Goal: Information Seeking & Learning: Learn about a topic

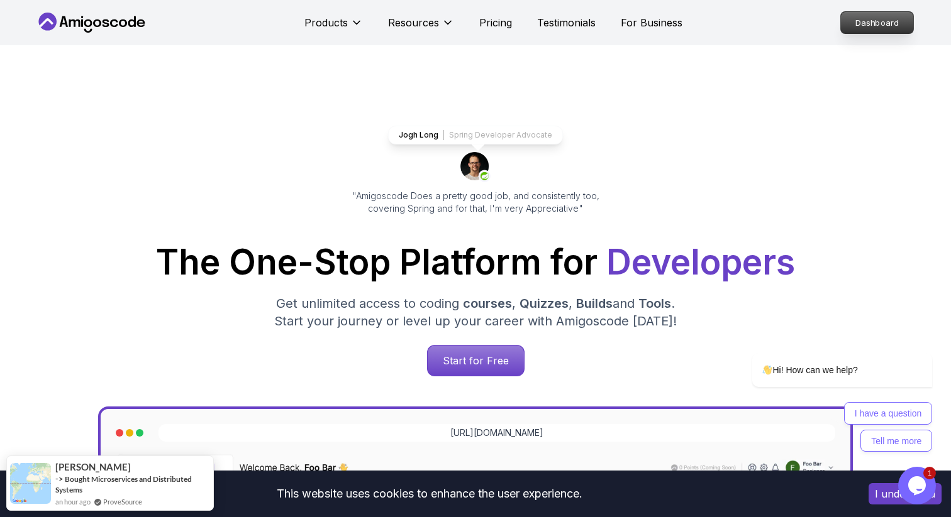
click at [861, 31] on p "Dashboard" at bounding box center [877, 22] width 72 height 21
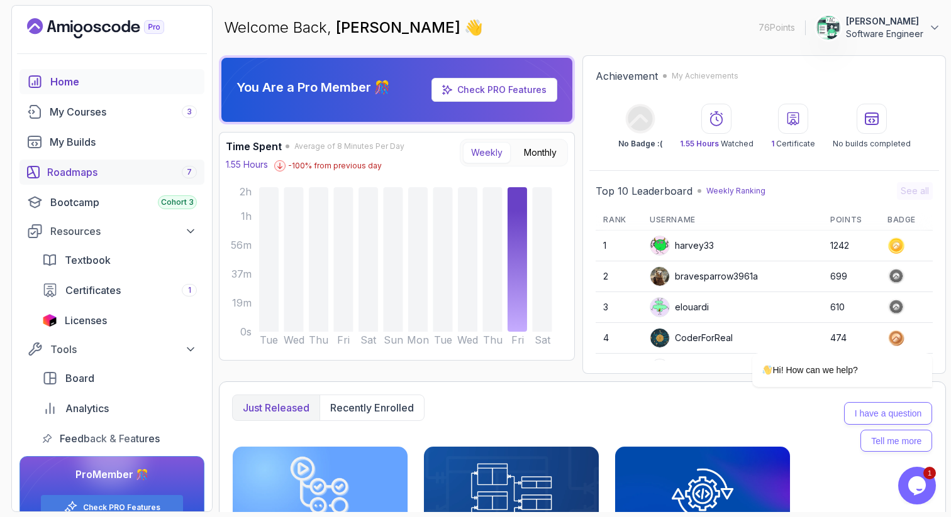
click at [89, 178] on div "Roadmaps 7" at bounding box center [122, 172] width 150 height 15
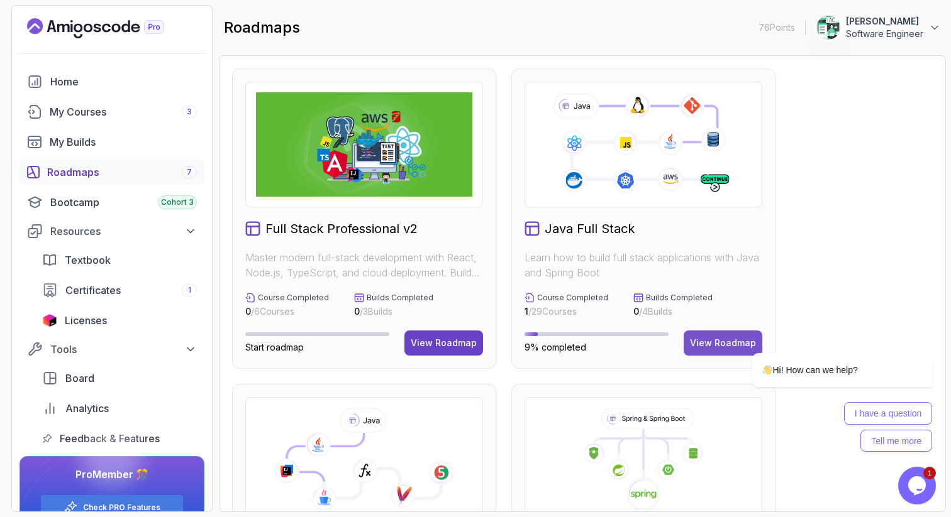
click at [690, 340] on button "View Roadmap" at bounding box center [722, 343] width 79 height 25
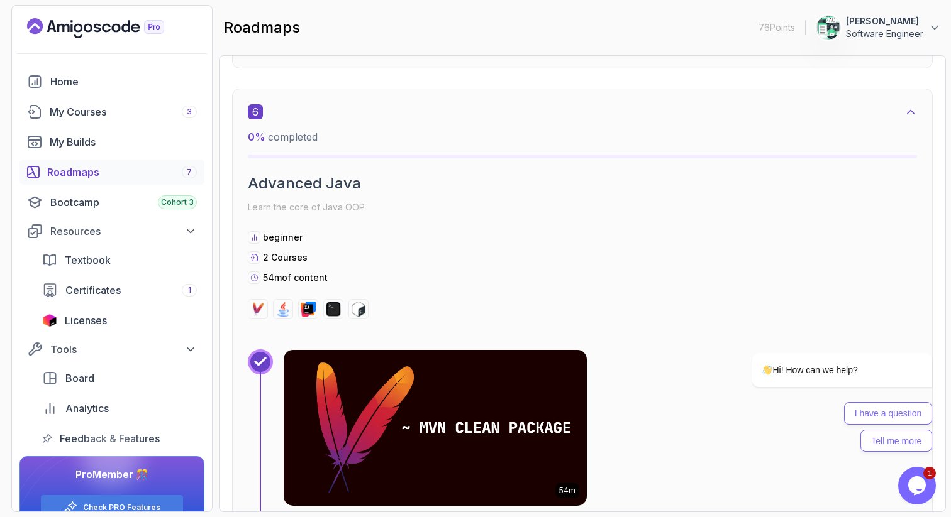
scroll to position [3045, 0]
click at [125, 167] on div "Roadmaps 7" at bounding box center [122, 172] width 150 height 15
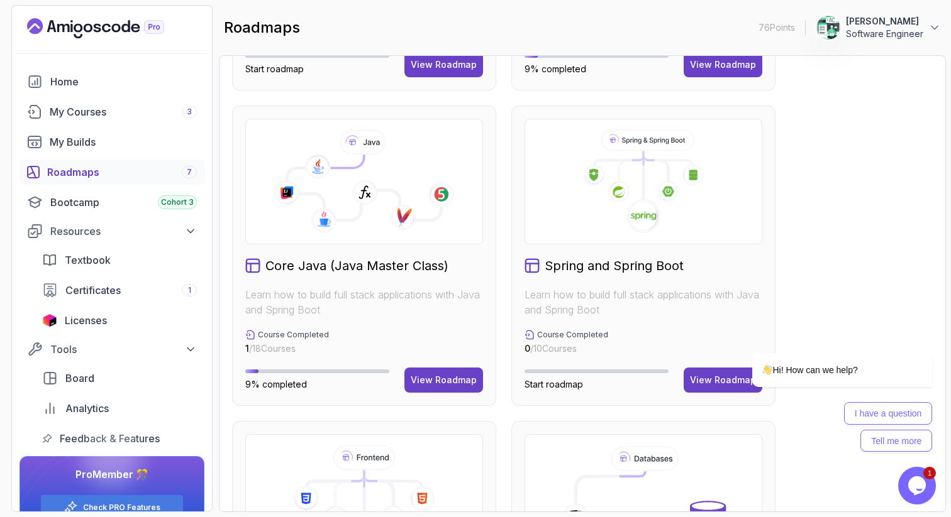
scroll to position [304, 0]
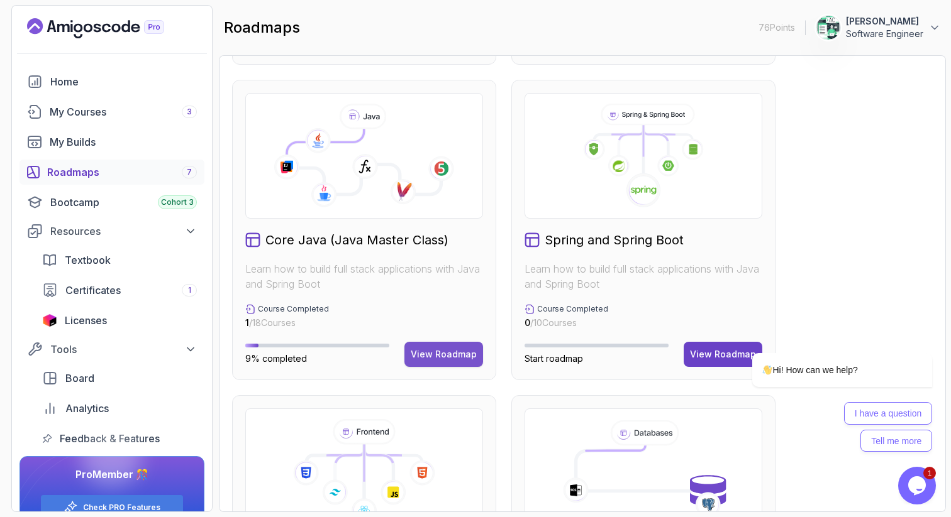
click at [461, 360] on div "View Roadmap" at bounding box center [444, 354] width 66 height 13
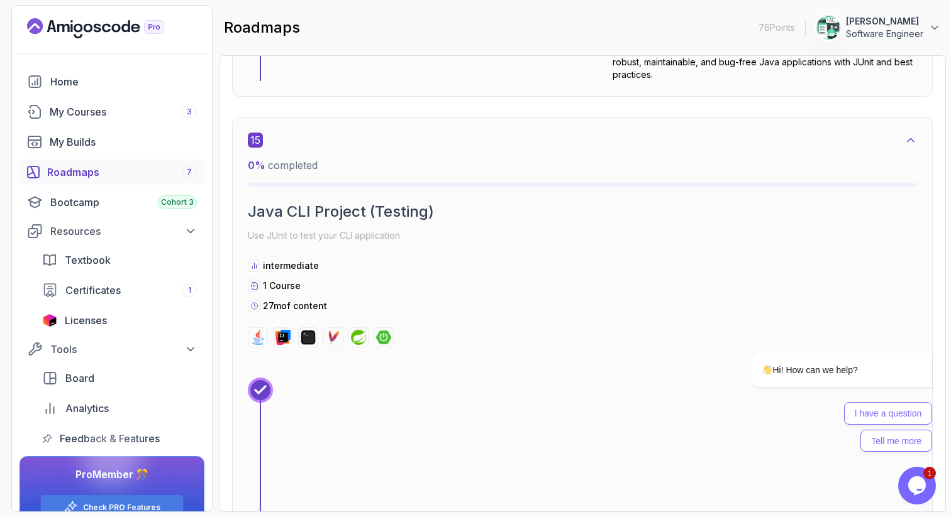
scroll to position [7487, 0]
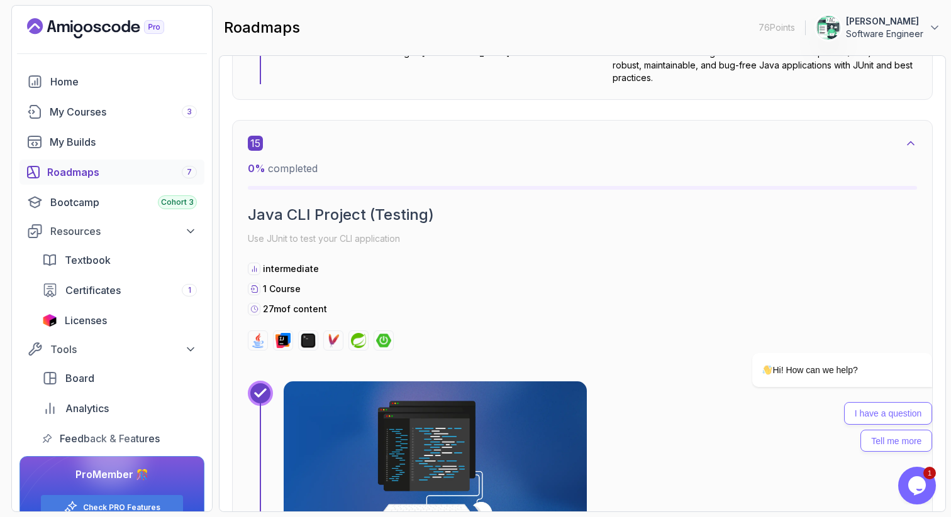
click at [263, 390] on icon at bounding box center [260, 393] width 10 height 7
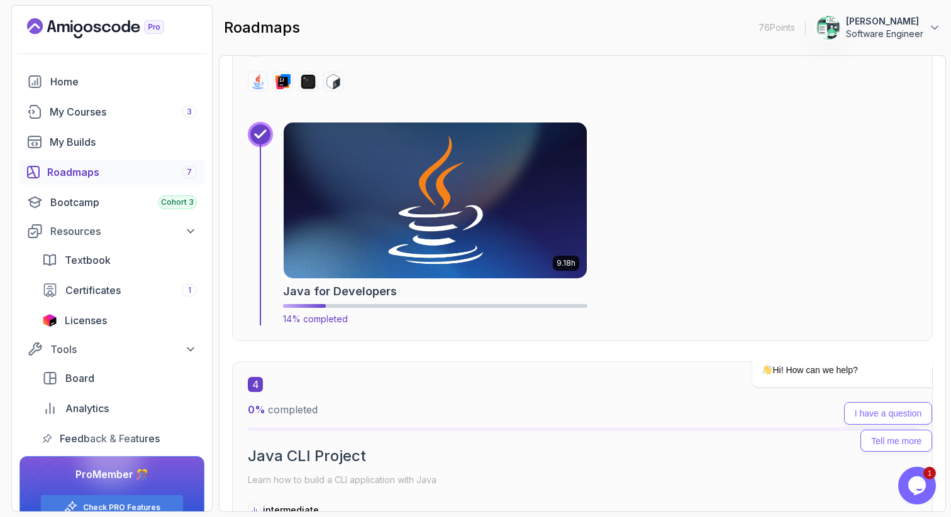
scroll to position [1542, 0]
click at [377, 235] on img at bounding box center [435, 200] width 318 height 163
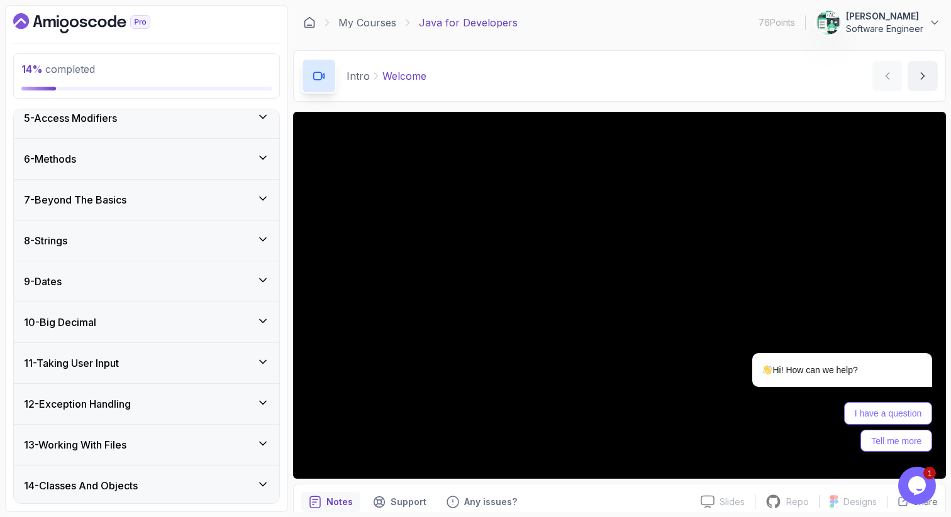
scroll to position [285, 0]
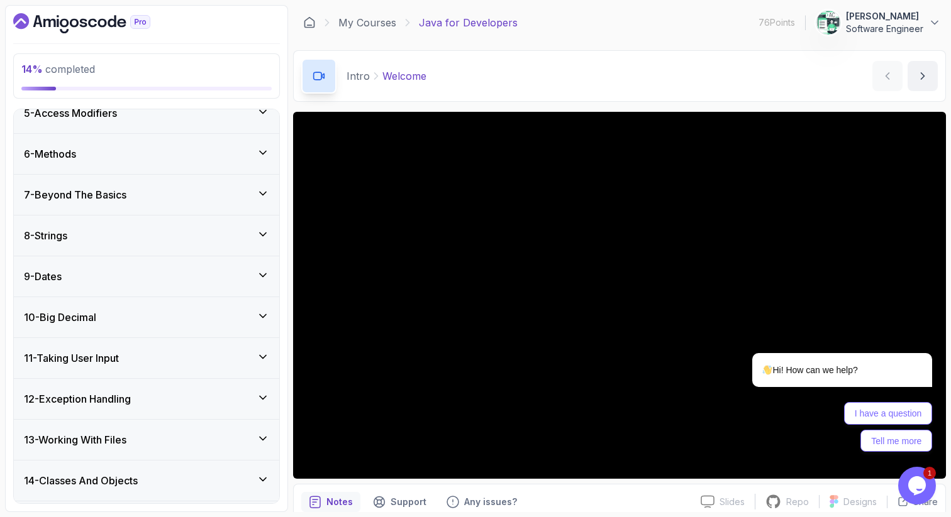
click at [219, 196] on div "7 - Beyond The Basics" at bounding box center [146, 194] width 245 height 15
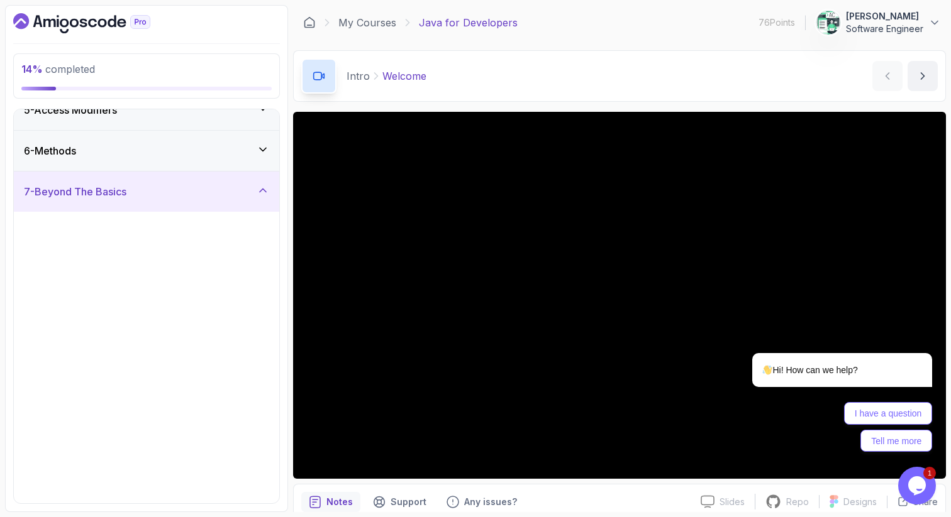
scroll to position [180, 0]
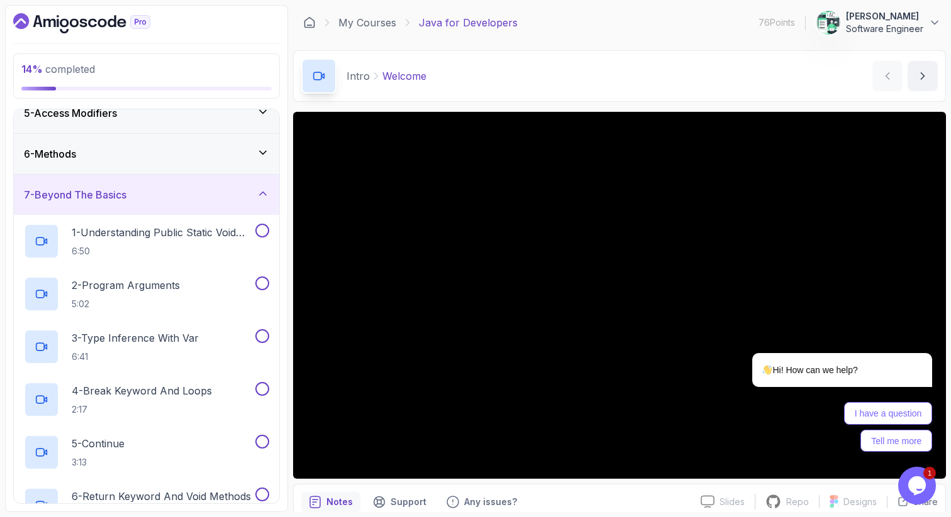
click at [222, 161] on div "6 - Methods" at bounding box center [146, 153] width 245 height 15
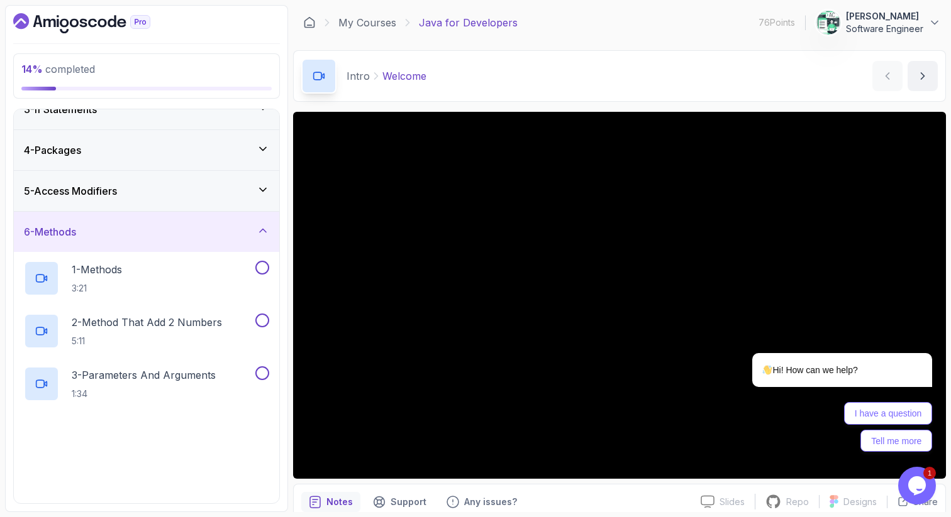
scroll to position [101, 0]
click at [217, 184] on div "5 - Access Modifiers" at bounding box center [146, 191] width 245 height 15
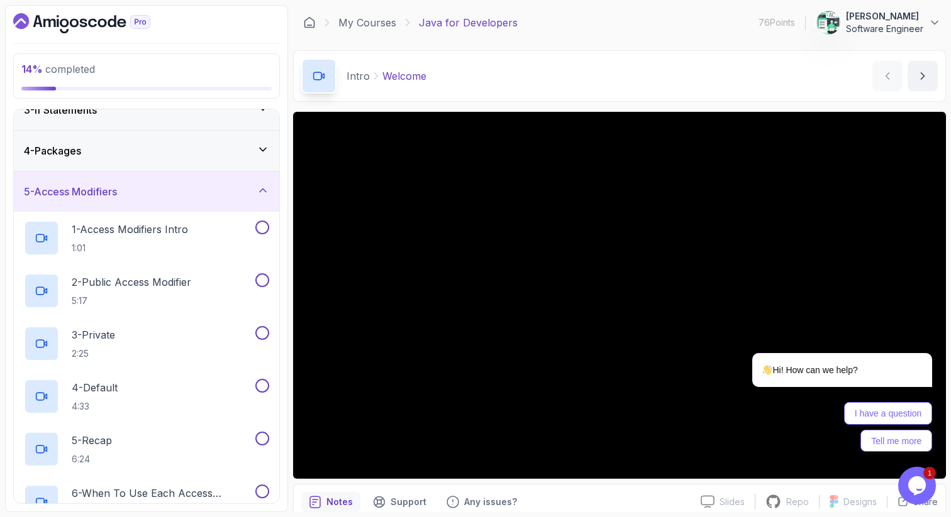
scroll to position [80, 0]
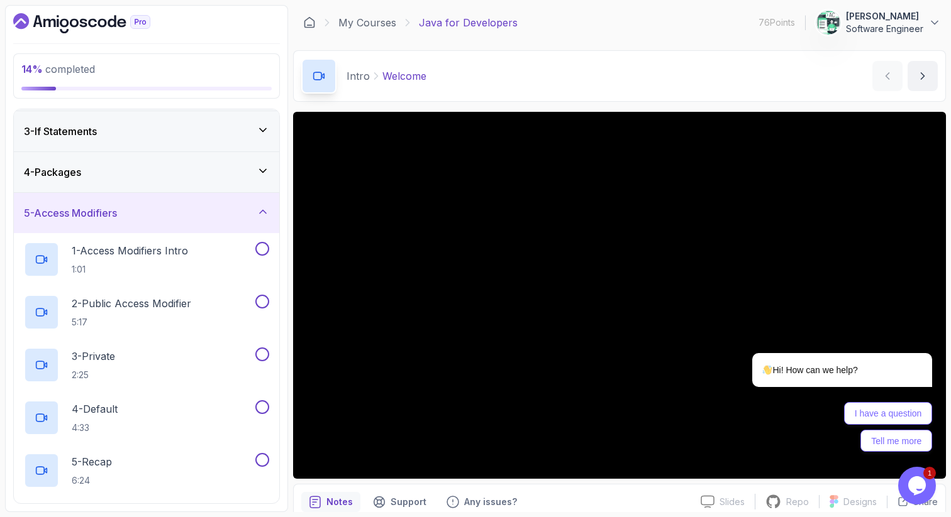
click at [218, 175] on div "4 - Packages" at bounding box center [146, 172] width 245 height 15
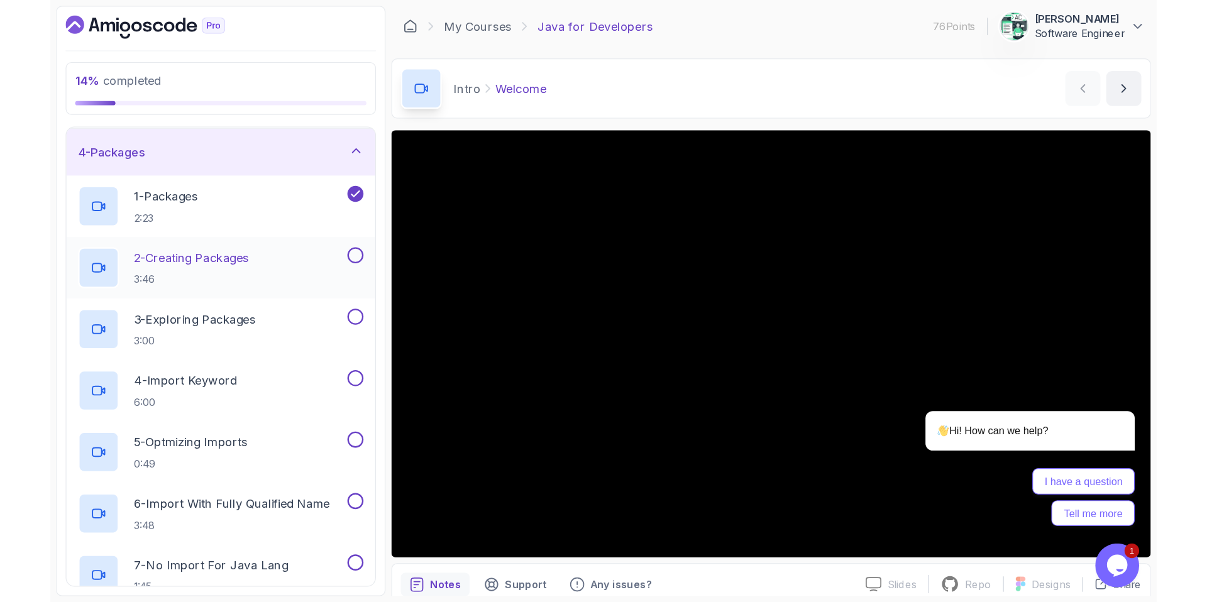
scroll to position [110, 0]
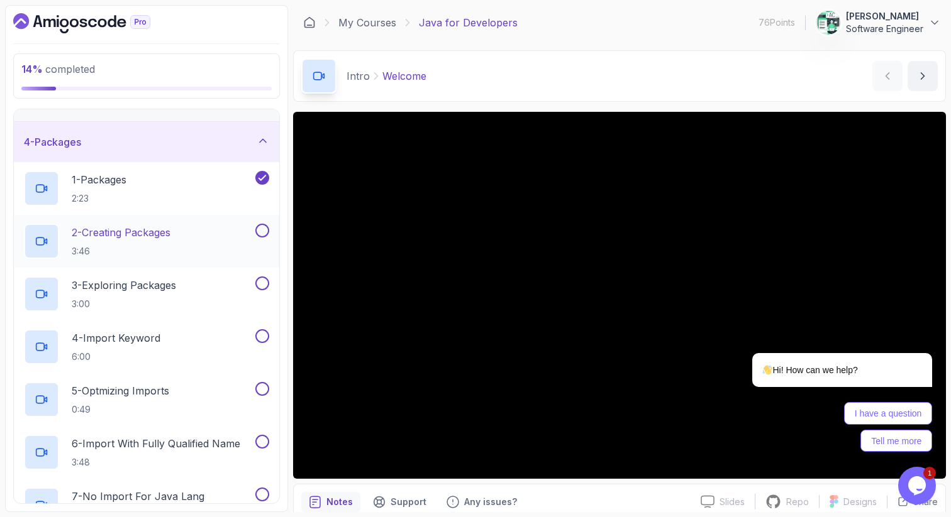
click at [206, 229] on div "2 - Creating Packages 3:46" at bounding box center [138, 241] width 229 height 35
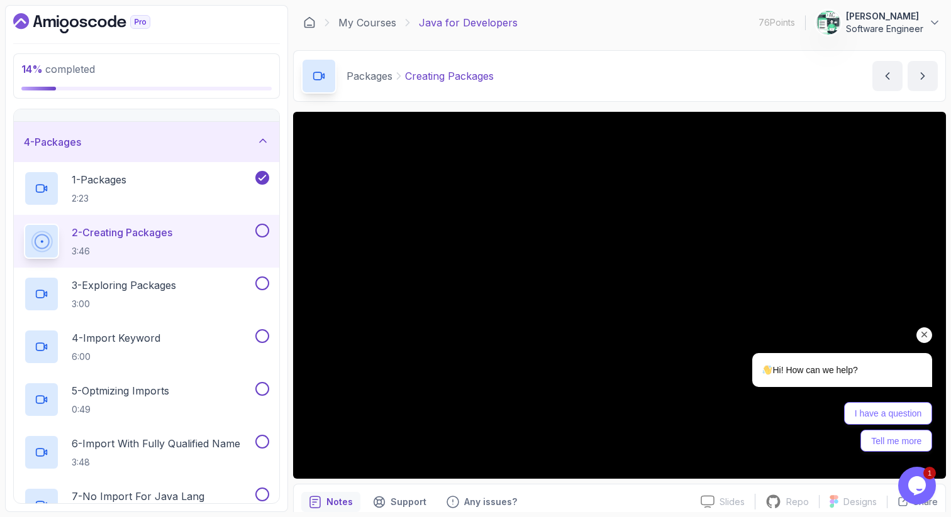
click at [920, 329] on icon "Chat attention grabber" at bounding box center [923, 334] width 11 height 11
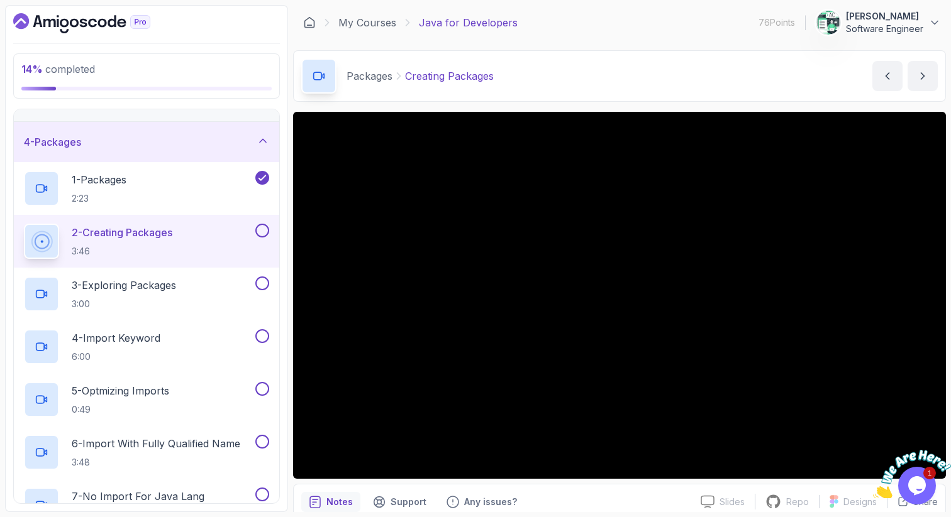
click at [256, 228] on button at bounding box center [262, 231] width 14 height 14
click at [236, 272] on div "3 - Exploring Packages 3:00" at bounding box center [146, 294] width 265 height 53
click at [206, 284] on div "3 - Exploring Packages 3:00" at bounding box center [138, 294] width 229 height 35
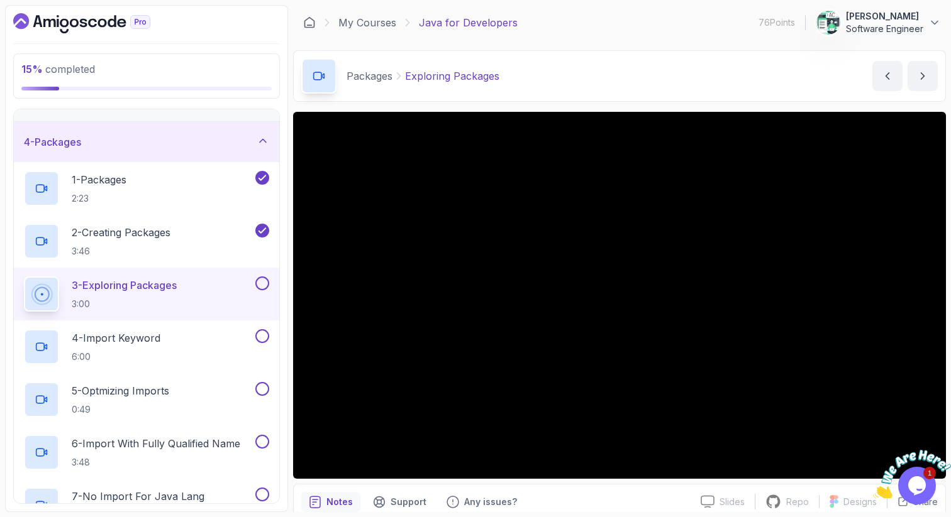
click at [940, 17] on div "My Courses Java for Developers 76 Points [PERSON_NAME] Software Engineer" at bounding box center [619, 22] width 653 height 35
click at [935, 19] on icon at bounding box center [934, 22] width 13 height 13
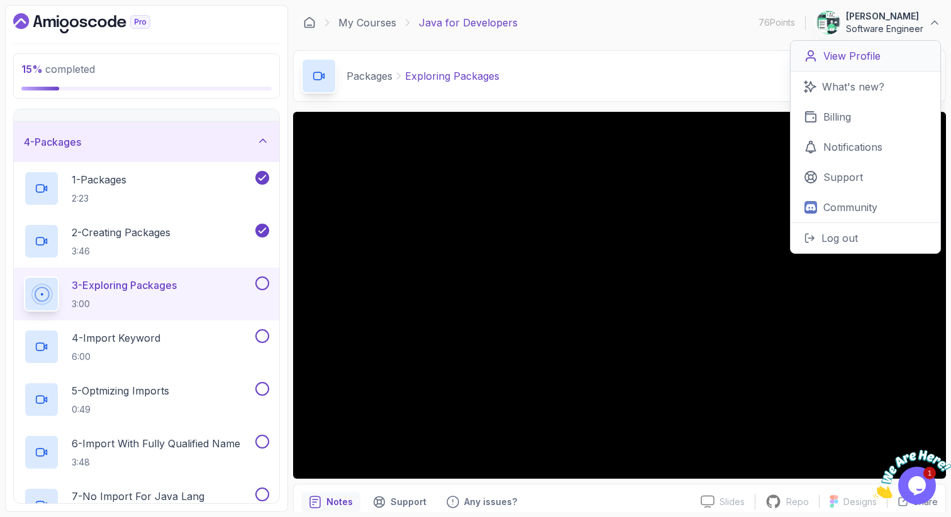
click at [857, 58] on p "View Profile" at bounding box center [851, 55] width 57 height 15
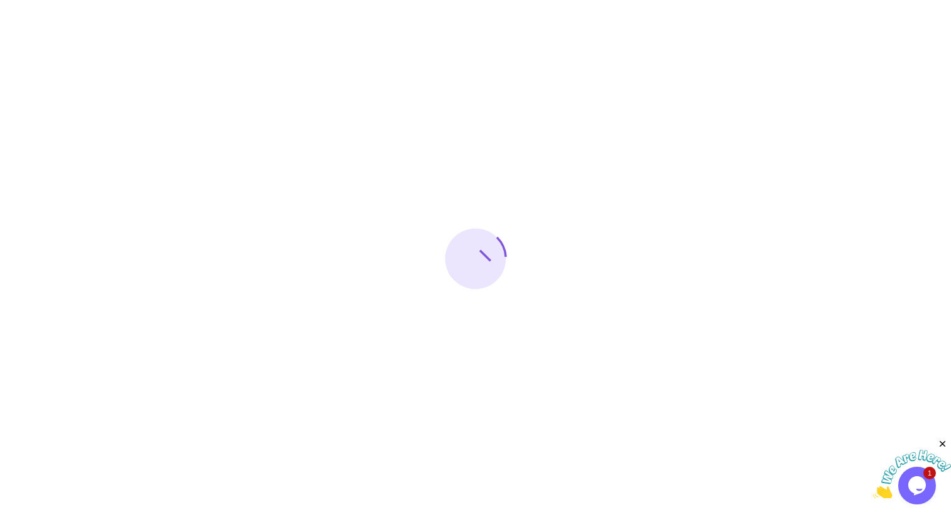
click at [941, 448] on icon "Close" at bounding box center [942, 444] width 11 height 11
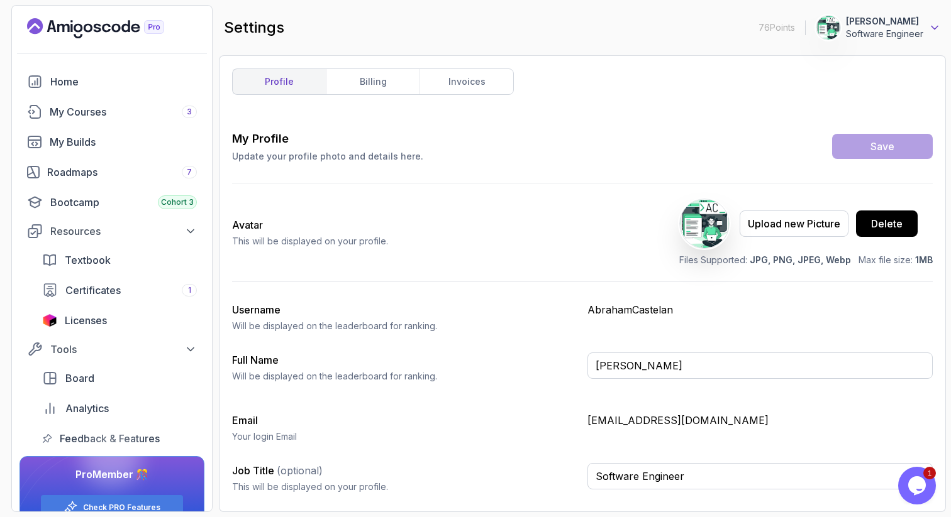
click at [935, 31] on icon at bounding box center [934, 27] width 13 height 13
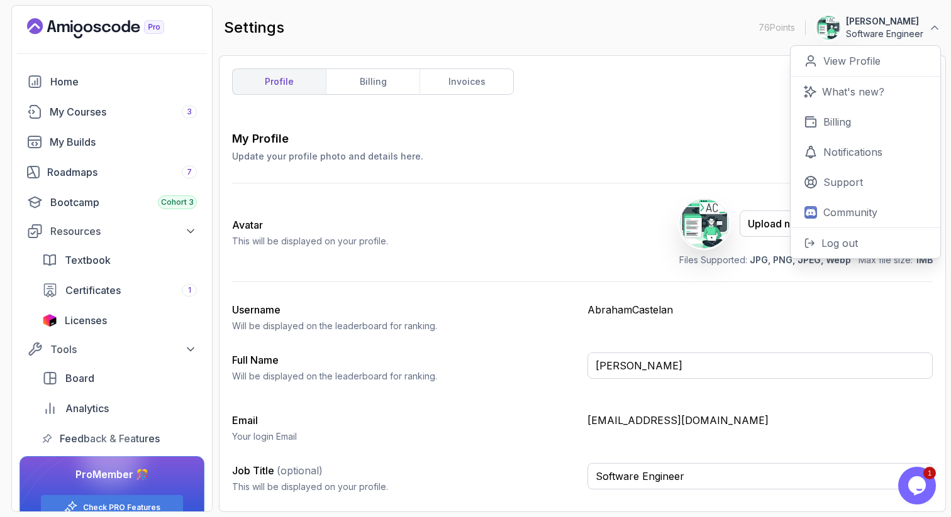
click at [600, 121] on div "profile billing invoices My Profile Update your profile photo and details here.…" at bounding box center [582, 284] width 700 height 431
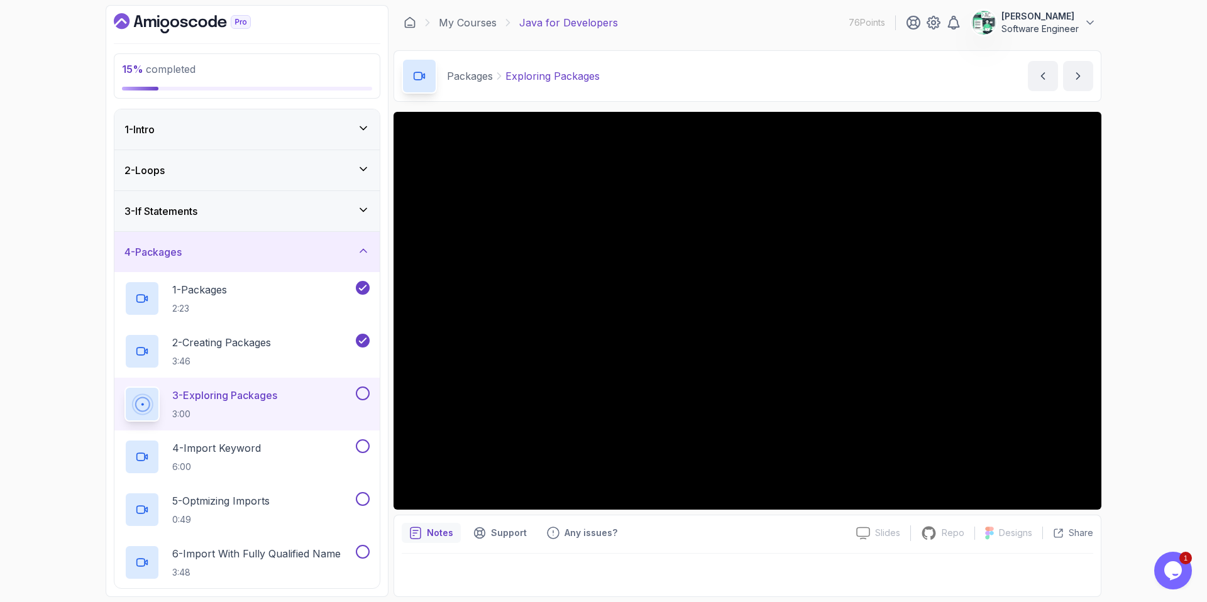
click at [366, 397] on button at bounding box center [363, 394] width 14 height 14
click at [316, 444] on div "4 - Import Keyword 6:00" at bounding box center [238, 456] width 229 height 35
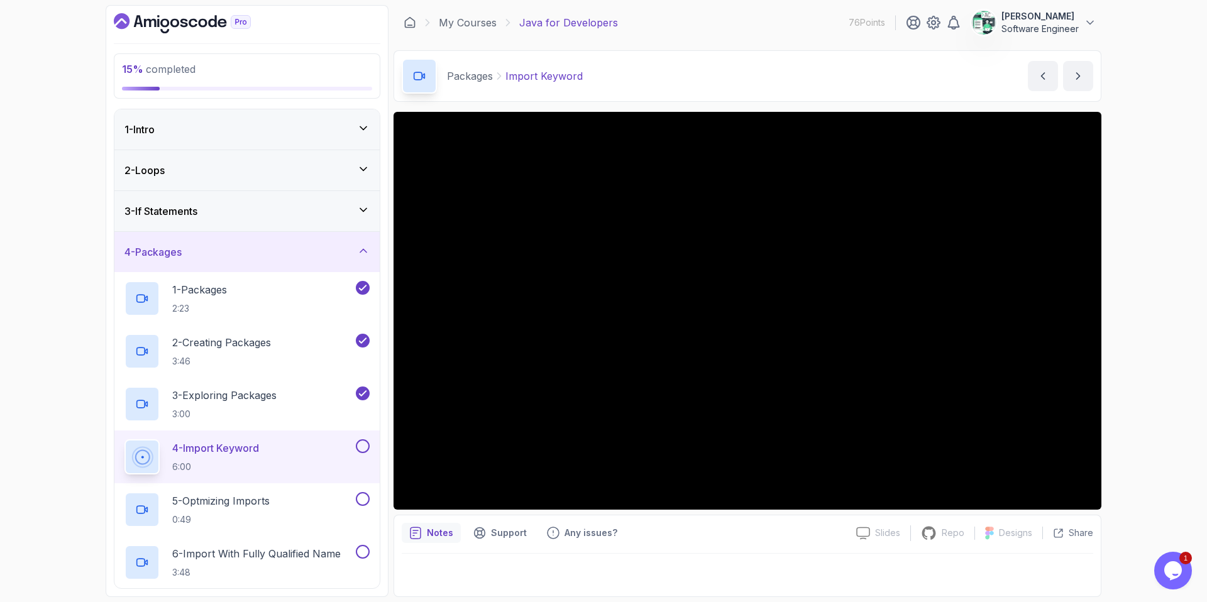
click at [359, 448] on button at bounding box center [363, 446] width 14 height 14
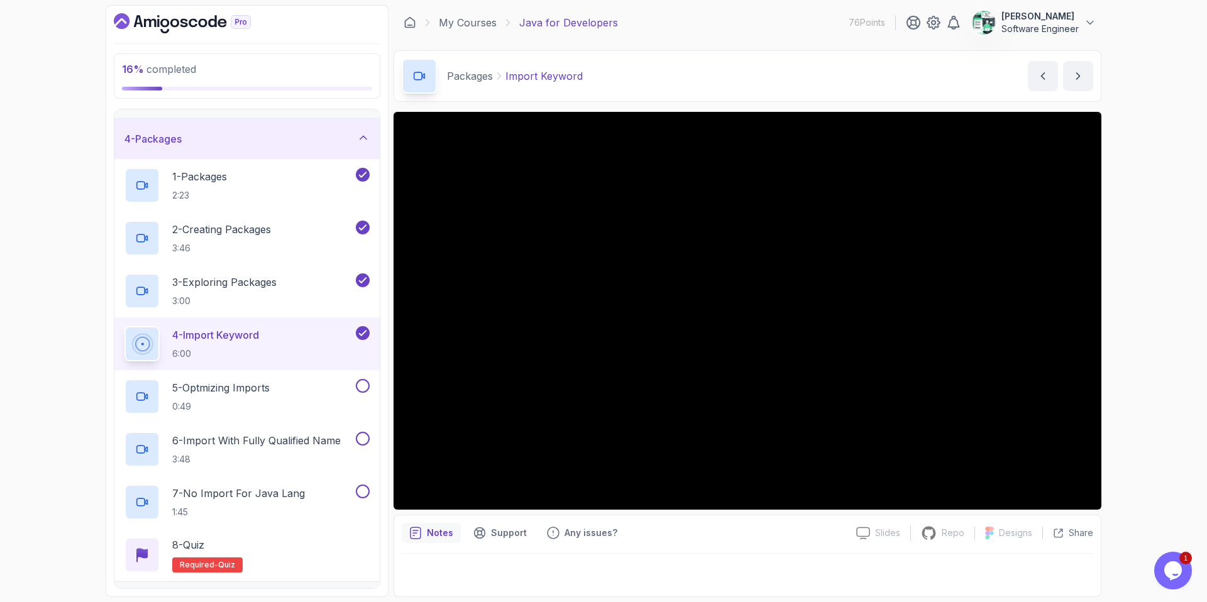
scroll to position [114, 0]
click at [329, 390] on div "5 - Optmizing Imports 0:49" at bounding box center [238, 395] width 229 height 35
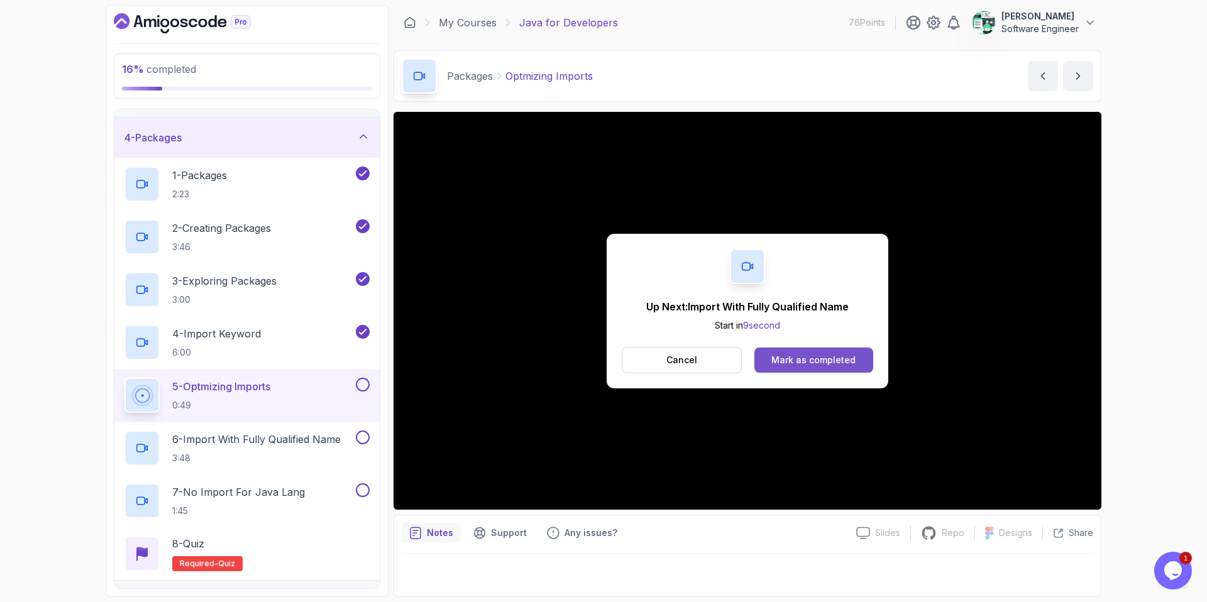
click at [816, 356] on div "Mark as completed" at bounding box center [813, 360] width 84 height 13
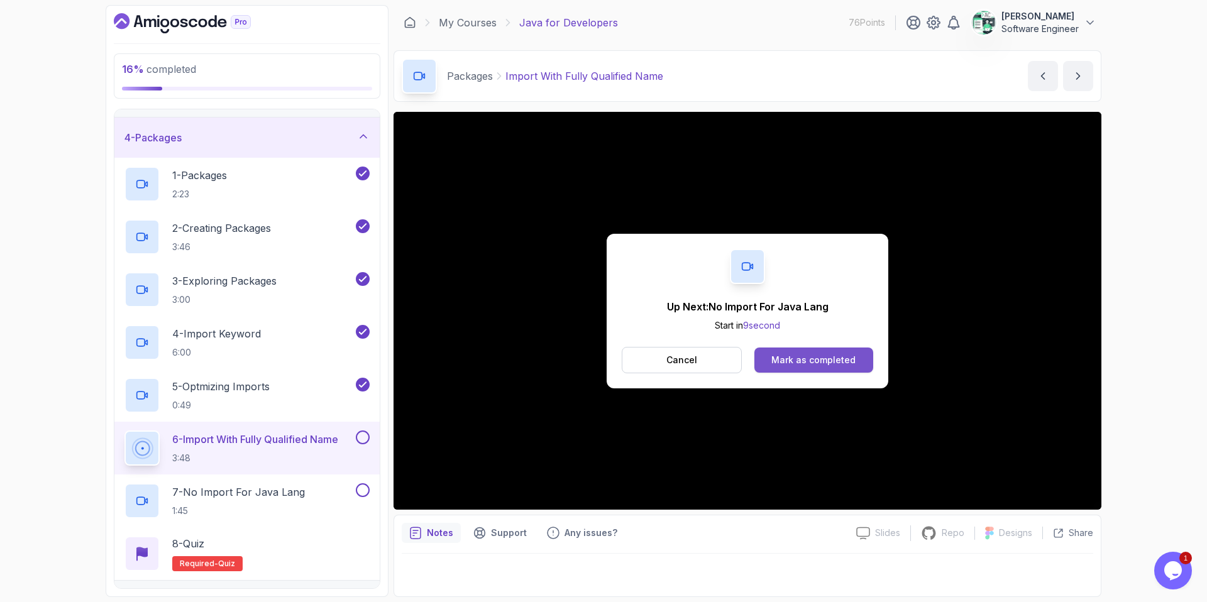
click at [795, 368] on button "Mark as completed" at bounding box center [813, 360] width 119 height 25
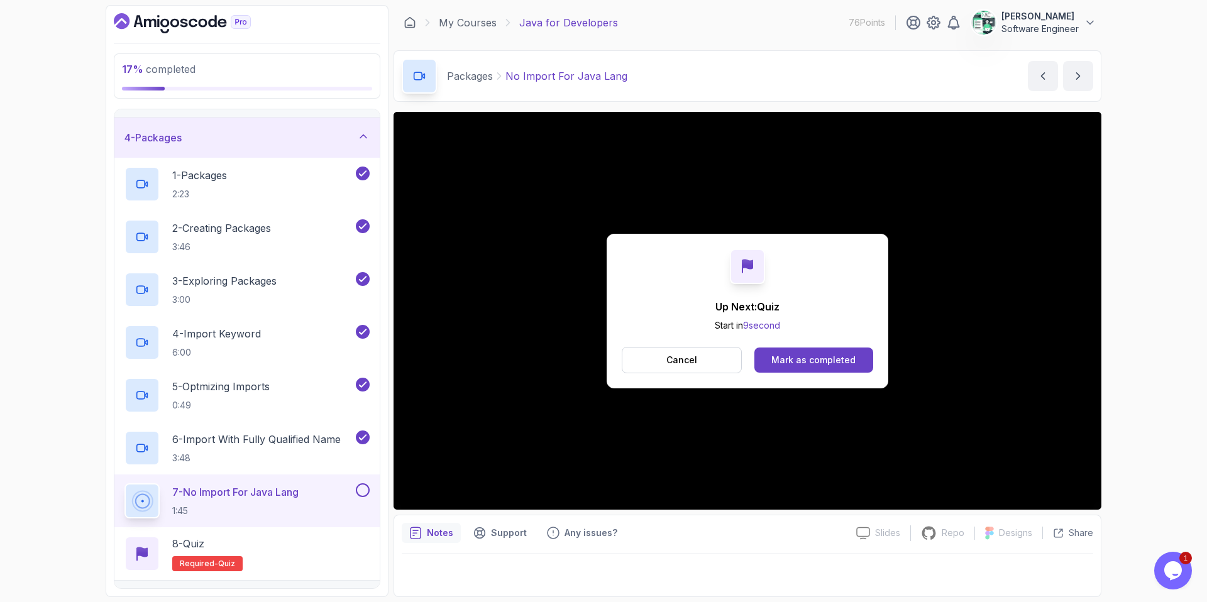
click at [366, 492] on button at bounding box center [363, 490] width 14 height 14
click at [846, 370] on button "Mark as completed" at bounding box center [813, 360] width 119 height 25
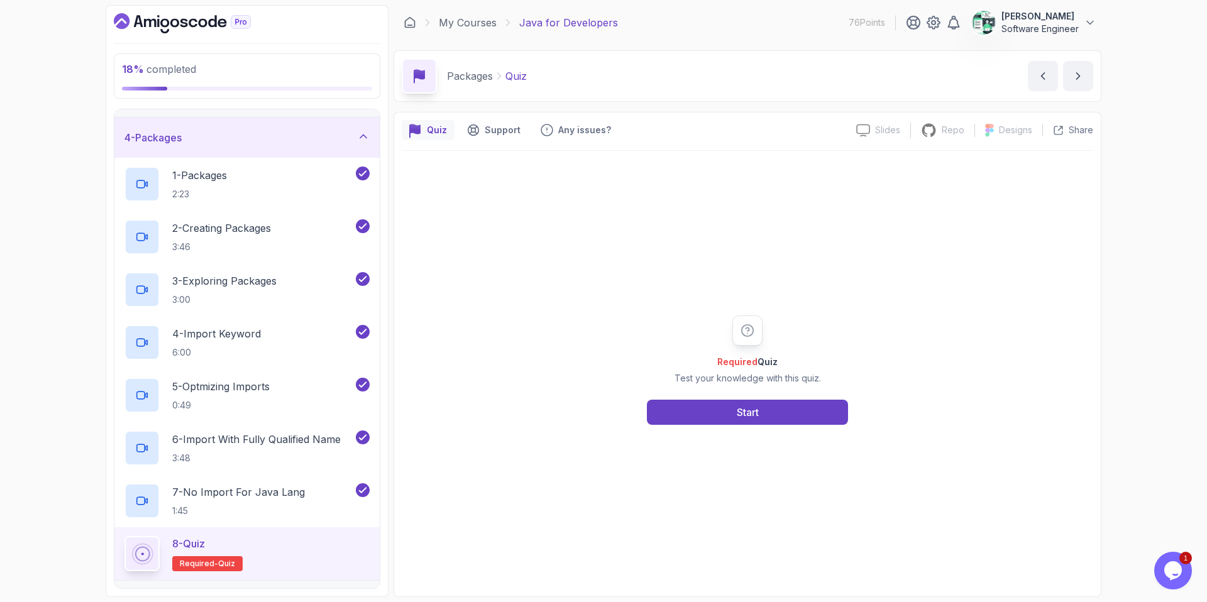
click at [249, 517] on div "8 - Quiz Required- quiz" at bounding box center [246, 553] width 245 height 35
click at [759, 416] on button "Start" at bounding box center [747, 412] width 201 height 25
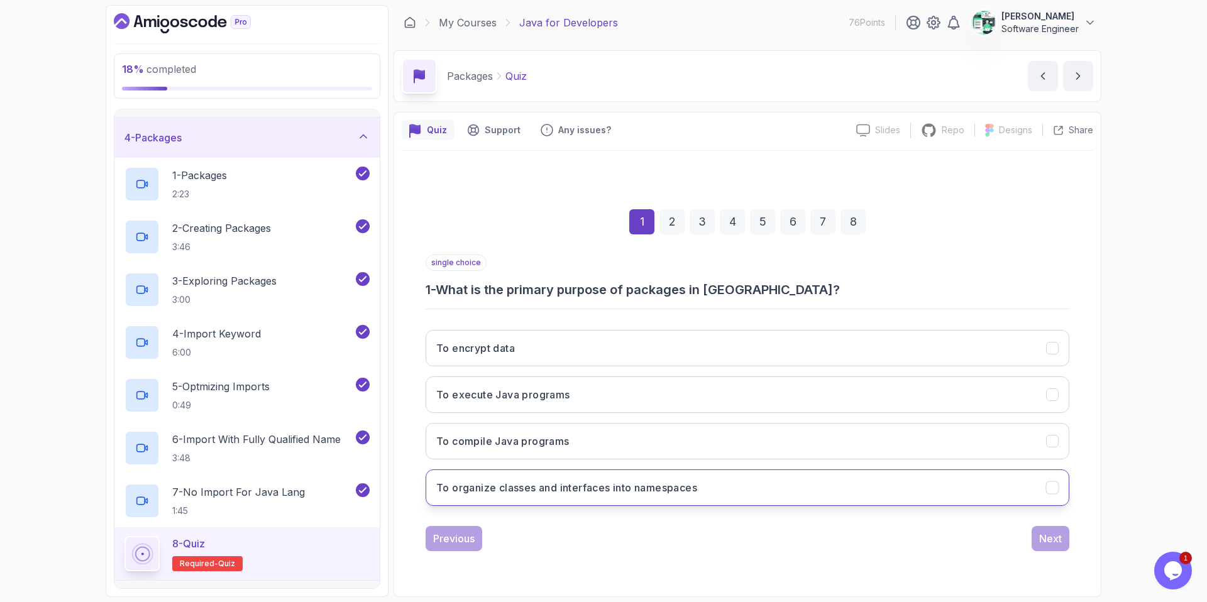
click at [531, 492] on h3 "To organize classes and interfaces into namespaces" at bounding box center [566, 487] width 261 height 15
click at [950, 517] on div "Next" at bounding box center [1050, 538] width 23 height 15
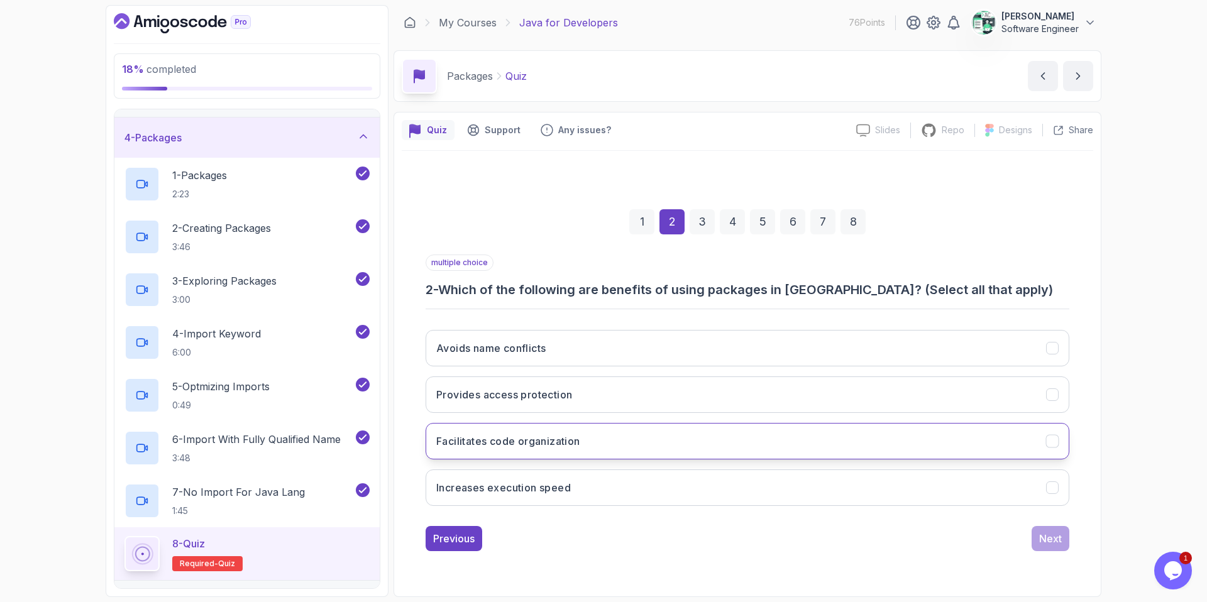
click at [544, 447] on h3 "Facilitates code organization" at bounding box center [508, 441] width 144 height 15
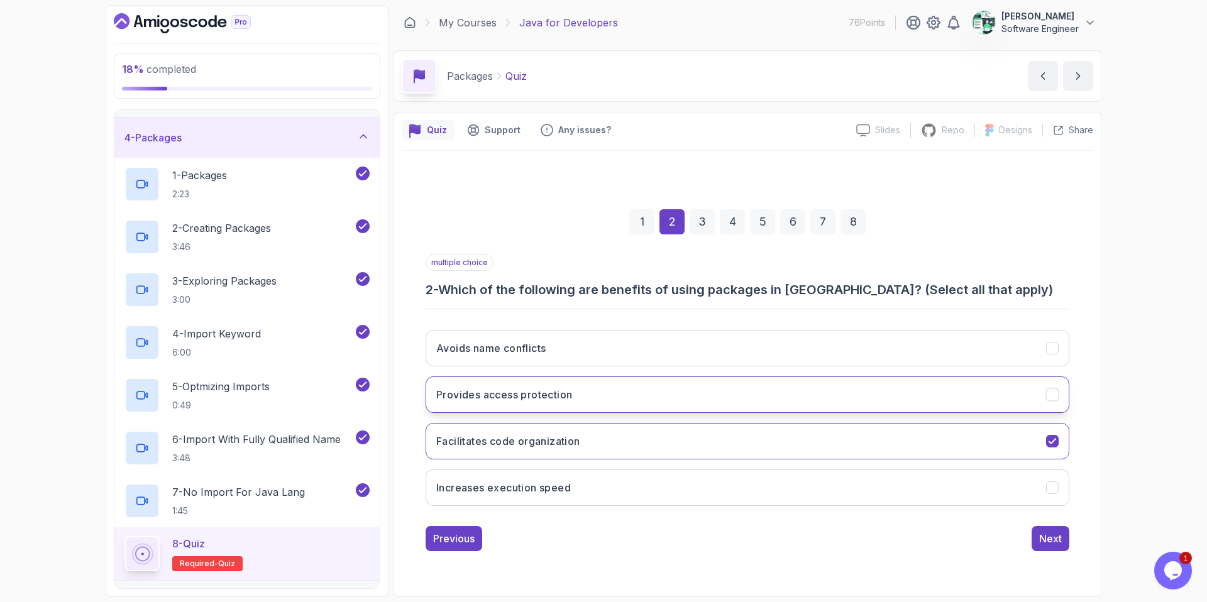
click at [541, 409] on button "Provides access protection" at bounding box center [748, 395] width 644 height 36
click at [950, 517] on button "Next" at bounding box center [1051, 538] width 38 height 25
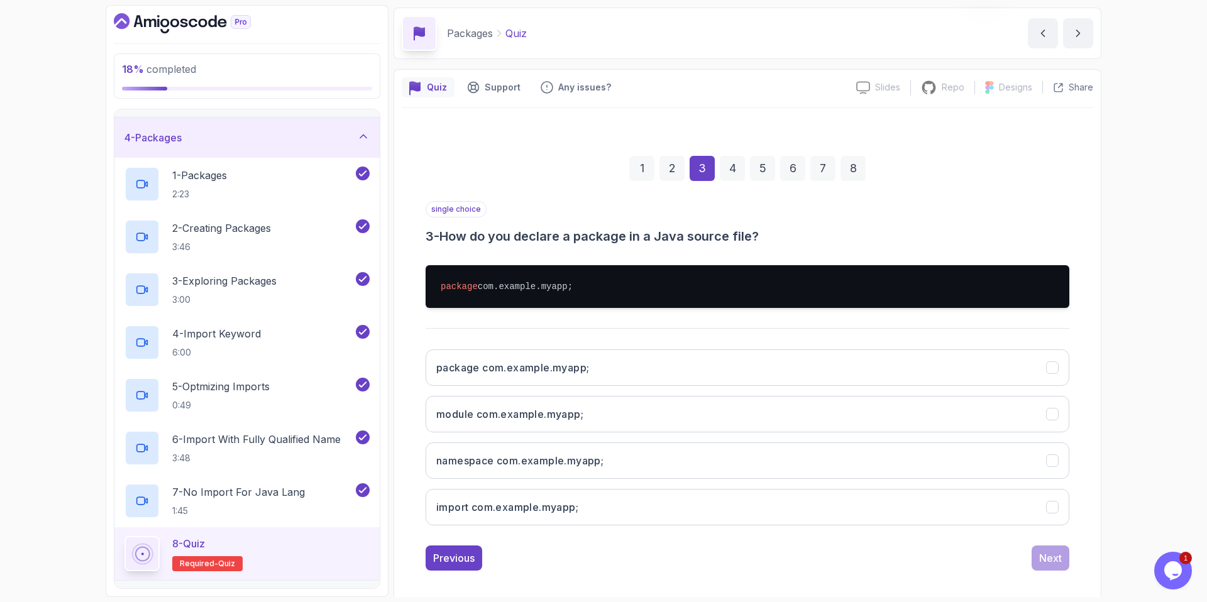
scroll to position [52, 0]
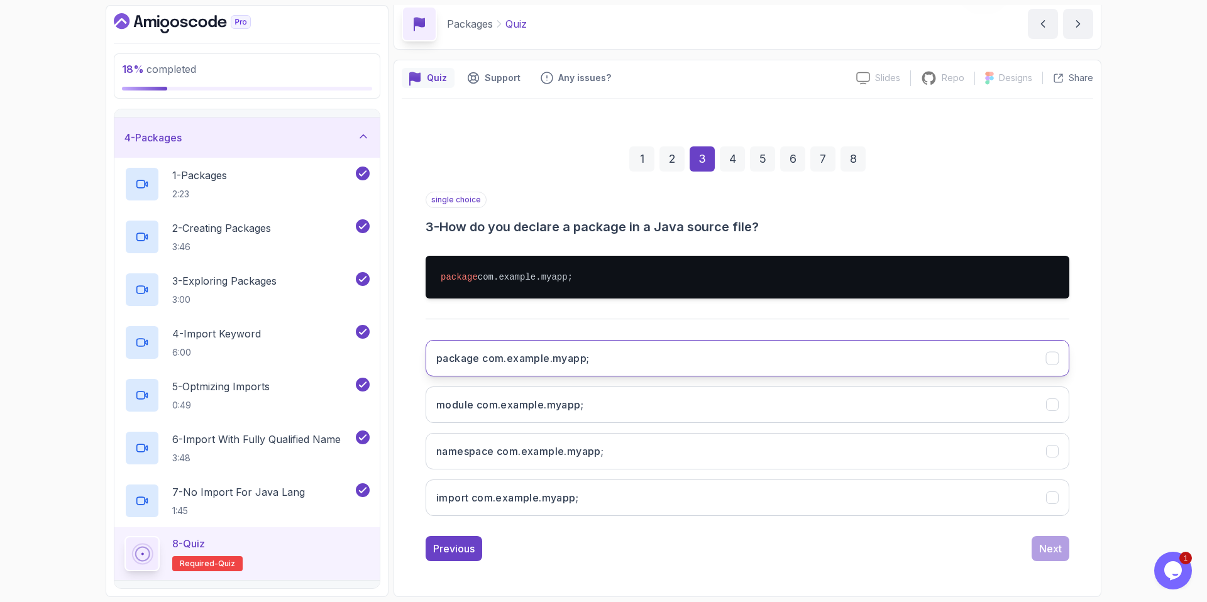
click at [568, 363] on h3 "package com.example.myapp;" at bounding box center [512, 358] width 153 height 15
click at [950, 517] on div "Next" at bounding box center [1050, 548] width 23 height 15
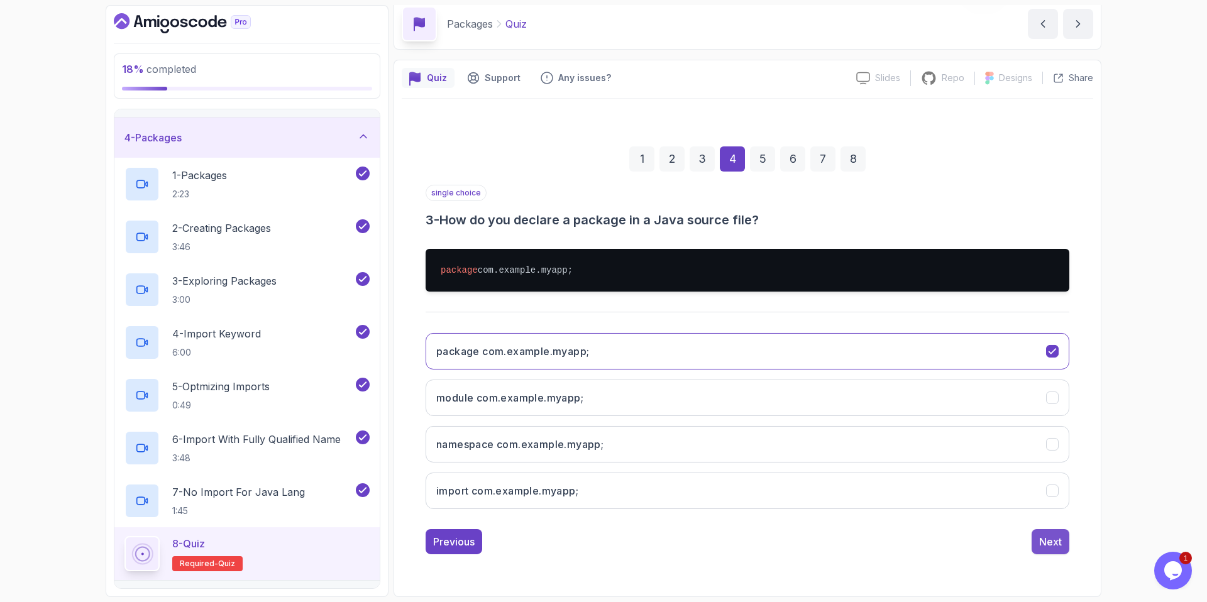
scroll to position [0, 0]
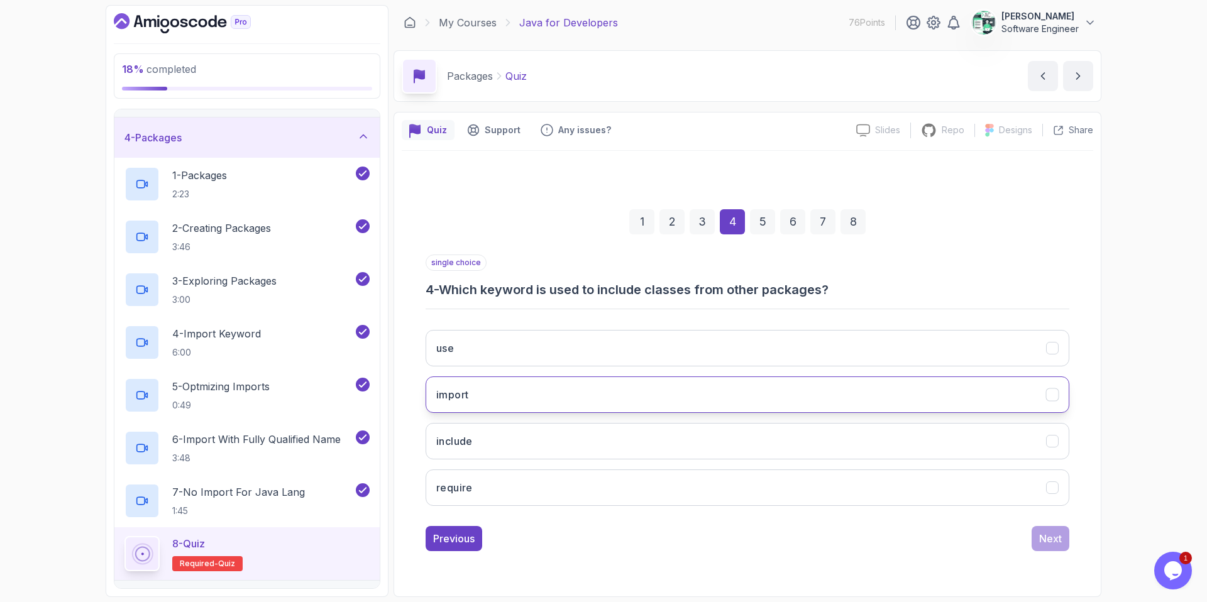
click at [517, 393] on button "import" at bounding box center [748, 395] width 644 height 36
click at [950, 517] on div "Previous Next" at bounding box center [748, 538] width 644 height 25
click at [950, 517] on div "Next" at bounding box center [1050, 538] width 23 height 15
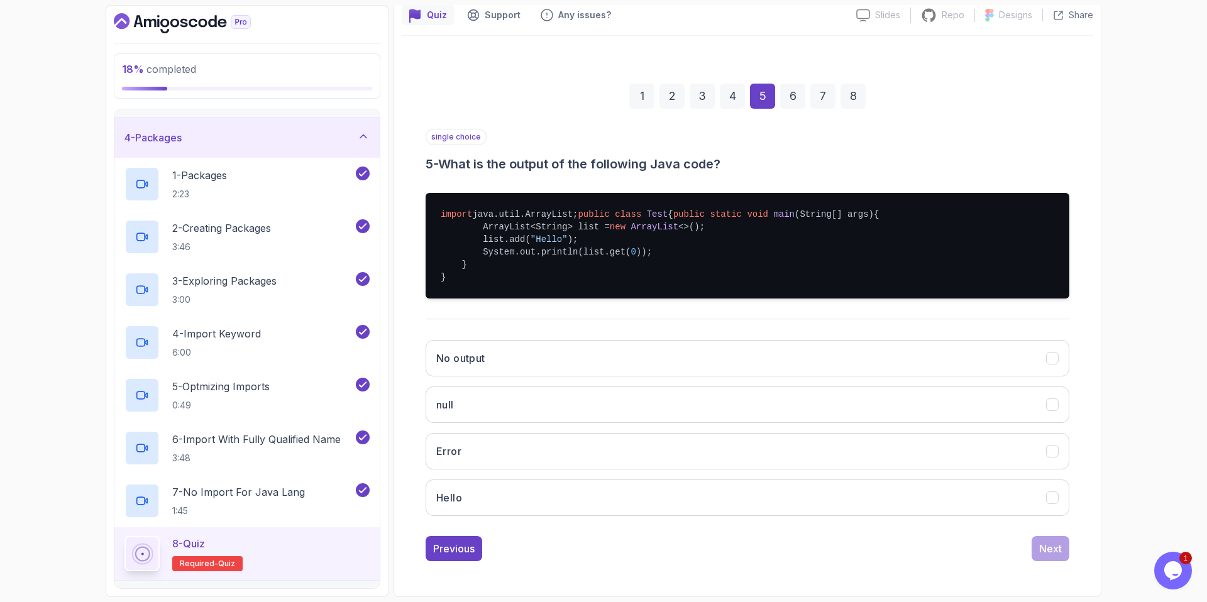
scroll to position [135, 0]
click at [558, 497] on button "Hello" at bounding box center [748, 498] width 644 height 36
click at [950, 517] on div "Next" at bounding box center [1050, 548] width 23 height 15
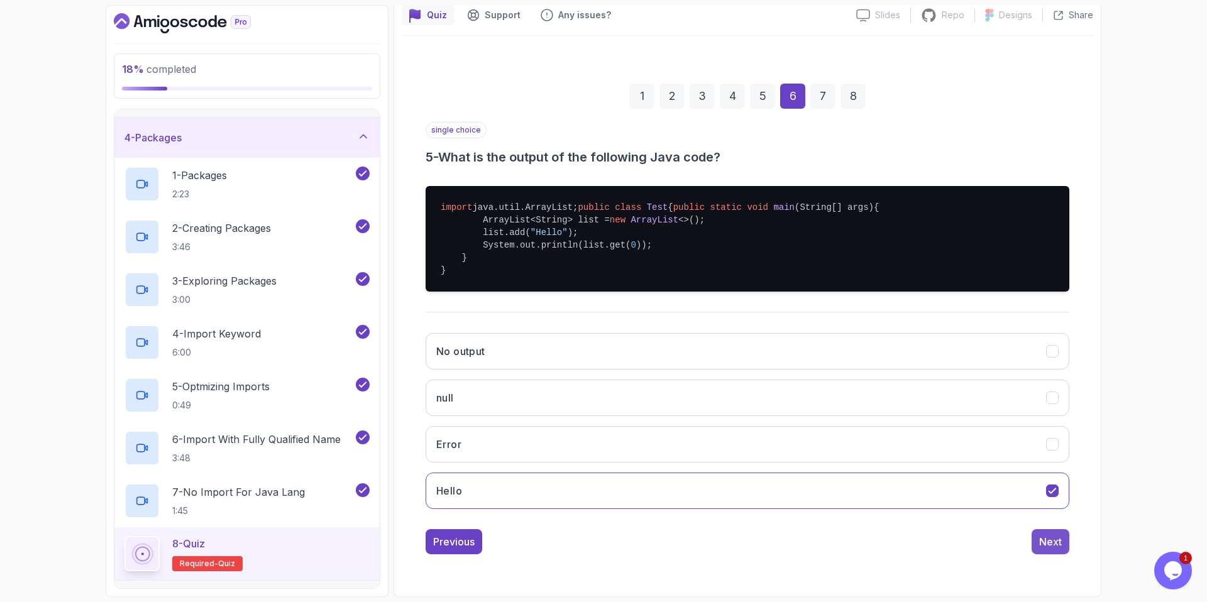
scroll to position [0, 0]
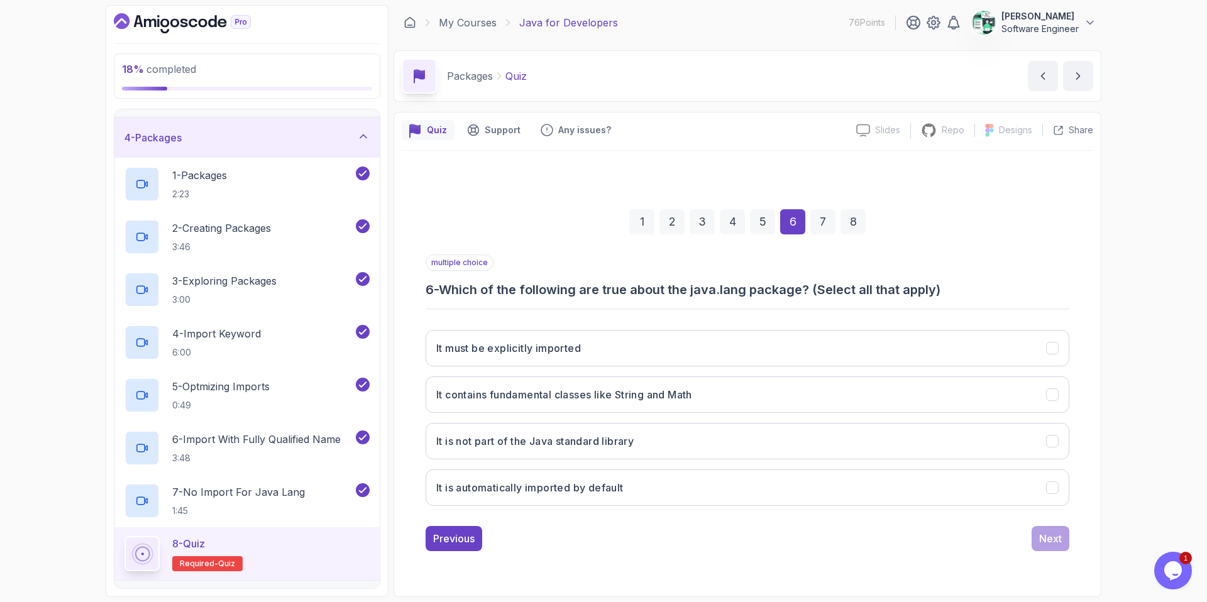
click at [619, 294] on h3 "6 - Which of the following are true about the java.lang package? (Select all th…" at bounding box center [748, 290] width 644 height 18
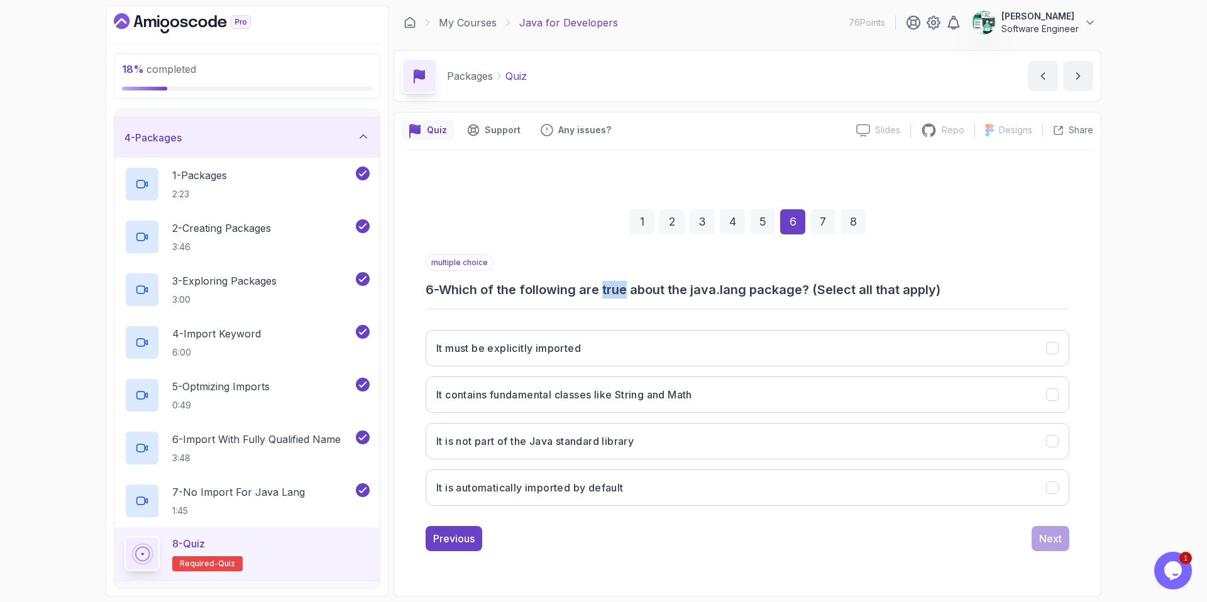
click at [619, 294] on h3 "6 - Which of the following are true about the java.lang package? (Select all th…" at bounding box center [748, 290] width 644 height 18
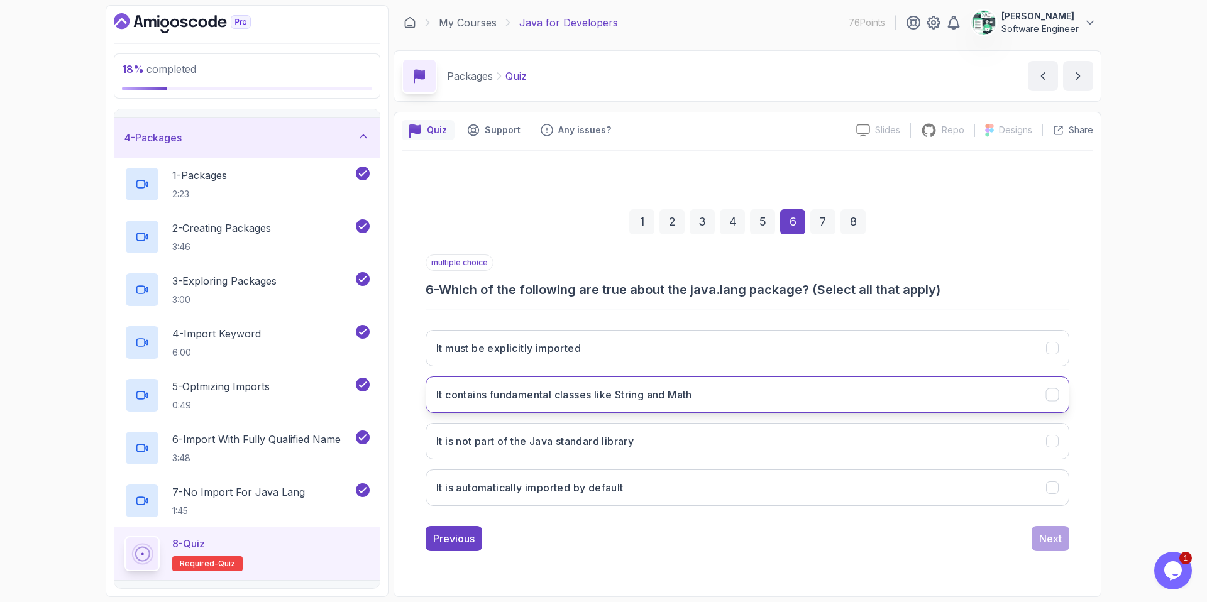
click at [537, 404] on button "It contains fundamental classes like String and Math" at bounding box center [748, 395] width 644 height 36
click at [514, 483] on h3 "It is automatically imported by default" at bounding box center [529, 487] width 187 height 15
click at [950, 517] on div "Next" at bounding box center [1050, 538] width 23 height 15
click at [553, 400] on h3 "By declaring the package in the class" at bounding box center [528, 394] width 185 height 15
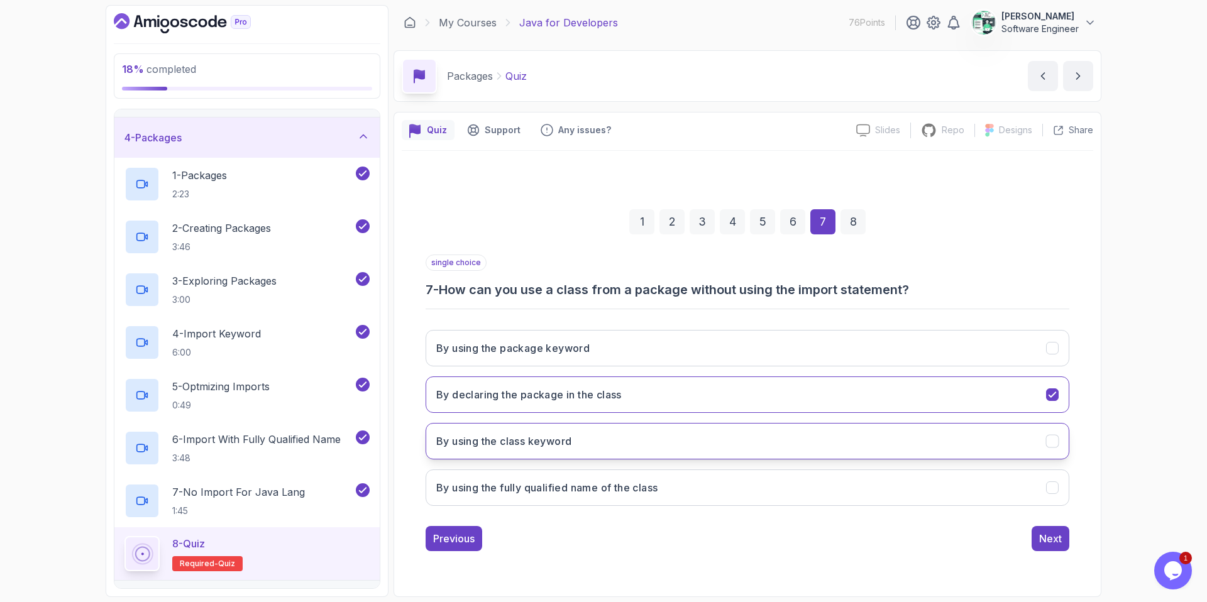
click at [599, 453] on button "By using the class keyword" at bounding box center [748, 441] width 644 height 36
click at [614, 502] on button "By using the fully qualified name of the class" at bounding box center [748, 488] width 644 height 36
click at [950, 517] on button "Next" at bounding box center [1051, 538] width 38 height 25
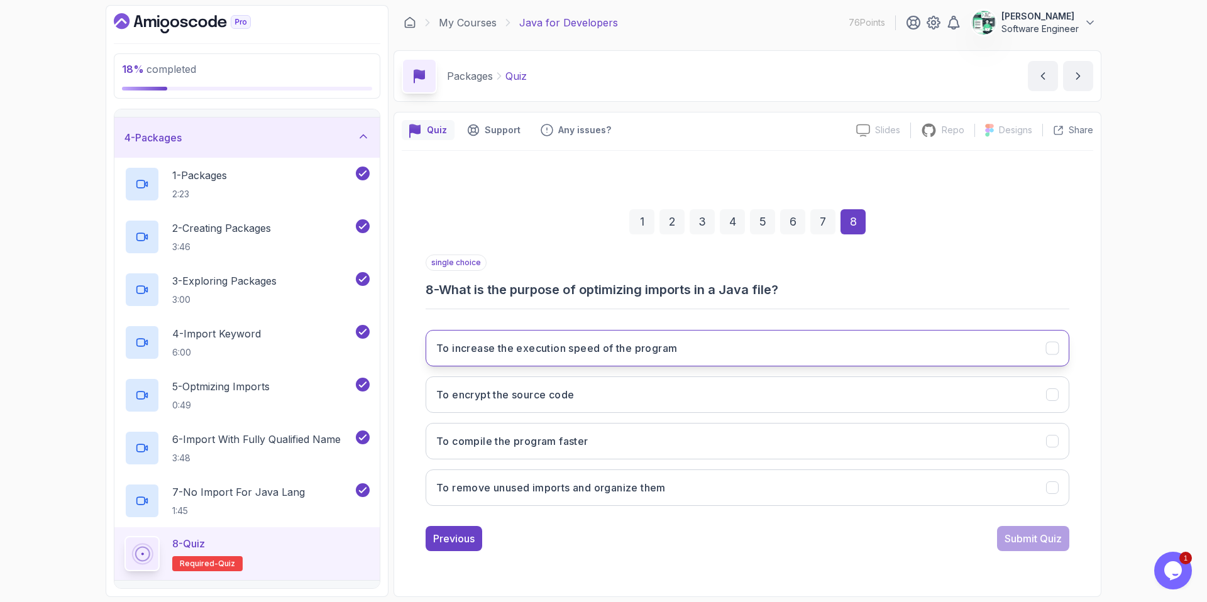
click at [535, 355] on h3 "To increase the execution speed of the program" at bounding box center [556, 348] width 241 height 15
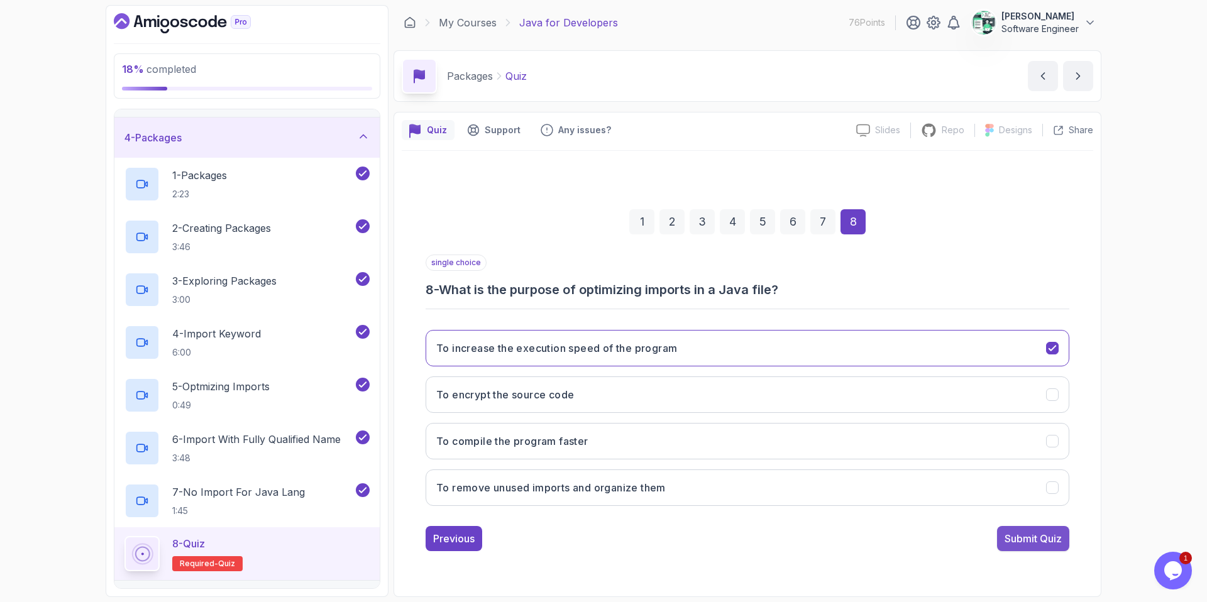
click at [950, 517] on div "Submit Quiz" at bounding box center [1033, 538] width 57 height 15
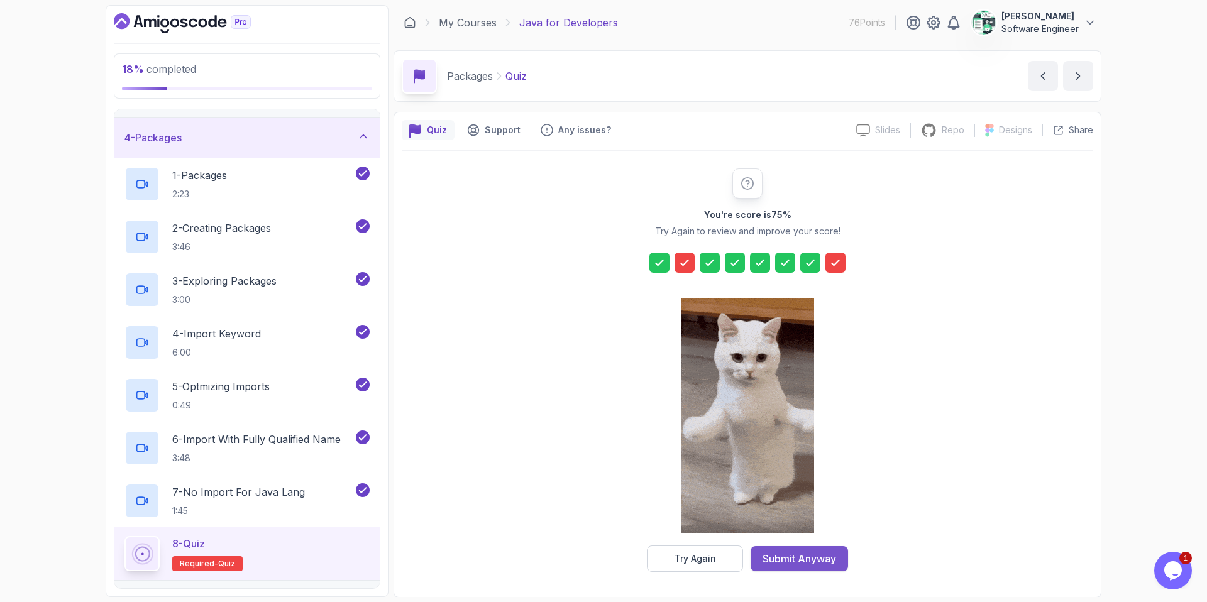
click at [792, 517] on div "Submit Anyway" at bounding box center [800, 558] width 74 height 15
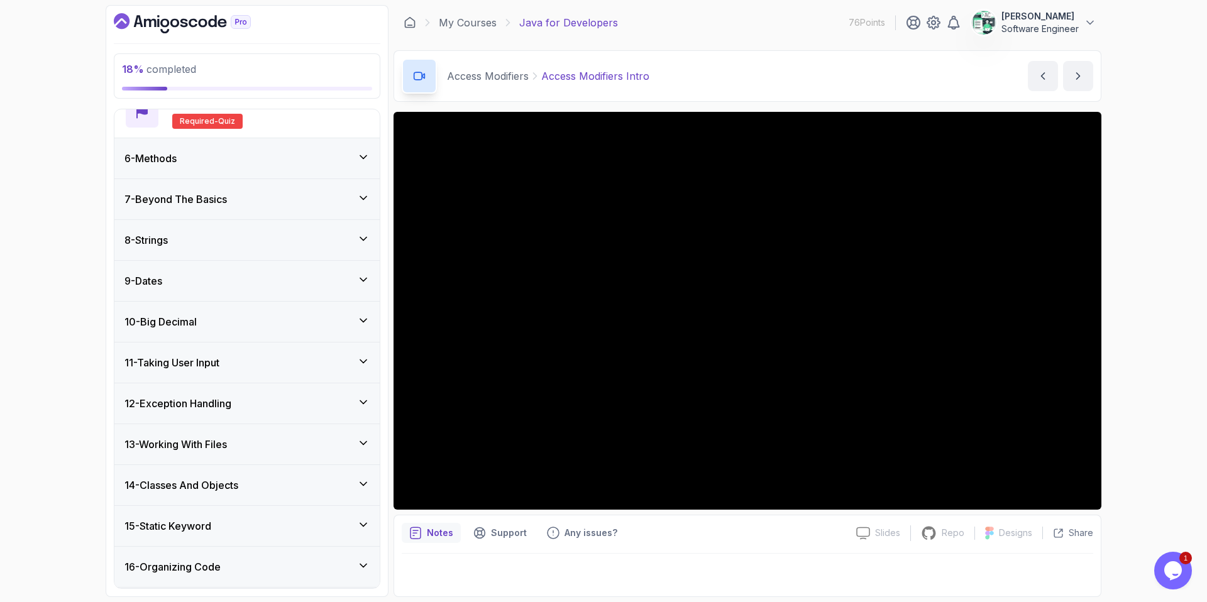
scroll to position [604, 0]
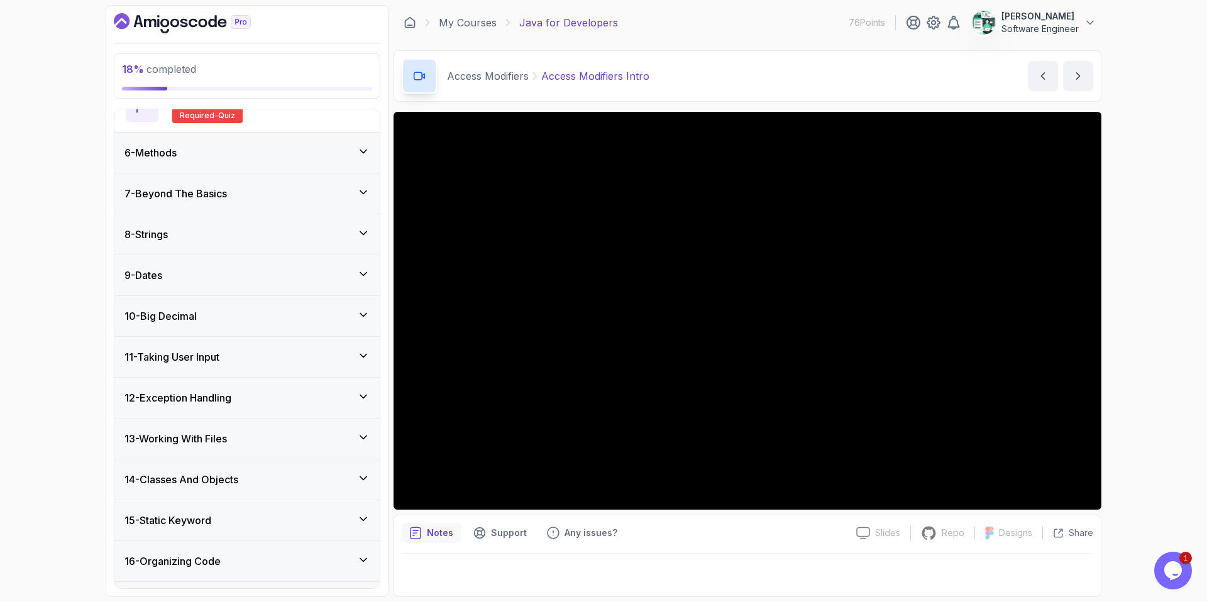
click at [338, 203] on div "7 - Beyond The Basics" at bounding box center [246, 194] width 265 height 40
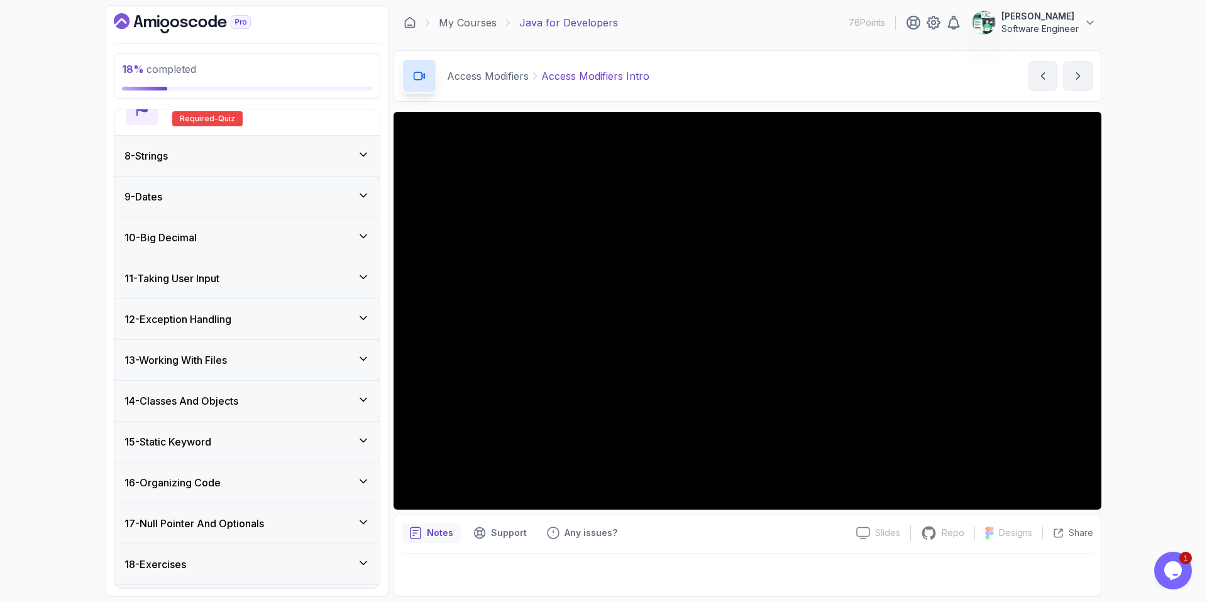
scroll to position [983, 0]
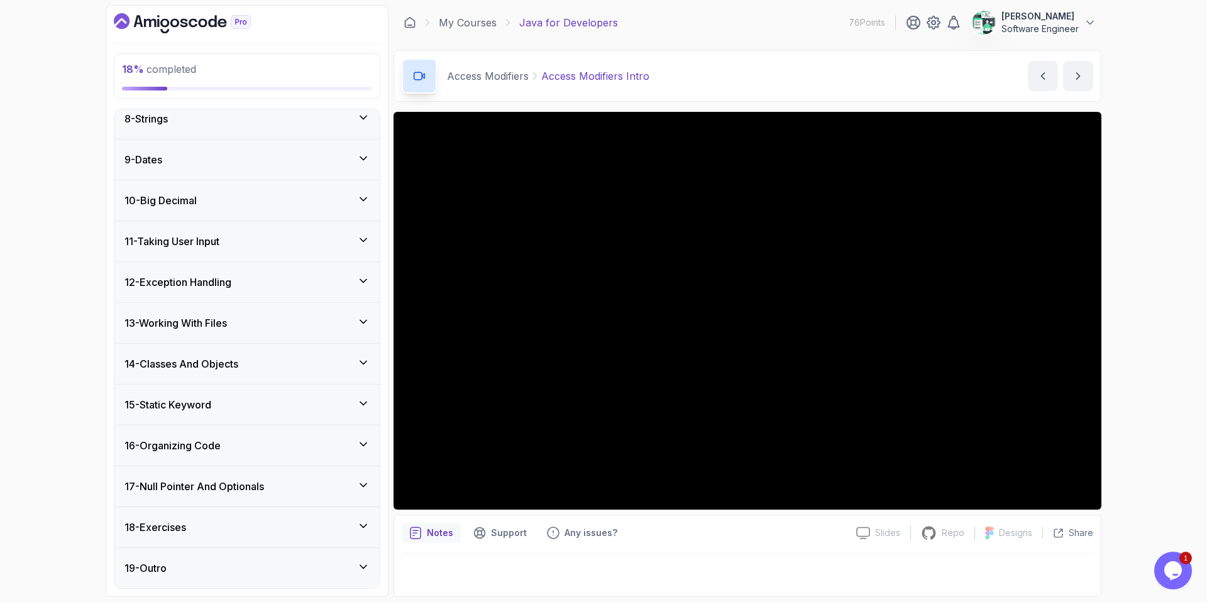
click at [238, 408] on div "15 - Static Keyword" at bounding box center [246, 404] width 245 height 15
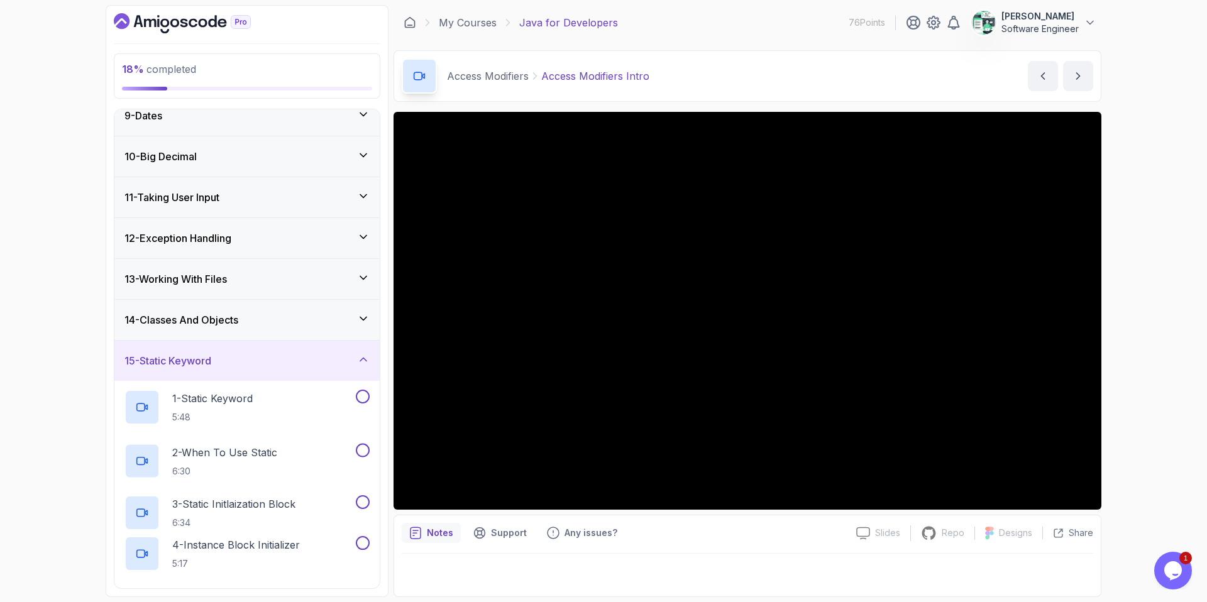
scroll to position [297, 0]
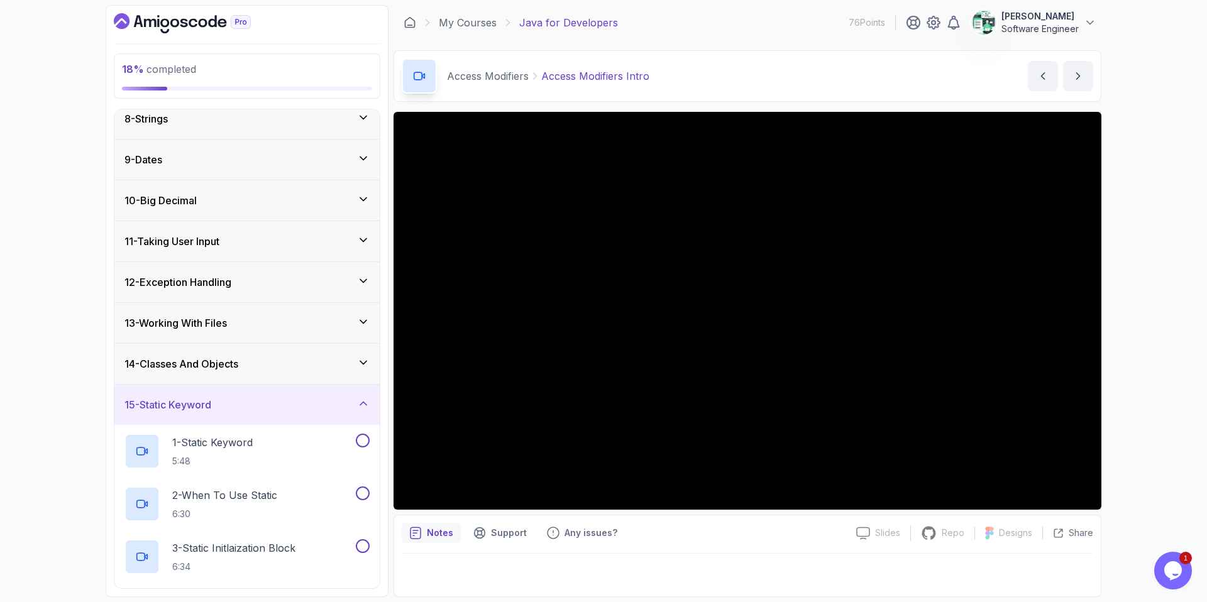
click at [240, 405] on div "15 - Static Keyword" at bounding box center [246, 404] width 245 height 15
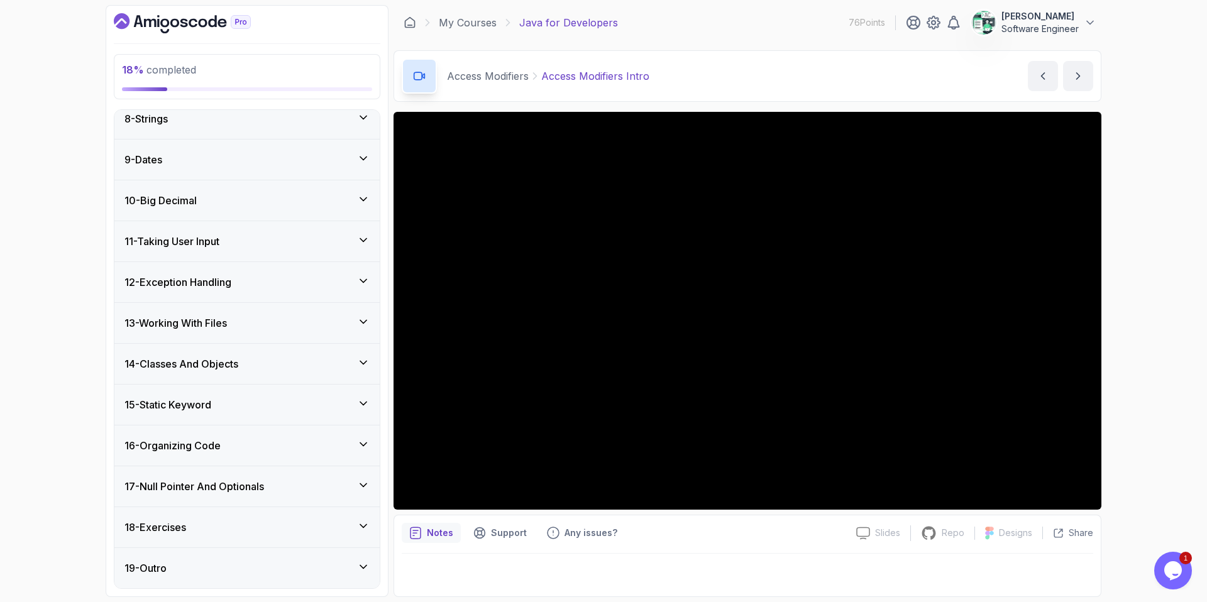
scroll to position [0, 0]
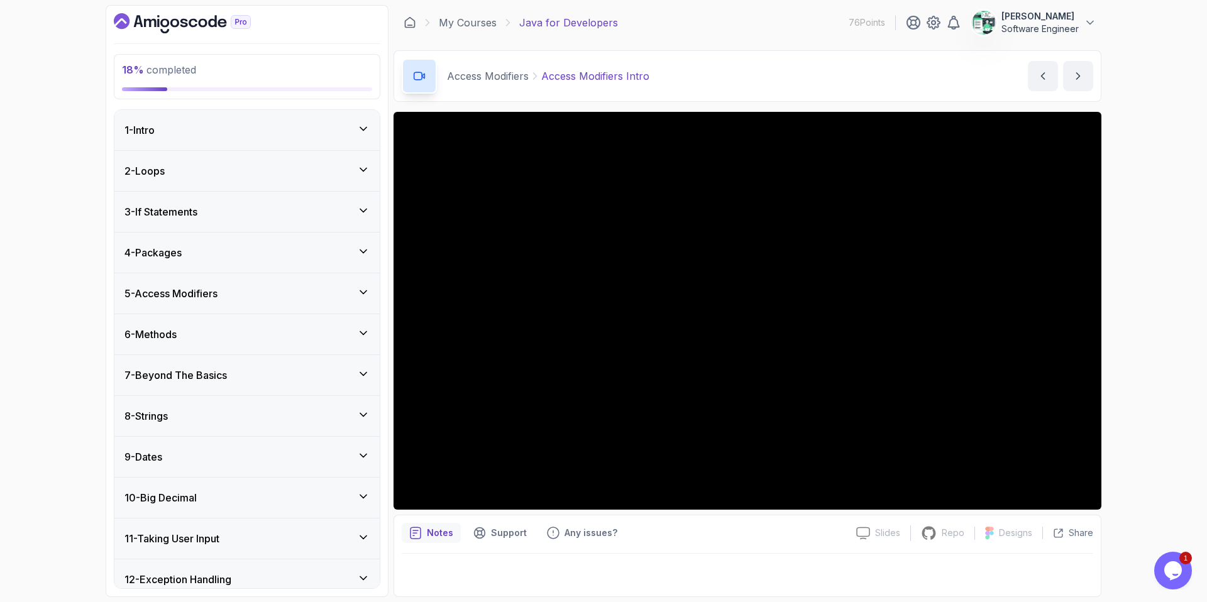
click at [214, 294] on h3 "5 - Access Modifiers" at bounding box center [170, 293] width 93 height 15
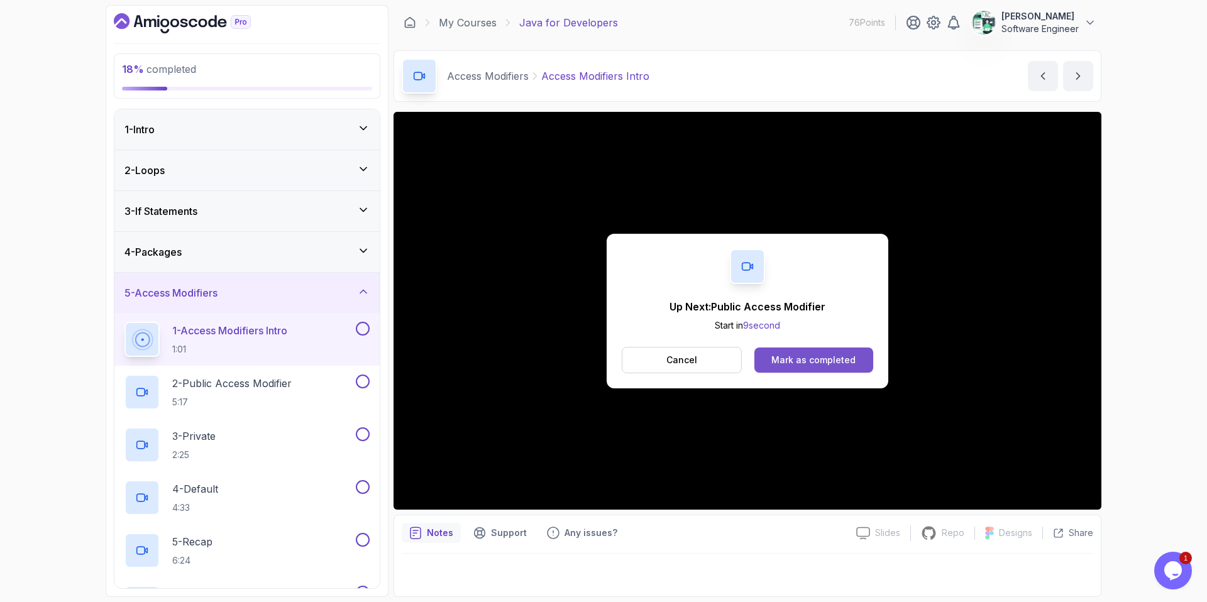
click at [828, 355] on div "Mark as completed" at bounding box center [813, 360] width 84 height 13
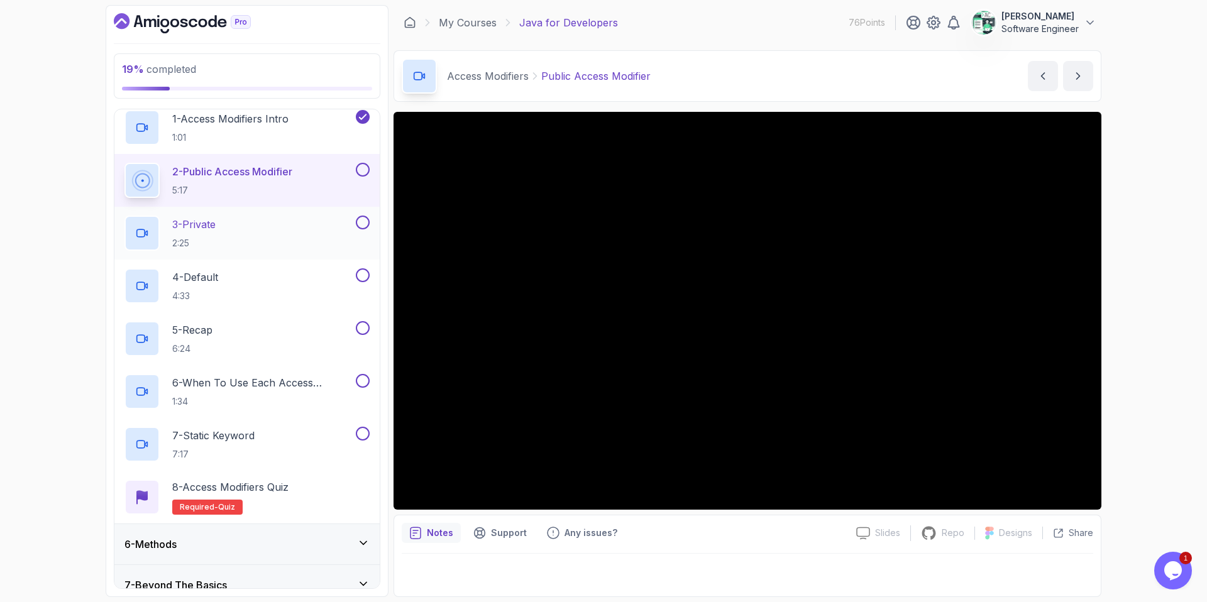
scroll to position [212, 0]
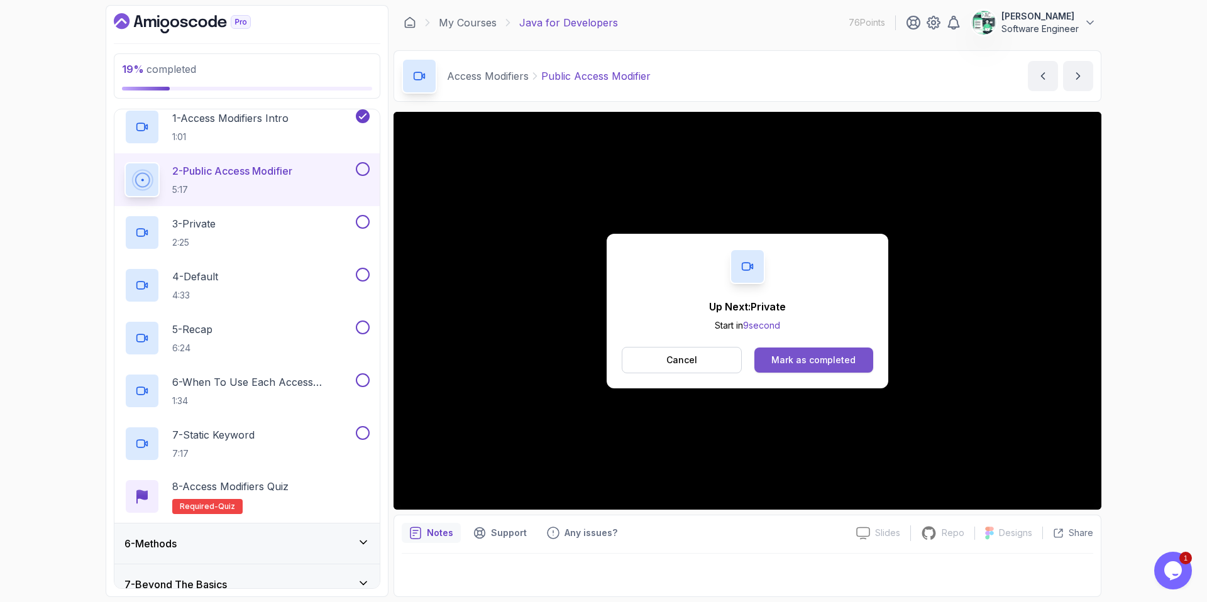
click at [781, 361] on div "Mark as completed" at bounding box center [813, 360] width 84 height 13
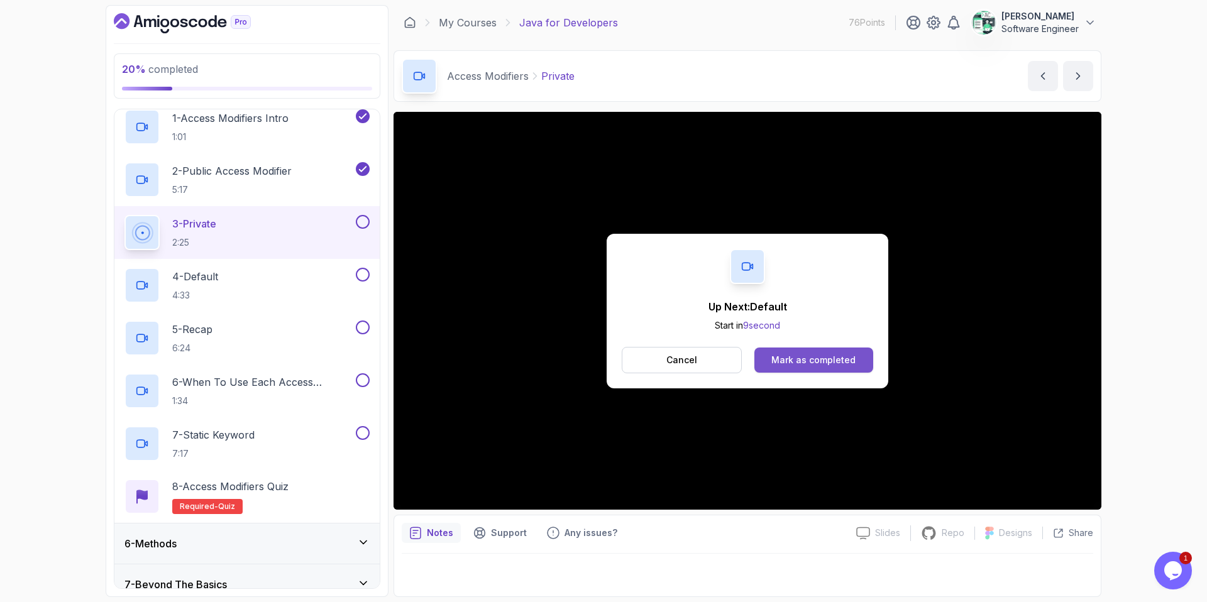
click at [824, 354] on div "Mark as completed" at bounding box center [813, 360] width 84 height 13
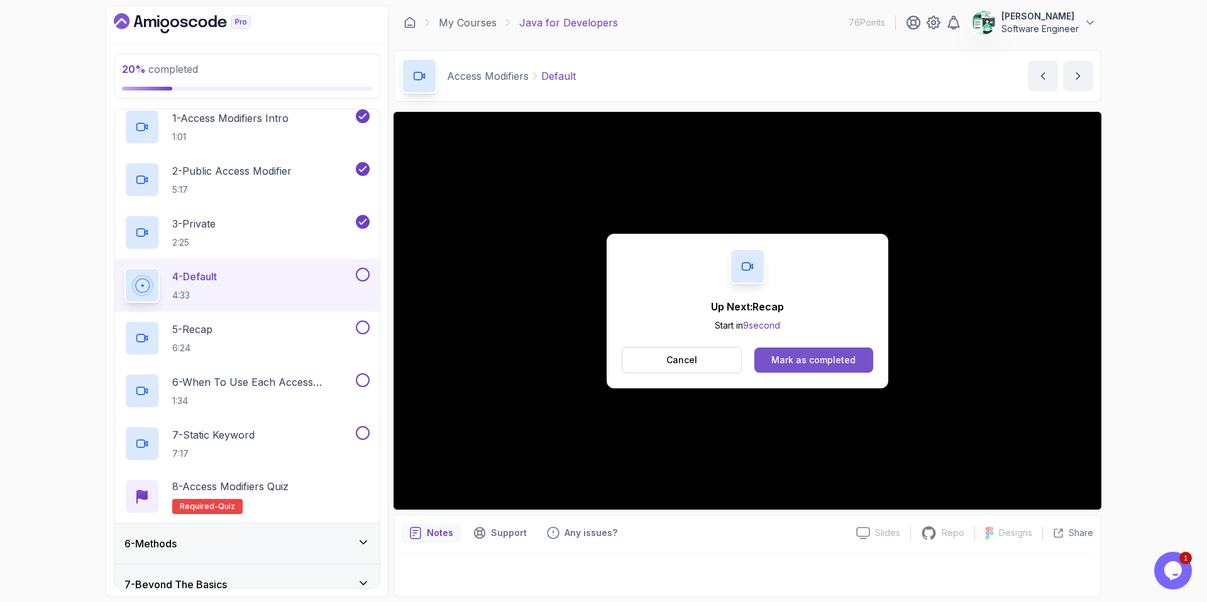
click at [846, 363] on div "Mark as completed" at bounding box center [813, 360] width 84 height 13
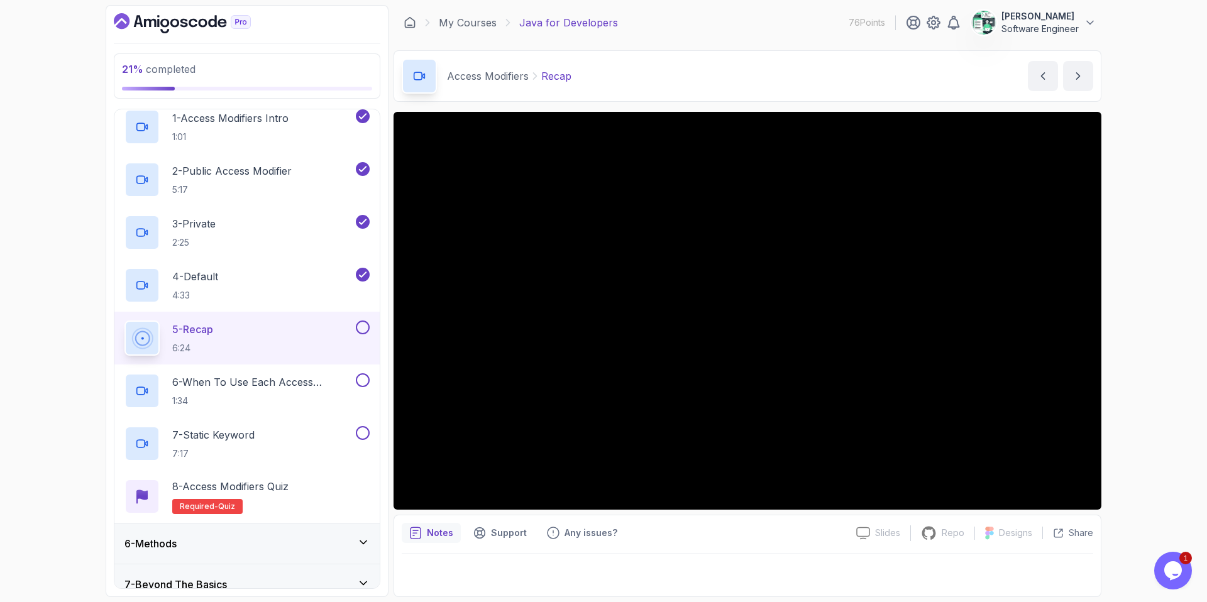
click at [361, 325] on button at bounding box center [363, 328] width 14 height 14
click at [324, 375] on p "6 - When To Use Each Access Modifier" at bounding box center [262, 382] width 181 height 15
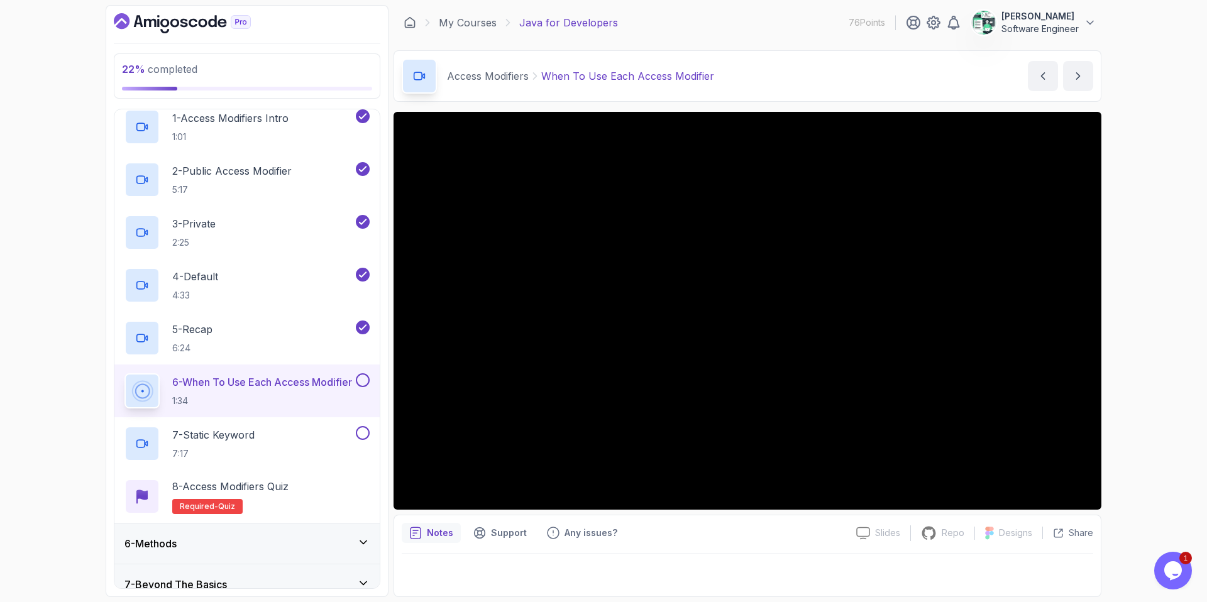
click at [361, 382] on button at bounding box center [363, 380] width 14 height 14
click at [328, 454] on div "7 - Static Keyword 7:17" at bounding box center [238, 443] width 229 height 35
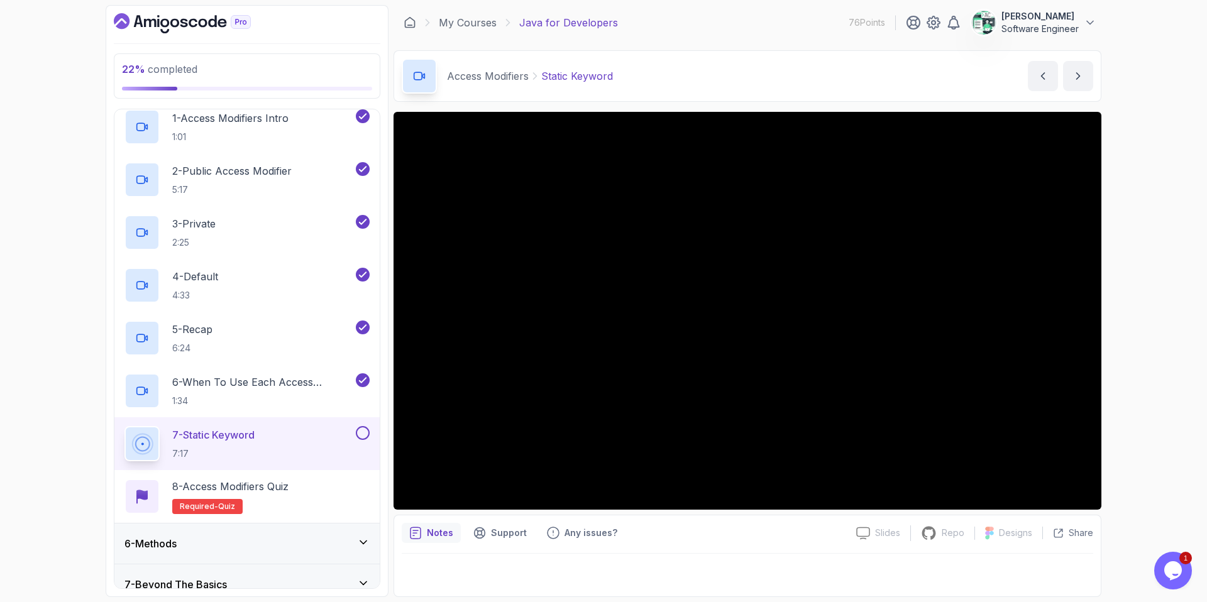
click at [124, 426] on button "7 - Static Keyword 7:17" at bounding box center [246, 443] width 245 height 35
click at [368, 428] on div at bounding box center [361, 433] width 16 height 14
click at [365, 434] on button at bounding box center [363, 433] width 14 height 14
click at [307, 492] on div "8 - Access Modifiers Quiz Required- quiz" at bounding box center [246, 496] width 245 height 35
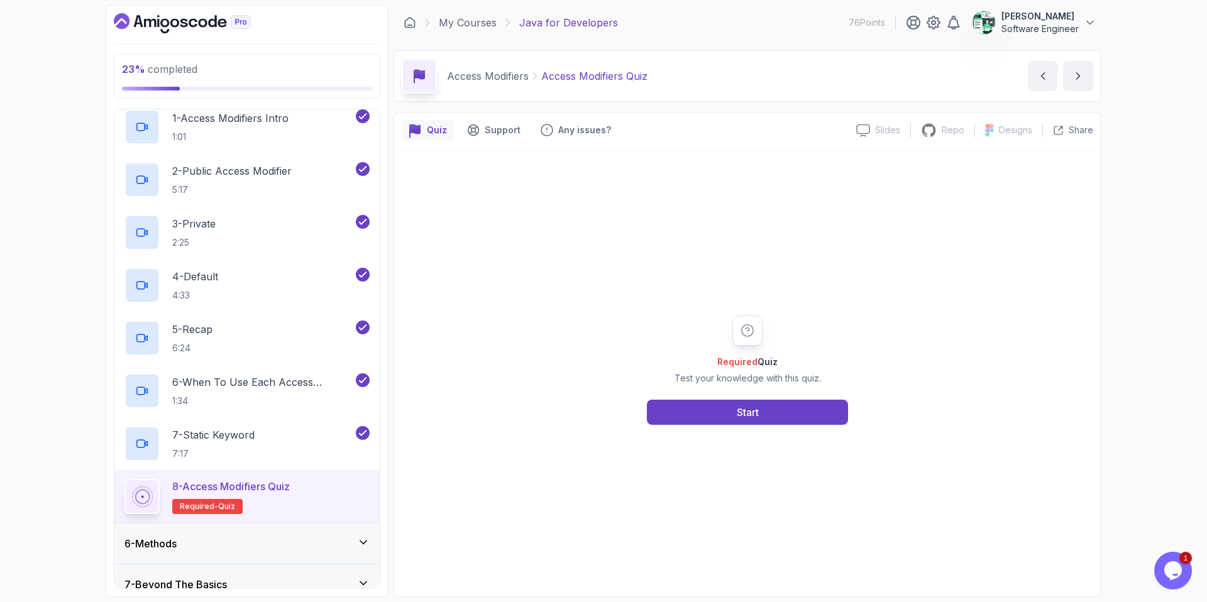
click at [950, 517] on span "1" at bounding box center [1185, 558] width 13 height 13
click at [950, 517] on icon "Chat widget" at bounding box center [1173, 570] width 18 height 19
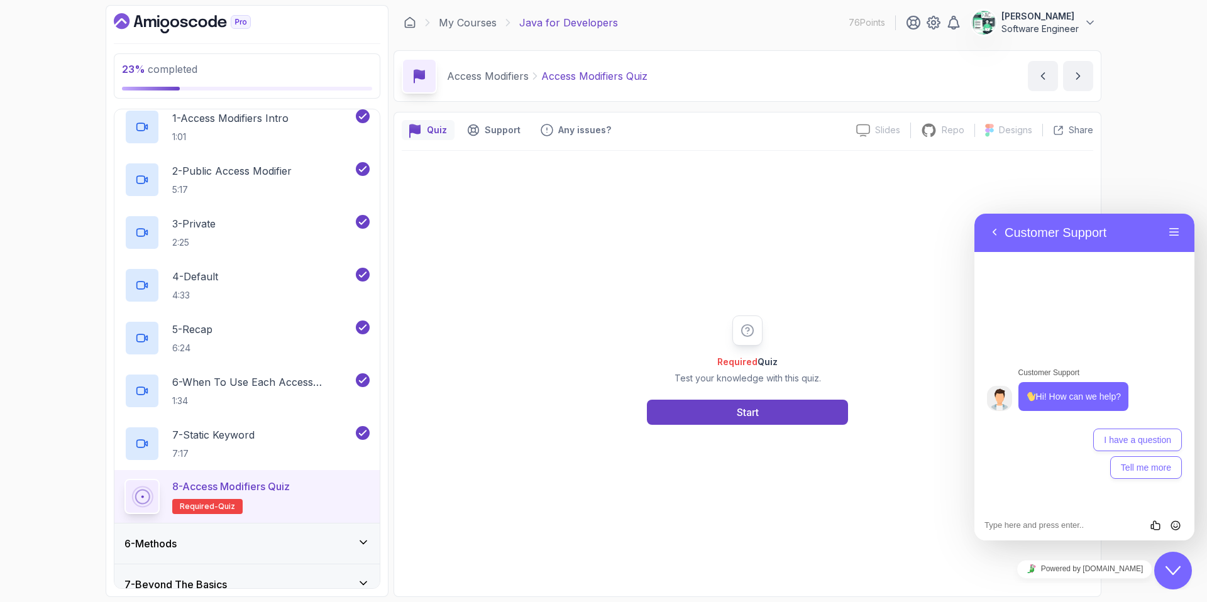
click at [950, 195] on div "23 % completed 1 - Intro 2 - Loops 3 - If Statements 4 - Packages 5 - Access Mo…" at bounding box center [603, 301] width 1207 height 602
click at [950, 517] on icon "Close Chat This icon closes the chat window." at bounding box center [1173, 570] width 15 height 15
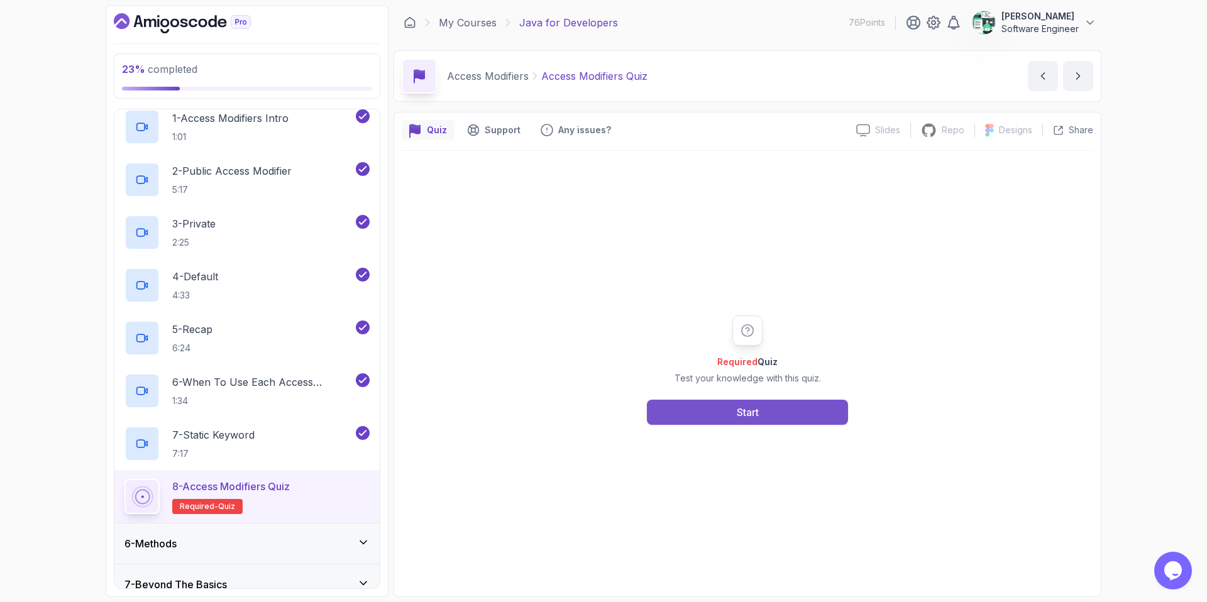
click at [723, 411] on button "Start" at bounding box center [747, 412] width 201 height 25
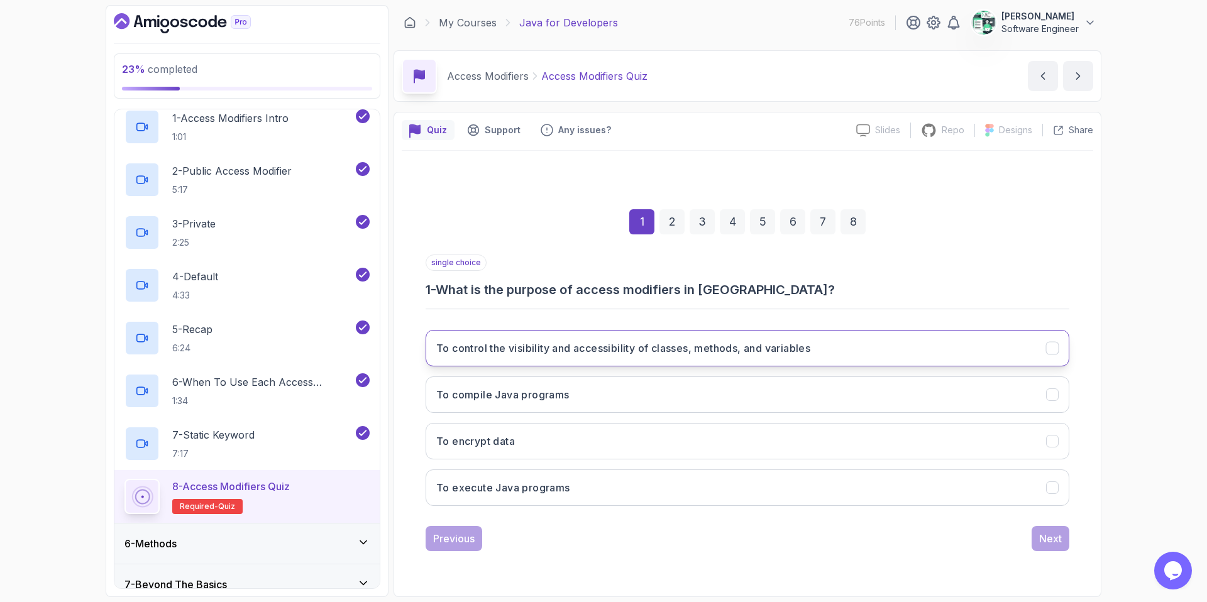
click at [561, 355] on button "To control the visibility and accessibility of classes, methods, and variables" at bounding box center [748, 348] width 644 height 36
click at [950, 517] on button "Next" at bounding box center [1051, 538] width 38 height 25
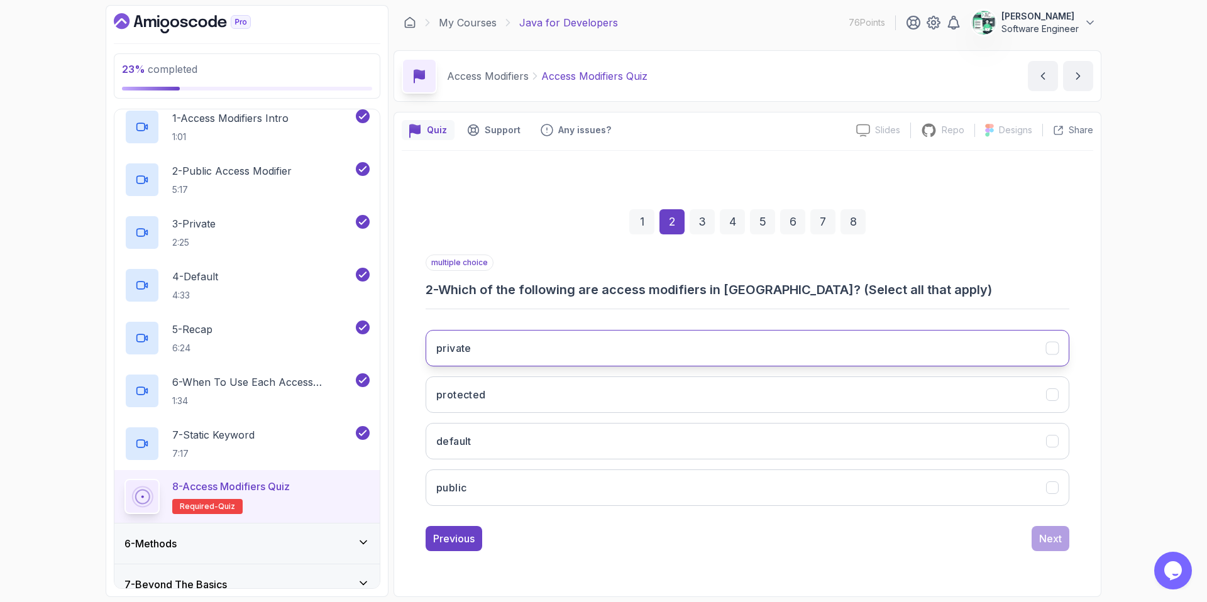
click at [542, 345] on button "private" at bounding box center [748, 348] width 644 height 36
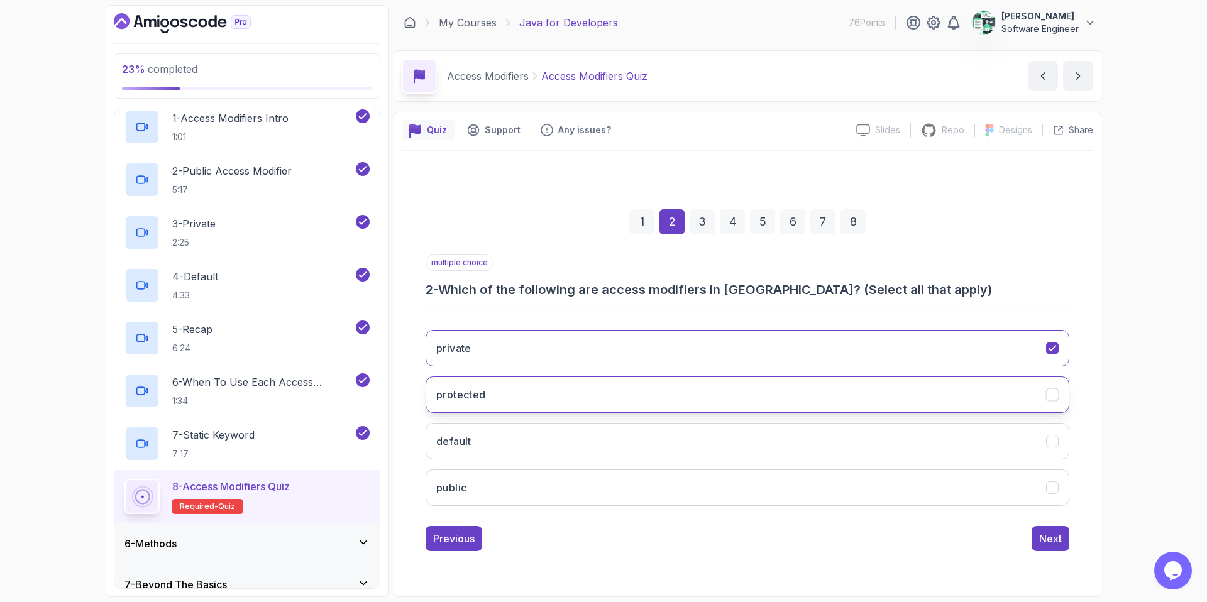
click at [512, 409] on button "protected" at bounding box center [748, 395] width 644 height 36
click at [503, 441] on button "default" at bounding box center [748, 441] width 644 height 36
click at [494, 476] on button "public" at bounding box center [748, 488] width 644 height 36
click at [950, 517] on div "Next" at bounding box center [1050, 538] width 23 height 15
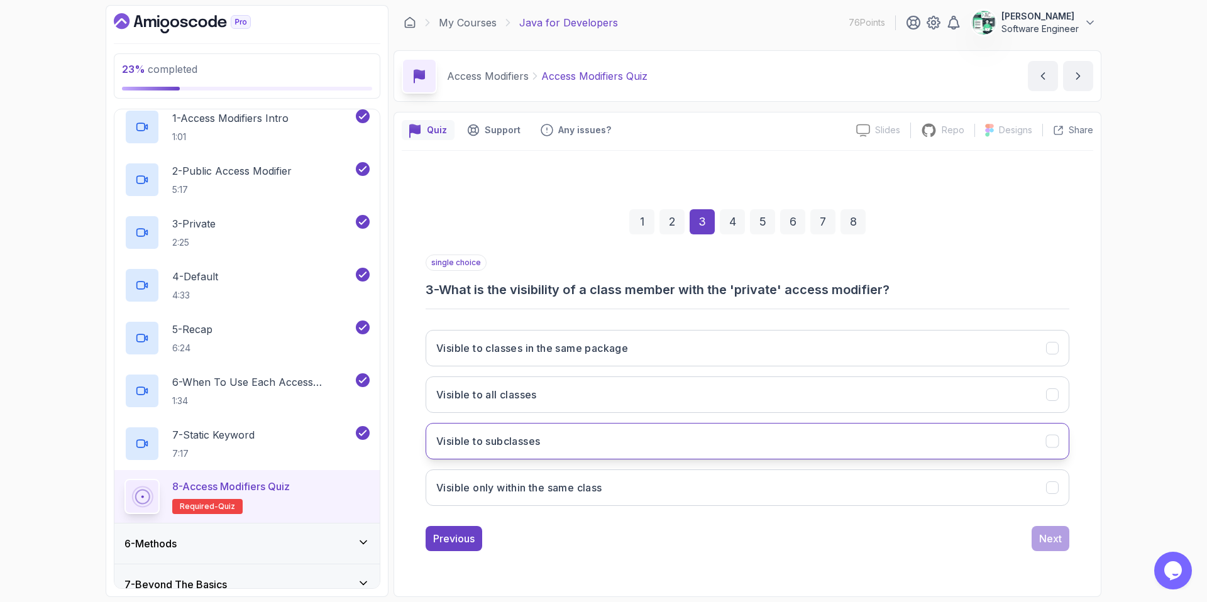
click at [536, 446] on h3 "Visible to subclasses" at bounding box center [488, 441] width 104 height 15
click at [950, 517] on div "Next" at bounding box center [1050, 538] width 23 height 15
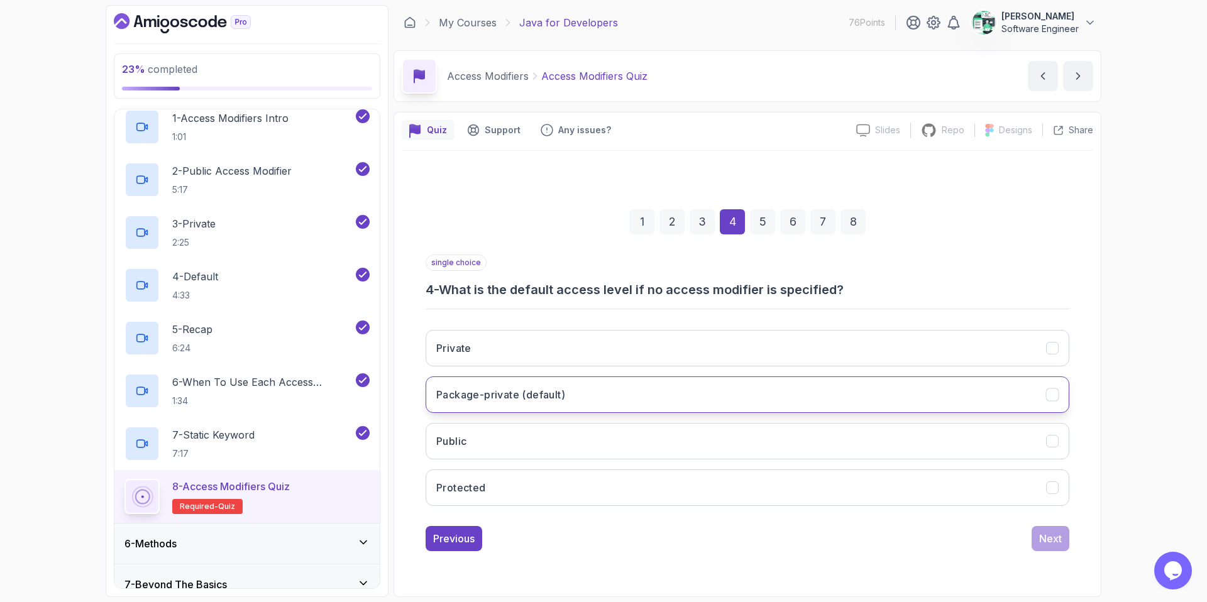
click at [544, 402] on h3 "Package-private (default)" at bounding box center [500, 394] width 129 height 15
click at [671, 223] on div "2" at bounding box center [671, 221] width 25 height 25
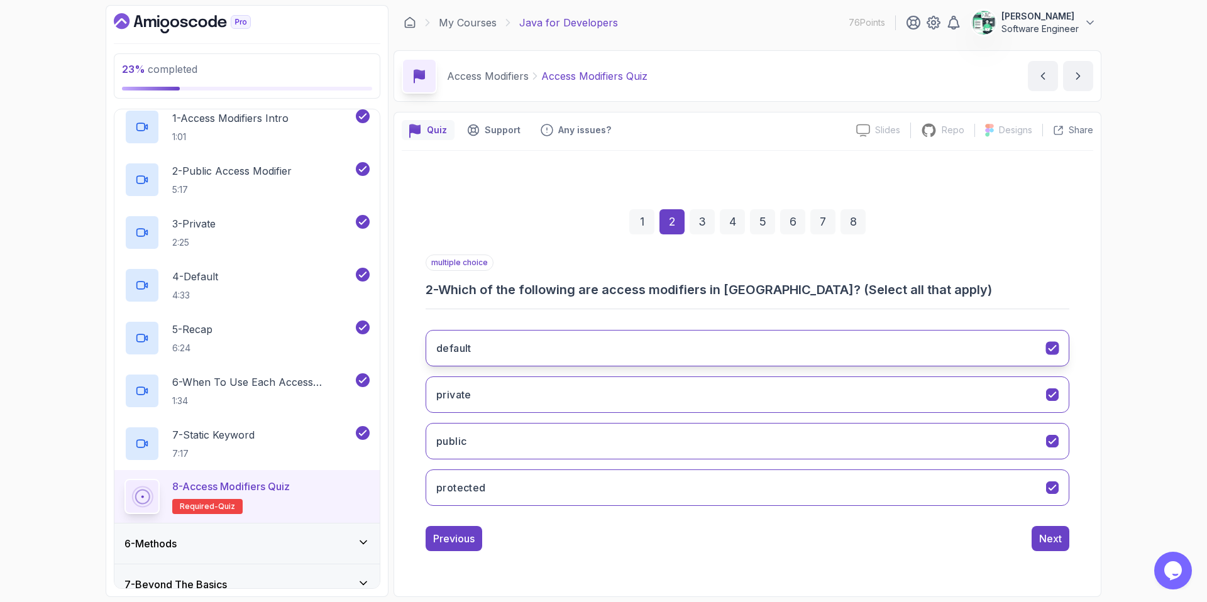
click at [556, 353] on button "default" at bounding box center [748, 348] width 644 height 36
click at [950, 517] on div "Next" at bounding box center [1050, 538] width 23 height 15
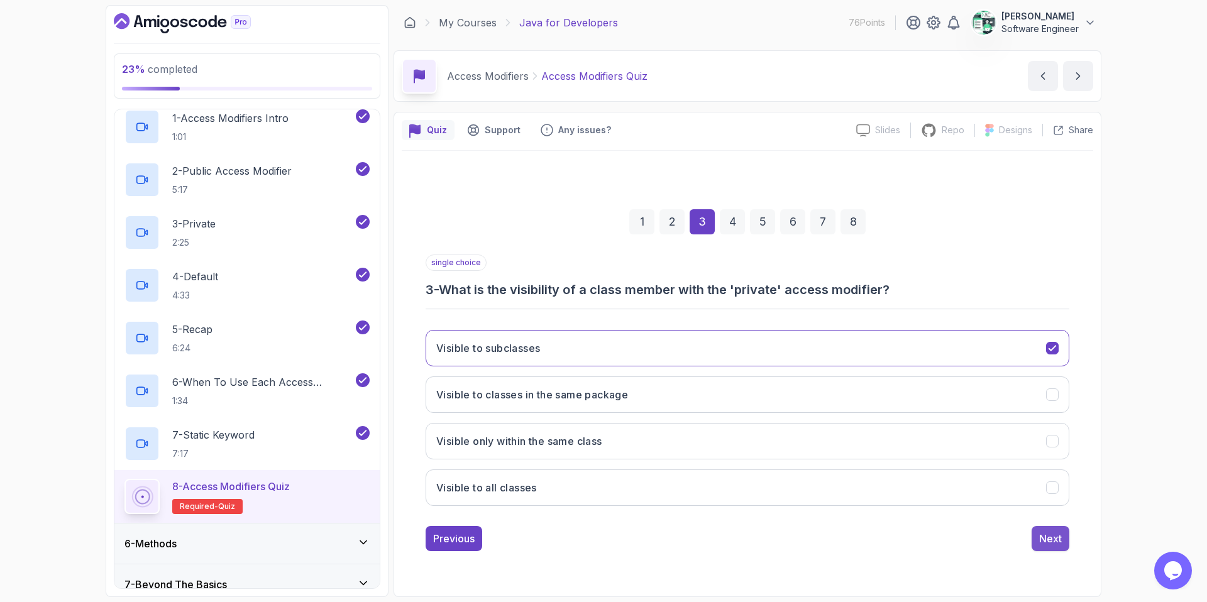
click at [950, 517] on div "Next" at bounding box center [1050, 538] width 23 height 15
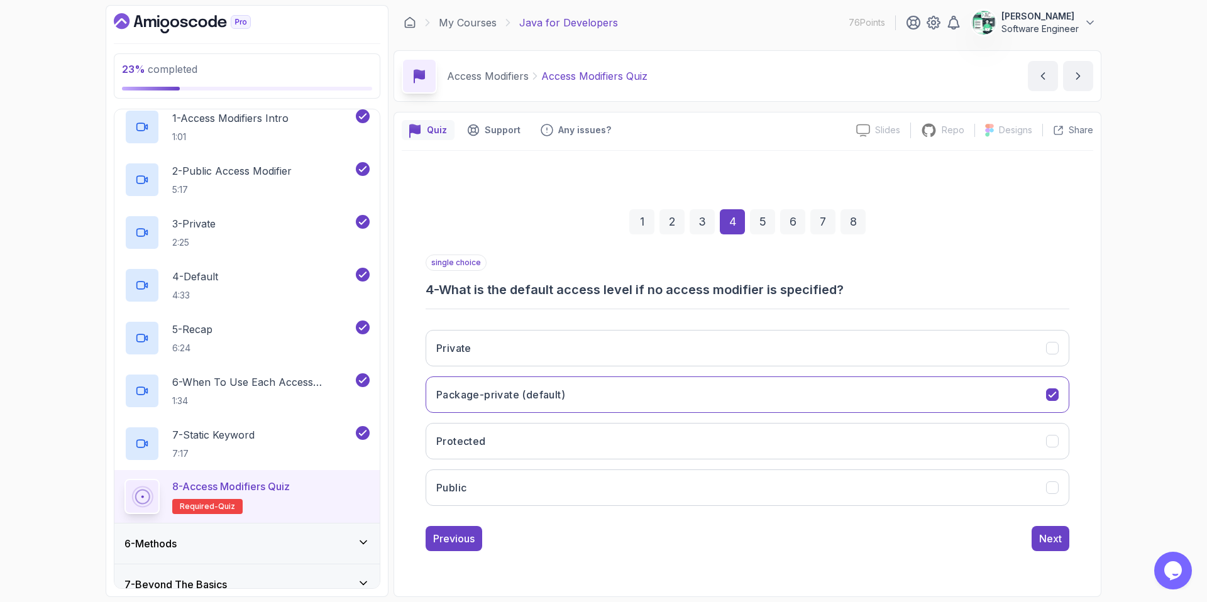
click at [950, 517] on div "Next" at bounding box center [1050, 538] width 23 height 15
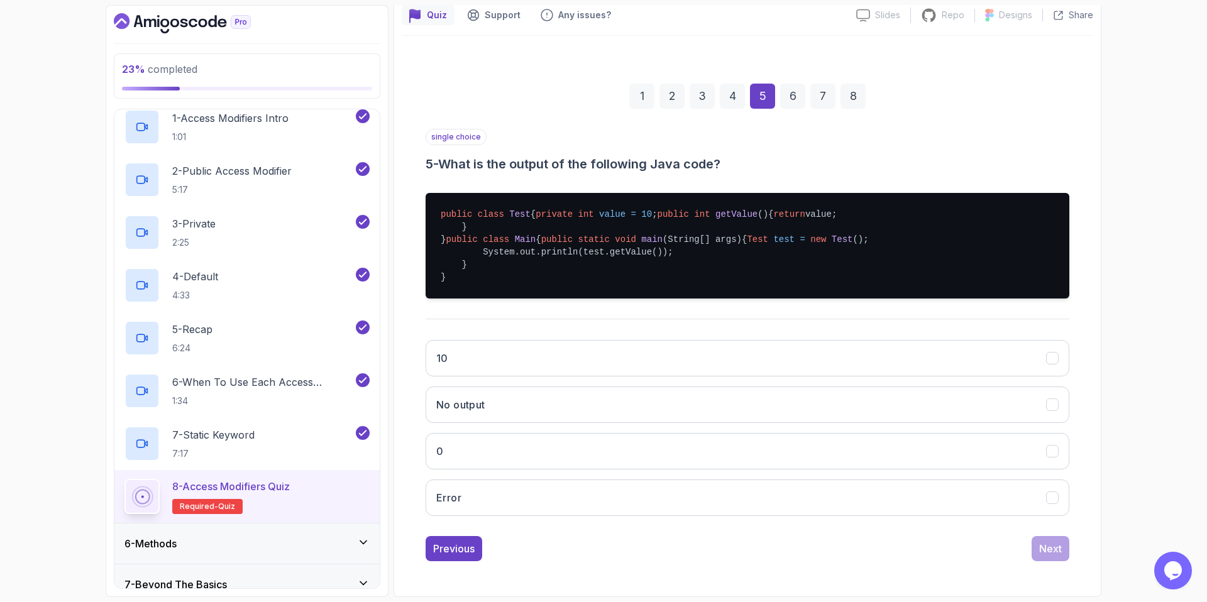
scroll to position [190, 0]
click at [519, 353] on button "10" at bounding box center [748, 358] width 644 height 36
click at [950, 517] on div "Next" at bounding box center [1050, 548] width 23 height 15
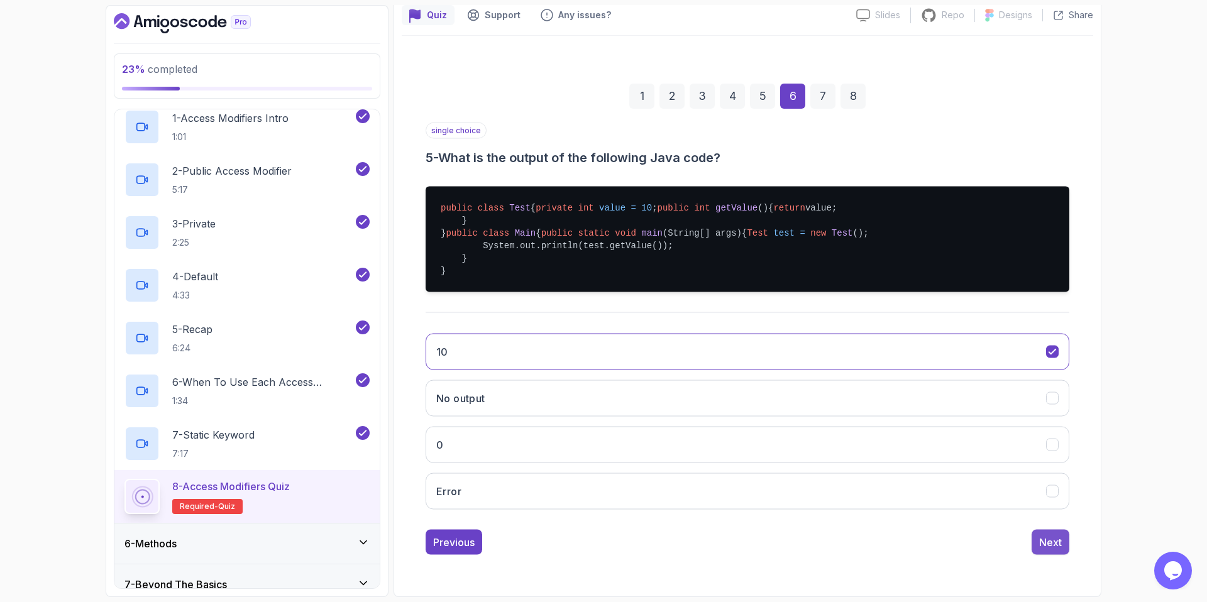
scroll to position [0, 0]
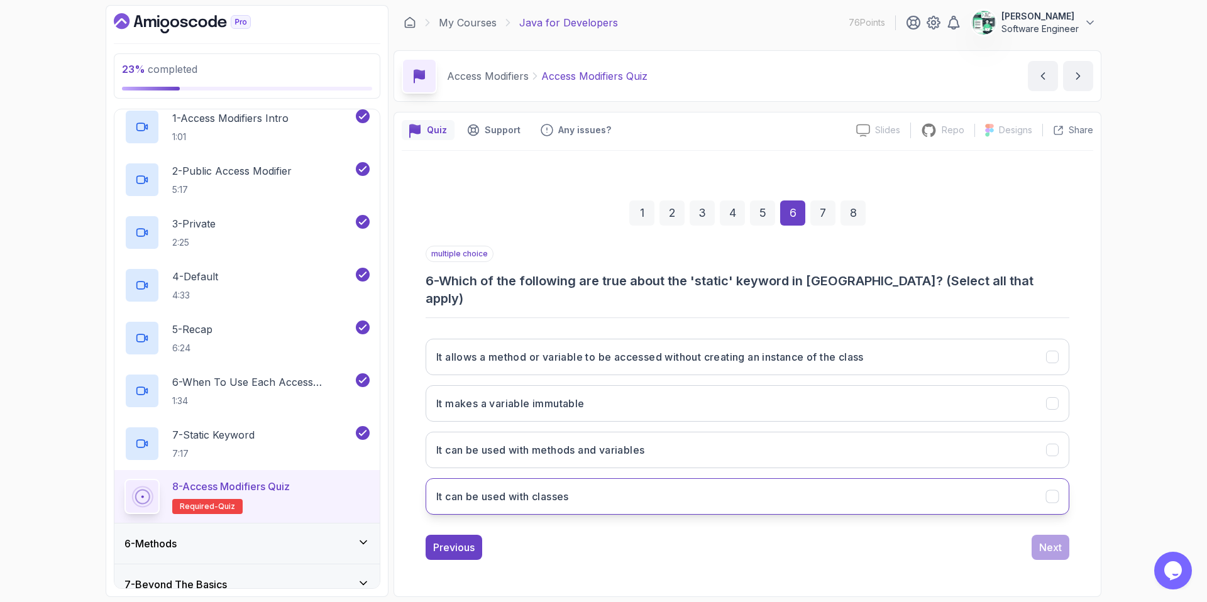
click at [582, 487] on button "It can be used with classes" at bounding box center [748, 496] width 644 height 36
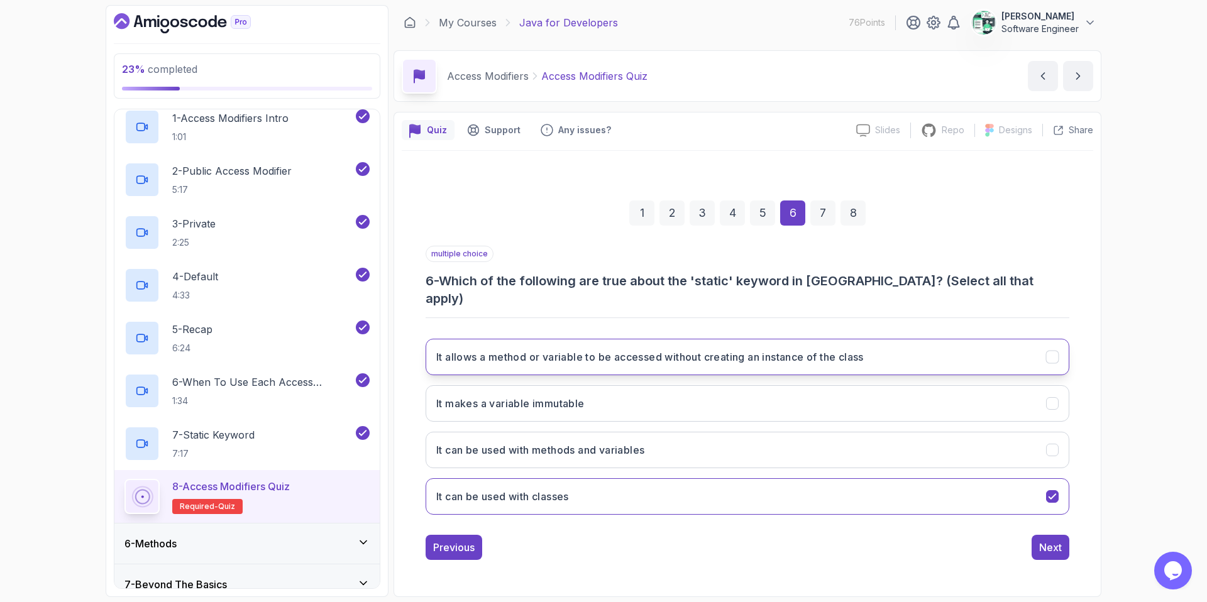
click at [539, 356] on button "It allows a method or variable to be accessed without creating an instance of t…" at bounding box center [748, 357] width 644 height 36
click at [950, 517] on div "Next" at bounding box center [1050, 547] width 23 height 15
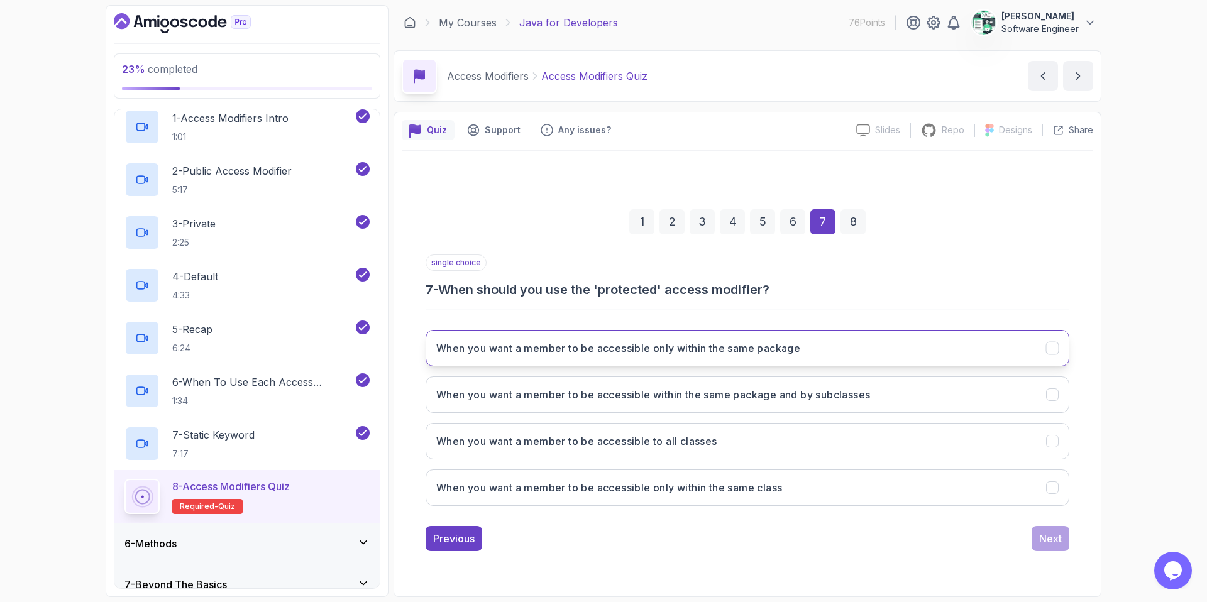
click at [616, 359] on button "When you want a member to be accessible only within the same package" at bounding box center [748, 348] width 644 height 36
click at [950, 517] on button "Next" at bounding box center [1051, 538] width 38 height 25
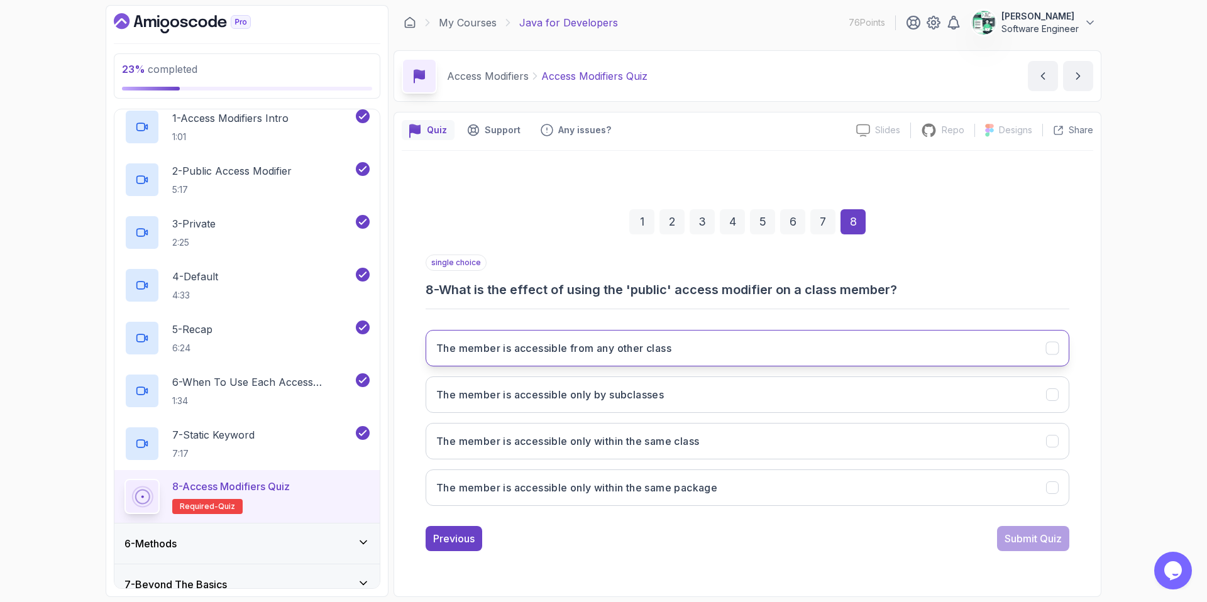
click at [548, 350] on h3 "The member is accessible from any other class" at bounding box center [553, 348] width 235 height 15
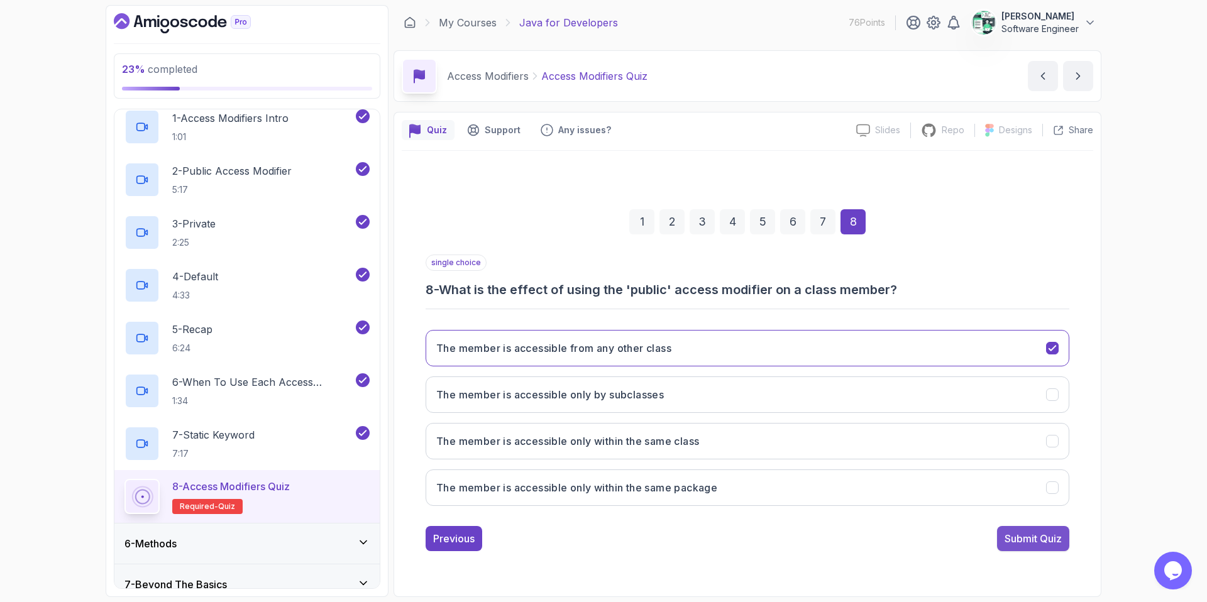
click at [950, 517] on div "Submit Quiz" at bounding box center [1033, 538] width 57 height 15
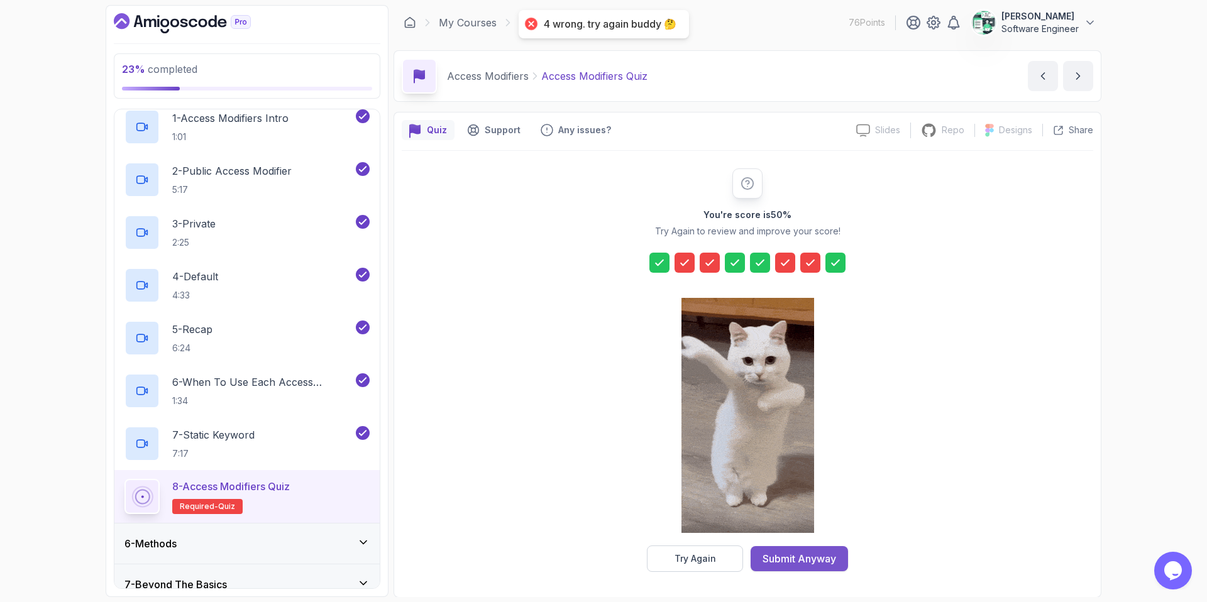
click at [824, 517] on div "Submit Anyway" at bounding box center [800, 558] width 74 height 15
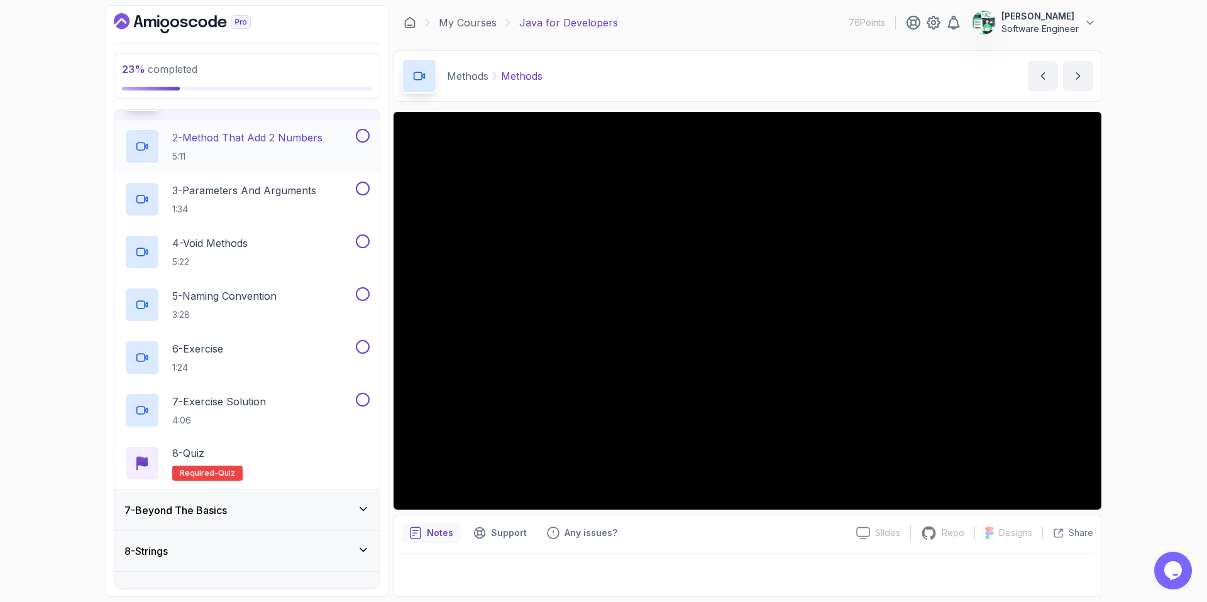
scroll to position [288, 0]
click at [260, 455] on div "8 - Quiz Required- quiz" at bounding box center [246, 461] width 245 height 35
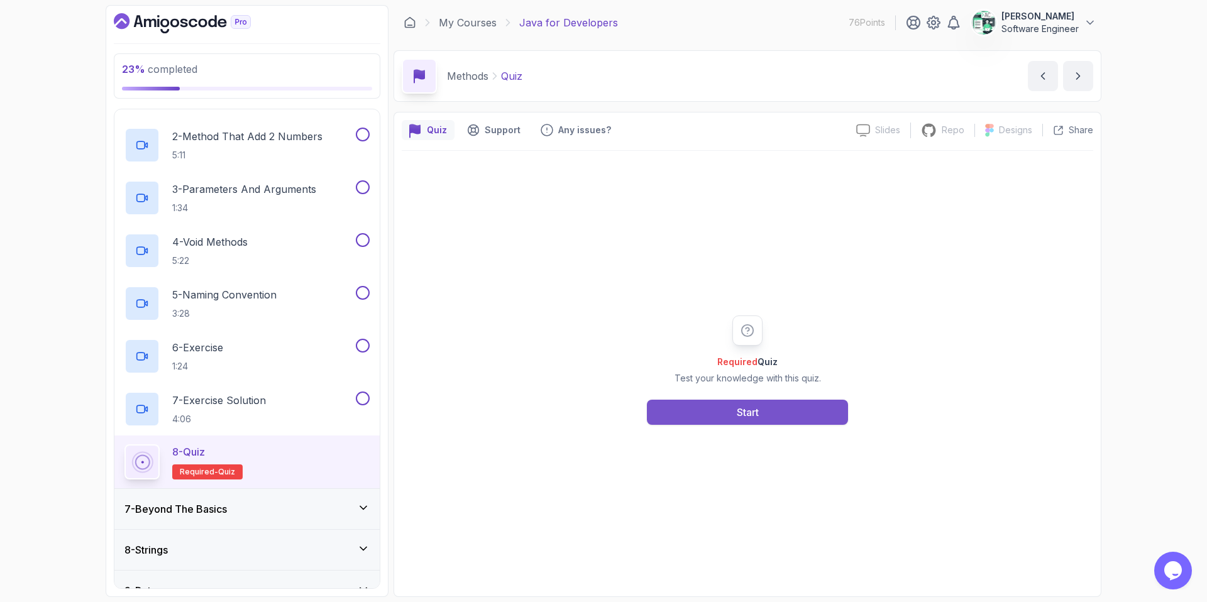
click at [701, 414] on button "Start" at bounding box center [747, 412] width 201 height 25
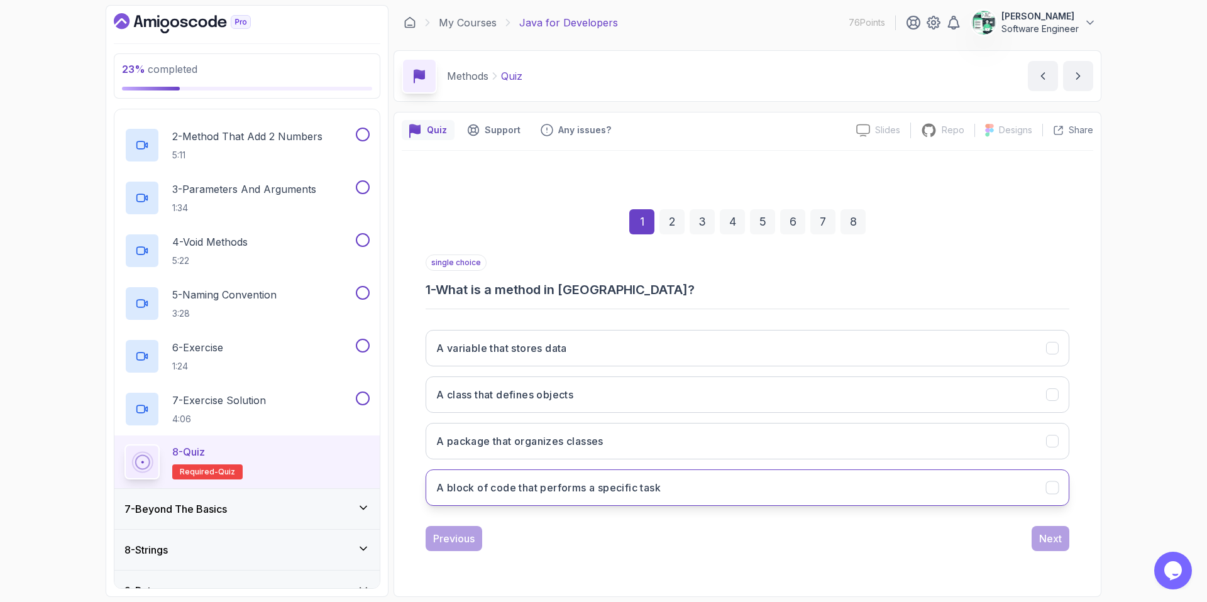
click at [556, 491] on h3 "A block of code that performs a specific task" at bounding box center [548, 487] width 224 height 15
click at [950, 517] on div "Next" at bounding box center [1050, 538] width 23 height 15
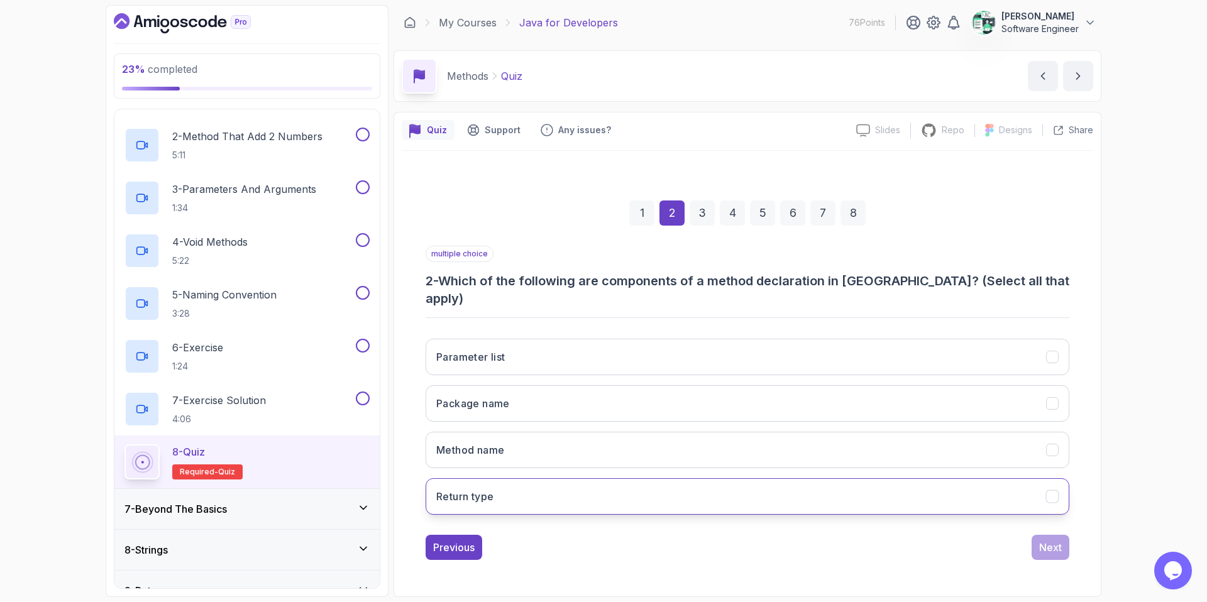
click at [510, 487] on button "Return type" at bounding box center [748, 496] width 644 height 36
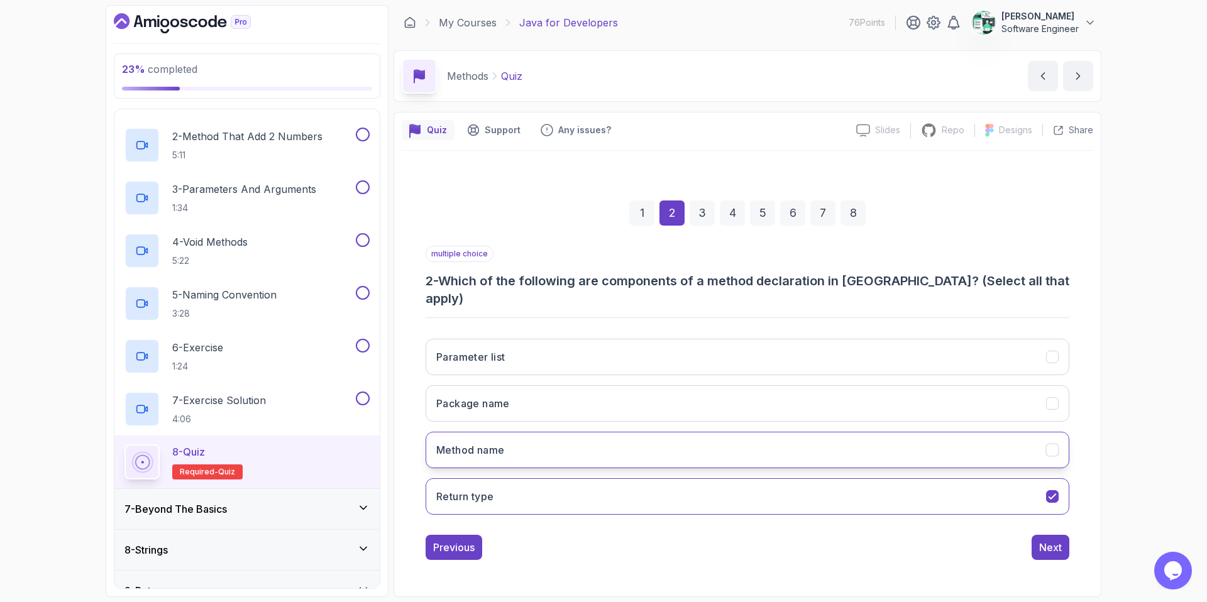
click at [509, 447] on button "Method name" at bounding box center [748, 450] width 644 height 36
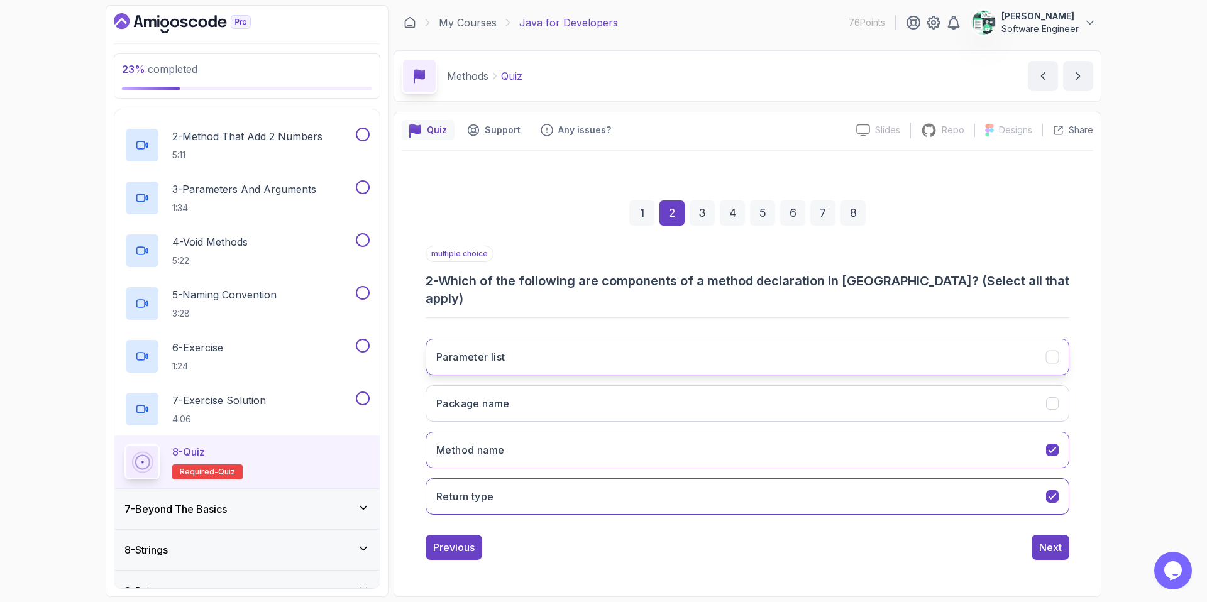
click at [565, 339] on button "Parameter list" at bounding box center [748, 357] width 644 height 36
click at [950, 340] on button "Parameter list" at bounding box center [748, 357] width 644 height 36
click at [950, 352] on icon "Parameter list" at bounding box center [1053, 357] width 12 height 12
click at [950, 517] on div "1 2 3 4 5 6 7 8 multiple choice 2 - Which of the following are components of a …" at bounding box center [748, 370] width 692 height 400
click at [950, 517] on div "Next" at bounding box center [1050, 547] width 23 height 15
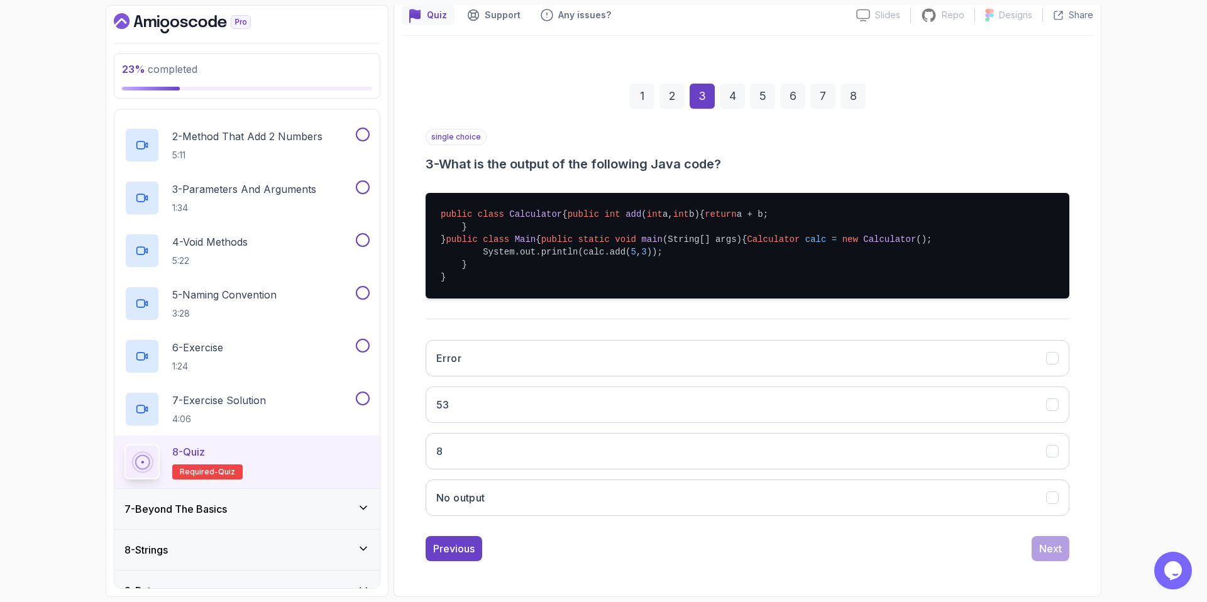
scroll to position [146, 0]
click at [456, 517] on div "Previous" at bounding box center [453, 548] width 41 height 15
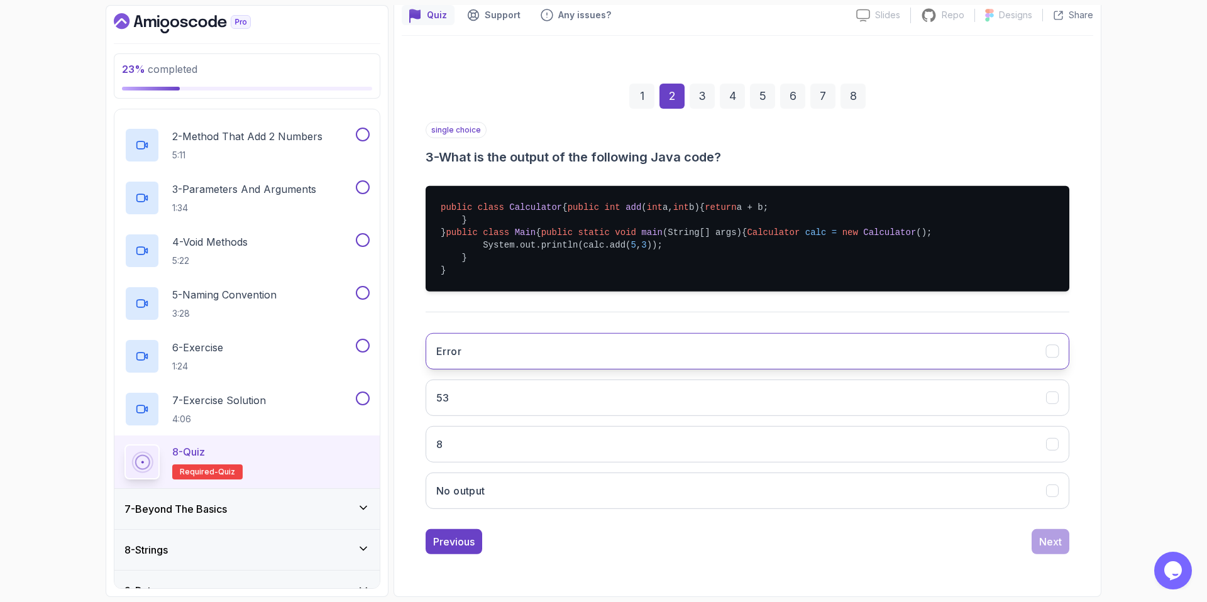
scroll to position [0, 0]
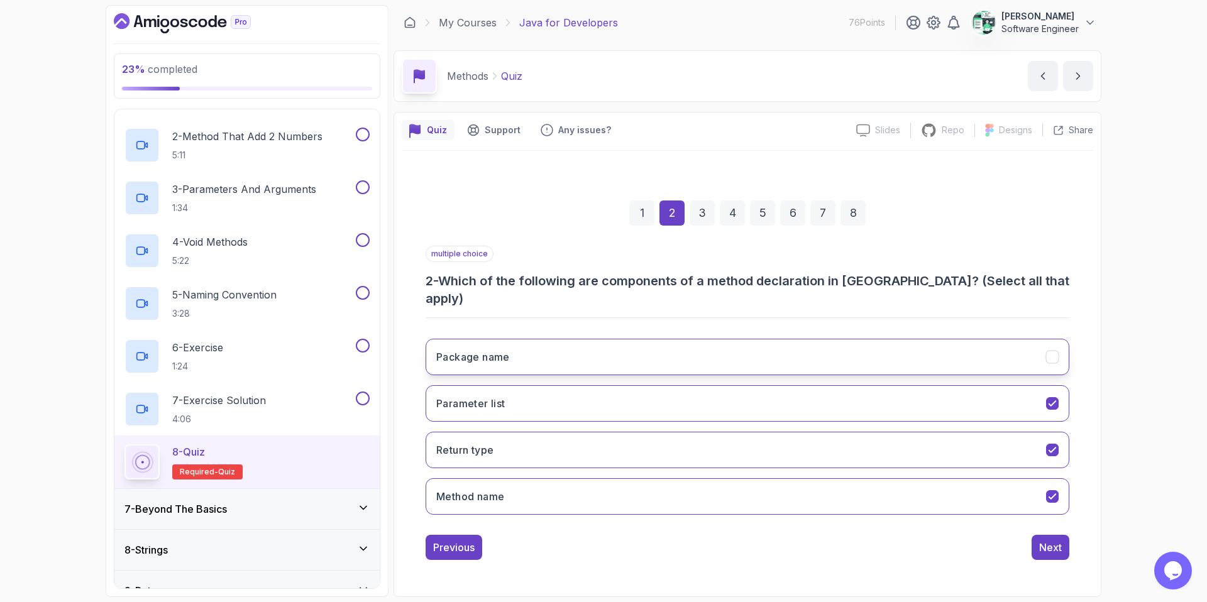
click at [554, 353] on button "Package name" at bounding box center [748, 357] width 644 height 36
click at [830, 385] on button "Parameter list" at bounding box center [748, 403] width 644 height 36
click at [950, 517] on div "Next" at bounding box center [1050, 547] width 23 height 15
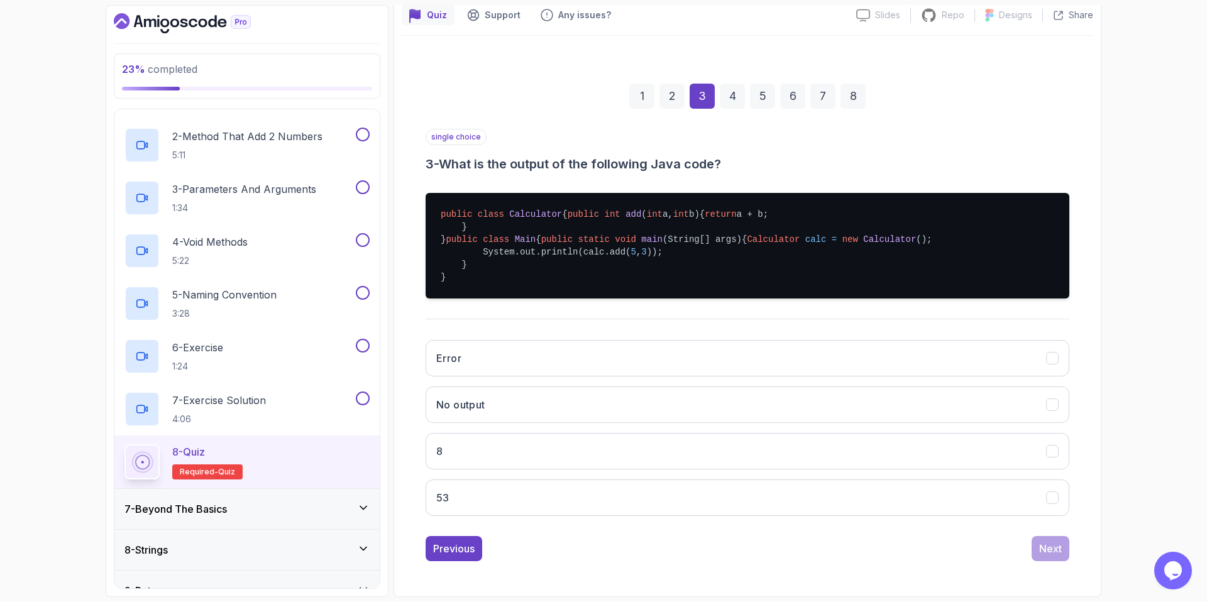
scroll to position [167, 0]
click at [495, 467] on button "8" at bounding box center [748, 451] width 644 height 36
click at [950, 517] on div "Next" at bounding box center [1050, 548] width 23 height 15
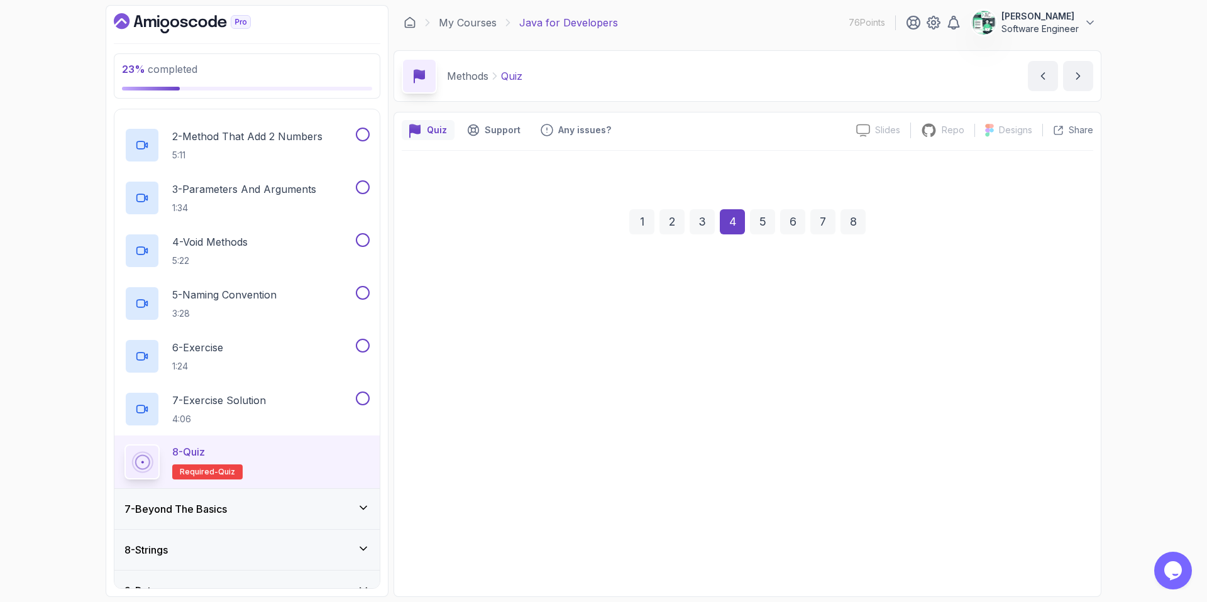
scroll to position [0, 0]
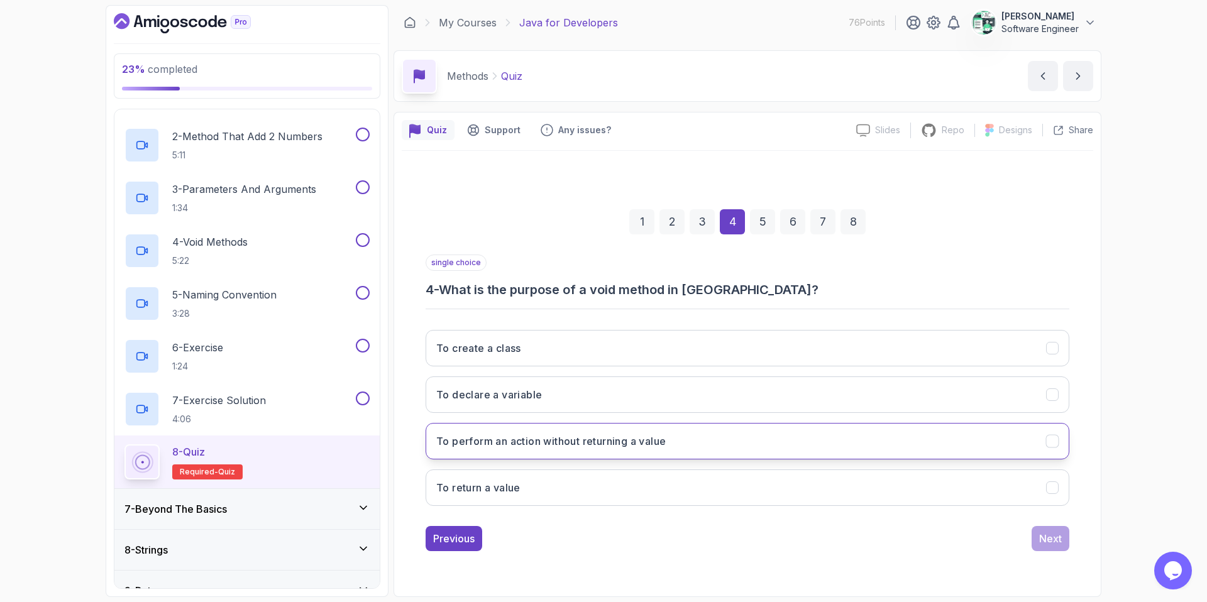
click at [520, 446] on h3 "To perform an action without returning a value" at bounding box center [550, 441] width 229 height 15
click at [950, 517] on button "Next" at bounding box center [1051, 538] width 38 height 25
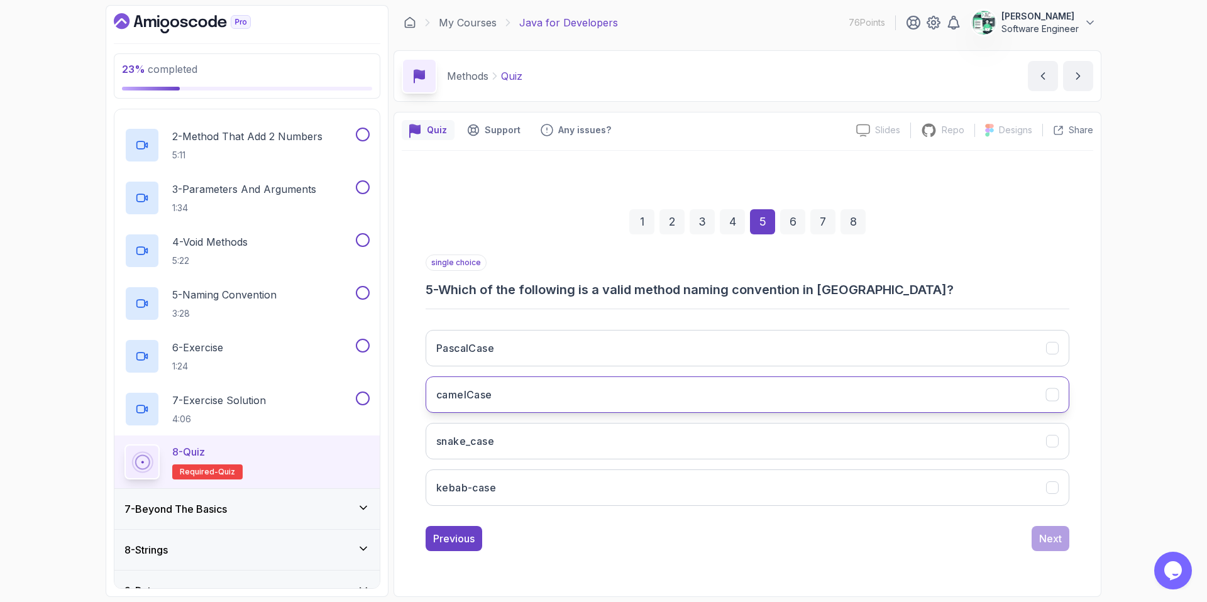
click at [503, 385] on button "camelCase" at bounding box center [748, 395] width 644 height 36
click at [950, 517] on div "Next" at bounding box center [1050, 538] width 23 height 15
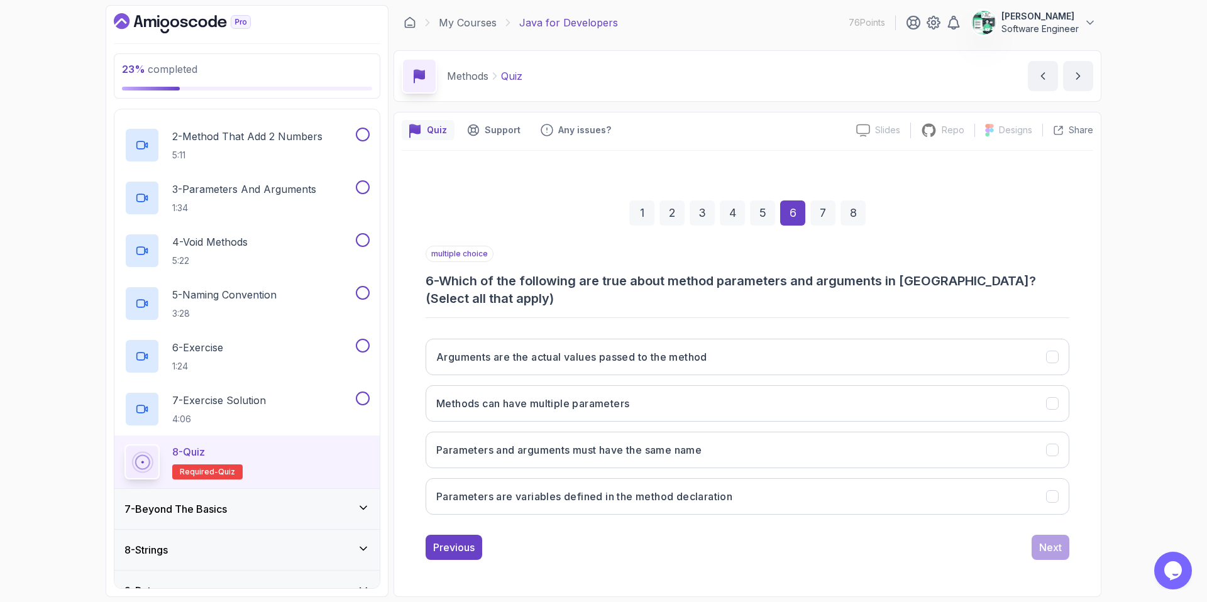
click at [767, 214] on div "5" at bounding box center [762, 213] width 25 height 25
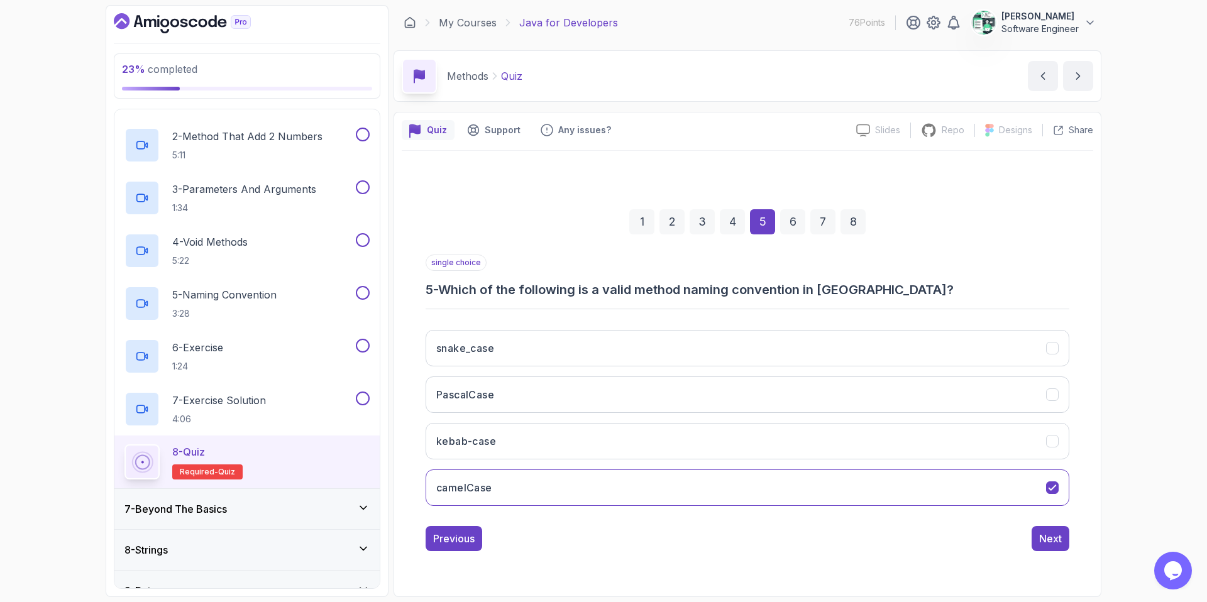
click at [788, 225] on div "6" at bounding box center [792, 221] width 25 height 25
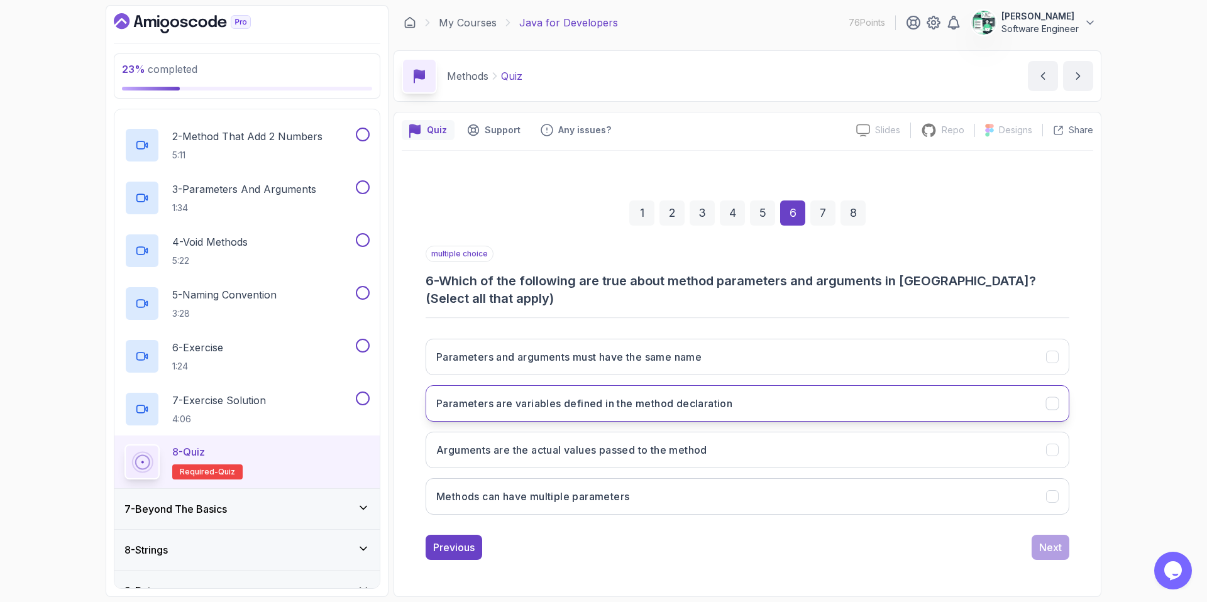
click at [584, 408] on h3 "Parameters are variables defined in the method declaration" at bounding box center [584, 403] width 296 height 15
click at [546, 456] on h3 "Arguments are the actual values passed to the method" at bounding box center [571, 450] width 271 height 15
click at [907, 400] on button "Parameters are variables defined in the method declaration" at bounding box center [748, 403] width 644 height 36
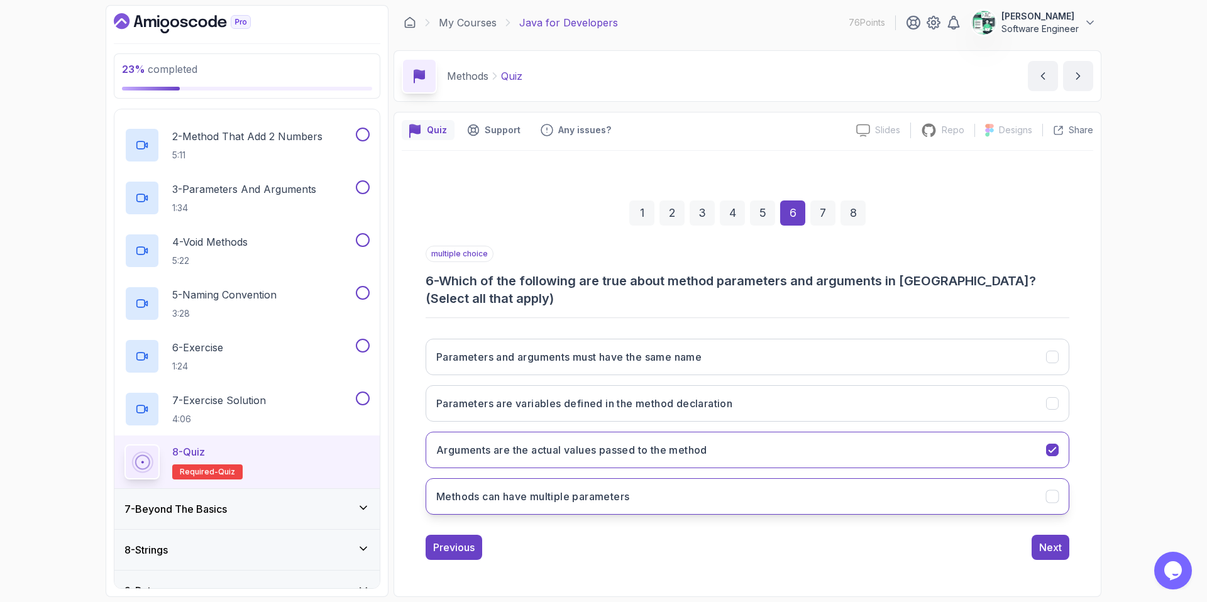
click at [812, 492] on button "Methods can have multiple parameters" at bounding box center [748, 496] width 644 height 36
click at [950, 517] on div "Next" at bounding box center [1050, 547] width 23 height 15
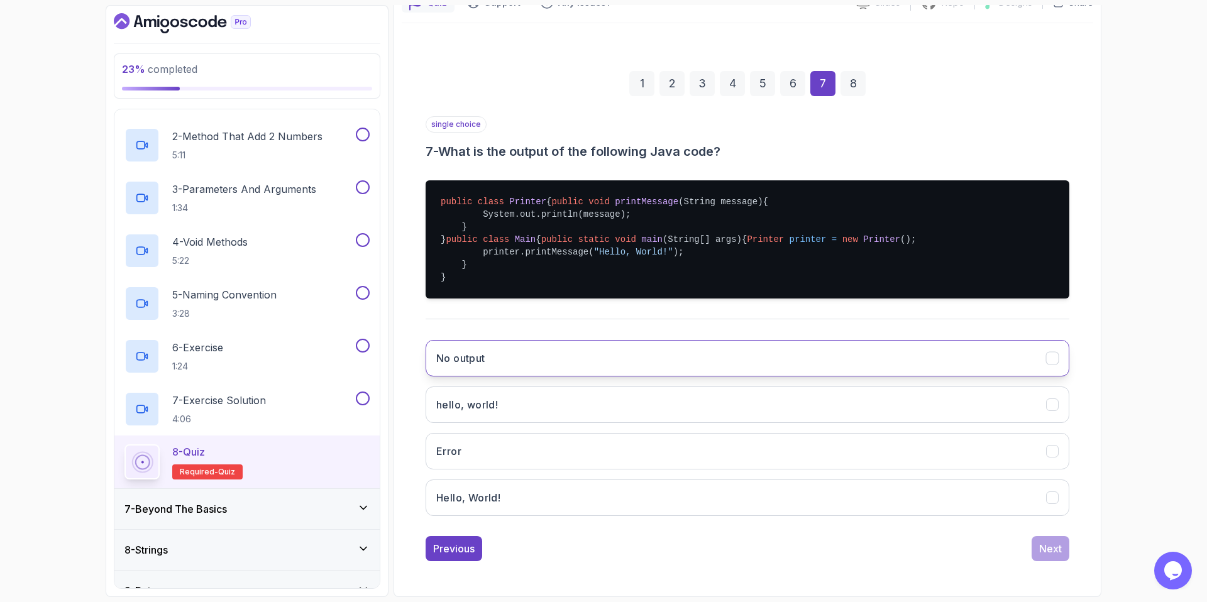
scroll to position [150, 0]
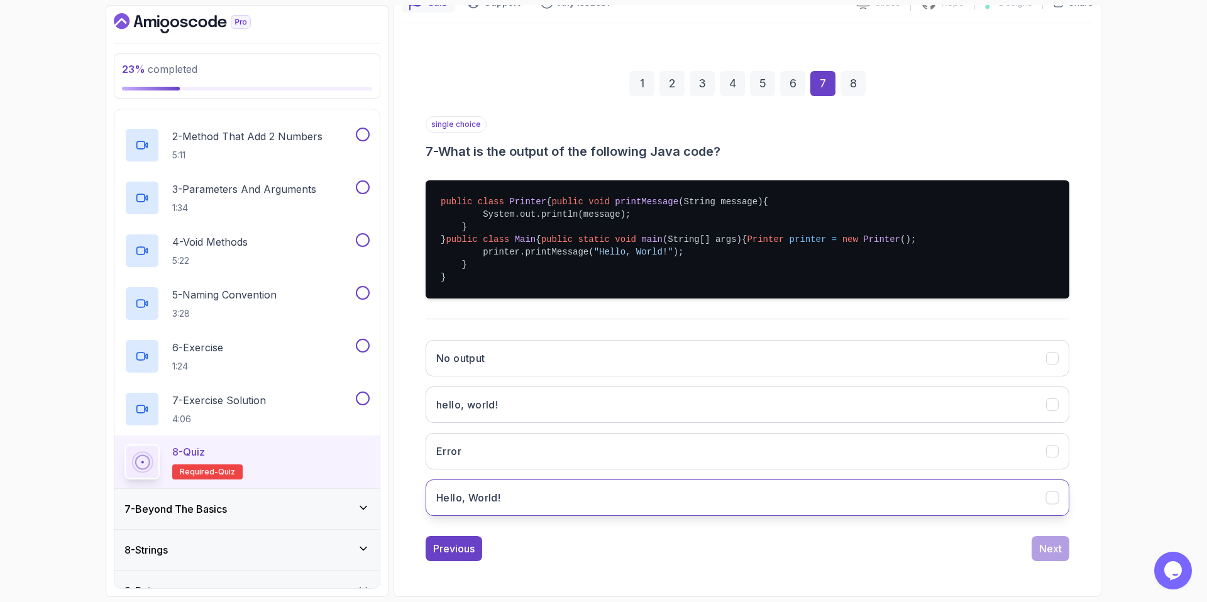
click at [496, 505] on h3 "Hello, World!" at bounding box center [468, 497] width 64 height 15
click at [950, 517] on div "Next" at bounding box center [1050, 548] width 23 height 15
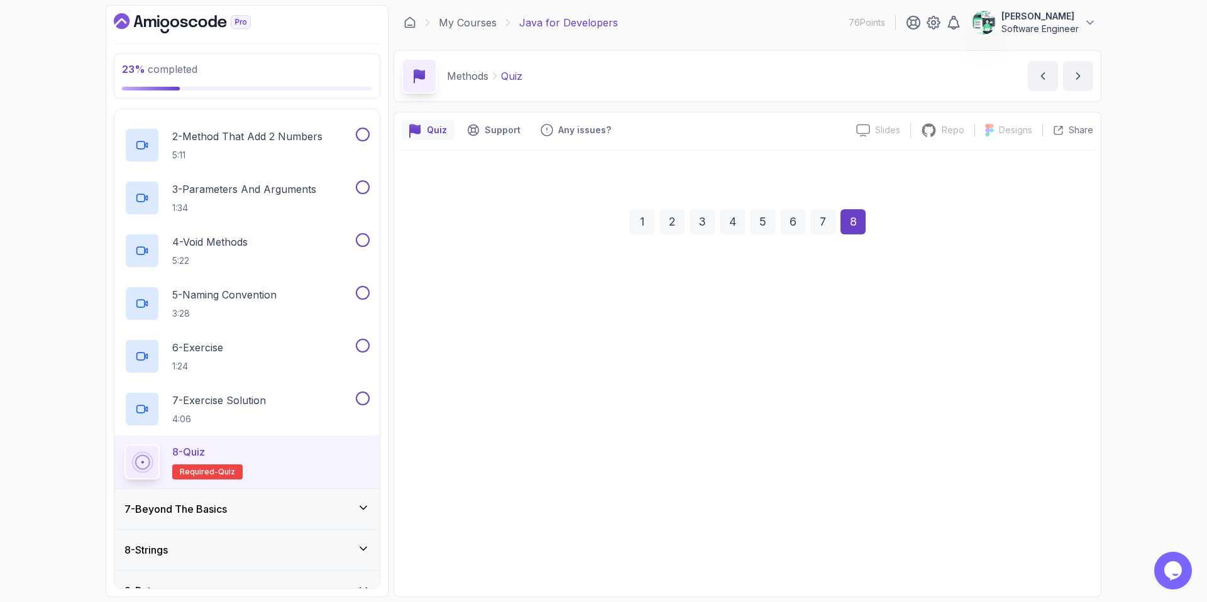
scroll to position [0, 0]
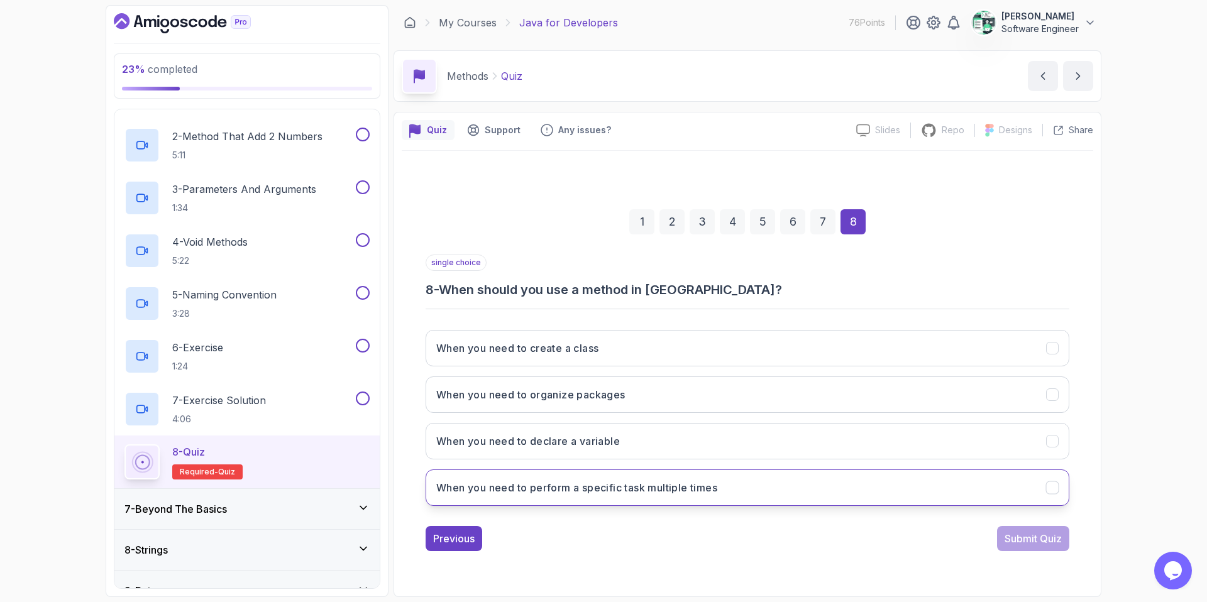
click at [533, 490] on h3 "When you need to perform a specific task multiple times" at bounding box center [576, 487] width 281 height 15
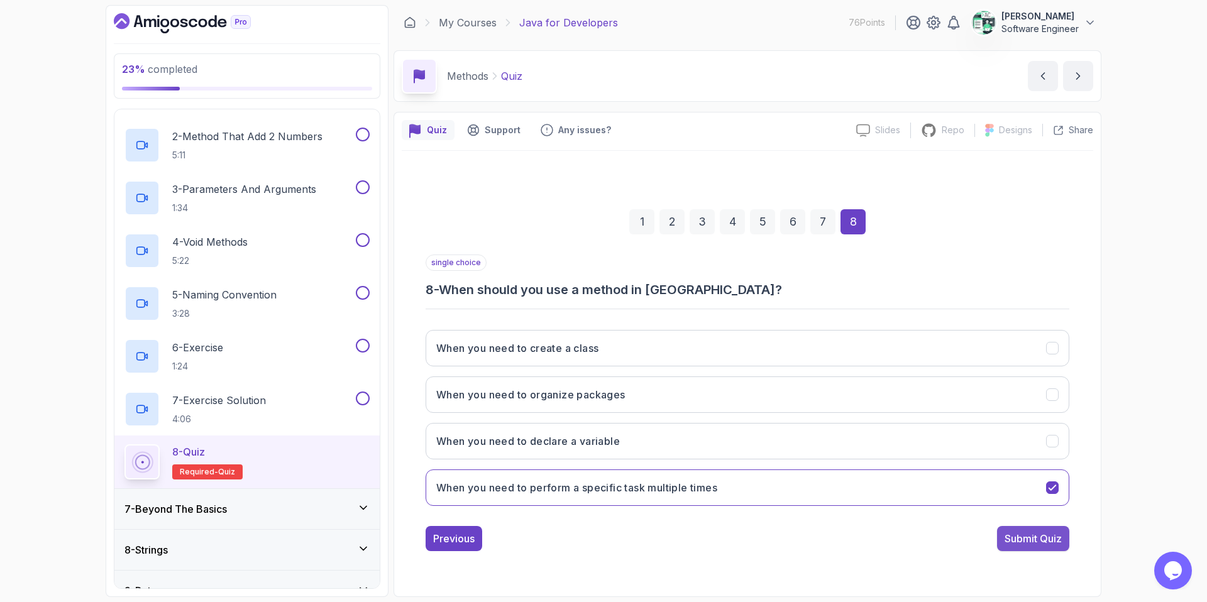
click at [950, 517] on div "Submit Quiz" at bounding box center [1033, 538] width 57 height 15
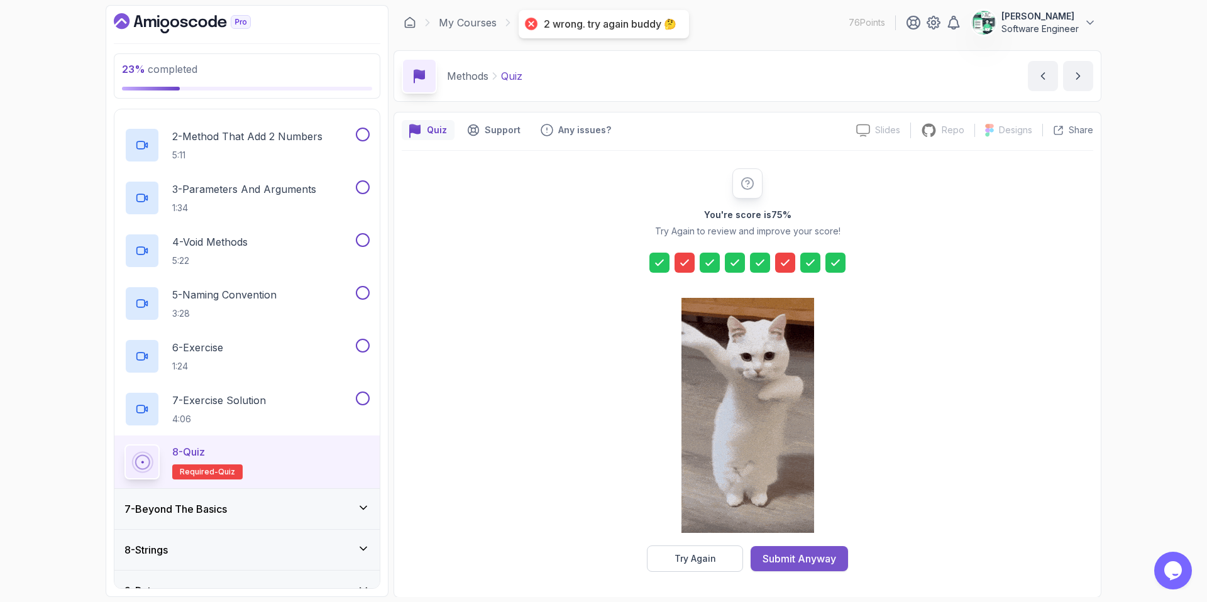
click at [793, 517] on div "Submit Anyway" at bounding box center [800, 558] width 74 height 15
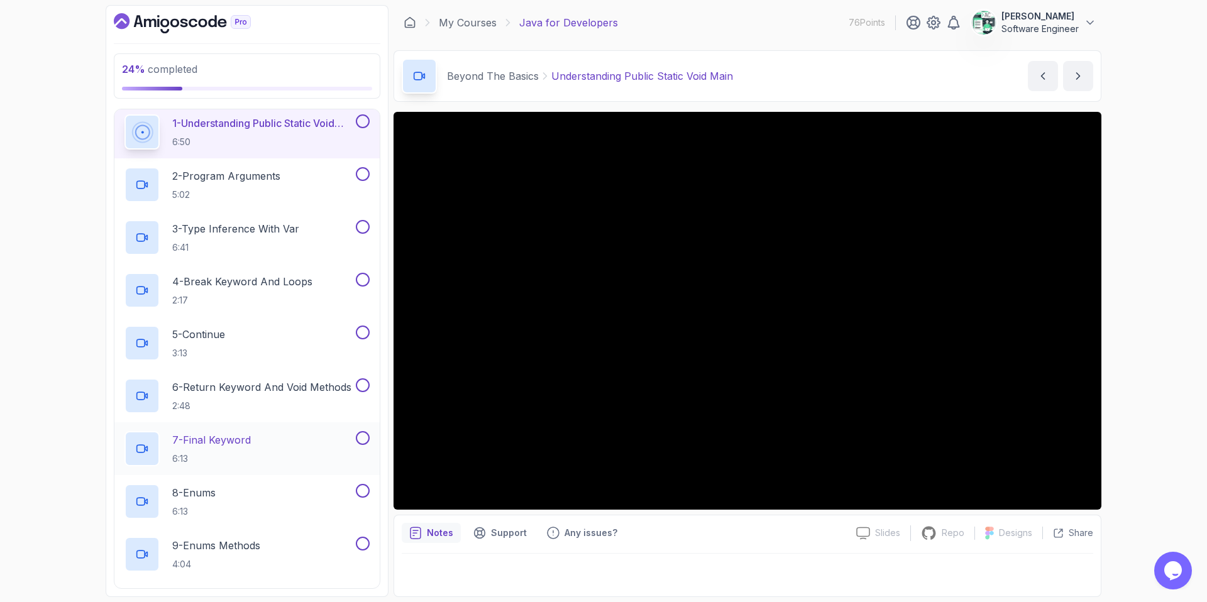
scroll to position [280, 0]
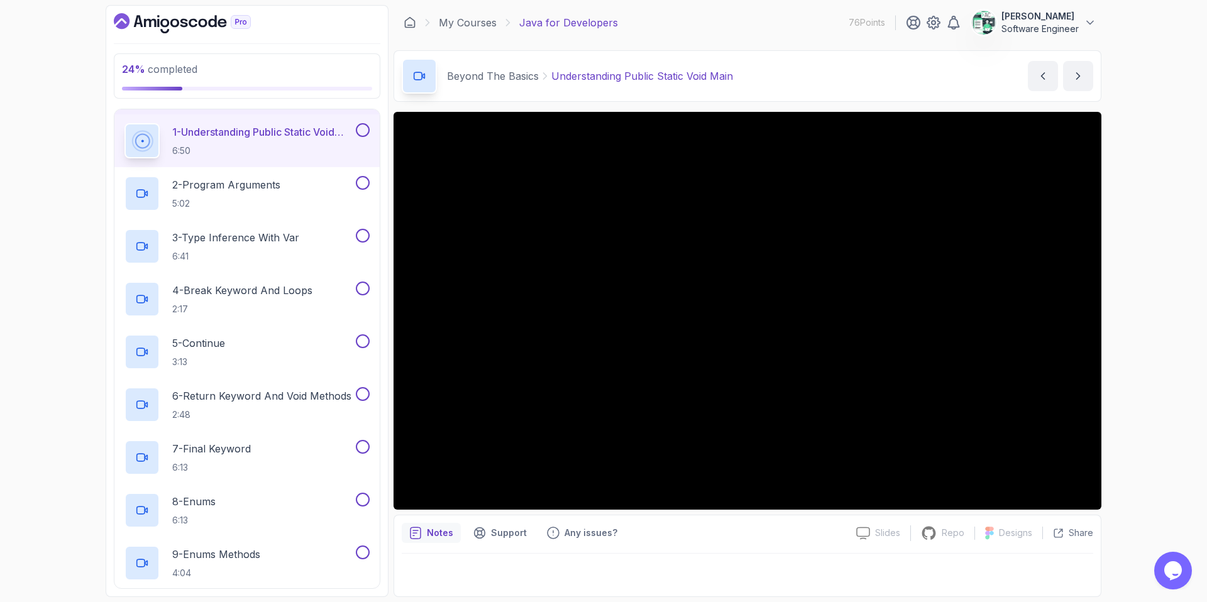
click at [361, 129] on button at bounding box center [363, 130] width 14 height 14
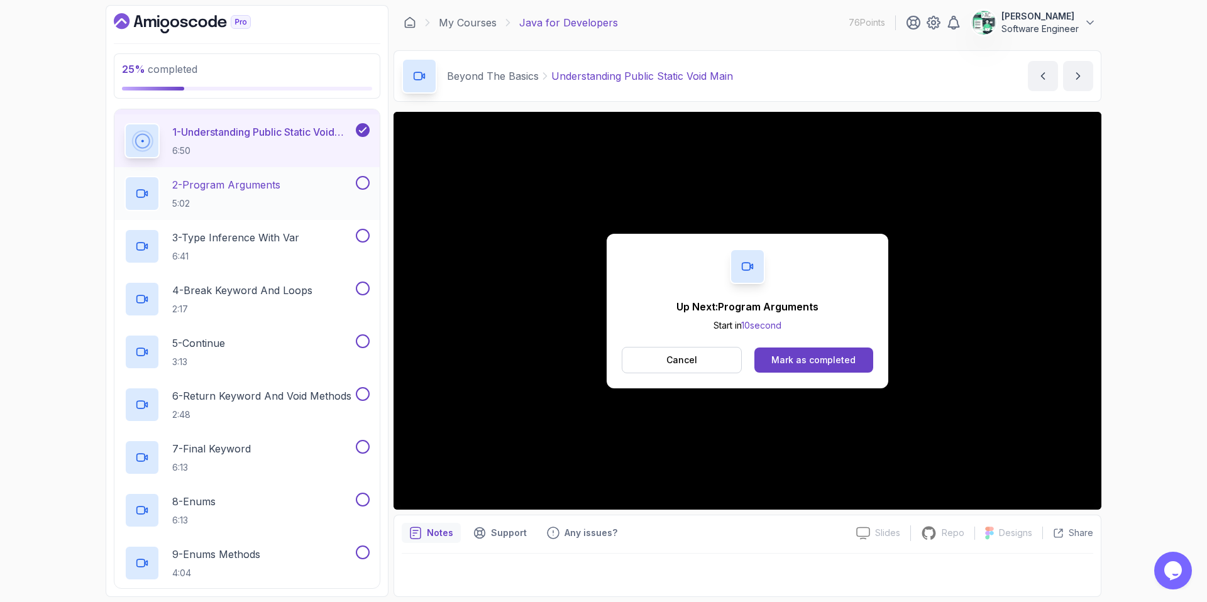
click at [317, 188] on div "2 - Program Arguments 5:02" at bounding box center [238, 193] width 229 height 35
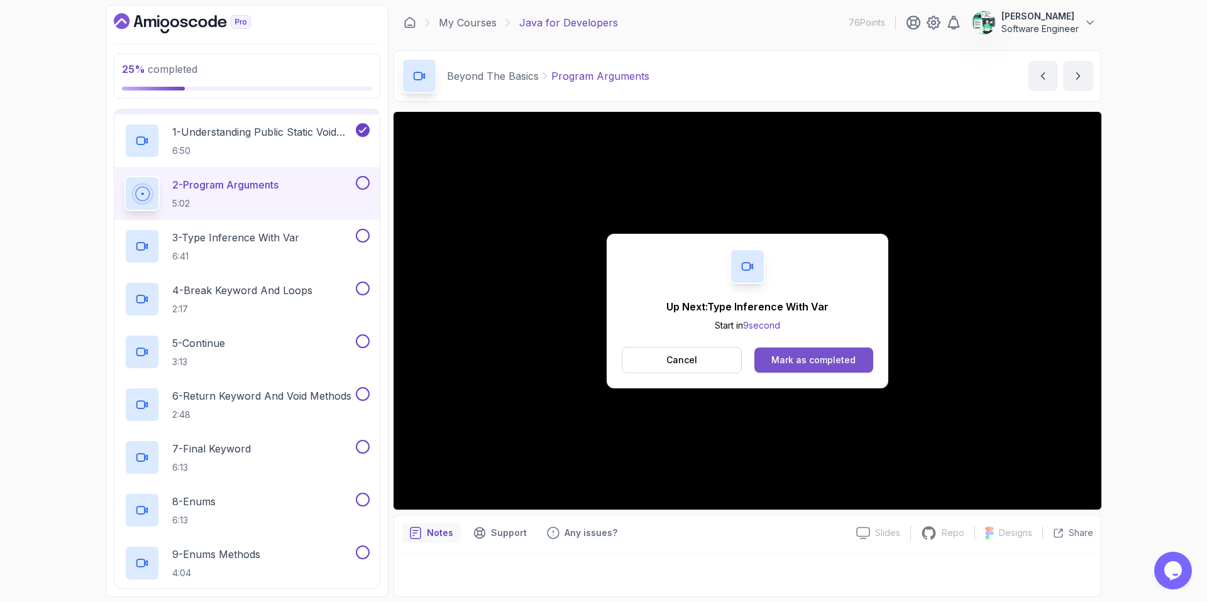
click at [801, 359] on div "Mark as completed" at bounding box center [813, 360] width 84 height 13
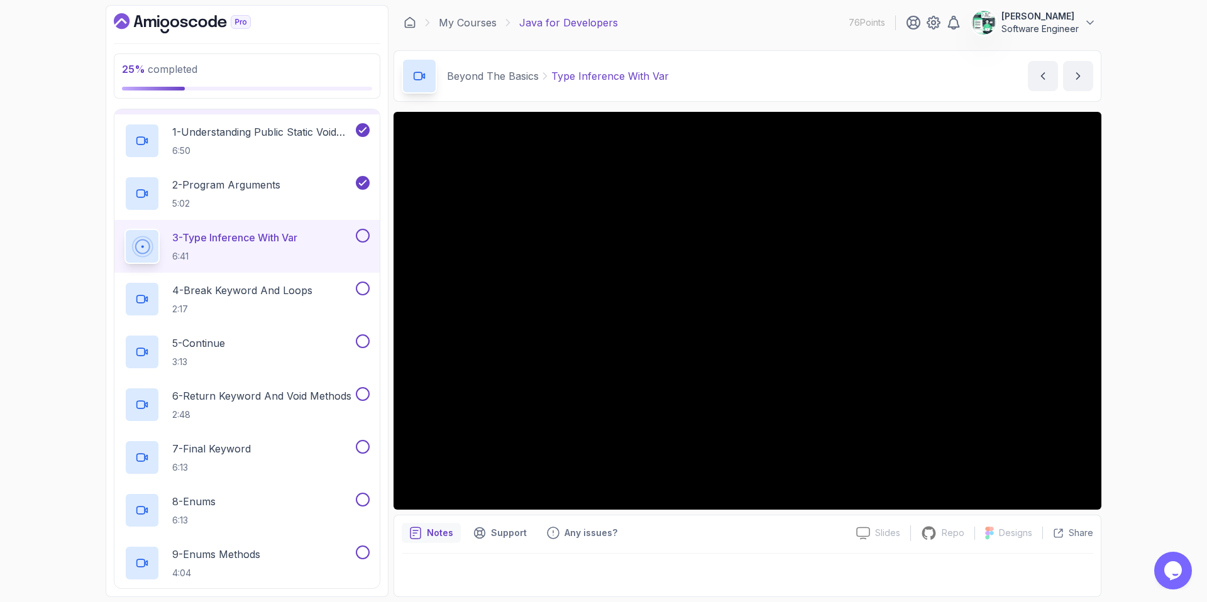
click at [361, 235] on button at bounding box center [363, 236] width 14 height 14
click at [356, 293] on div at bounding box center [361, 289] width 16 height 14
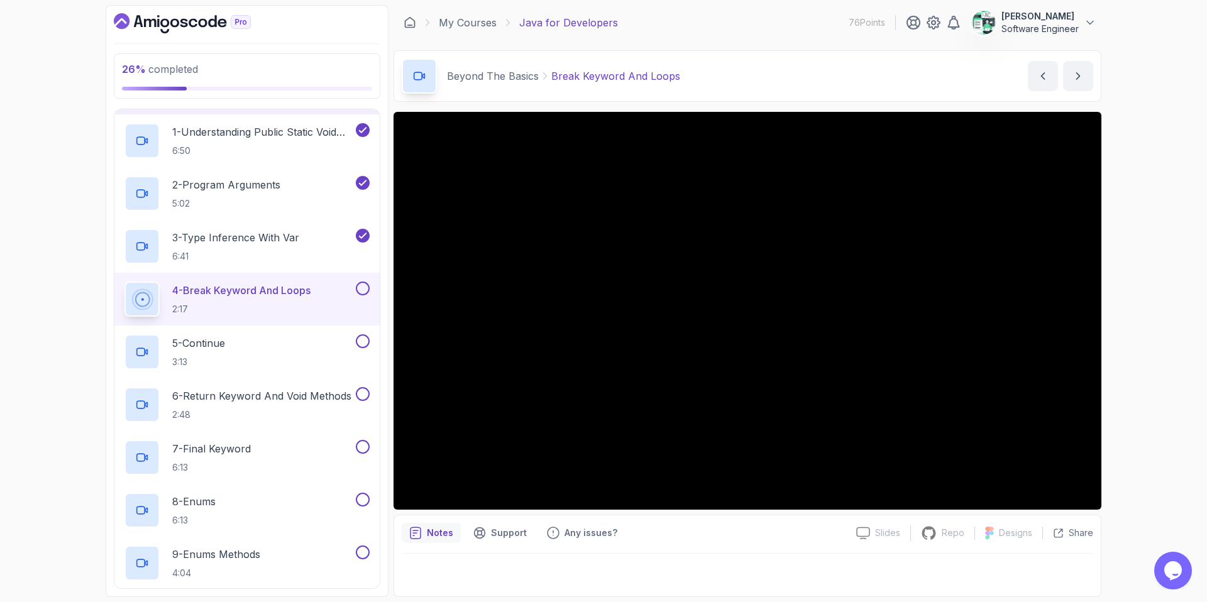
click at [363, 289] on button at bounding box center [363, 289] width 14 height 14
click at [316, 342] on div "5 - Continue 3:13" at bounding box center [238, 351] width 229 height 35
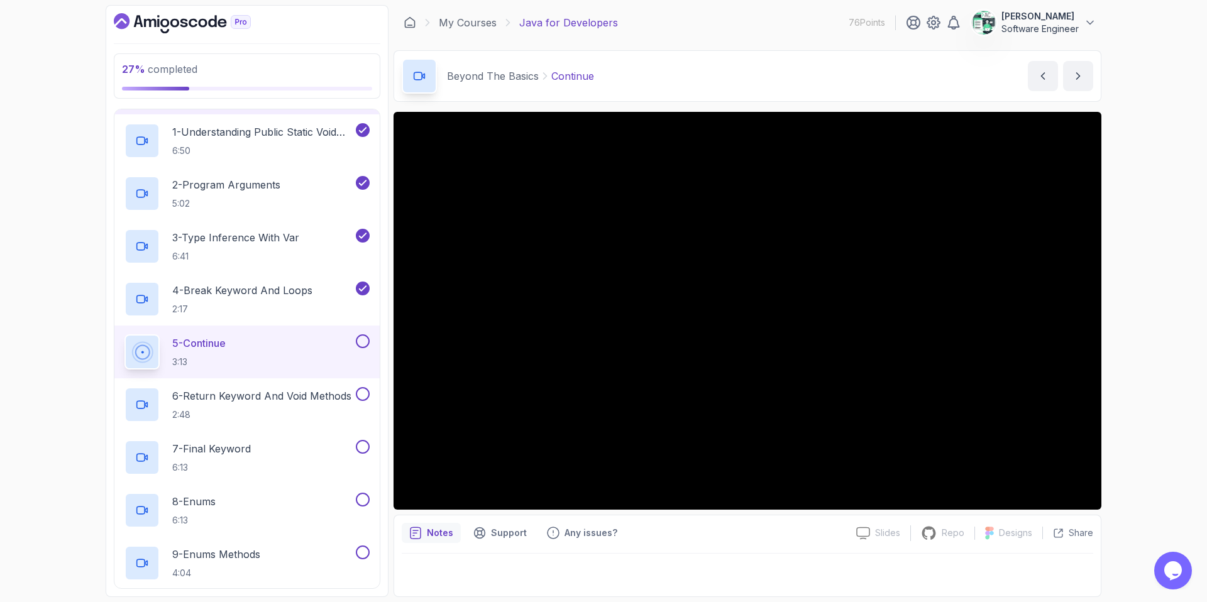
click at [361, 342] on button at bounding box center [363, 341] width 14 height 14
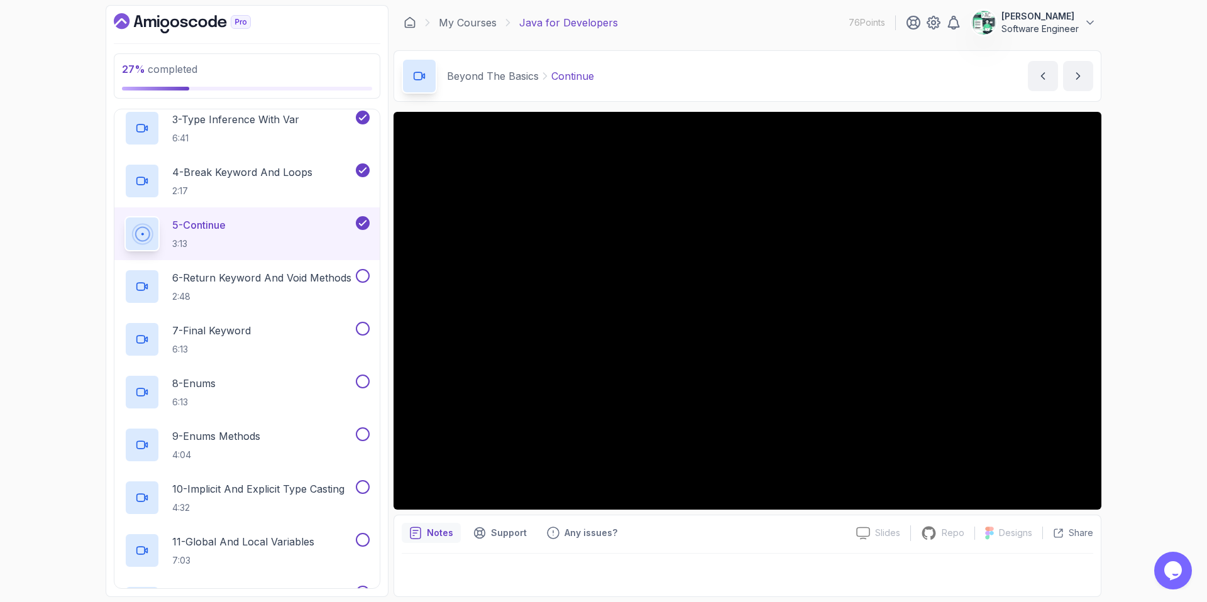
scroll to position [399, 0]
click at [311, 287] on h2 "6 - Return Keyword And Void Methods 2:48" at bounding box center [261, 286] width 179 height 33
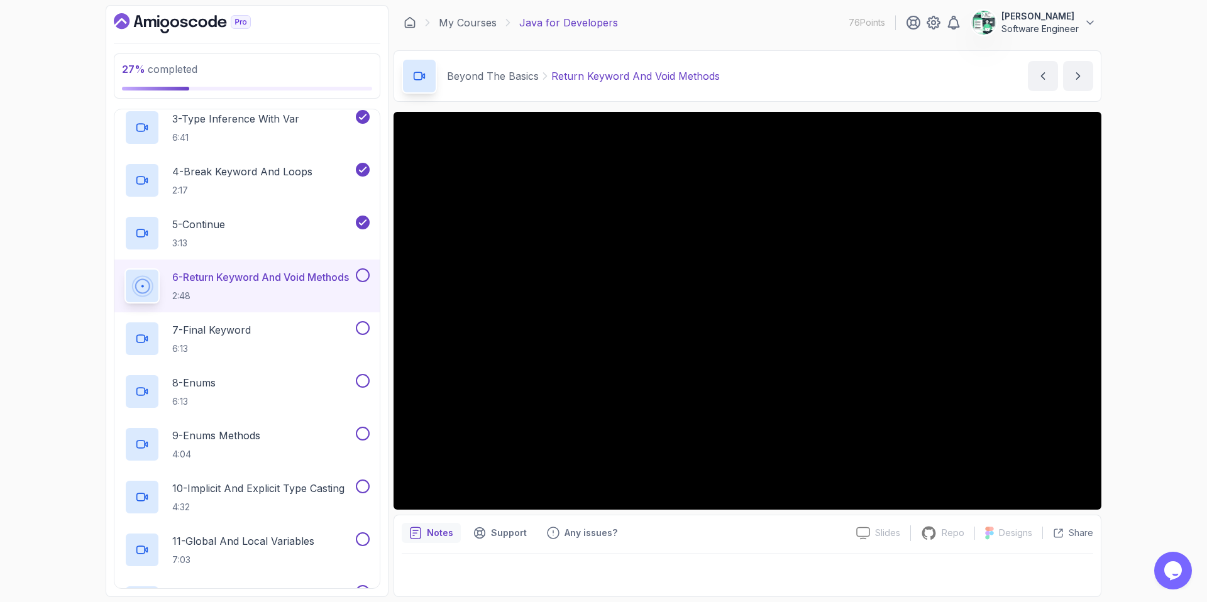
click at [356, 277] on button at bounding box center [363, 275] width 14 height 14
click at [314, 335] on div "7 - Final Keyword 6:13" at bounding box center [238, 338] width 229 height 35
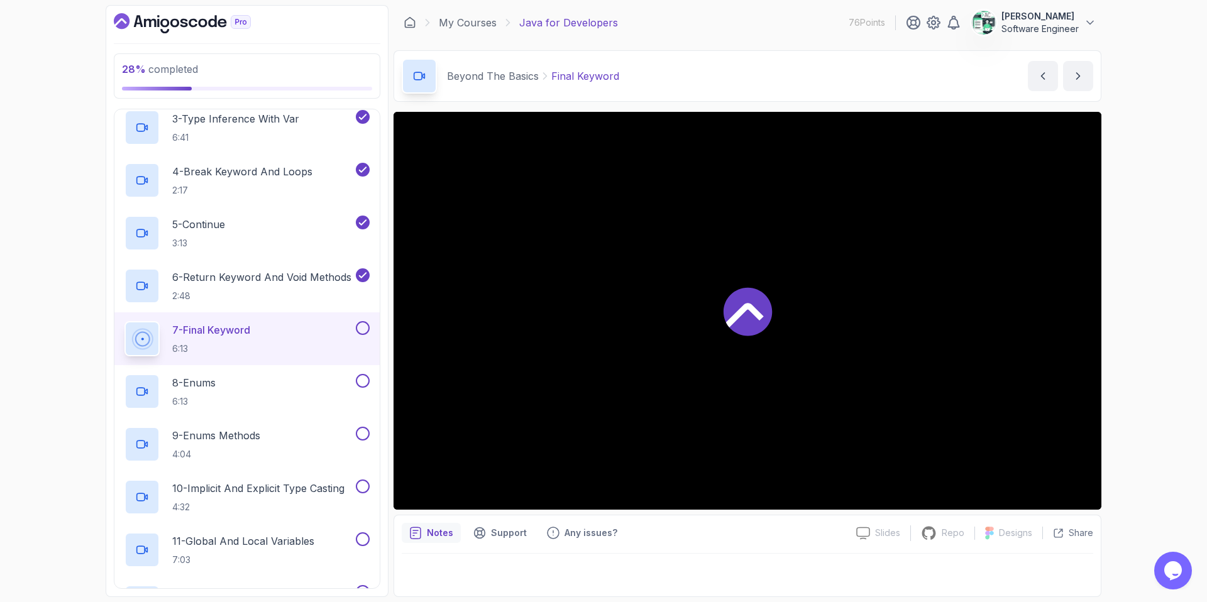
click at [367, 327] on button at bounding box center [363, 328] width 14 height 14
click at [364, 376] on button at bounding box center [363, 381] width 14 height 14
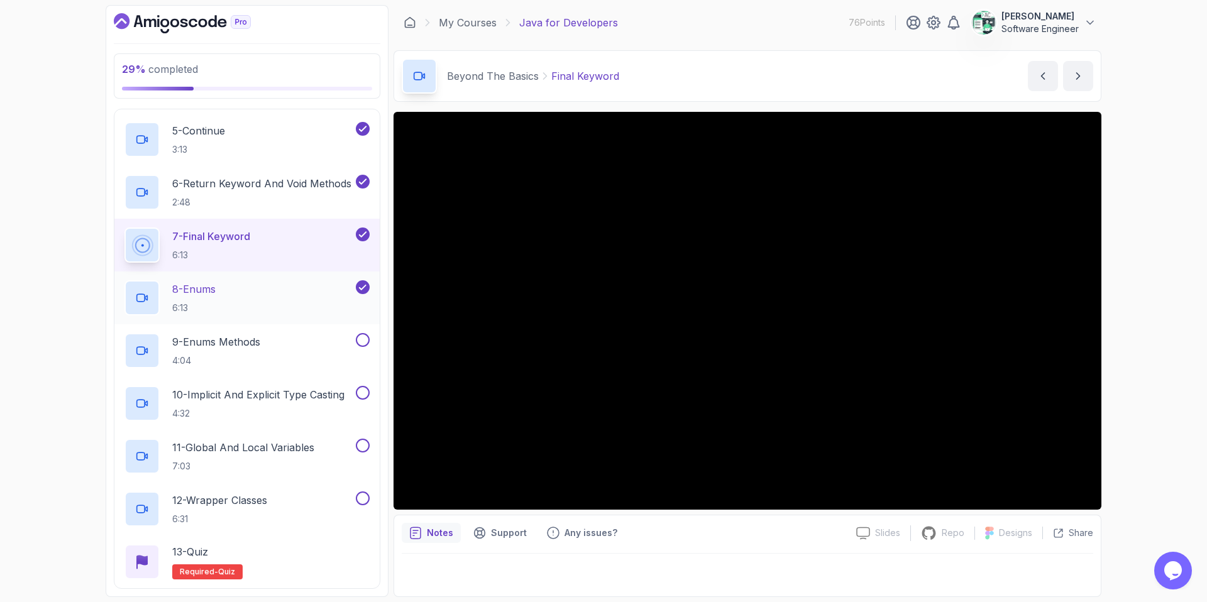
scroll to position [493, 0]
click at [368, 331] on div "9 - Enums Methods 4:04" at bounding box center [246, 350] width 265 height 53
click at [359, 340] on button at bounding box center [363, 340] width 14 height 14
click at [361, 395] on button at bounding box center [363, 392] width 14 height 14
click at [360, 436] on div "11 - Global And Local Variables 7:03" at bounding box center [246, 455] width 265 height 53
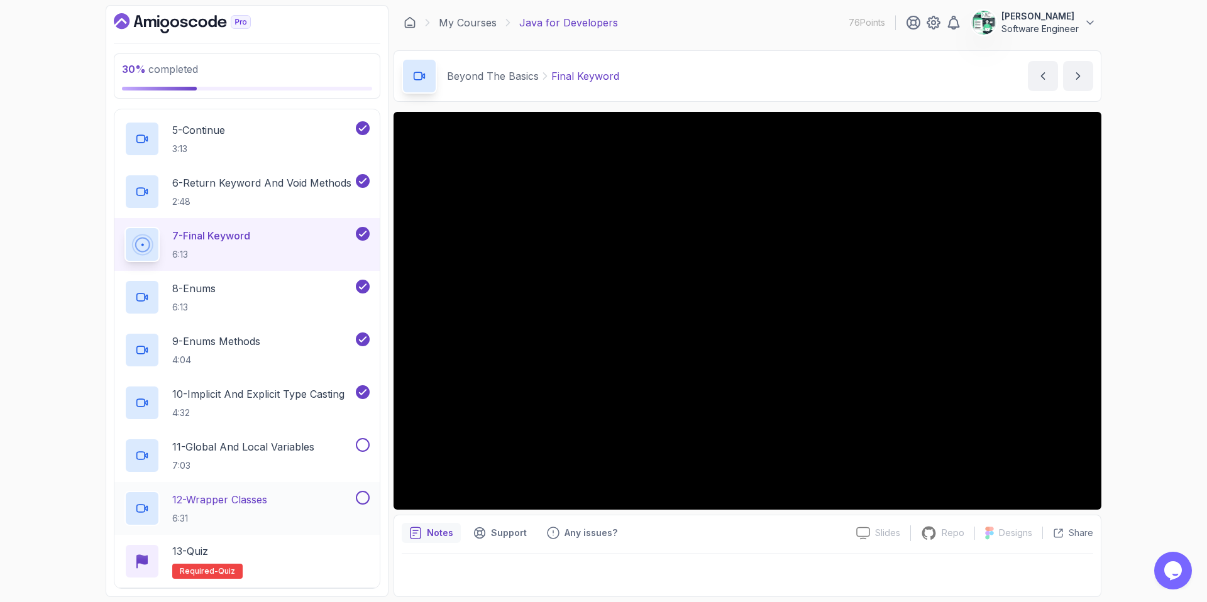
click at [355, 489] on div "12 - Wrapper Classes 6:31" at bounding box center [246, 508] width 265 height 53
click at [358, 446] on button at bounding box center [363, 445] width 14 height 14
click at [317, 404] on h2 "10 - Implicit And Explicit Type Casting 4:32" at bounding box center [258, 403] width 172 height 33
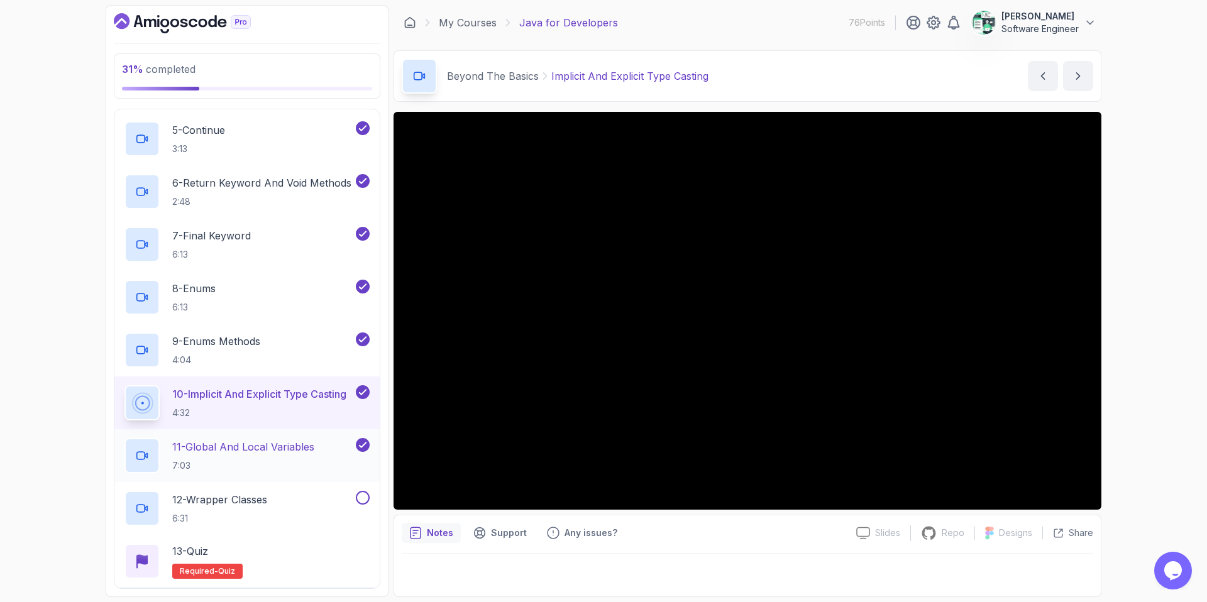
click at [284, 445] on p "11 - Global And Local Variables" at bounding box center [243, 446] width 142 height 15
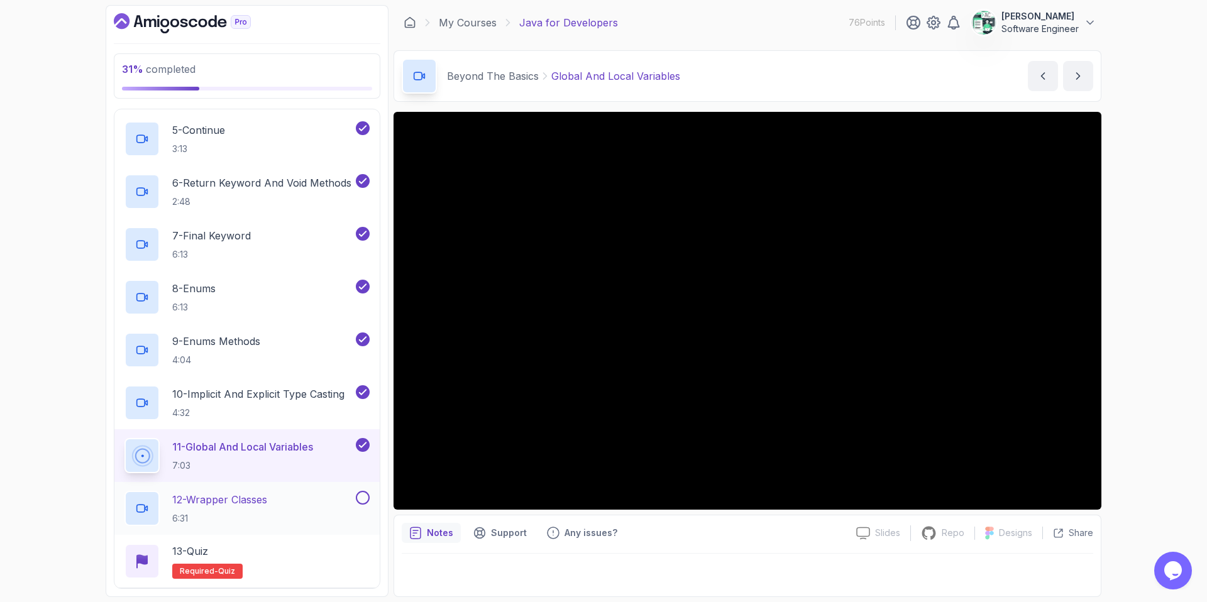
click at [250, 498] on p "12 - Wrapper Classes" at bounding box center [219, 499] width 95 height 15
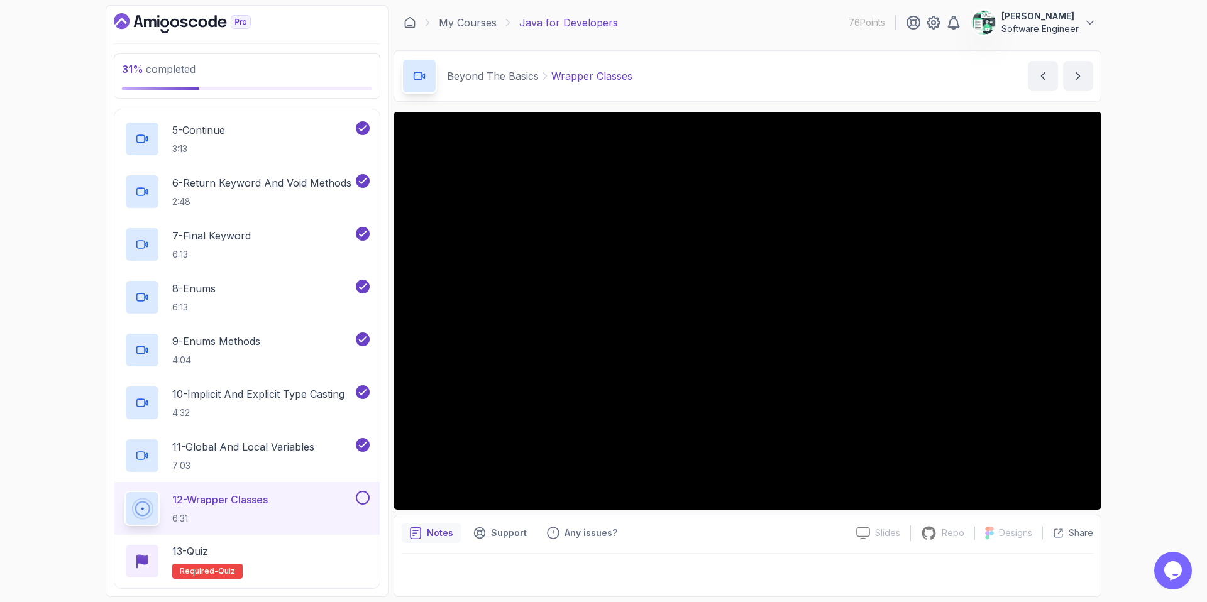
click at [363, 507] on button "12 - Wrapper Classes 6:31" at bounding box center [246, 508] width 245 height 35
click at [363, 499] on button at bounding box center [363, 498] width 14 height 14
click at [281, 517] on div "13 - Quiz Required- quiz" at bounding box center [246, 561] width 245 height 35
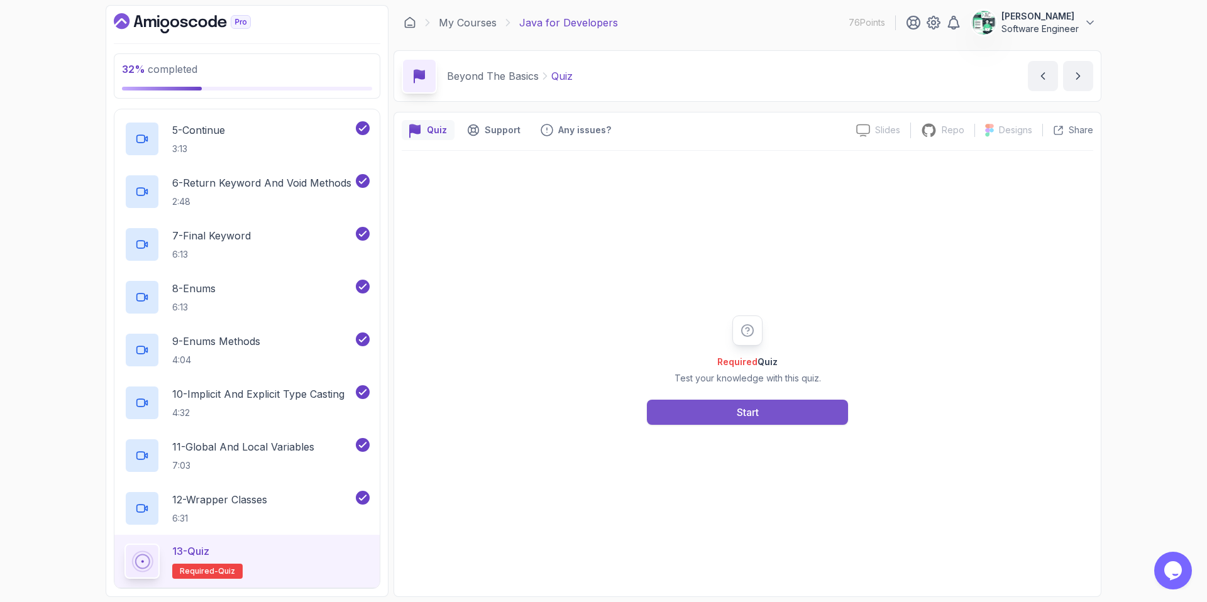
click at [763, 415] on button "Start" at bounding box center [747, 412] width 201 height 25
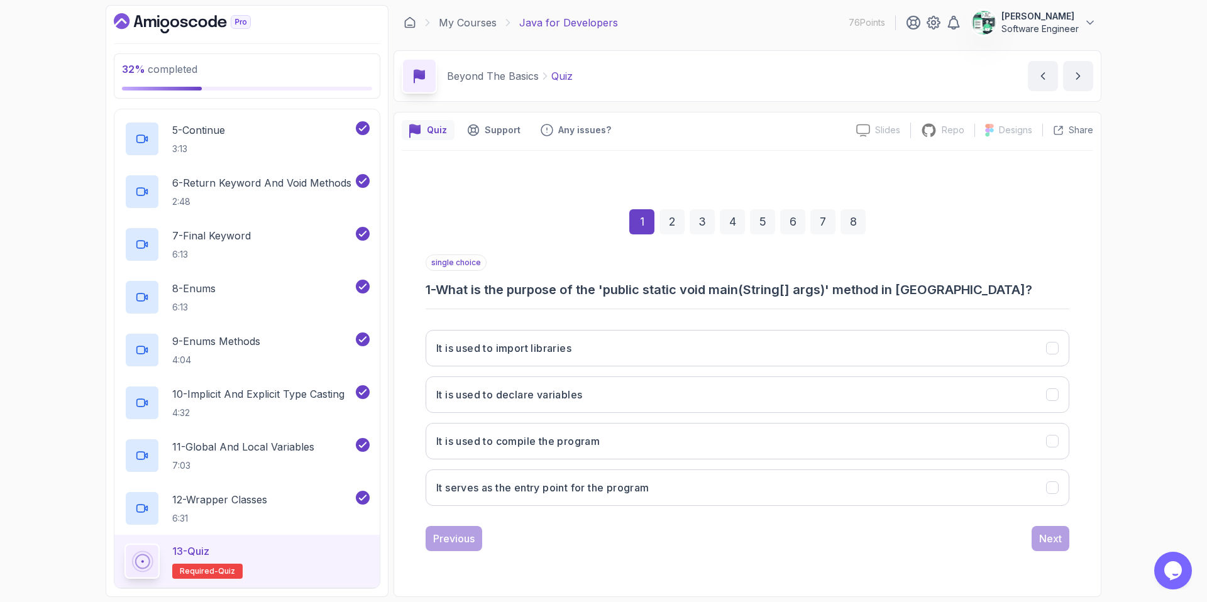
click at [616, 290] on h3 "1 - What is the purpose of the 'public static void main(String[] args)' method …" at bounding box center [748, 290] width 644 height 18
click at [565, 320] on div "It is used to import libraries It is used to declare variables It is used to co…" at bounding box center [748, 418] width 644 height 196
click at [526, 492] on h3 "It serves as the entry point for the program" at bounding box center [542, 487] width 213 height 15
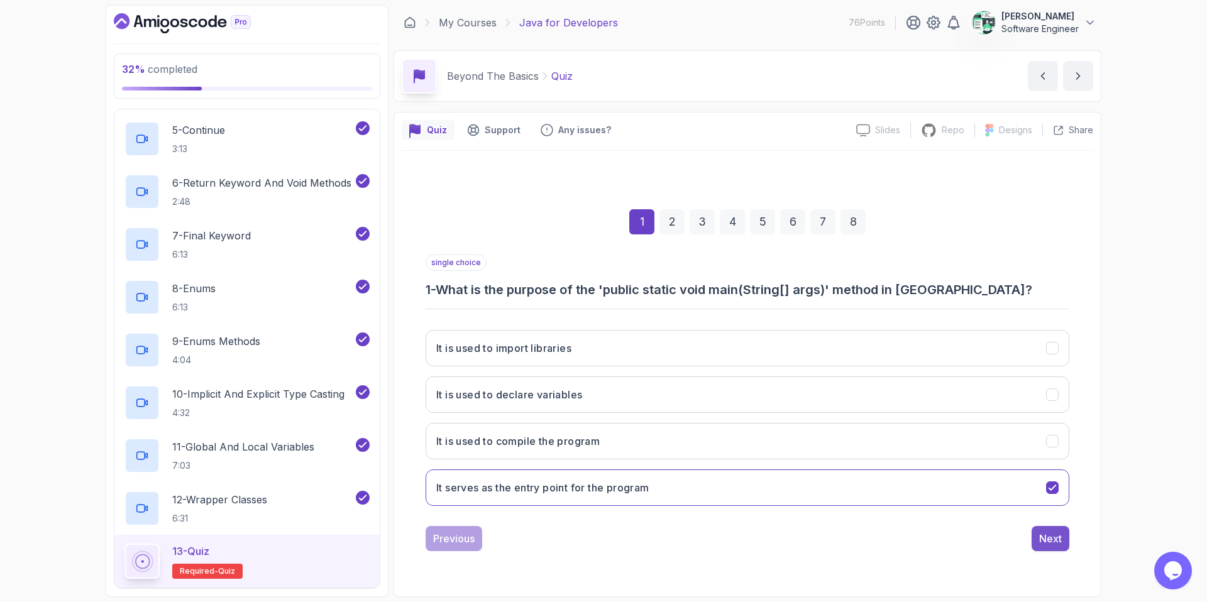
click at [950, 517] on div "Next" at bounding box center [1050, 538] width 23 height 15
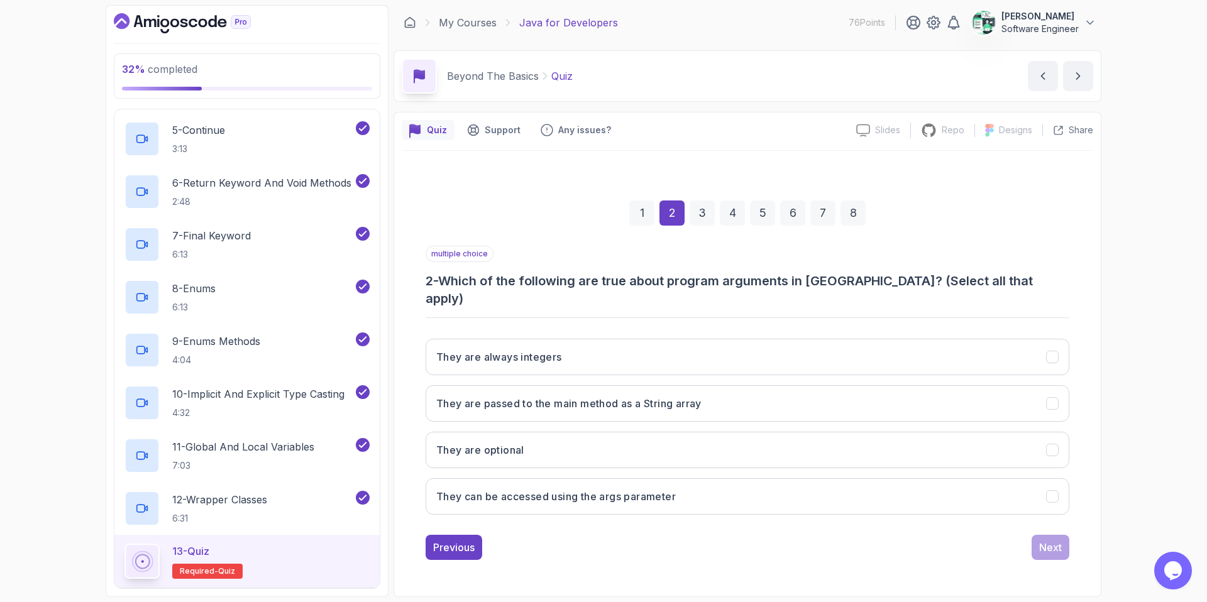
click at [626, 292] on h3 "2 - Which of the following are true about program arguments in [GEOGRAPHIC_DATA…" at bounding box center [748, 289] width 644 height 35
click at [624, 292] on h3 "2 - Which of the following are true about program arguments in [GEOGRAPHIC_DATA…" at bounding box center [748, 289] width 644 height 35
click at [532, 398] on h3 "They are passed to the main method as a String array" at bounding box center [568, 403] width 265 height 15
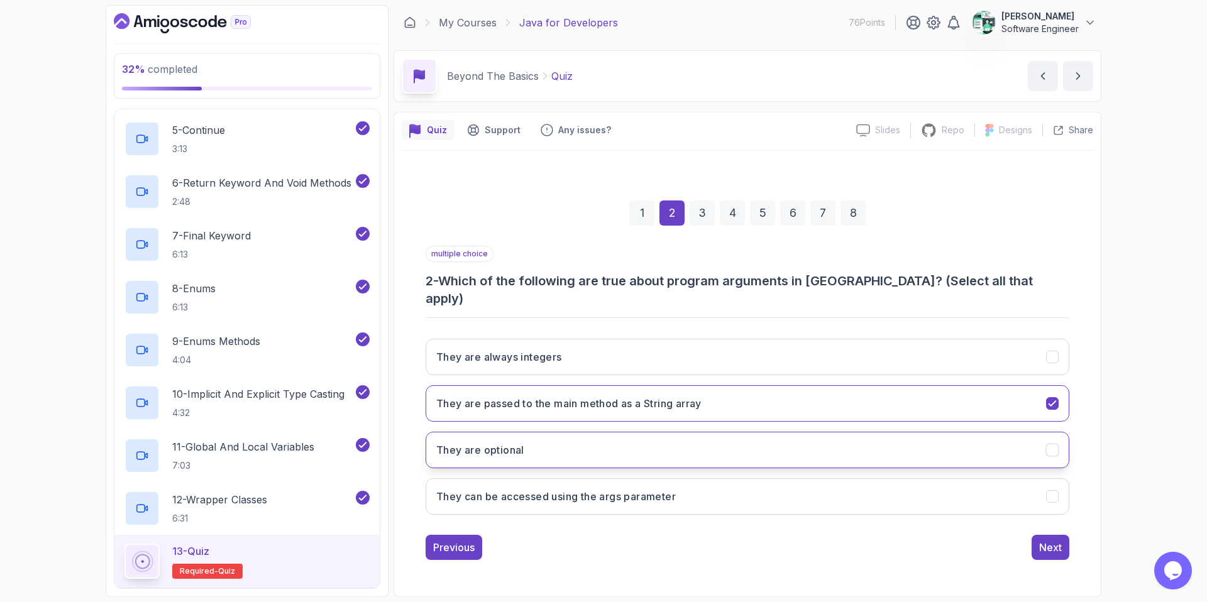
click at [534, 438] on button "They are optional" at bounding box center [748, 450] width 644 height 36
click at [950, 517] on div "Next" at bounding box center [1050, 547] width 23 height 15
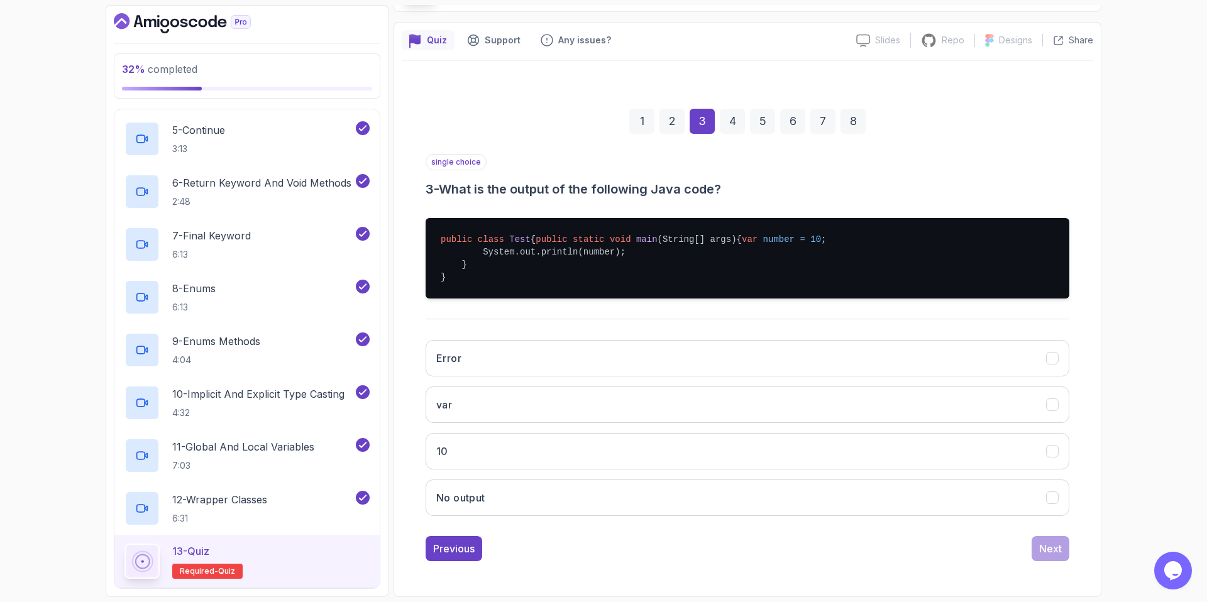
scroll to position [110, 0]
click at [474, 463] on button "10" at bounding box center [748, 451] width 644 height 36
click at [950, 517] on div "Next" at bounding box center [1050, 548] width 23 height 15
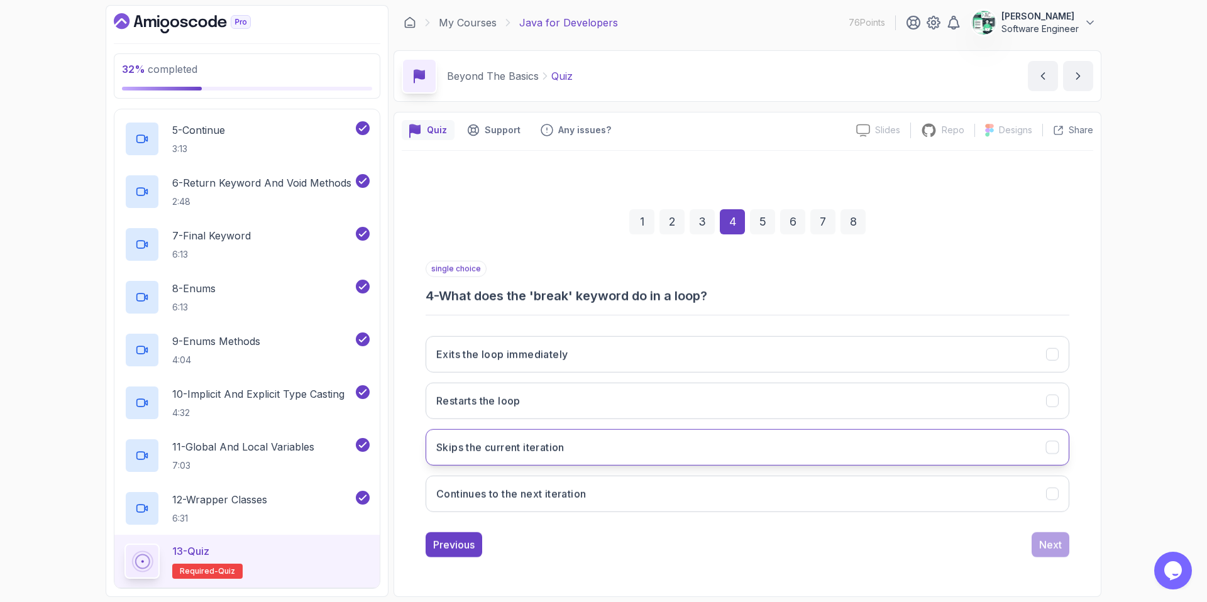
scroll to position [0, 0]
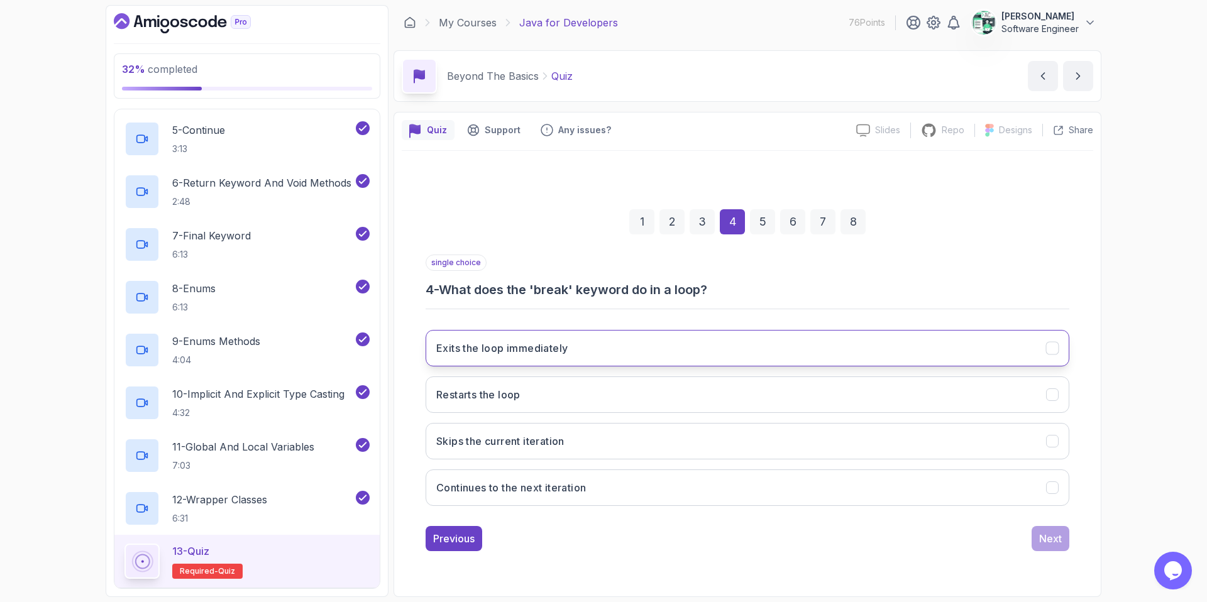
click at [552, 358] on button "Exits the loop immediately" at bounding box center [748, 348] width 644 height 36
click at [950, 517] on div "Previous Next" at bounding box center [748, 538] width 644 height 25
click at [950, 517] on div "Next" at bounding box center [1050, 538] width 23 height 15
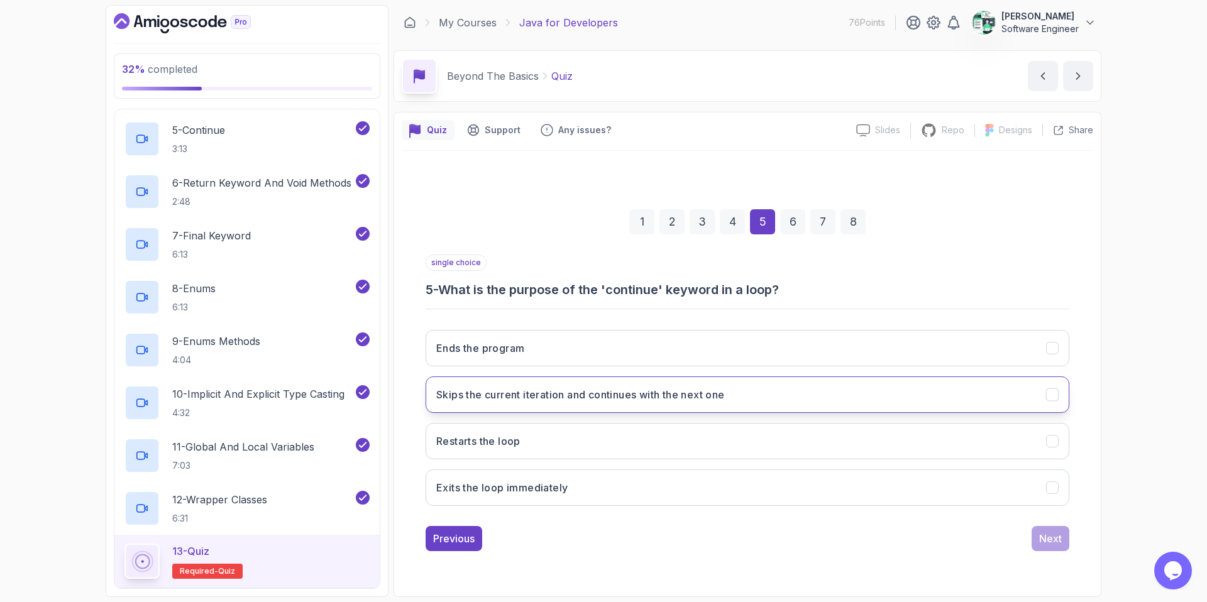
click at [534, 399] on h3 "Skips the current iteration and continues with the next one" at bounding box center [580, 394] width 289 height 15
click at [950, 517] on div "Next" at bounding box center [1050, 538] width 23 height 15
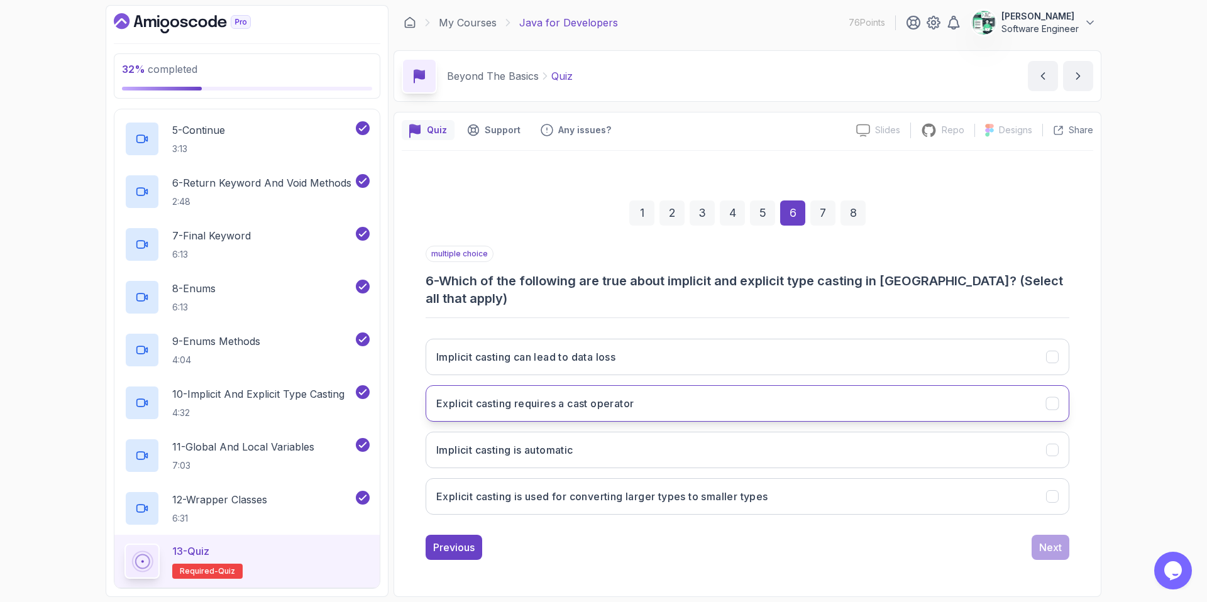
click at [554, 398] on h3 "Explicit casting requires a cast operator" at bounding box center [534, 403] width 197 height 15
click at [529, 493] on h3 "Explicit casting is used for converting larger types to smaller types" at bounding box center [602, 496] width 332 height 15
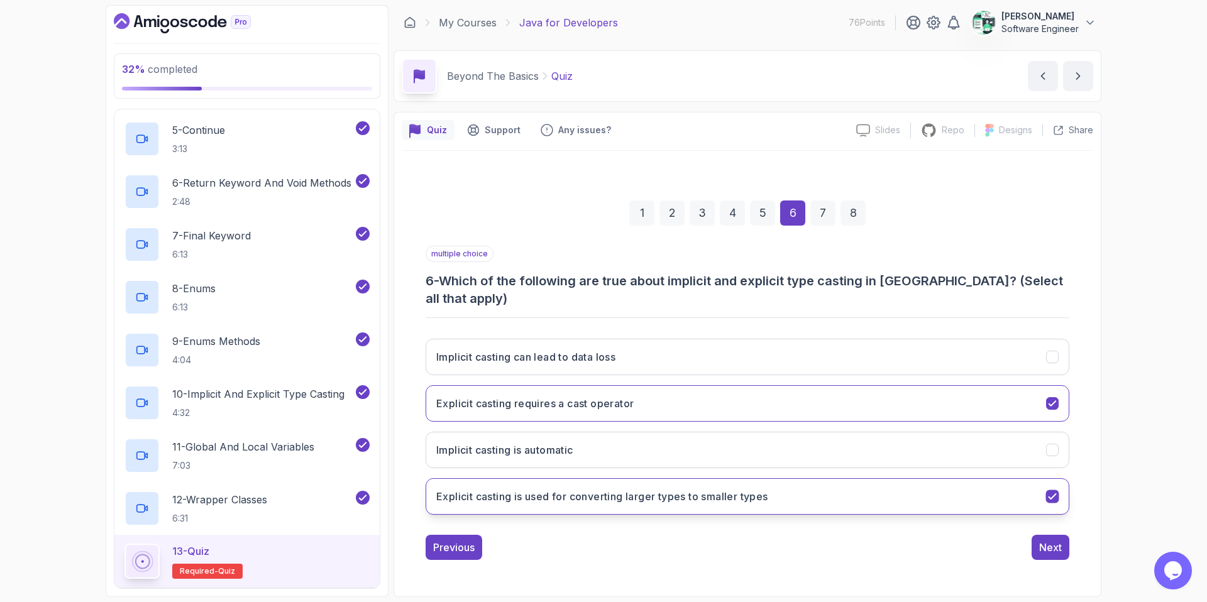
click at [666, 492] on h3 "Explicit casting is used for converting larger types to smaller types" at bounding box center [602, 496] width 332 height 15
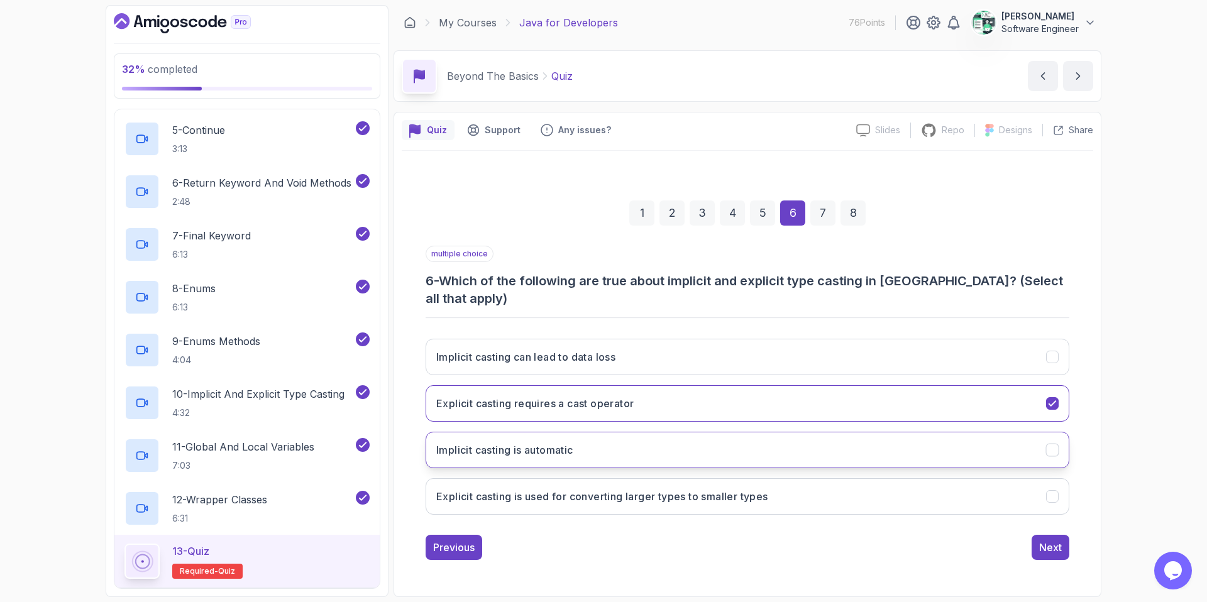
click at [641, 433] on button "Implicit casting is automatic" at bounding box center [748, 450] width 644 height 36
click at [950, 517] on div "Next" at bounding box center [1050, 547] width 23 height 15
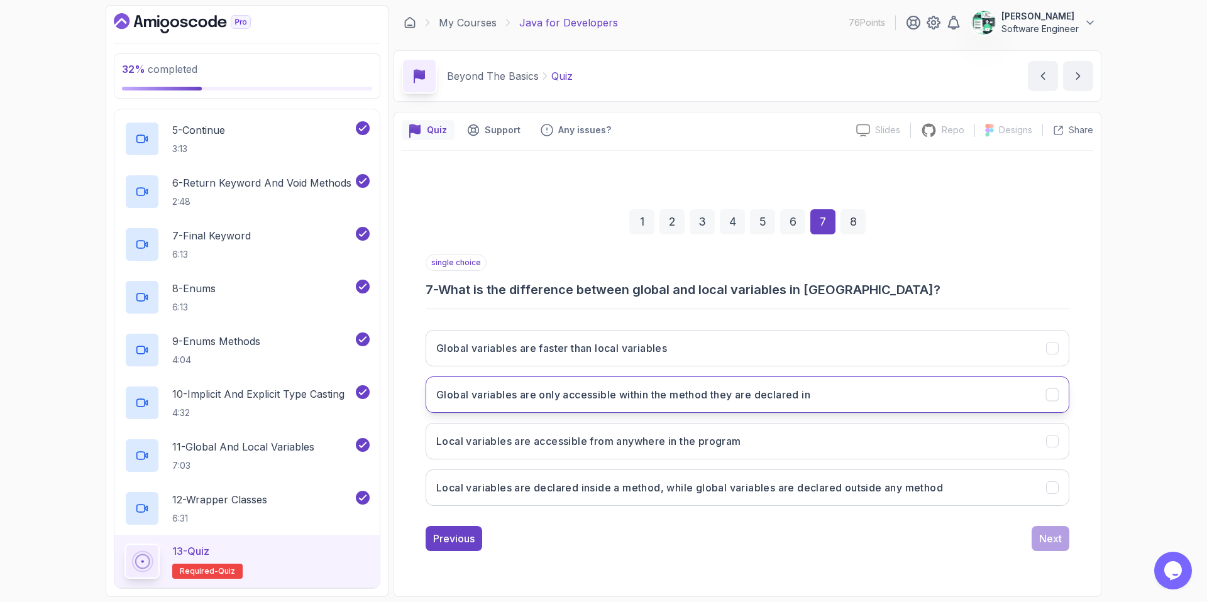
click at [551, 402] on h3 "Global variables are only accessible within the method they are declared in" at bounding box center [623, 394] width 374 height 15
click at [541, 450] on button "Local variables are accessible from anywhere in the program" at bounding box center [748, 441] width 644 height 36
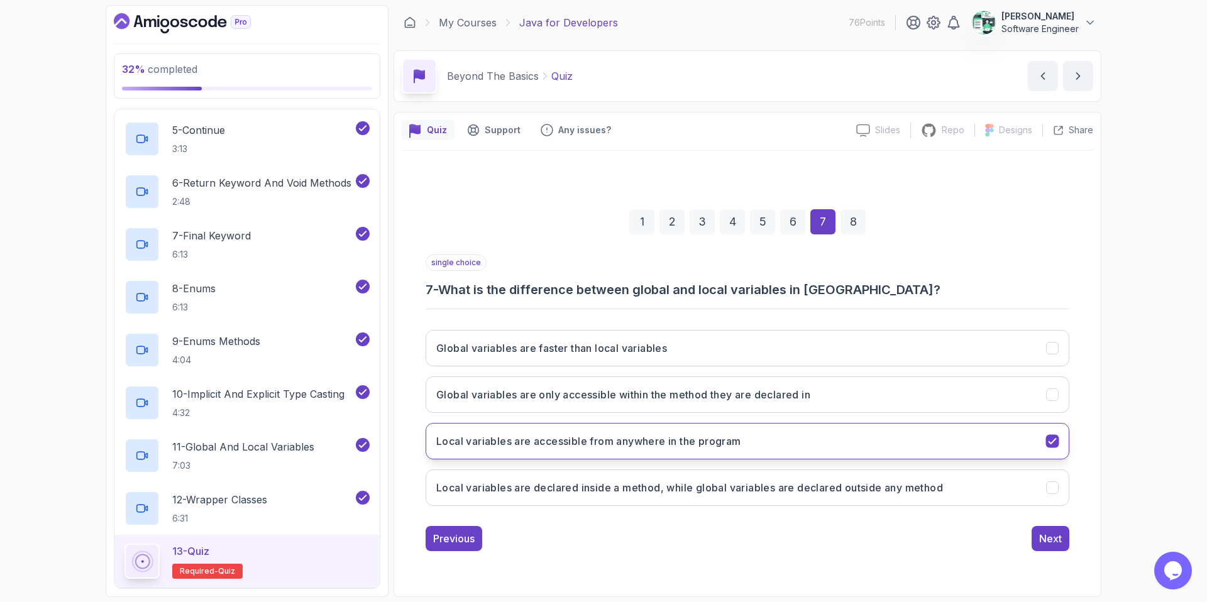
click at [541, 450] on button "Local variables are accessible from anywhere in the program" at bounding box center [748, 441] width 644 height 36
click at [541, 490] on h3 "Local variables are declared inside a method, while global variables are declar…" at bounding box center [689, 487] width 507 height 15
click at [950, 517] on div "Next" at bounding box center [1050, 538] width 23 height 15
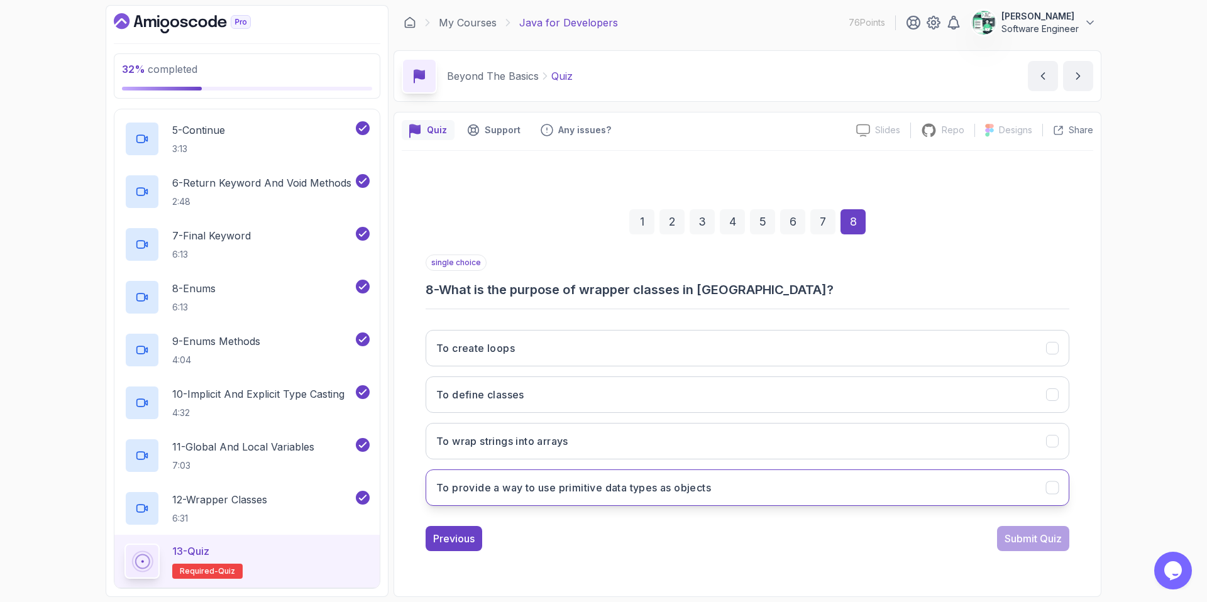
click at [506, 491] on h3 "To provide a way to use primitive data types as objects" at bounding box center [573, 487] width 275 height 15
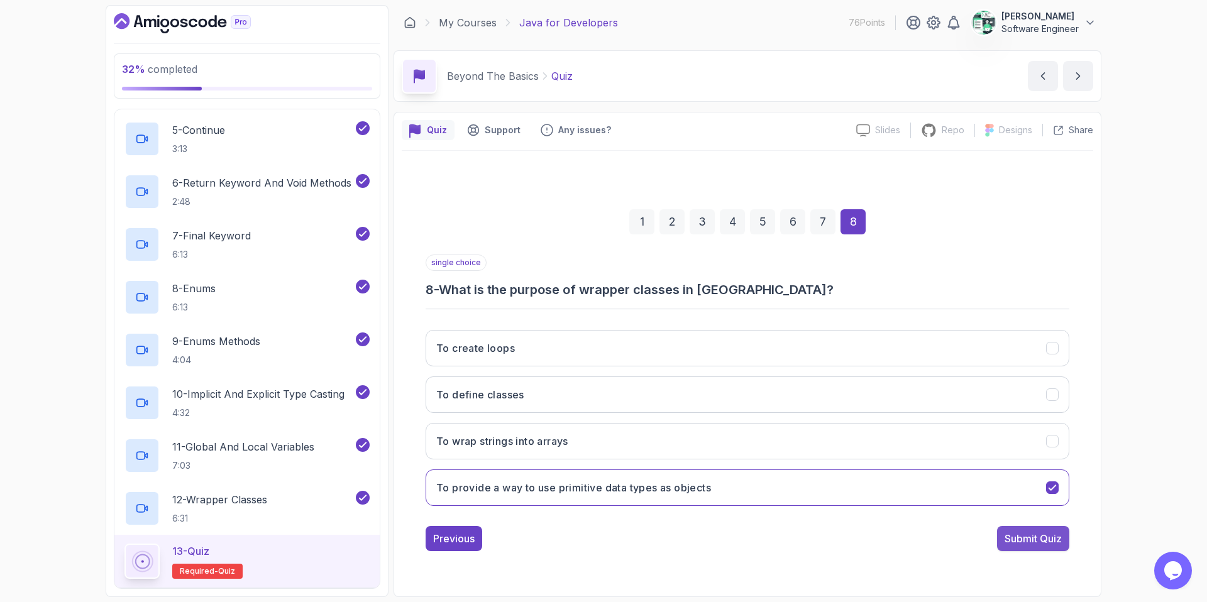
click at [950, 517] on div "Submit Quiz" at bounding box center [1033, 538] width 57 height 15
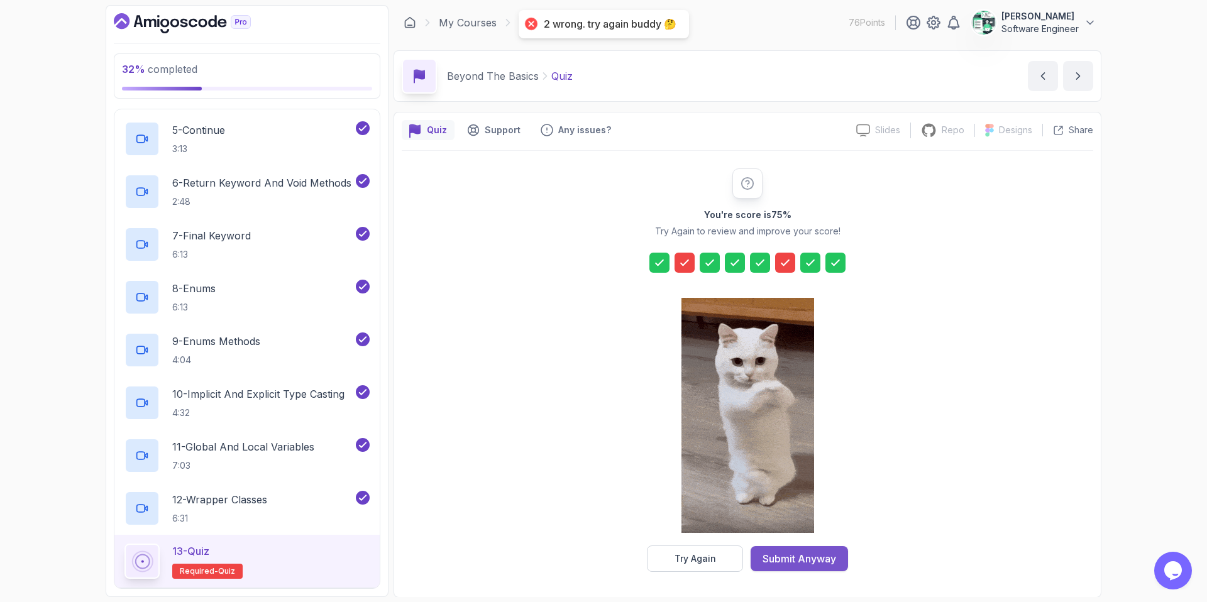
click at [786, 517] on div "Submit Anyway" at bounding box center [800, 558] width 74 height 15
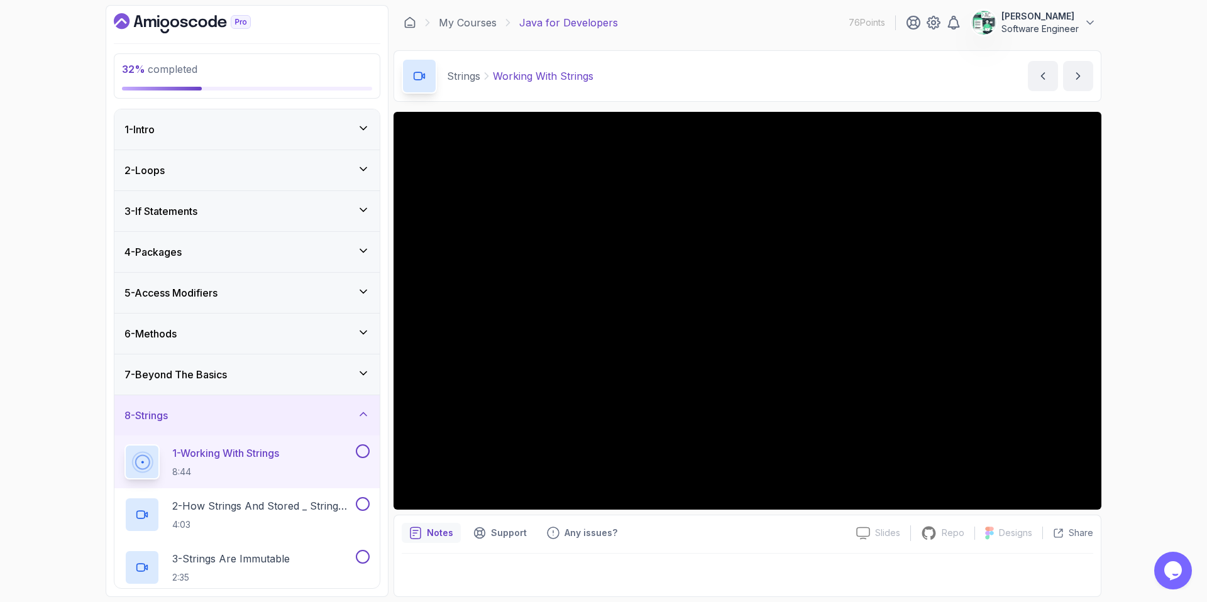
click at [227, 375] on h3 "7 - Beyond The Basics" at bounding box center [175, 374] width 102 height 15
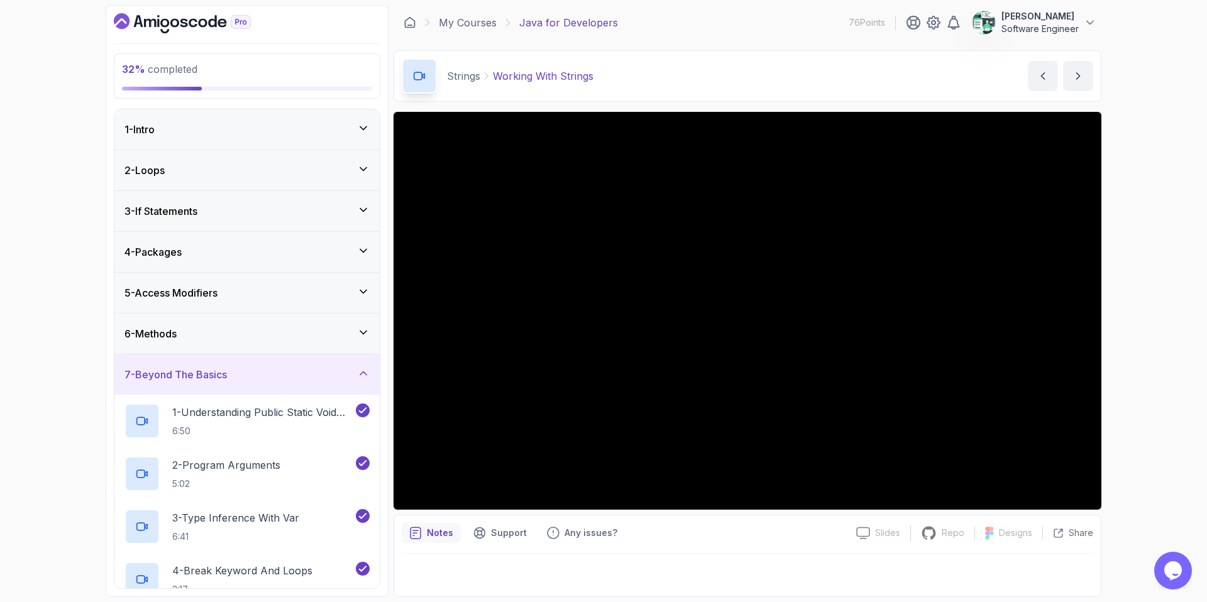
click at [223, 367] on h3 "7 - Beyond The Basics" at bounding box center [175, 374] width 102 height 15
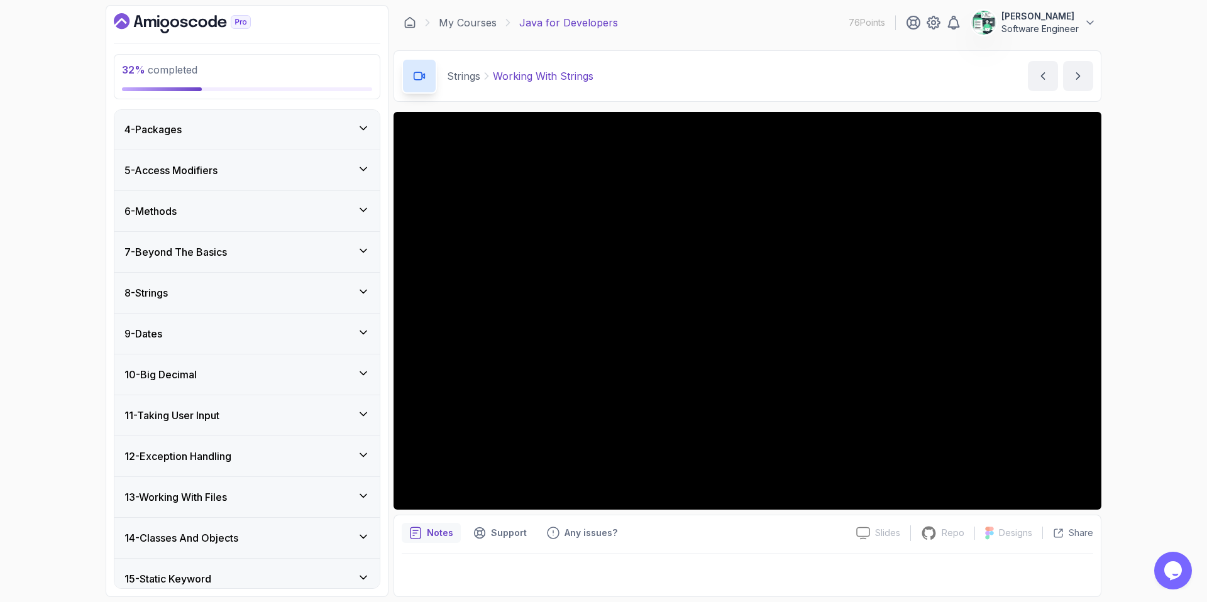
scroll to position [119, 0]
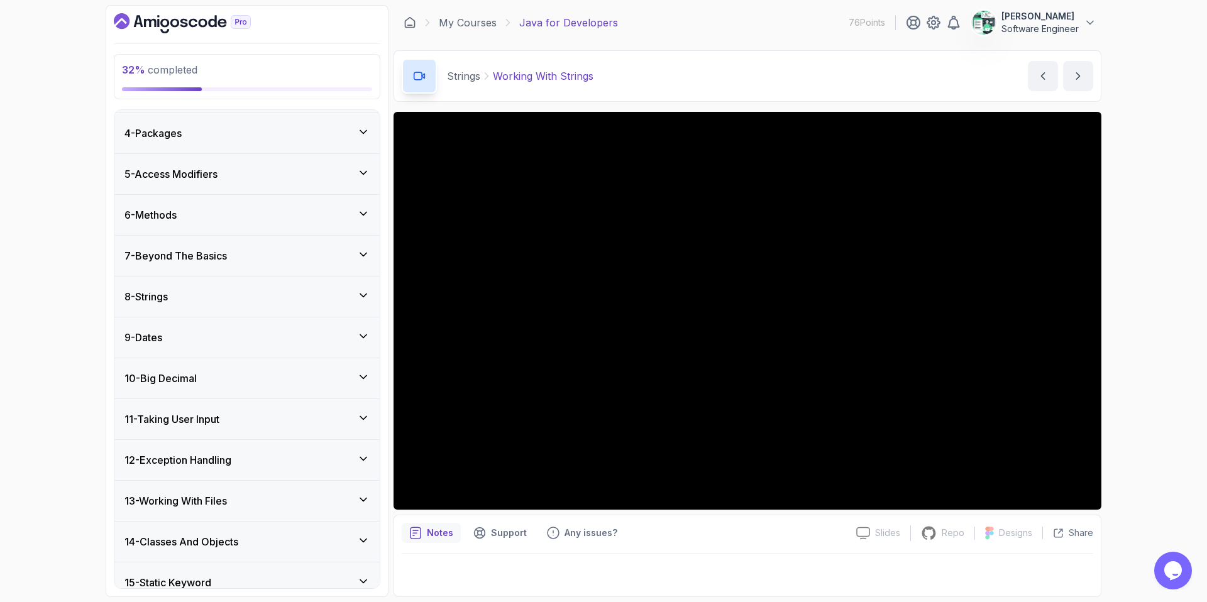
click at [227, 292] on div "8 - Strings" at bounding box center [246, 296] width 245 height 15
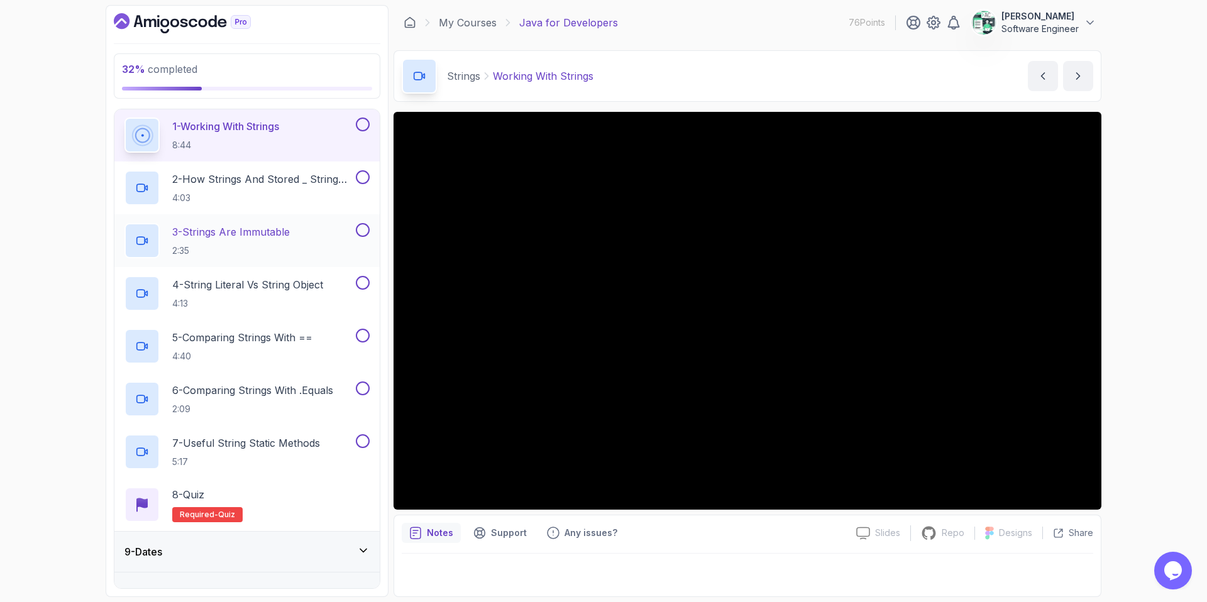
scroll to position [328, 0]
click at [294, 500] on div "8 - Quiz Required- quiz" at bounding box center [246, 504] width 245 height 35
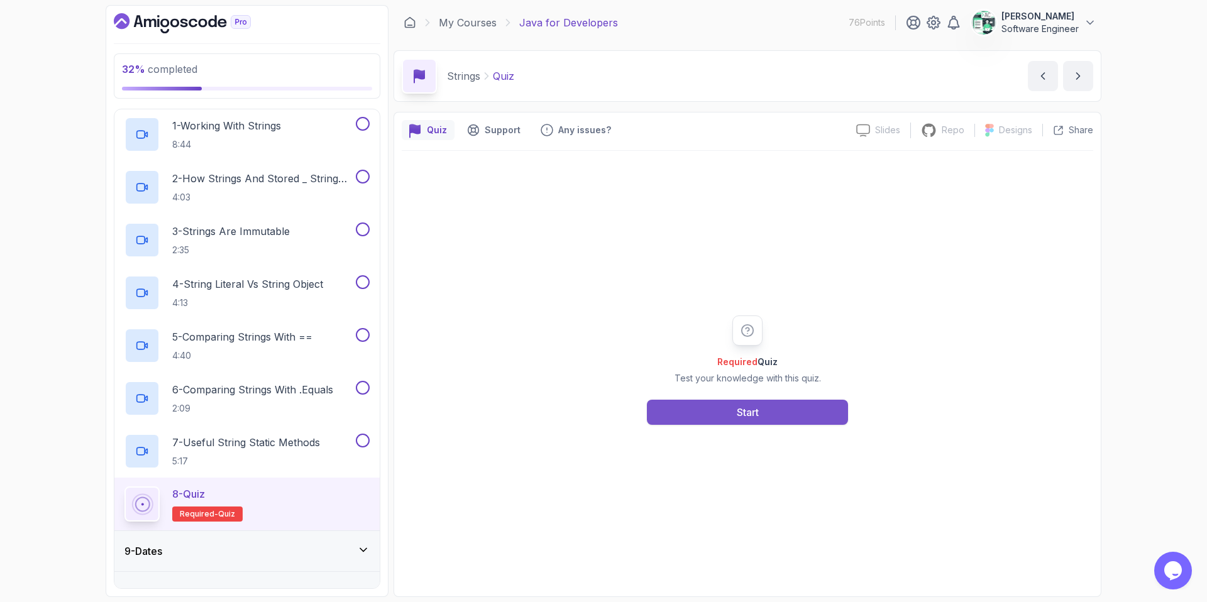
click at [710, 404] on button "Start" at bounding box center [747, 412] width 201 height 25
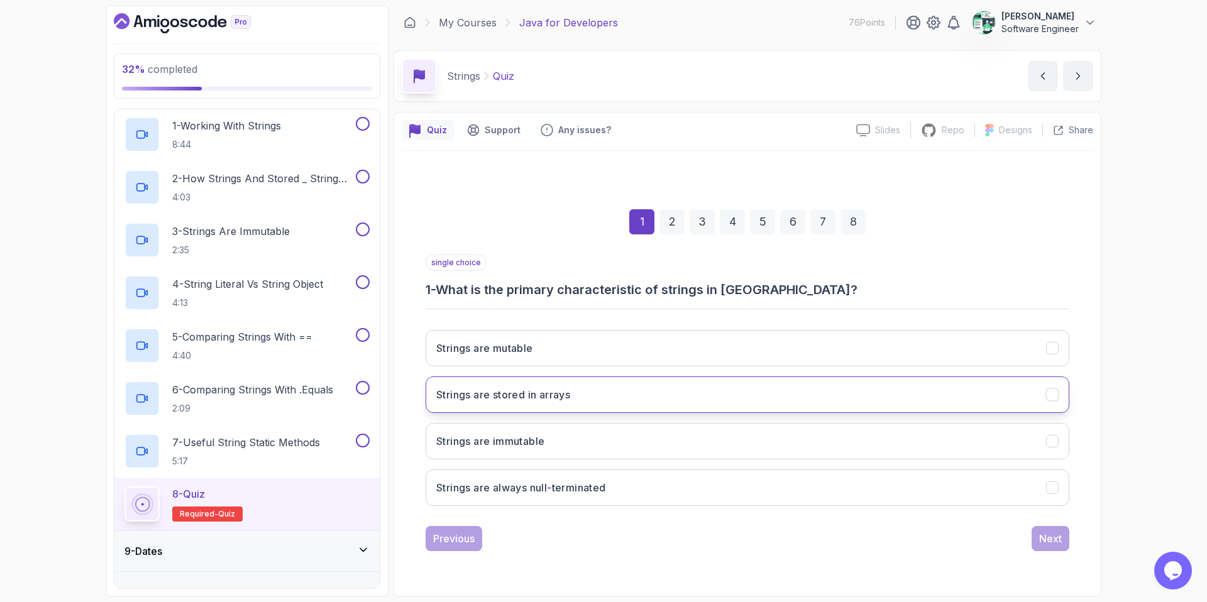
click at [524, 406] on button "Strings are stored in arrays" at bounding box center [748, 395] width 644 height 36
click at [950, 517] on div "Next" at bounding box center [1050, 538] width 23 height 15
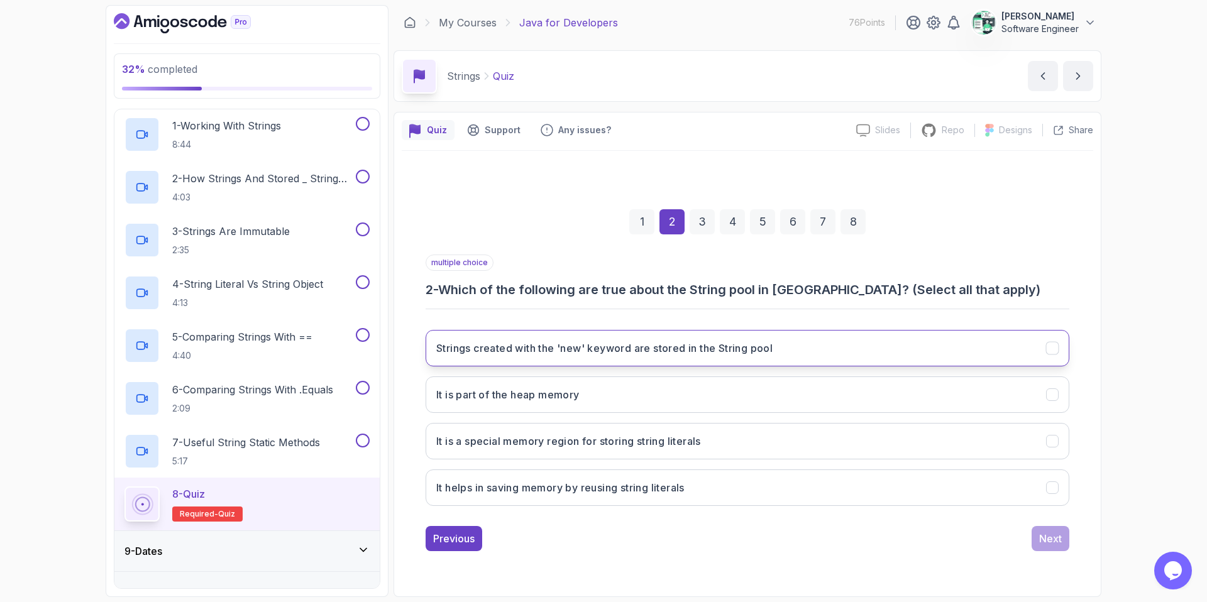
click at [556, 355] on h3 "Strings created with the 'new' keyword are stored in the String pool" at bounding box center [604, 348] width 336 height 15
click at [950, 517] on div "Next" at bounding box center [1050, 538] width 23 height 15
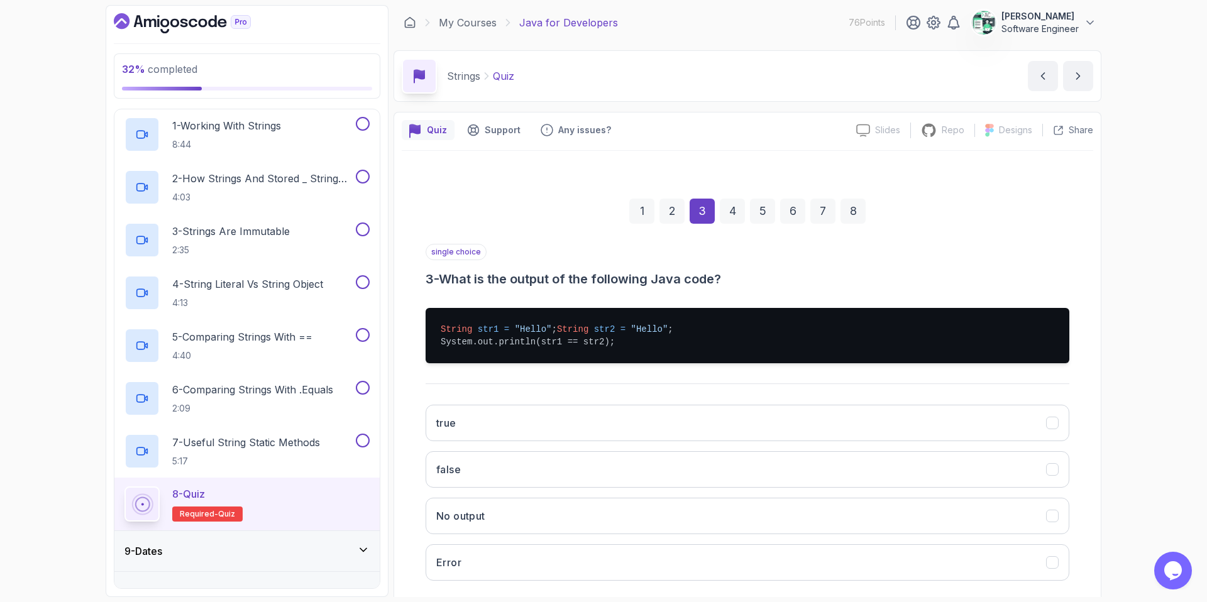
scroll to position [28, 0]
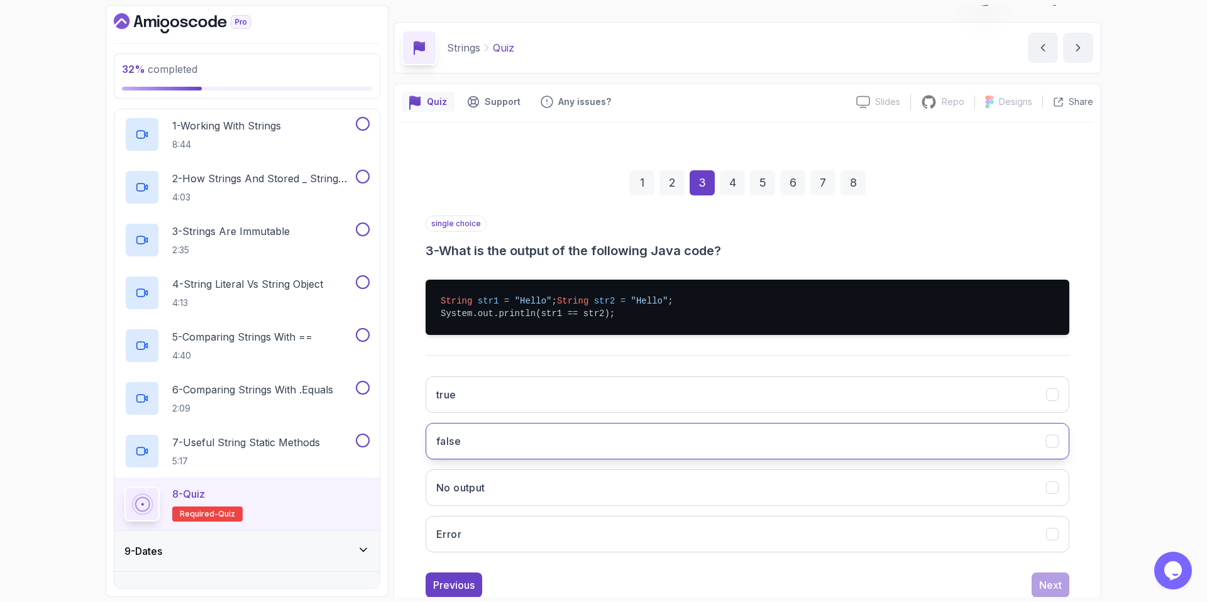
click at [515, 460] on button "false" at bounding box center [748, 441] width 644 height 36
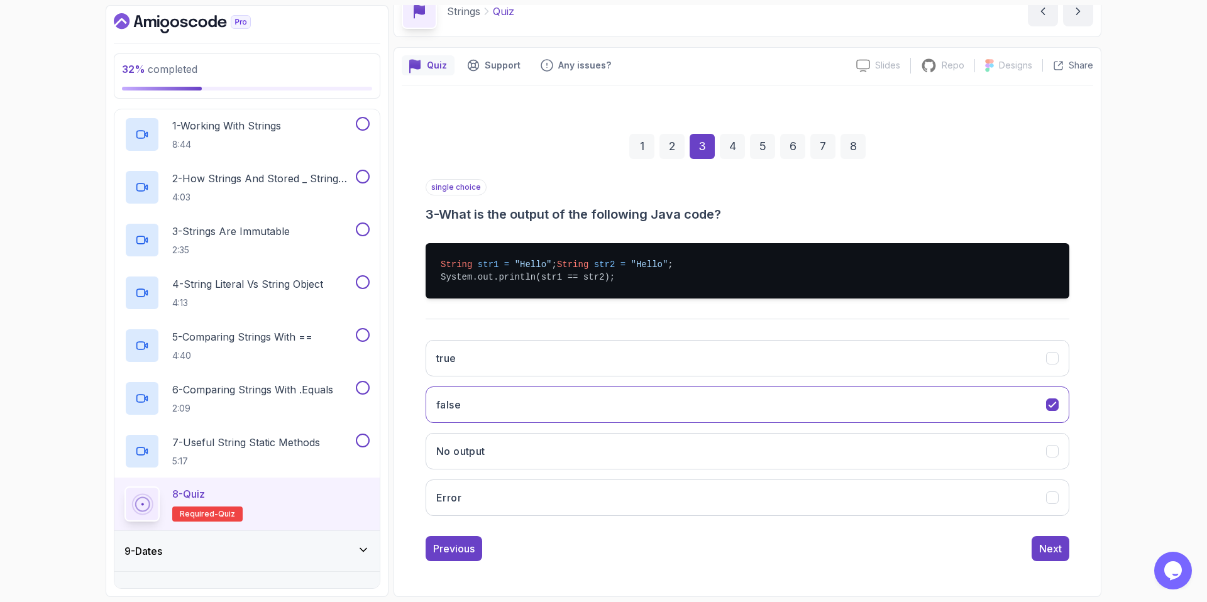
scroll to position [77, 0]
click at [950, 517] on div "Next" at bounding box center [1050, 548] width 23 height 15
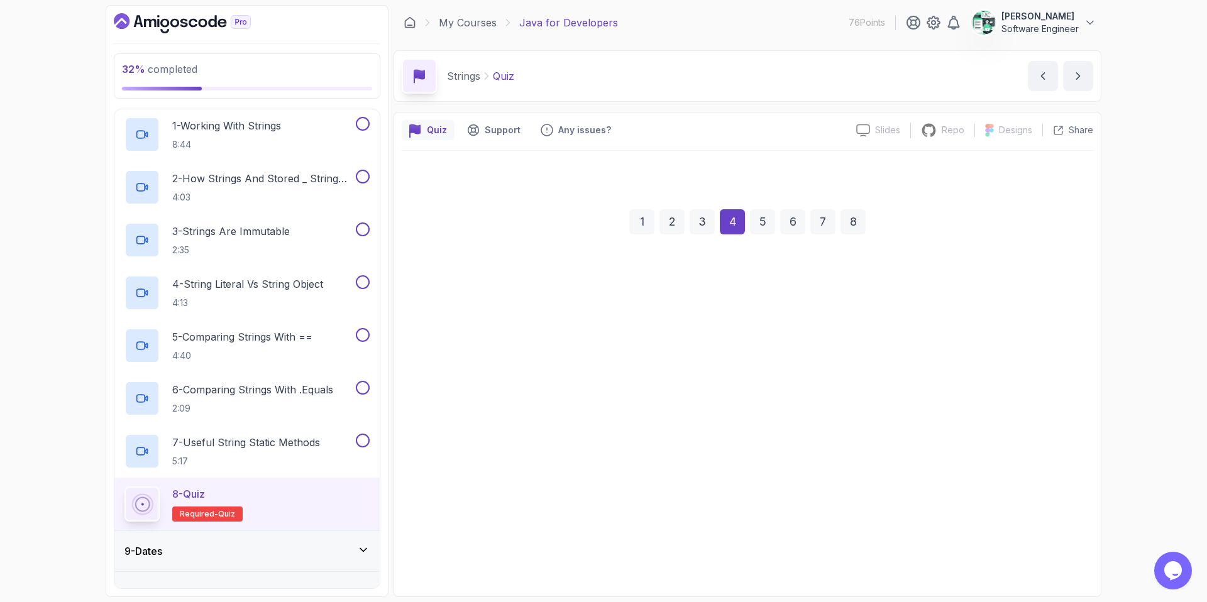
scroll to position [0, 0]
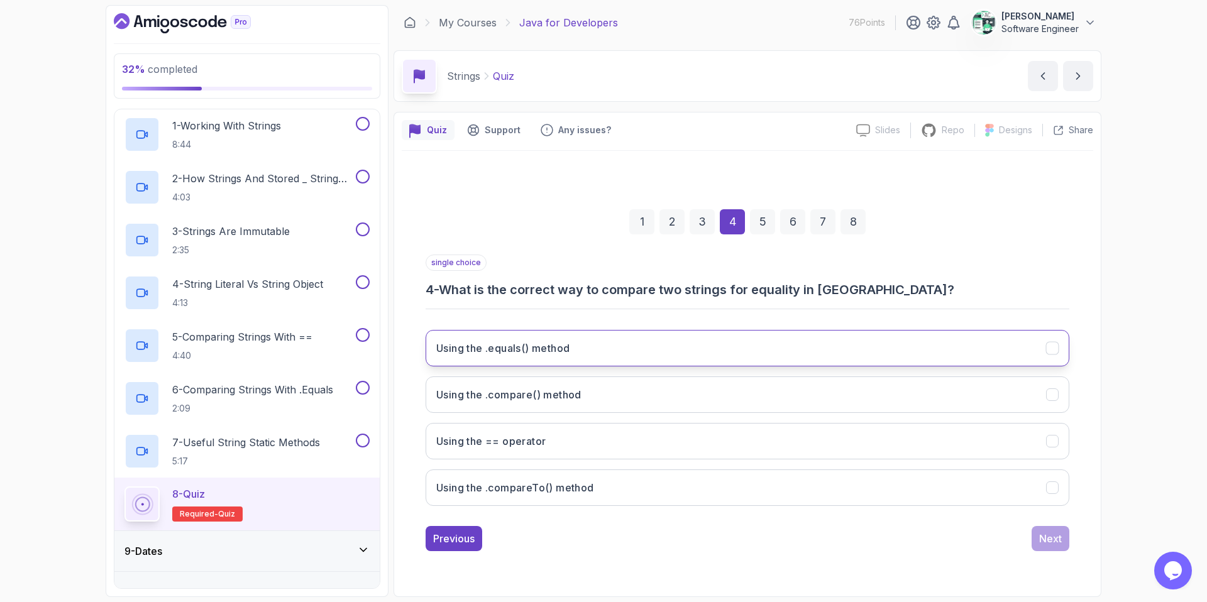
click at [557, 348] on h3 "Using the .equals() method" at bounding box center [502, 348] width 133 height 15
click at [950, 517] on div "Next" at bounding box center [1050, 538] width 23 height 15
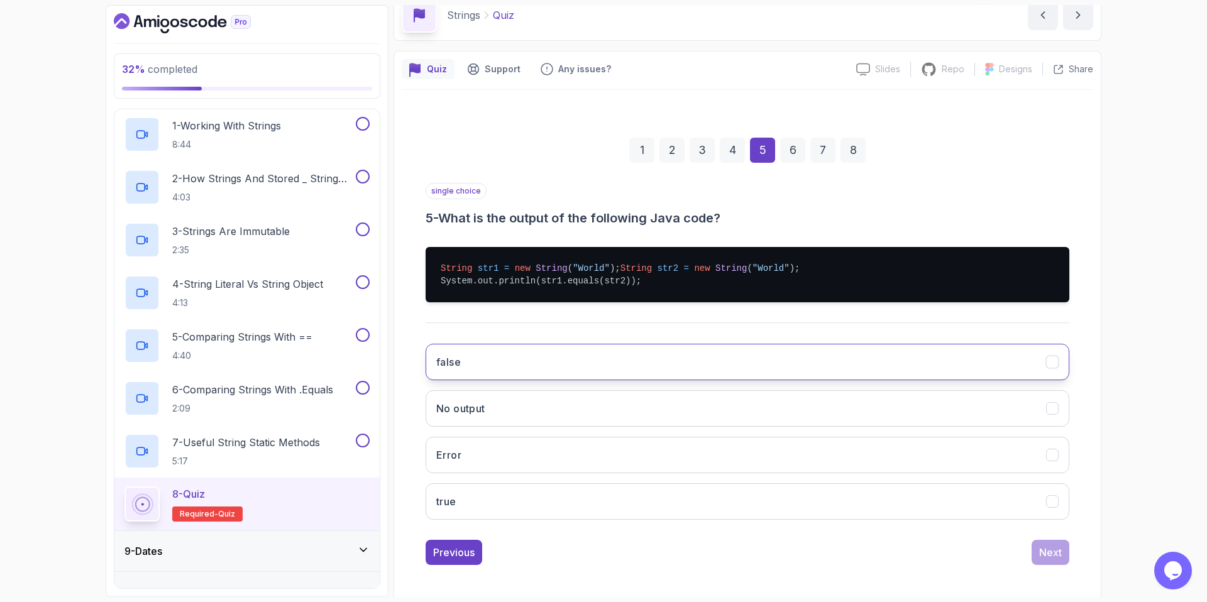
scroll to position [65, 0]
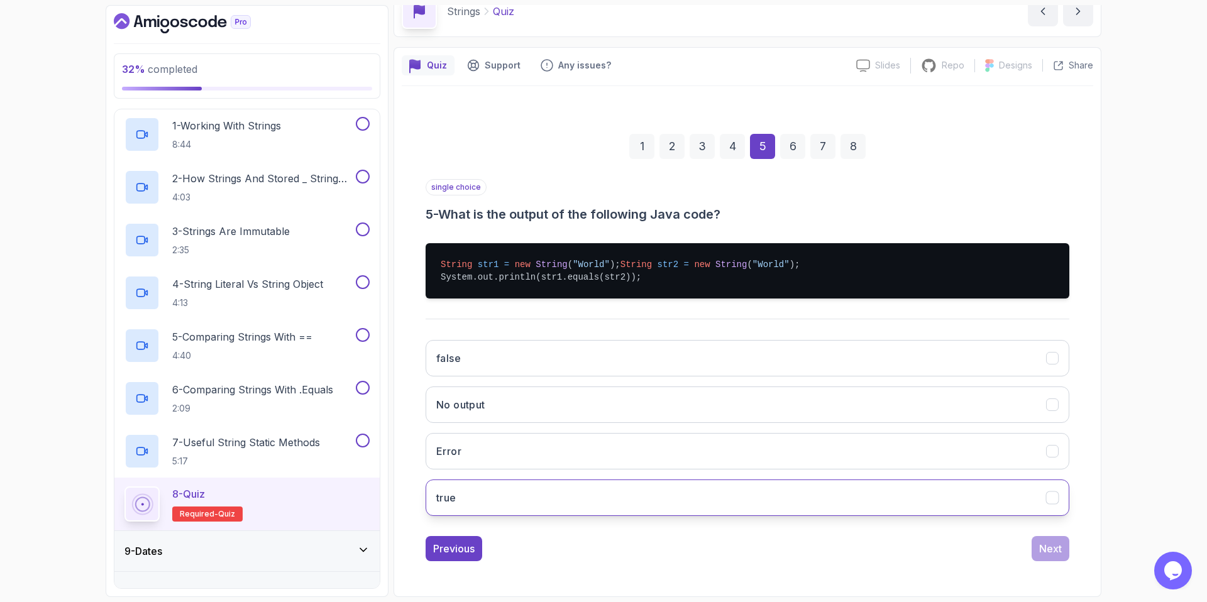
click at [472, 514] on button "true" at bounding box center [748, 498] width 644 height 36
click at [950, 517] on div "Next" at bounding box center [1050, 548] width 23 height 15
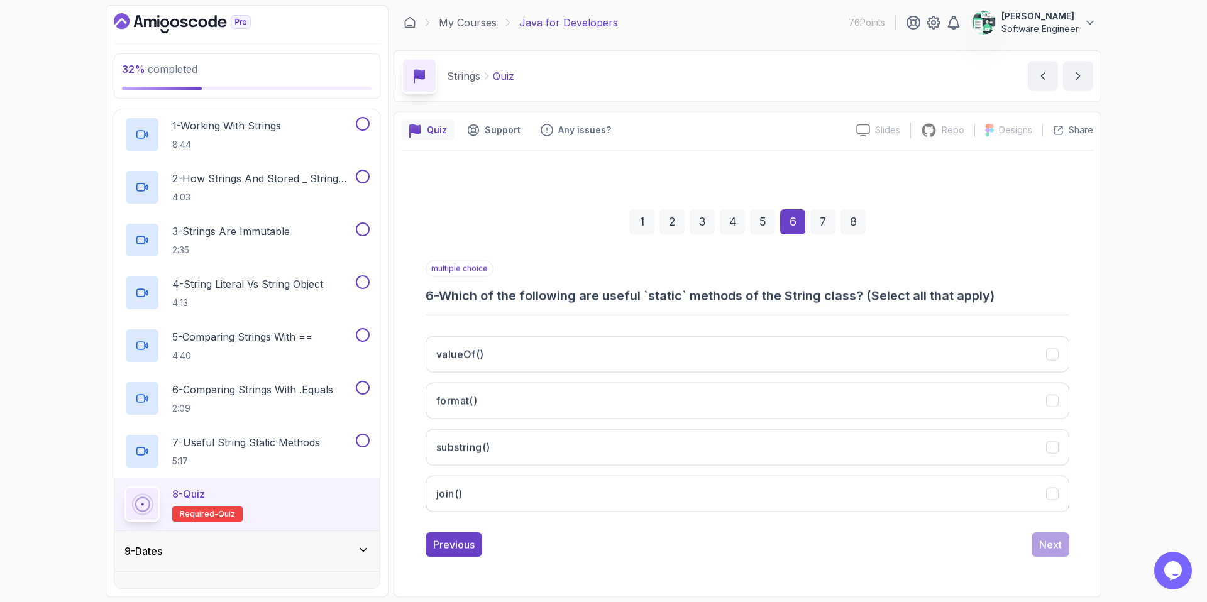
scroll to position [0, 0]
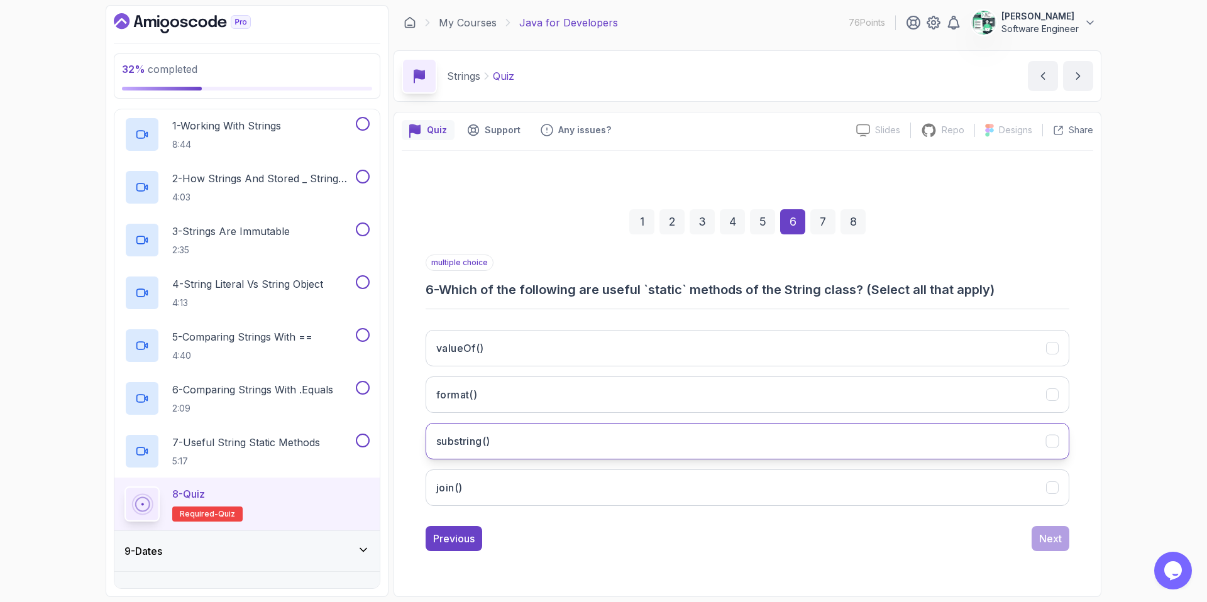
click at [488, 434] on h3 "substring()" at bounding box center [462, 441] width 53 height 15
click at [495, 477] on button "join()" at bounding box center [748, 488] width 644 height 36
click at [950, 517] on div "Next" at bounding box center [1050, 538] width 23 height 15
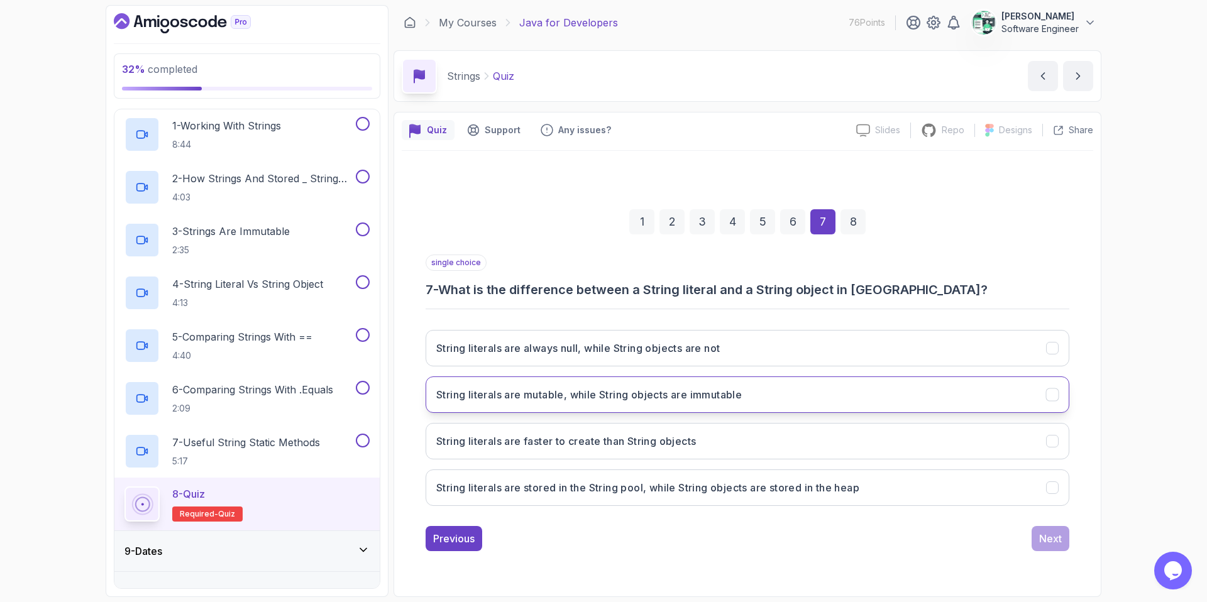
click at [551, 401] on h3 "String literals are mutable, while String objects are immutable" at bounding box center [589, 394] width 306 height 15
click at [559, 486] on h3 "String literals are stored in the String pool, while String objects are stored …" at bounding box center [647, 487] width 423 height 15
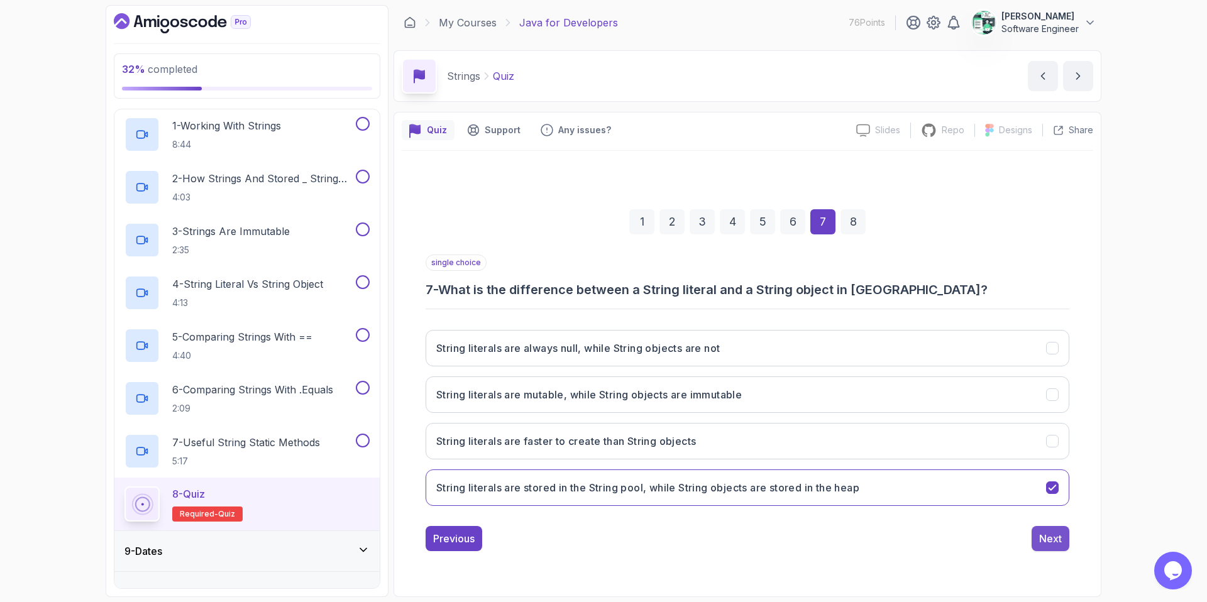
click at [950, 517] on div "Next" at bounding box center [1050, 538] width 23 height 15
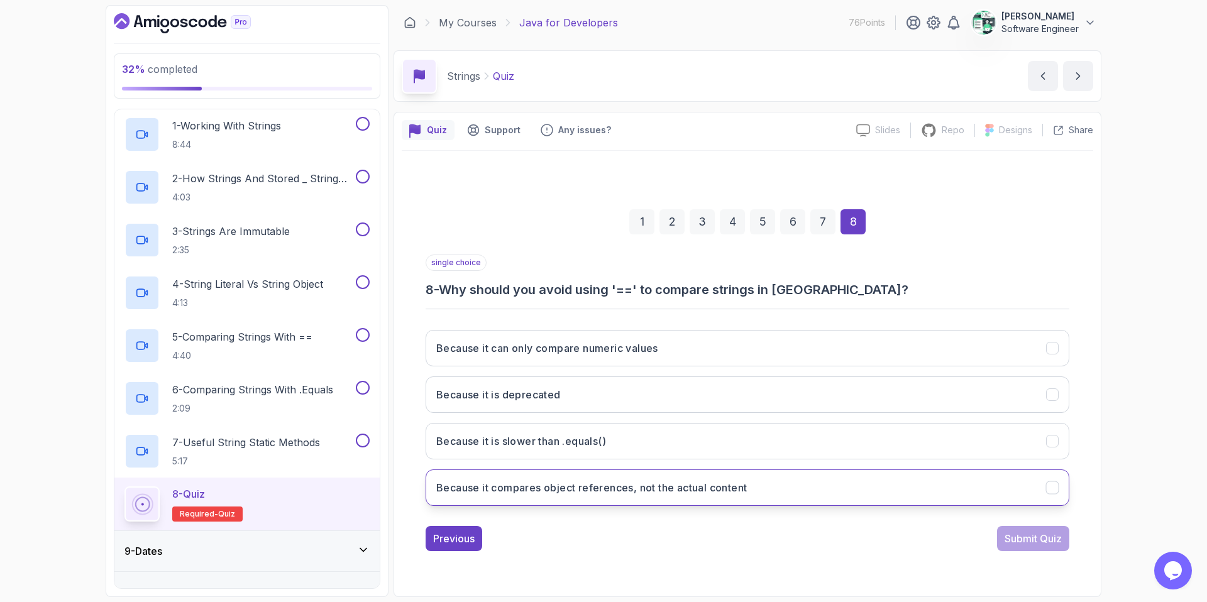
click at [521, 490] on h3 "Because it compares object references, not the actual content" at bounding box center [591, 487] width 311 height 15
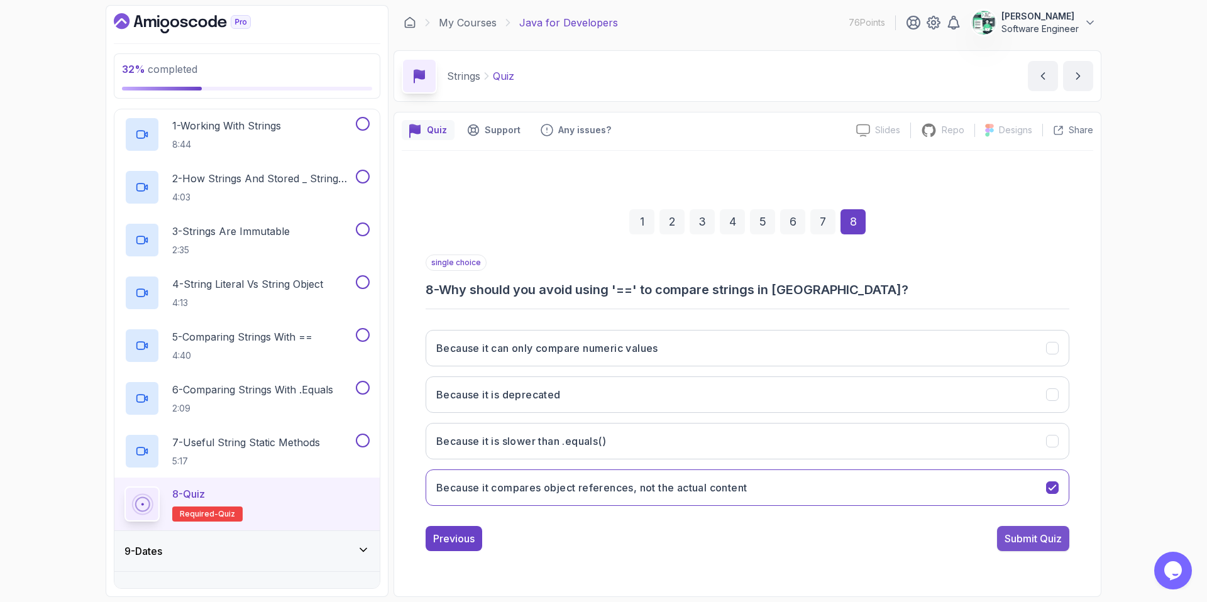
click at [950, 517] on div "Submit Quiz" at bounding box center [1033, 538] width 57 height 15
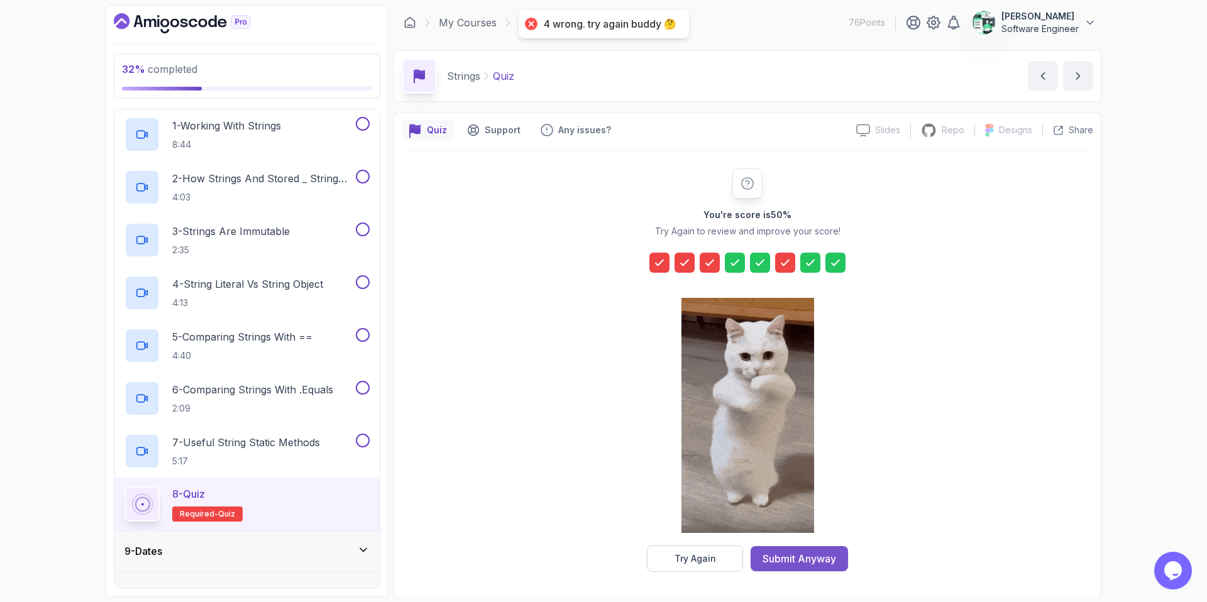
click at [786, 517] on div "Submit Anyway" at bounding box center [800, 558] width 74 height 15
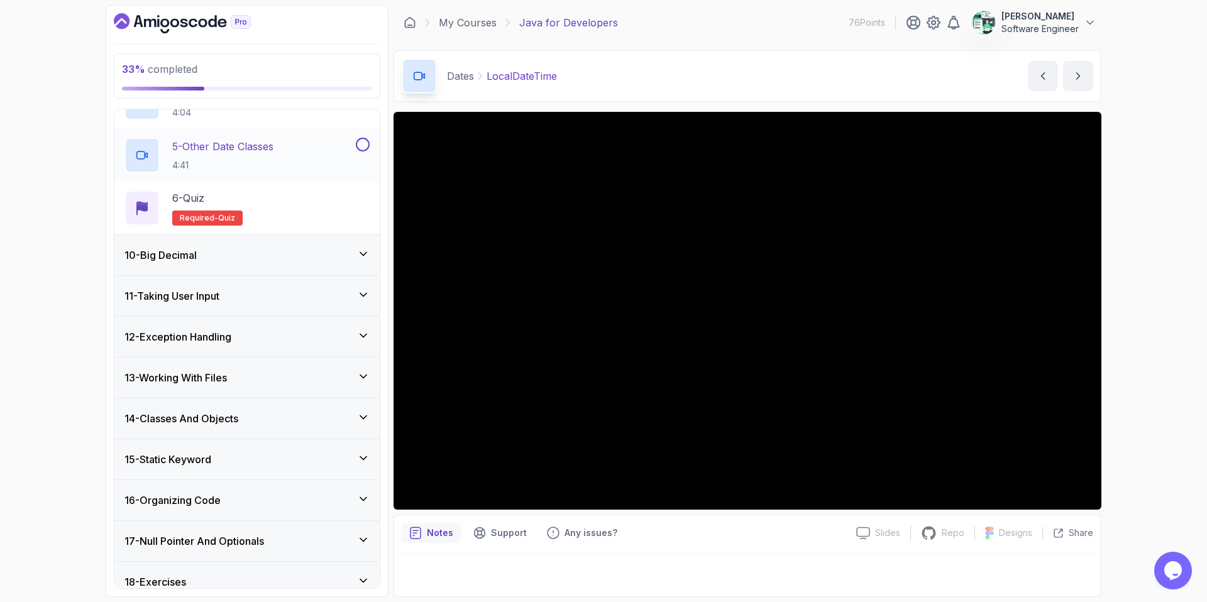
scroll to position [614, 0]
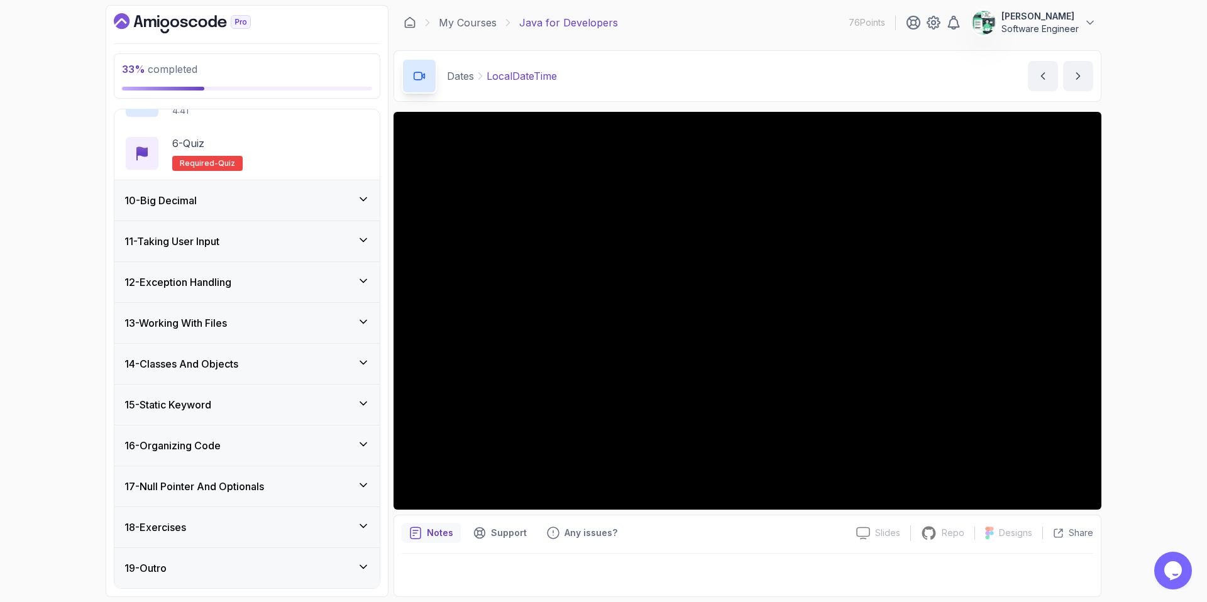
click at [236, 512] on div "18 - Exercises" at bounding box center [246, 527] width 265 height 40
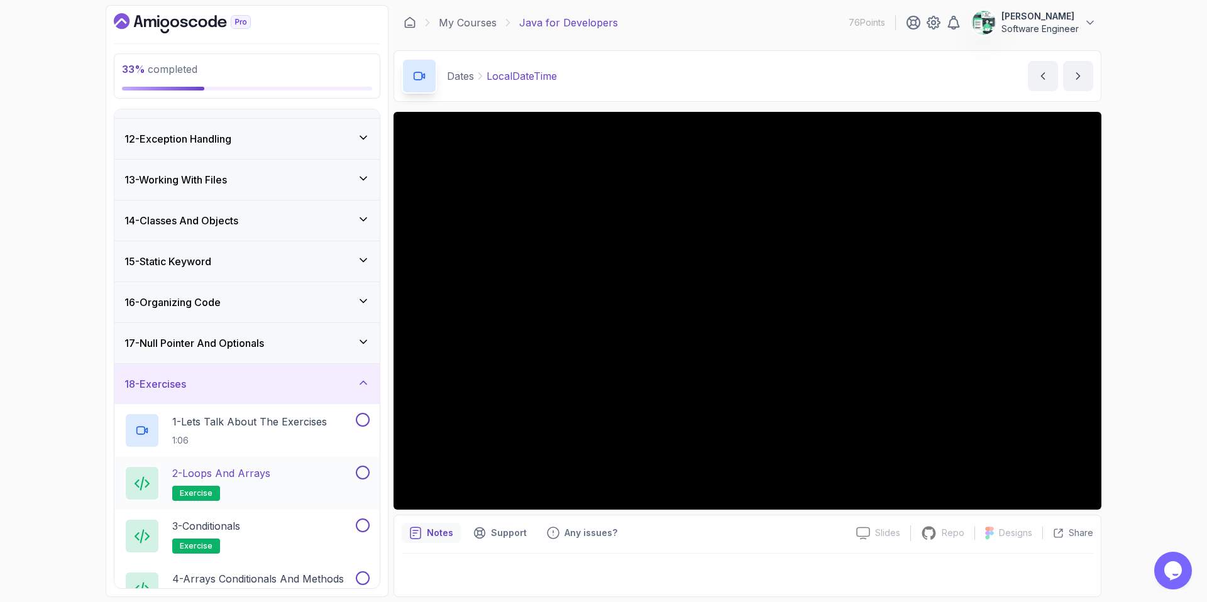
scroll to position [446, 0]
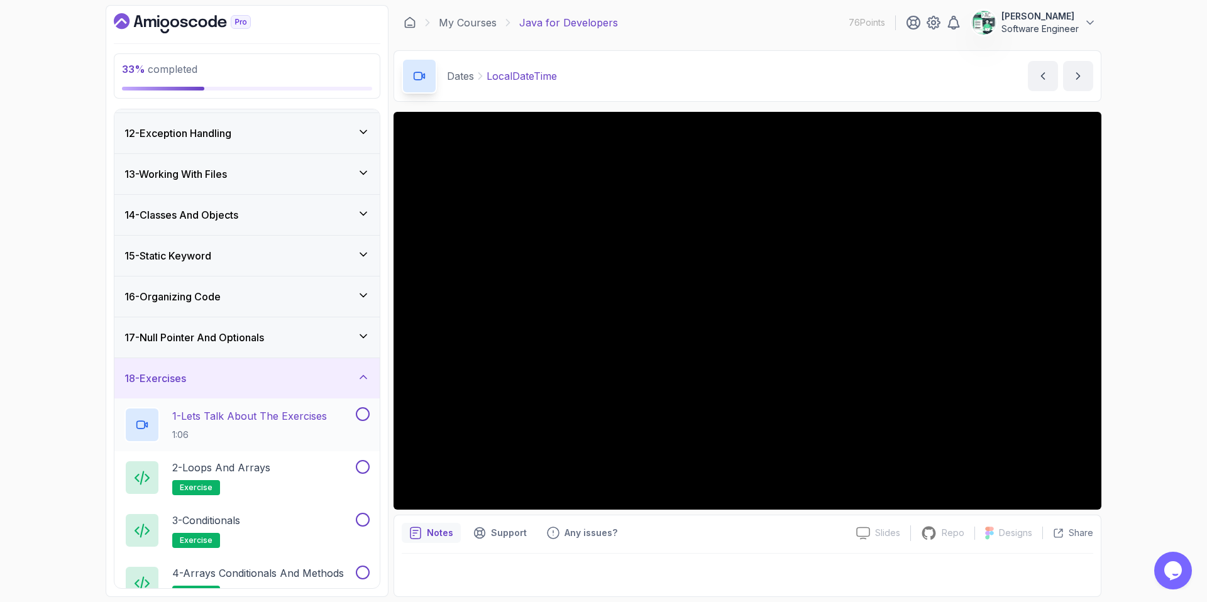
click at [356, 416] on button at bounding box center [363, 414] width 14 height 14
click at [362, 464] on button at bounding box center [363, 467] width 14 height 14
click at [361, 517] on button at bounding box center [363, 520] width 14 height 14
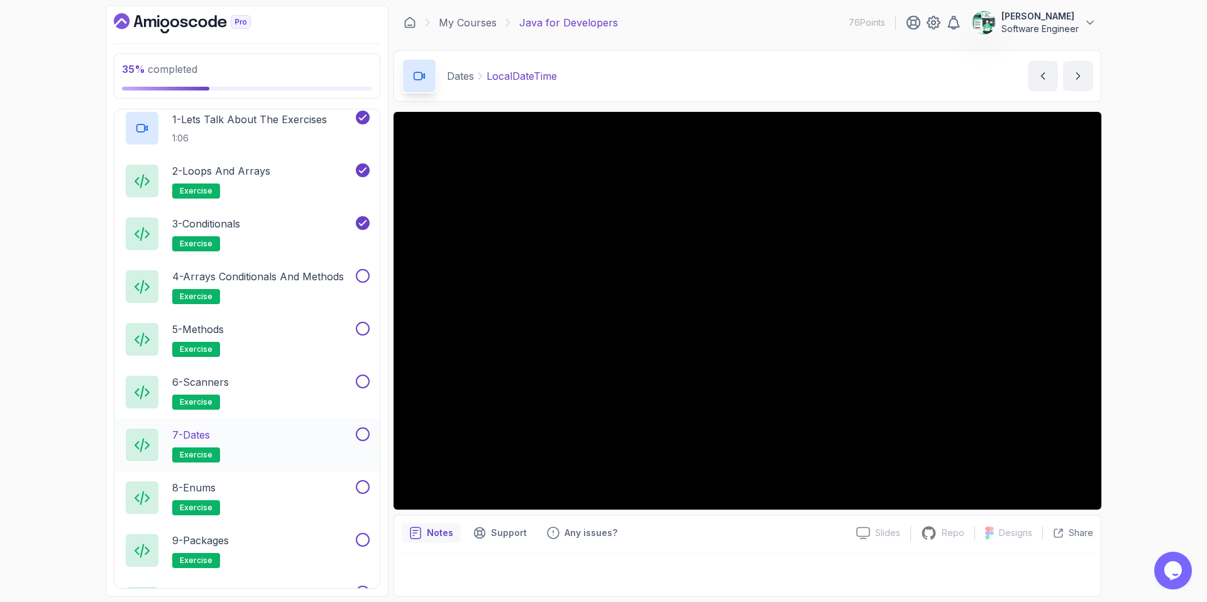
scroll to position [743, 0]
click at [361, 517] on button at bounding box center [363, 539] width 14 height 14
click at [361, 485] on button at bounding box center [363, 487] width 14 height 14
click at [361, 433] on button at bounding box center [363, 434] width 14 height 14
click at [363, 378] on button at bounding box center [363, 381] width 14 height 14
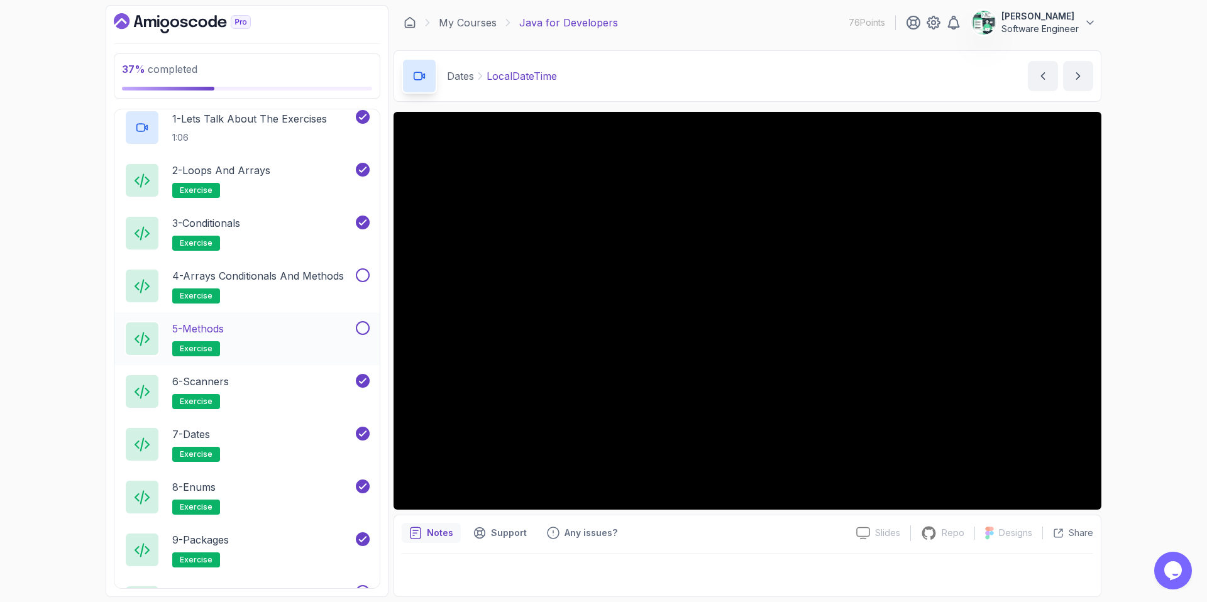
click at [363, 316] on div "5 - Methods exercise" at bounding box center [246, 338] width 265 height 53
click at [365, 277] on button at bounding box center [363, 275] width 14 height 14
click at [361, 321] on button at bounding box center [363, 328] width 14 height 14
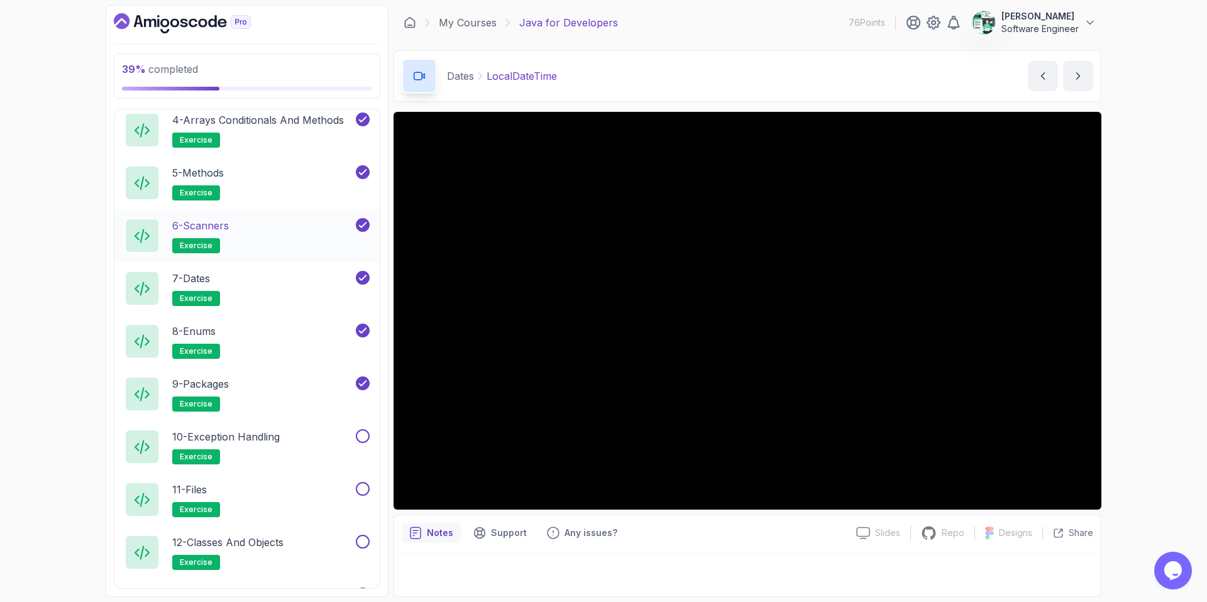
scroll to position [922, 0]
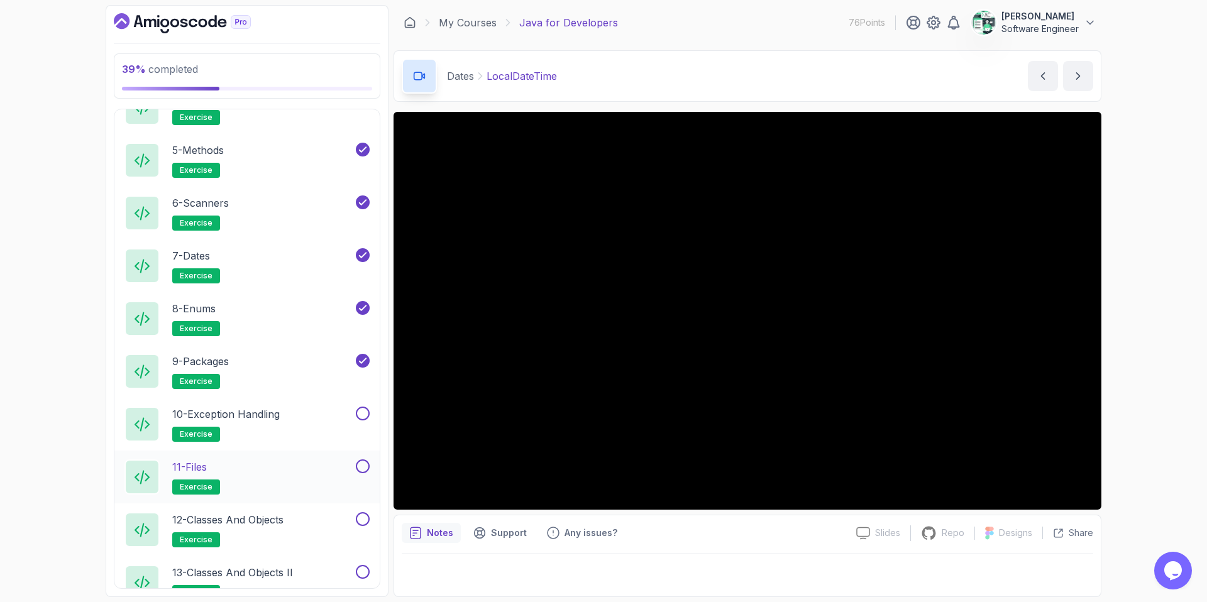
click at [361, 464] on button at bounding box center [363, 467] width 14 height 14
click at [358, 409] on button at bounding box center [363, 414] width 14 height 14
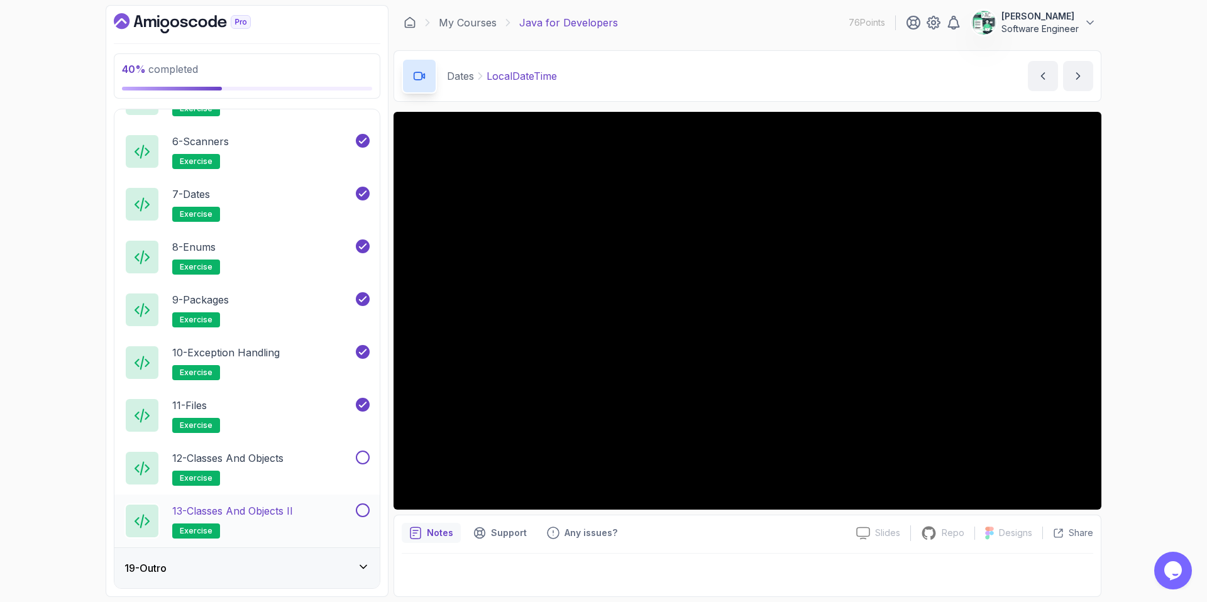
click at [358, 508] on button at bounding box center [363, 511] width 14 height 14
click at [361, 468] on button "12 - Classes and Objects exercise" at bounding box center [246, 468] width 245 height 35
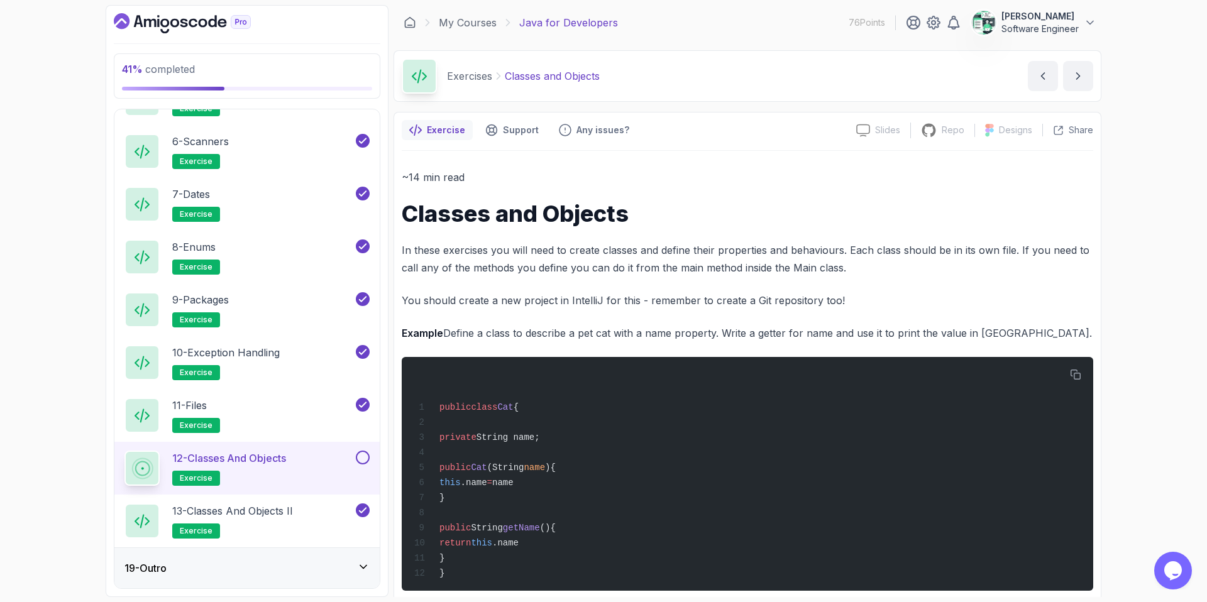
click at [359, 455] on button at bounding box center [363, 458] width 14 height 14
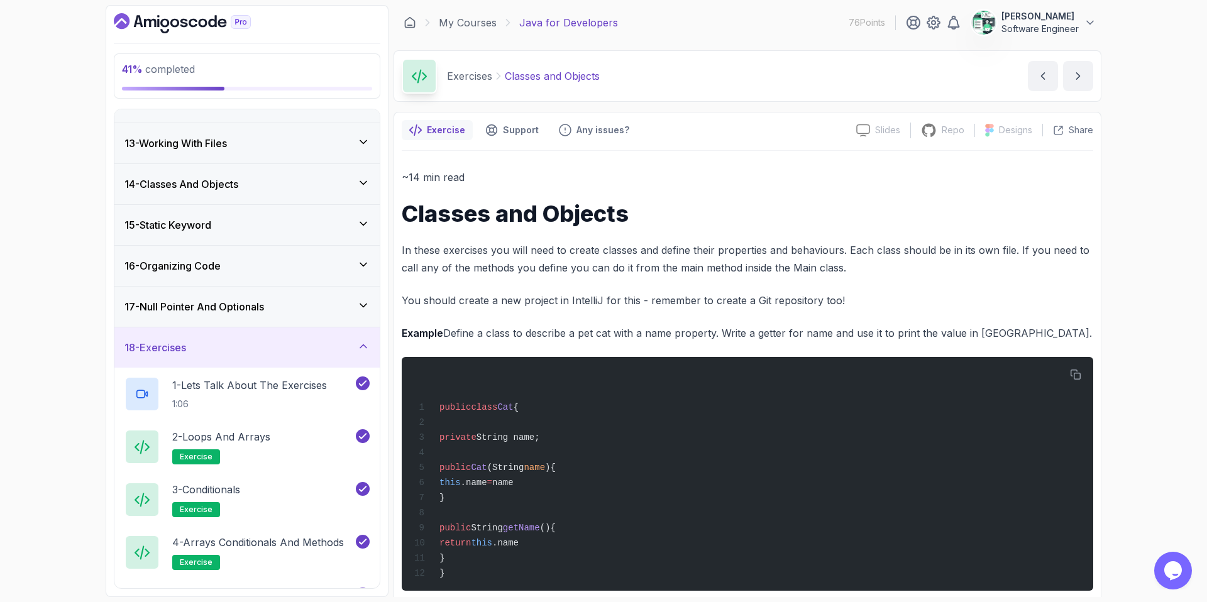
scroll to position [460, 0]
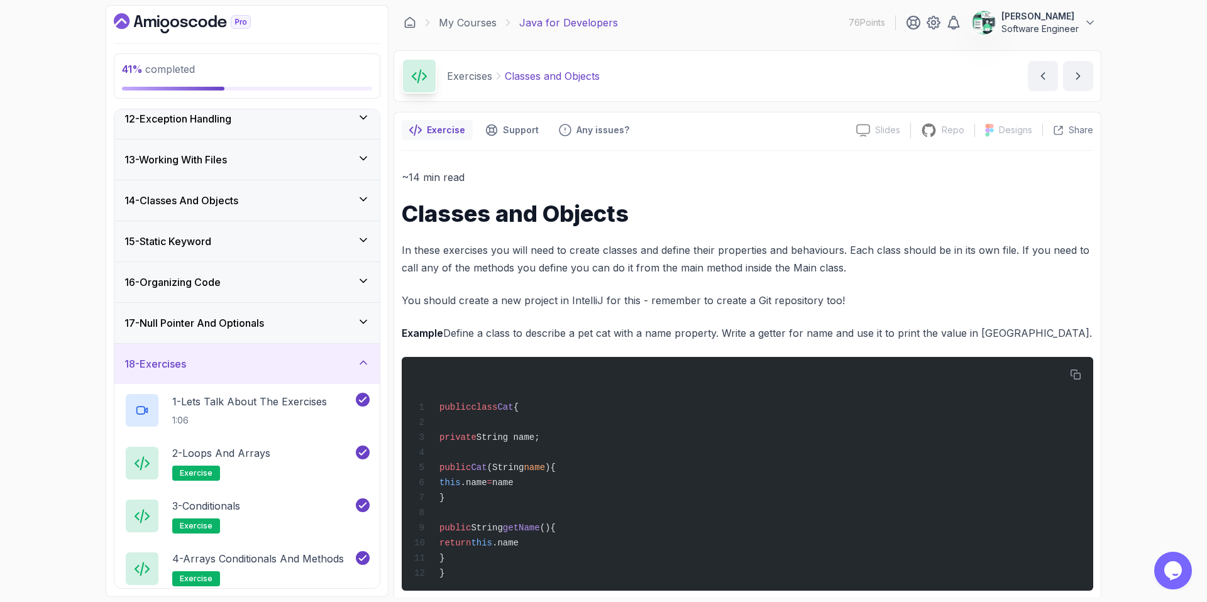
click at [279, 320] on div "17 - Null Pointer And Optionals" at bounding box center [246, 323] width 245 height 15
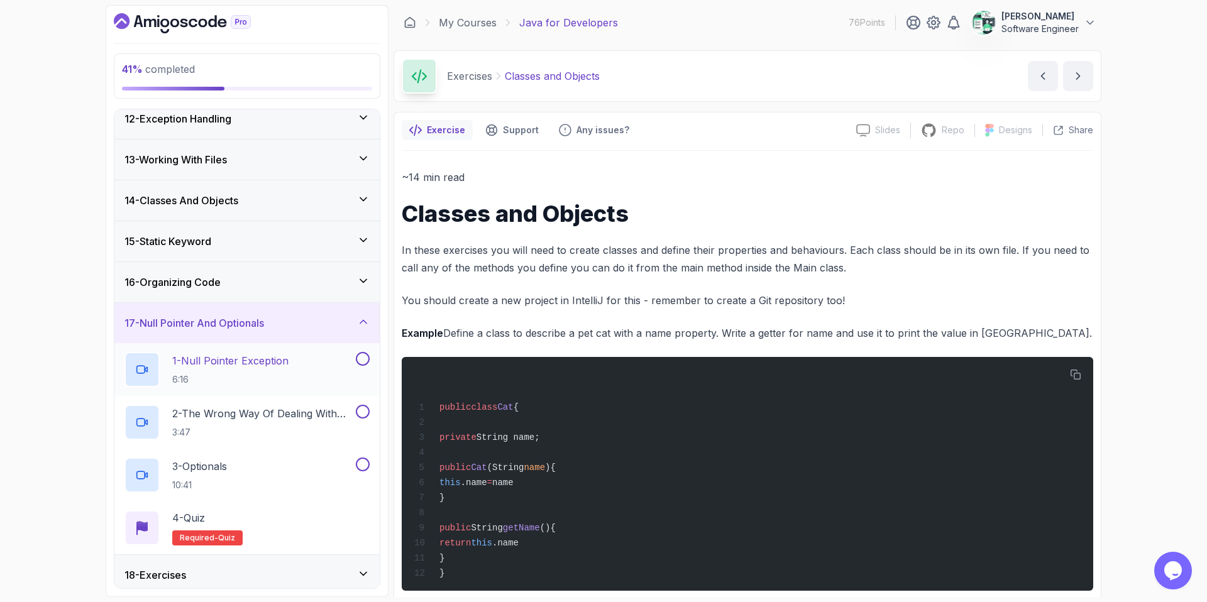
click at [356, 364] on div at bounding box center [361, 359] width 16 height 14
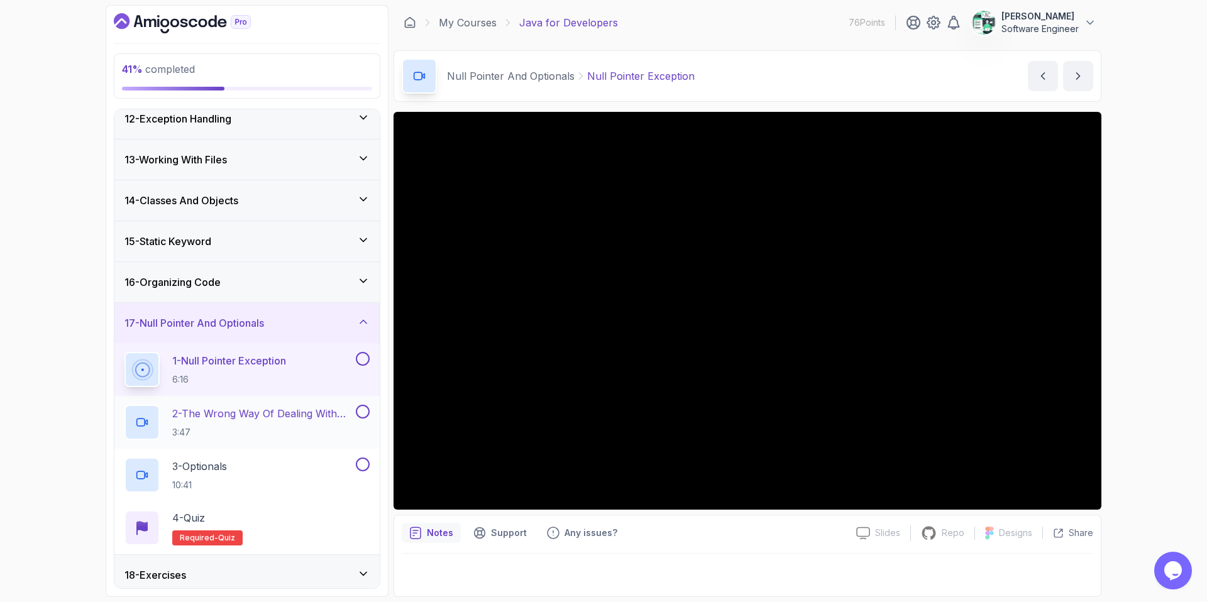
click at [361, 409] on button at bounding box center [363, 412] width 14 height 14
click at [362, 363] on button at bounding box center [363, 359] width 14 height 14
click at [357, 466] on button at bounding box center [363, 465] width 14 height 14
click at [275, 517] on div "4 - Quiz Required- quiz" at bounding box center [246, 527] width 245 height 35
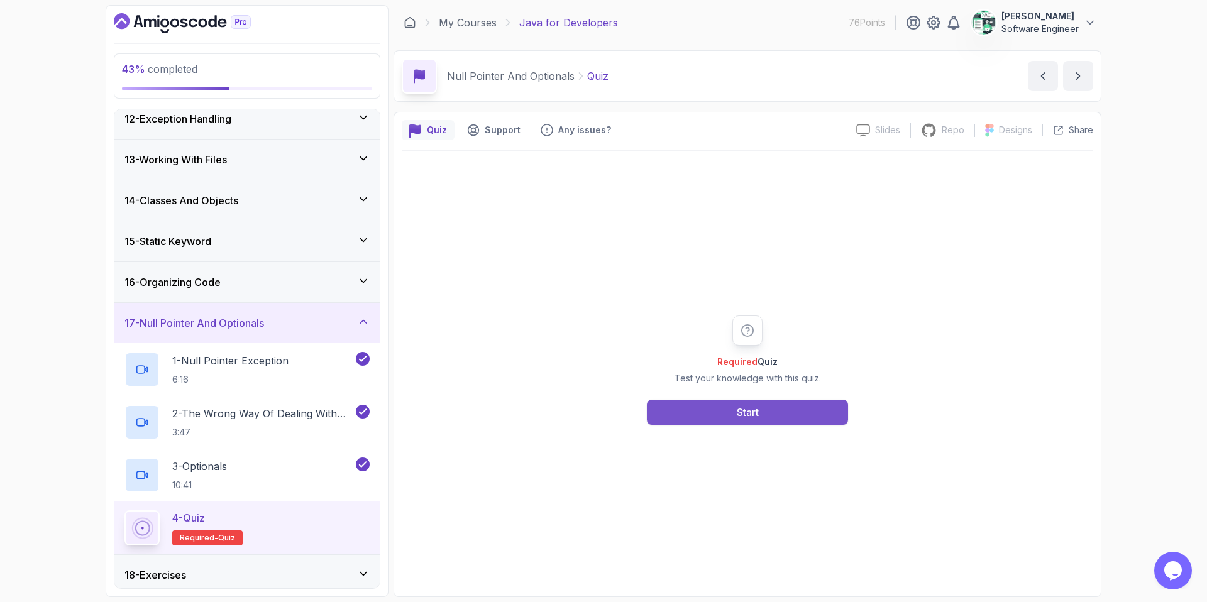
click at [681, 420] on button "Start" at bounding box center [747, 412] width 201 height 25
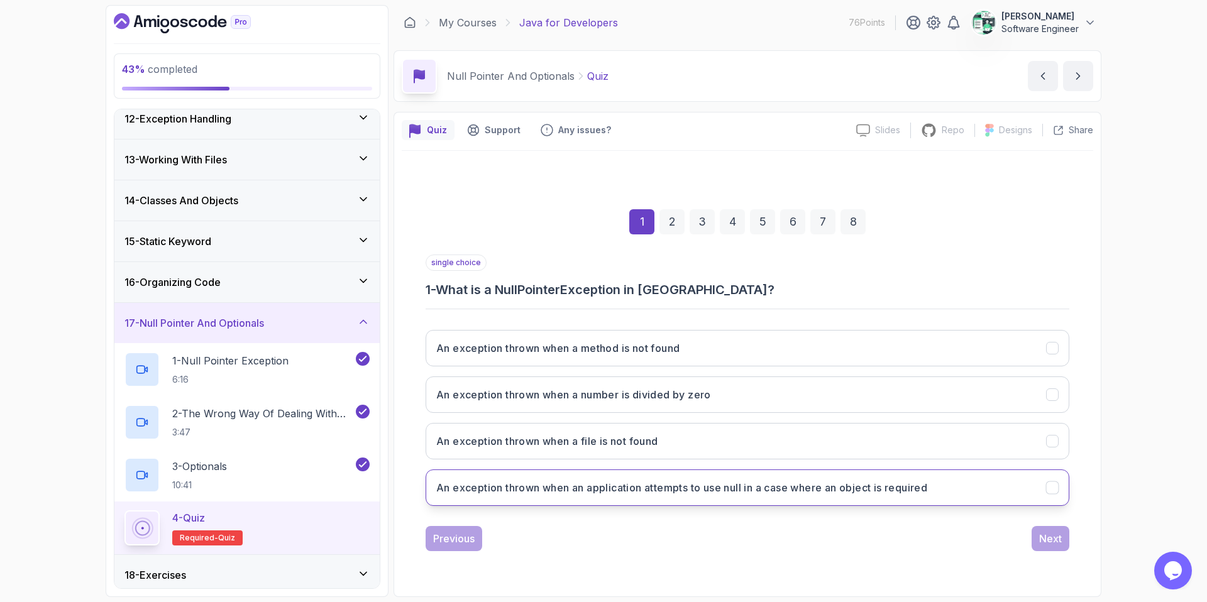
click at [581, 493] on h3 "An exception thrown when an application attempts to use null in a case where an…" at bounding box center [681, 487] width 491 height 15
click at [950, 517] on div "Next" at bounding box center [1050, 538] width 23 height 15
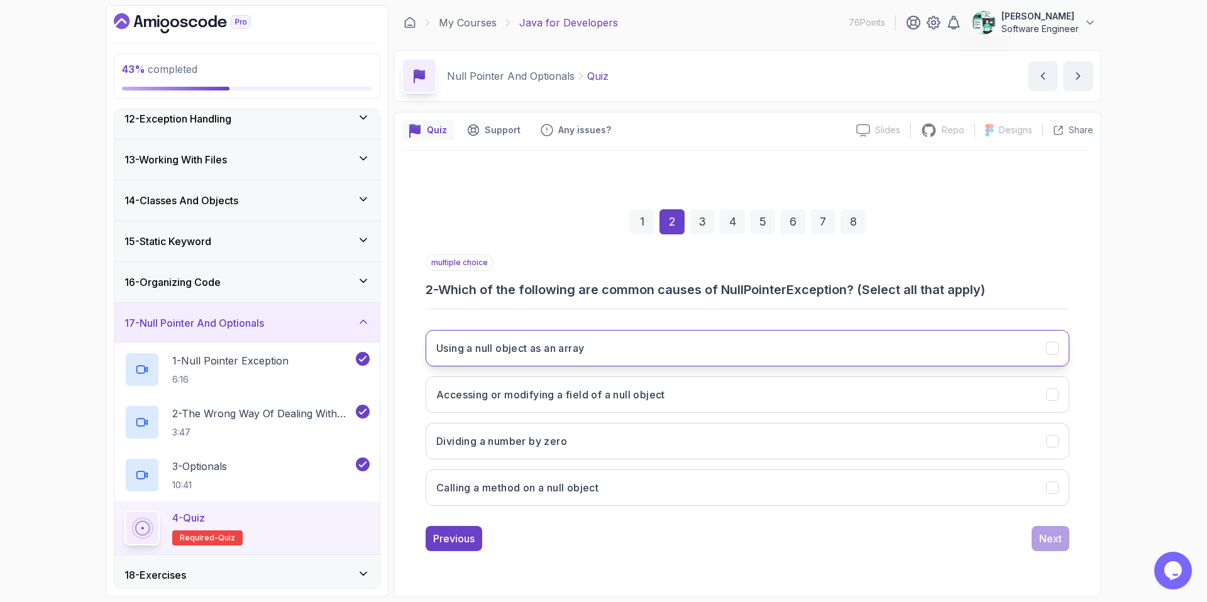
click at [554, 357] on button "Using a null object as an array" at bounding box center [748, 348] width 644 height 36
click at [950, 517] on div "Next" at bounding box center [1050, 538] width 23 height 15
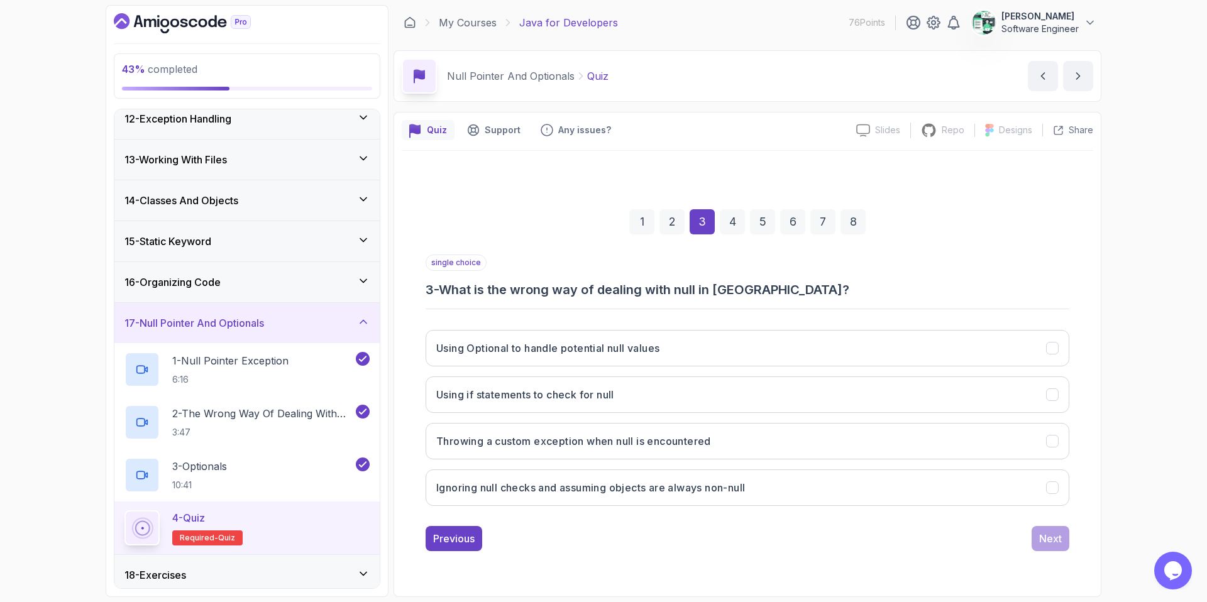
click at [776, 314] on div "single choice 3 - What is the wrong way of dealing with null in [GEOGRAPHIC_DAT…" at bounding box center [748, 386] width 644 height 262
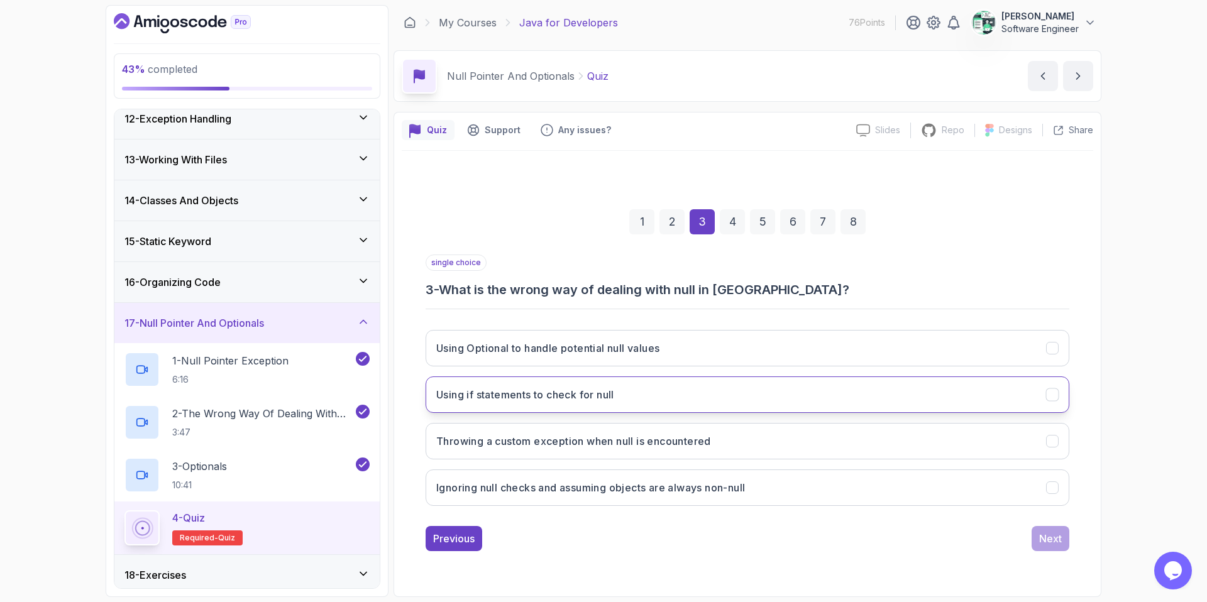
click at [771, 387] on button "Using if statements to check for null" at bounding box center [748, 395] width 644 height 36
click at [950, 517] on div "Next" at bounding box center [1050, 538] width 23 height 15
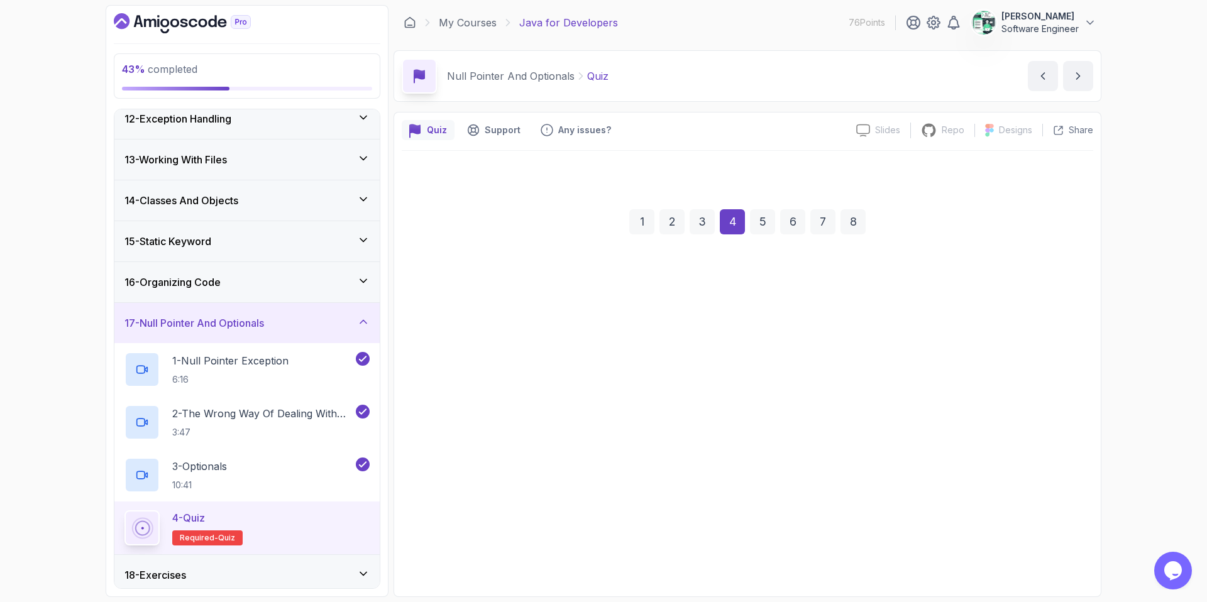
click at [852, 383] on button "To handle exceptions" at bounding box center [748, 394] width 644 height 36
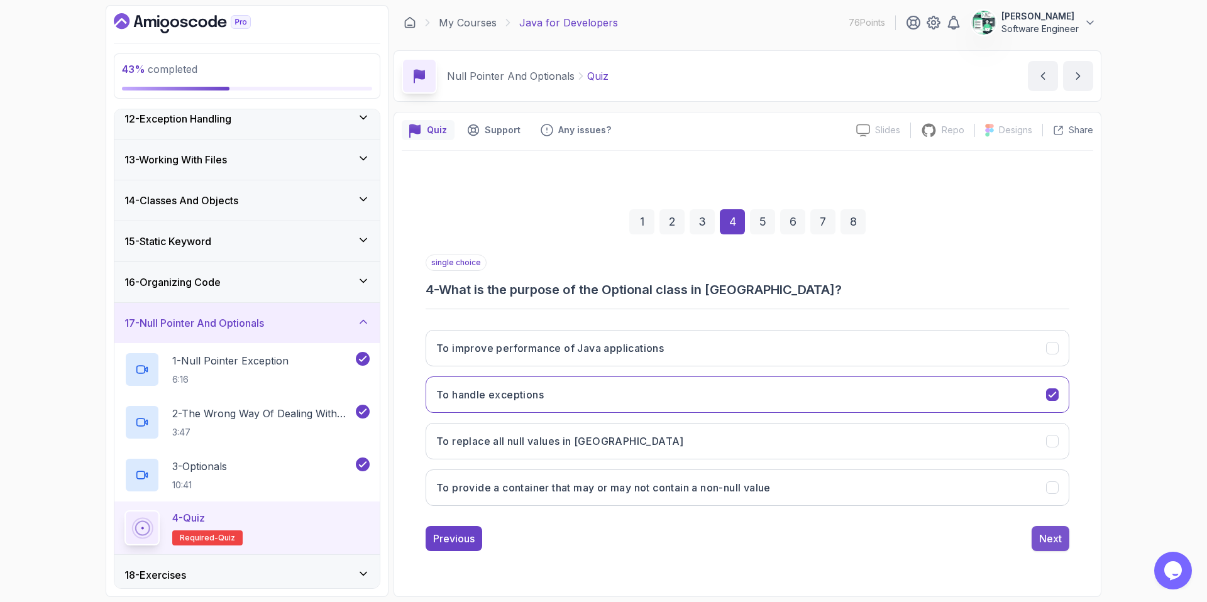
click at [950, 517] on button "Next" at bounding box center [1051, 538] width 38 height 25
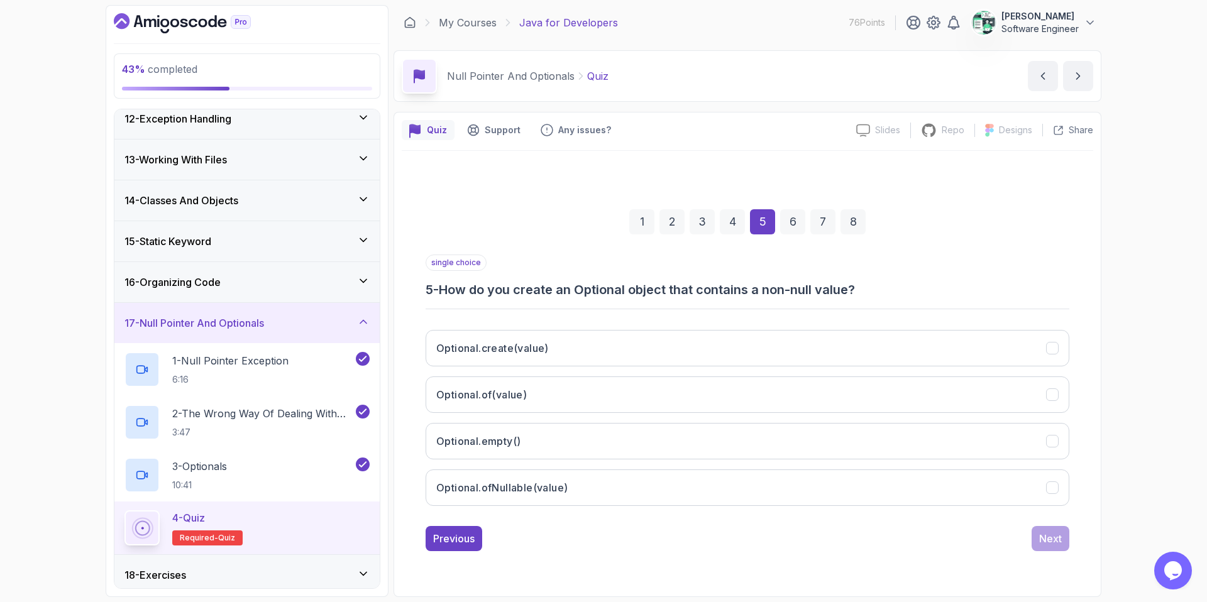
click at [837, 414] on div "Optional.create(value) Optional.of(value) Optional.empty() Optional.ofNullable(…" at bounding box center [748, 418] width 644 height 196
click at [847, 442] on button "Optional.empty()" at bounding box center [748, 441] width 644 height 36
click at [950, 517] on div "Next" at bounding box center [1050, 538] width 23 height 15
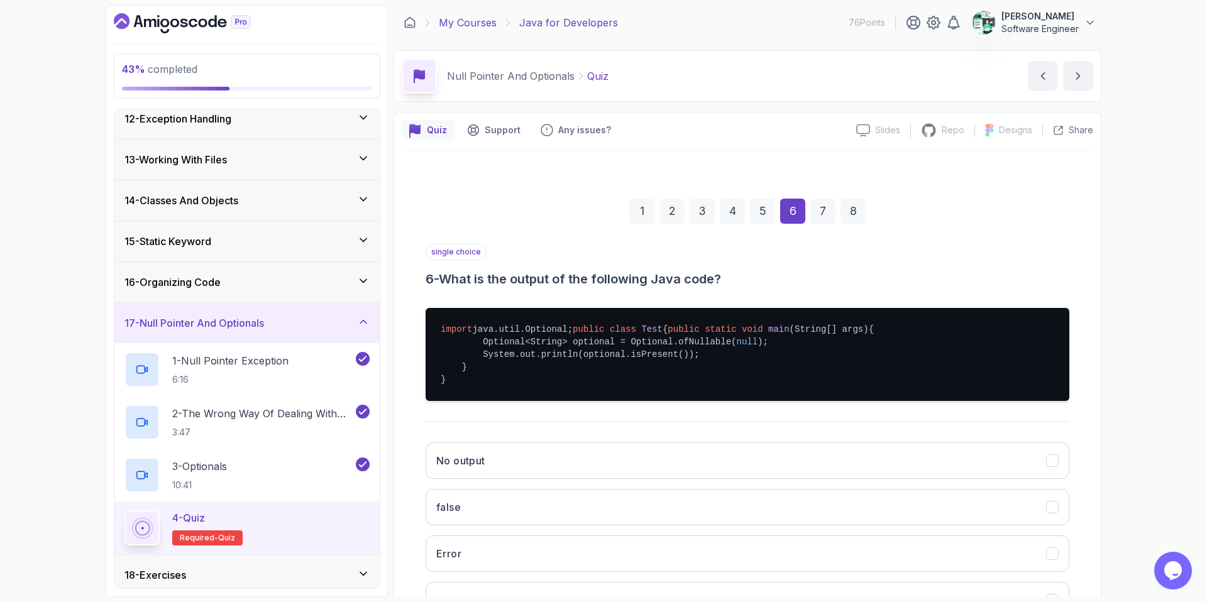
click at [463, 21] on link "My Courses" at bounding box center [468, 22] width 58 height 15
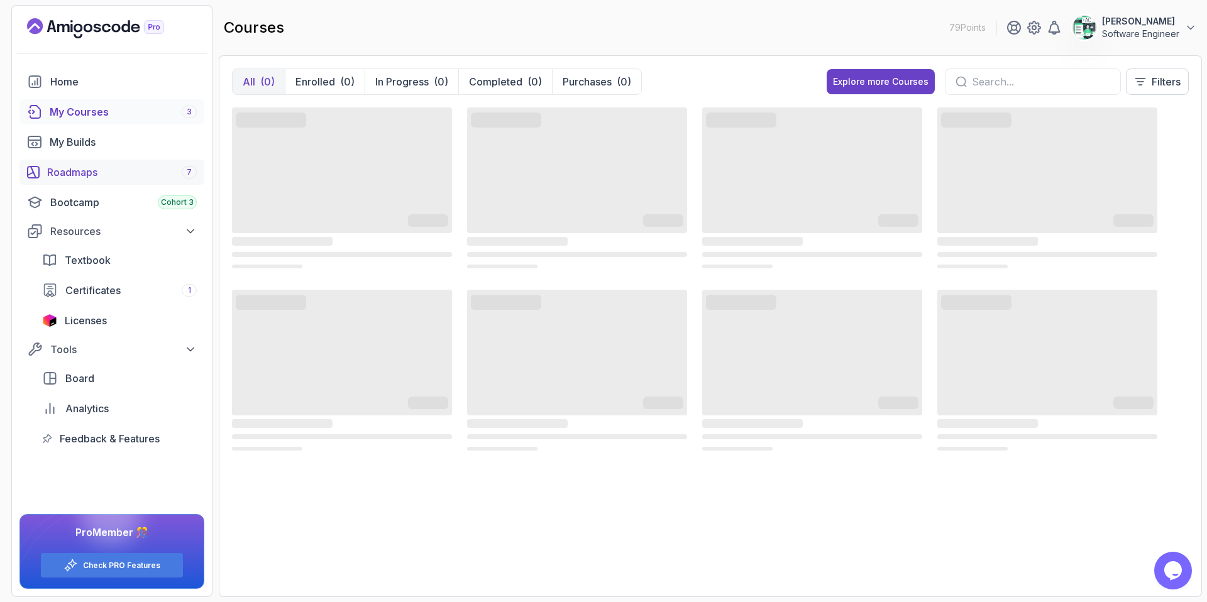
click at [72, 177] on div "Roadmaps 7" at bounding box center [122, 172] width 150 height 15
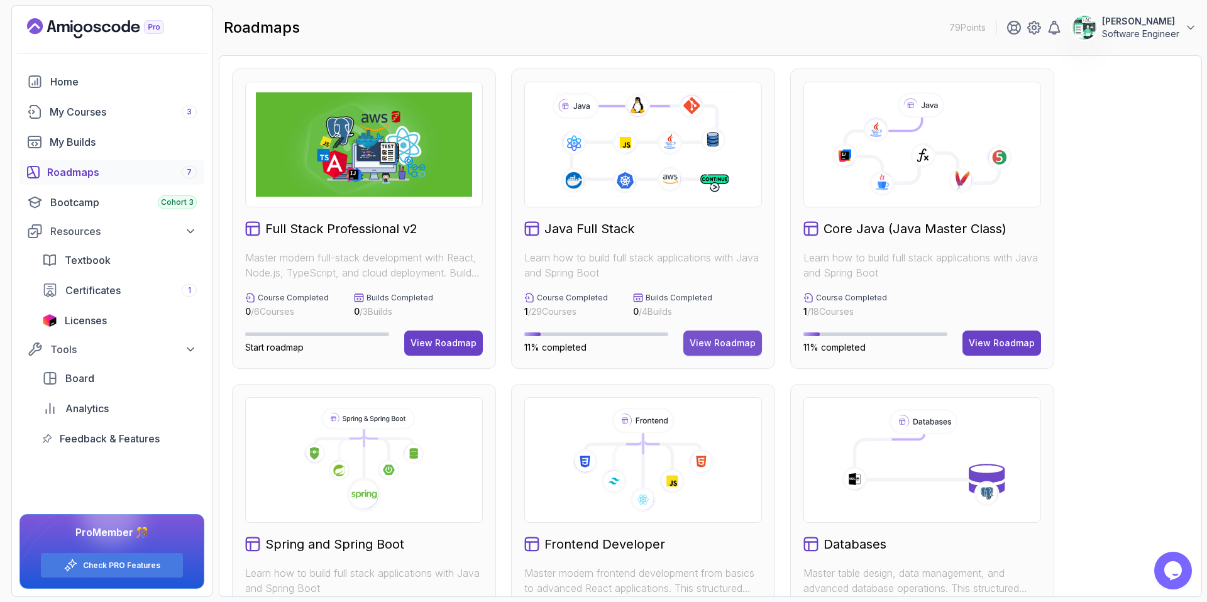
click at [717, 349] on div "View Roadmap" at bounding box center [723, 343] width 66 height 13
click at [734, 350] on button "View Roadmap" at bounding box center [722, 343] width 79 height 25
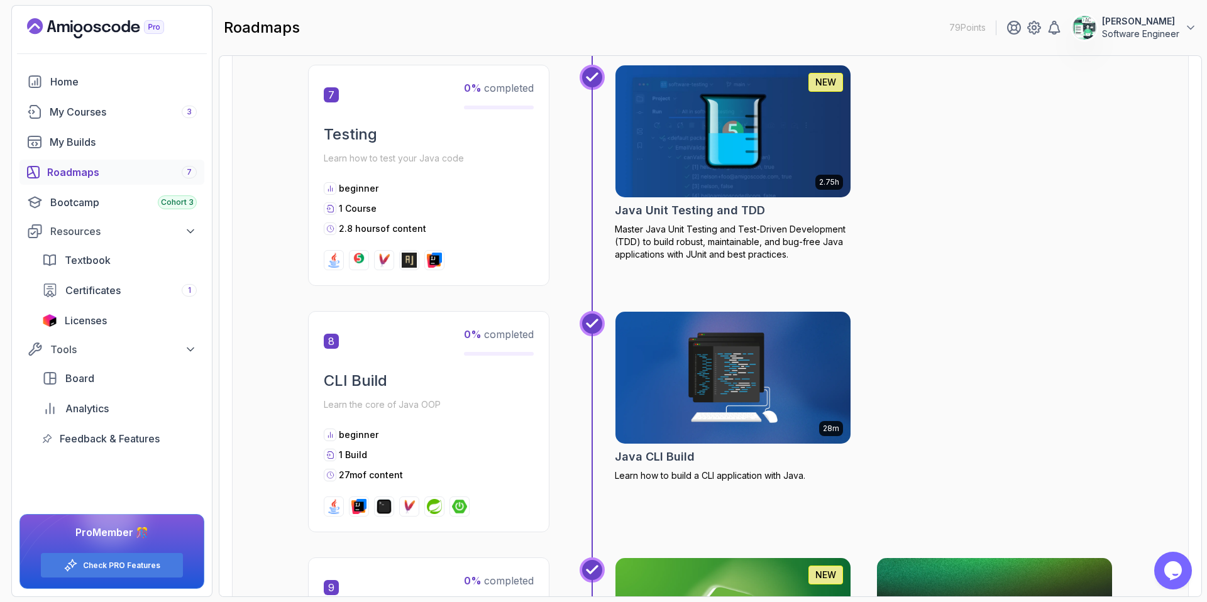
scroll to position [1926, 0]
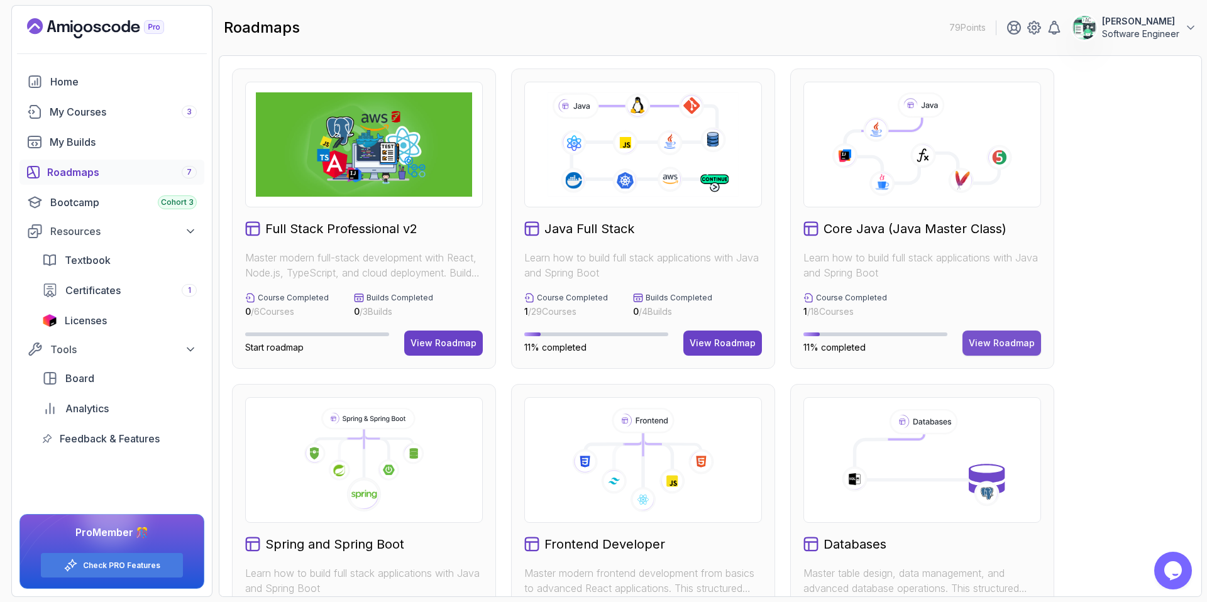
click at [1010, 345] on div "View Roadmap" at bounding box center [1002, 343] width 66 height 13
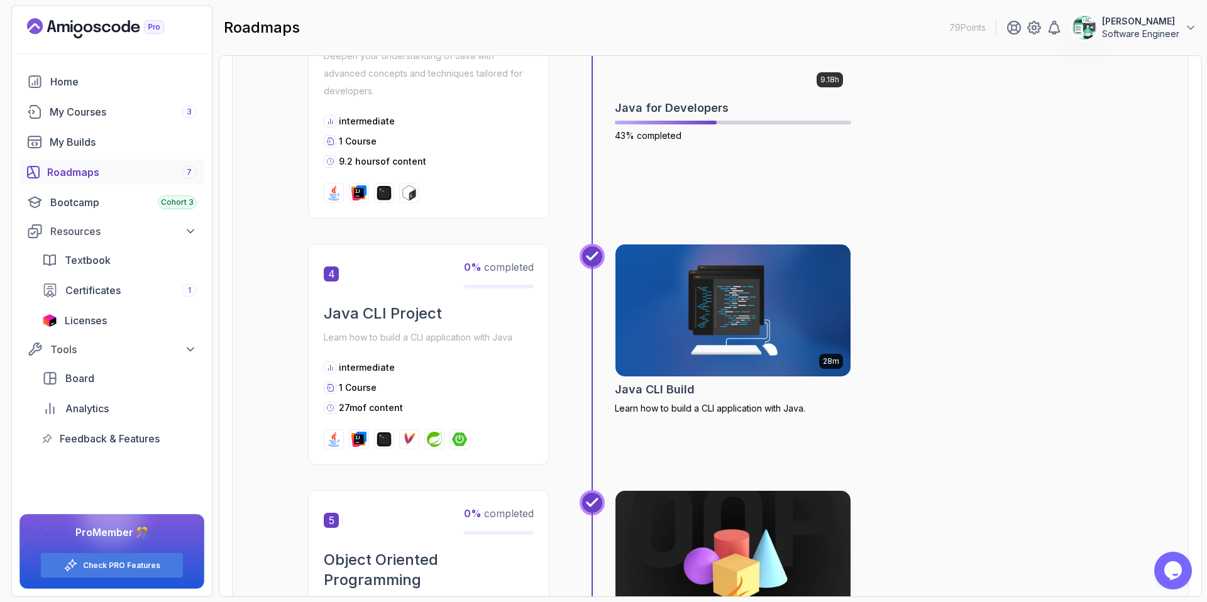
scroll to position [863, 0]
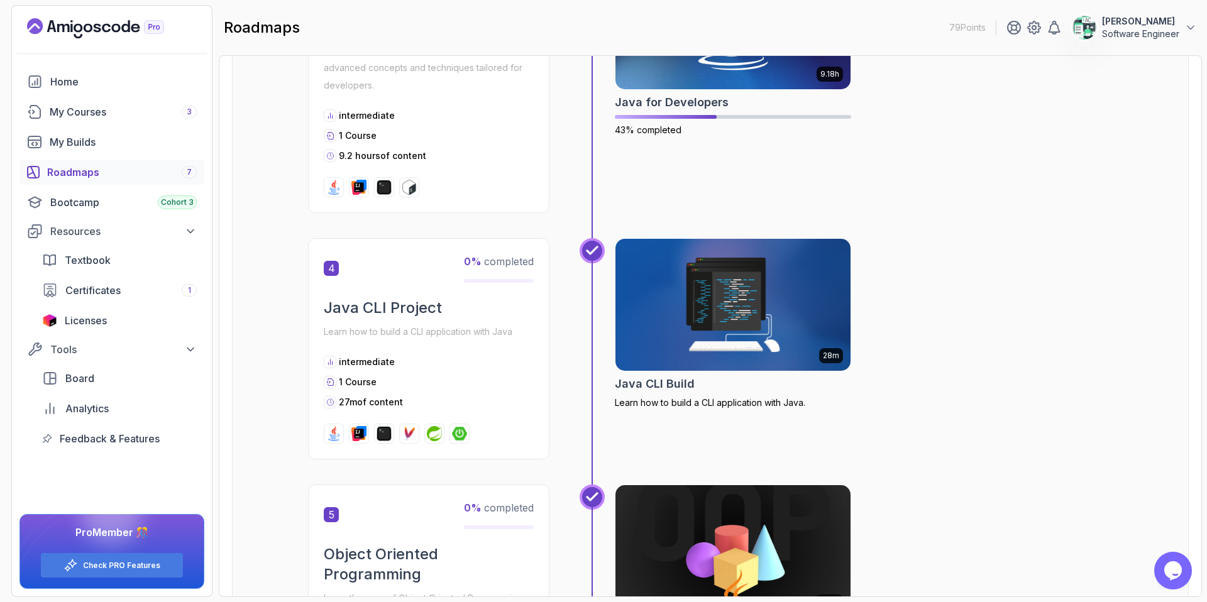
click at [698, 319] on img at bounding box center [733, 305] width 247 height 138
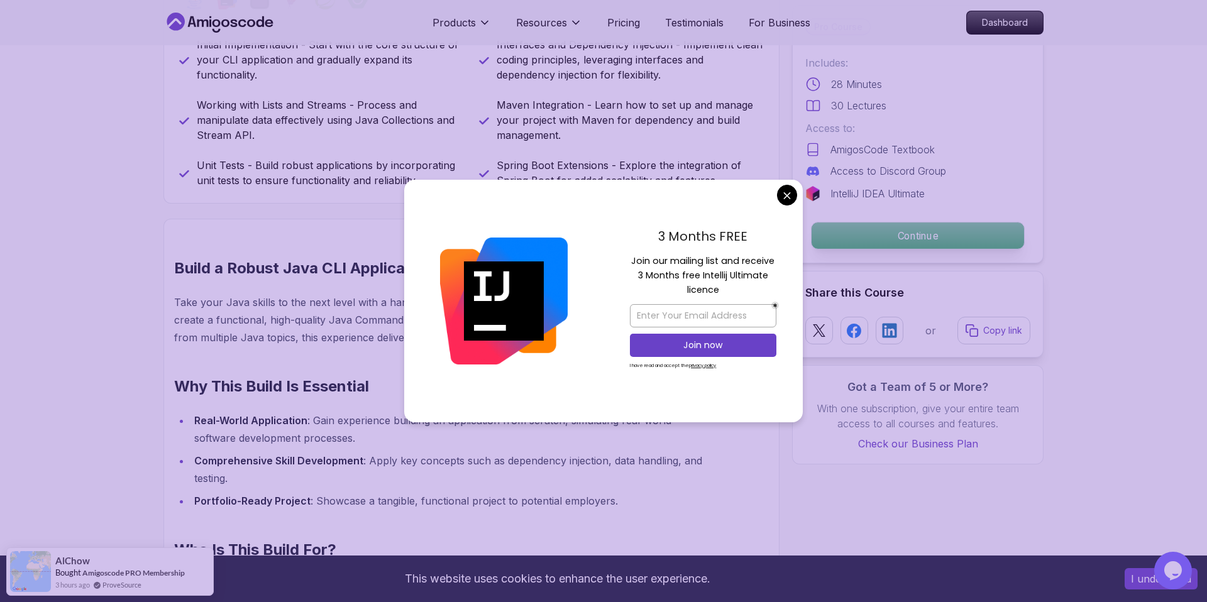
scroll to position [602, 0]
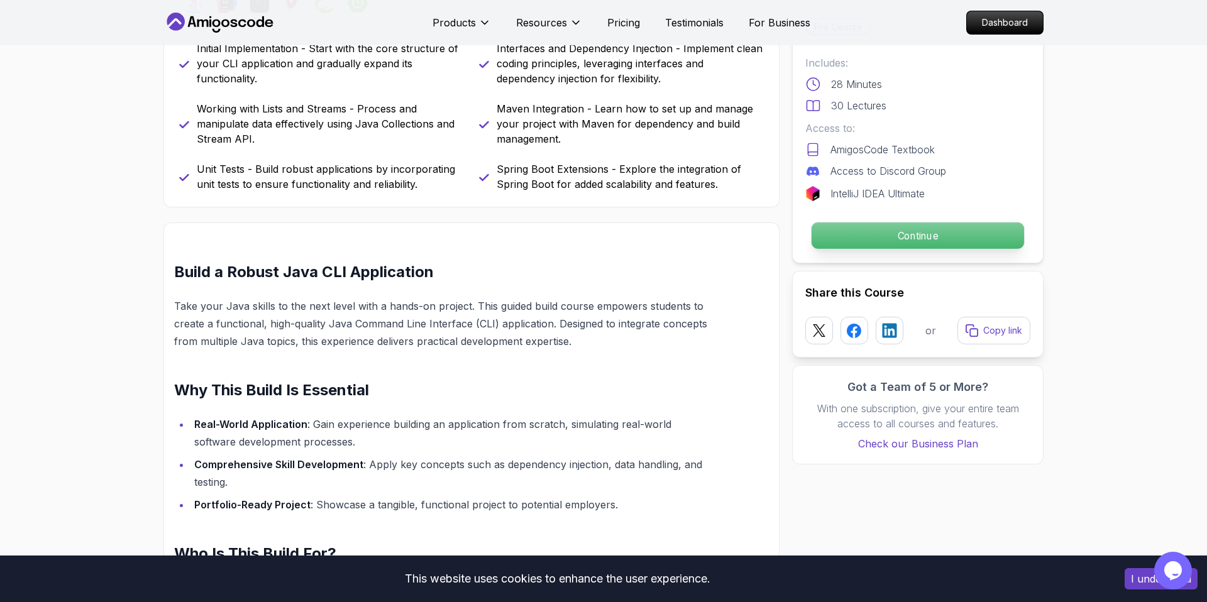
click at [863, 246] on p "Continue" at bounding box center [918, 236] width 212 height 26
